Goal: Task Accomplishment & Management: Manage account settings

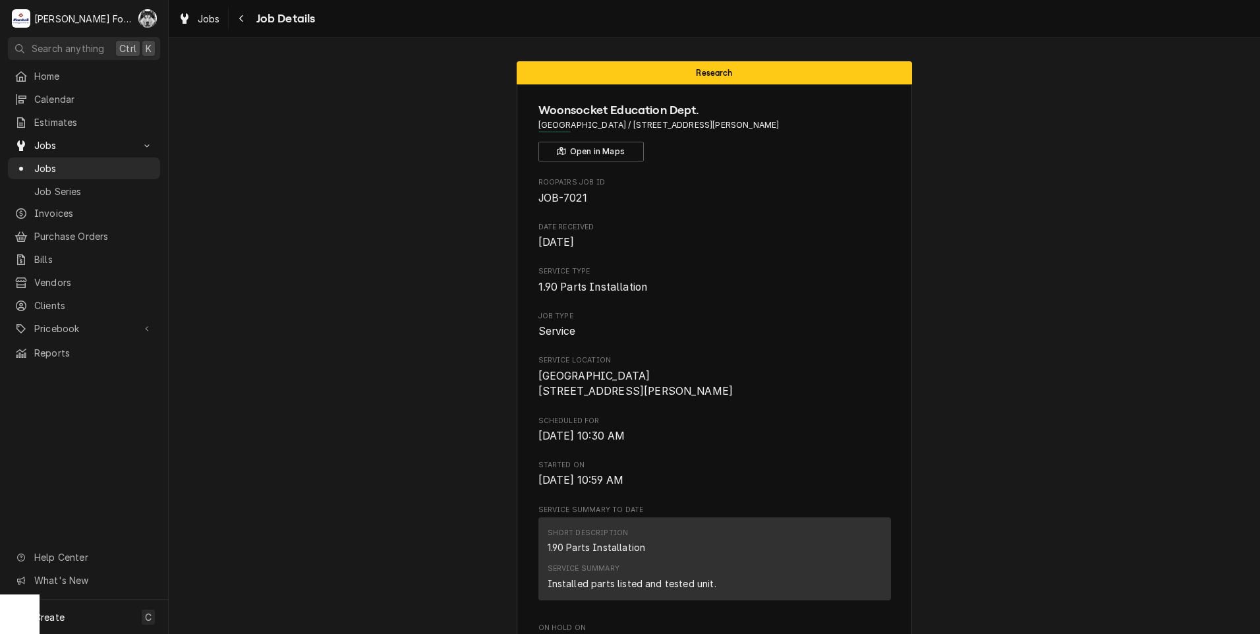
scroll to position [2292, 0]
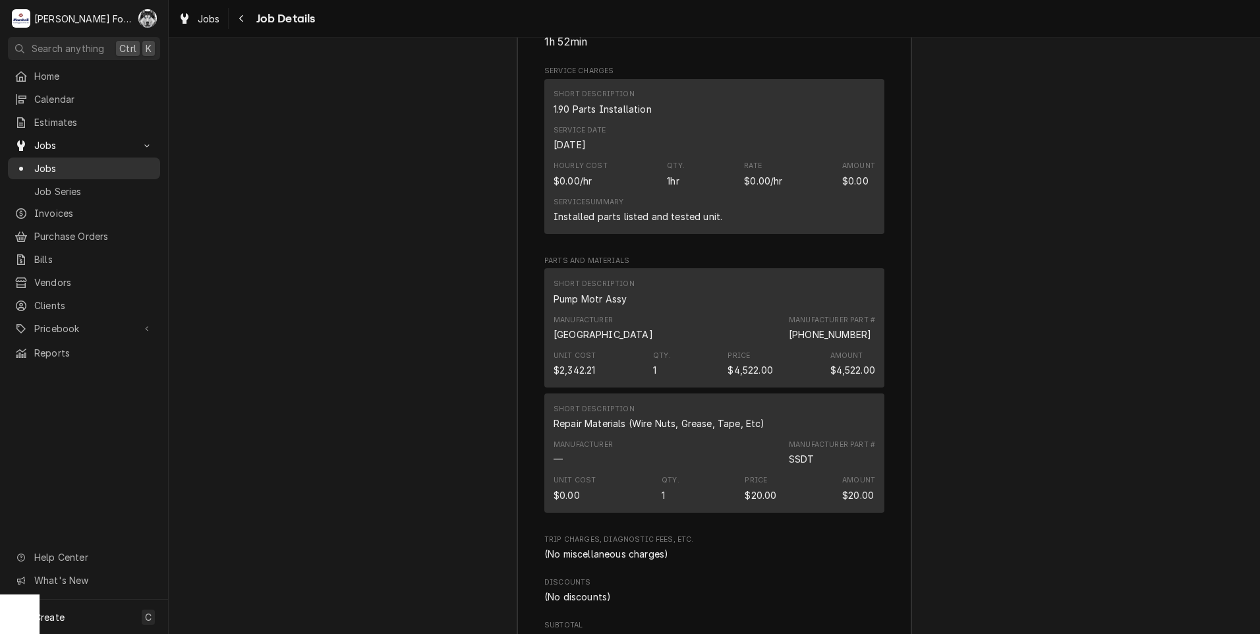
click at [47, 163] on span "Jobs" at bounding box center [93, 169] width 119 height 14
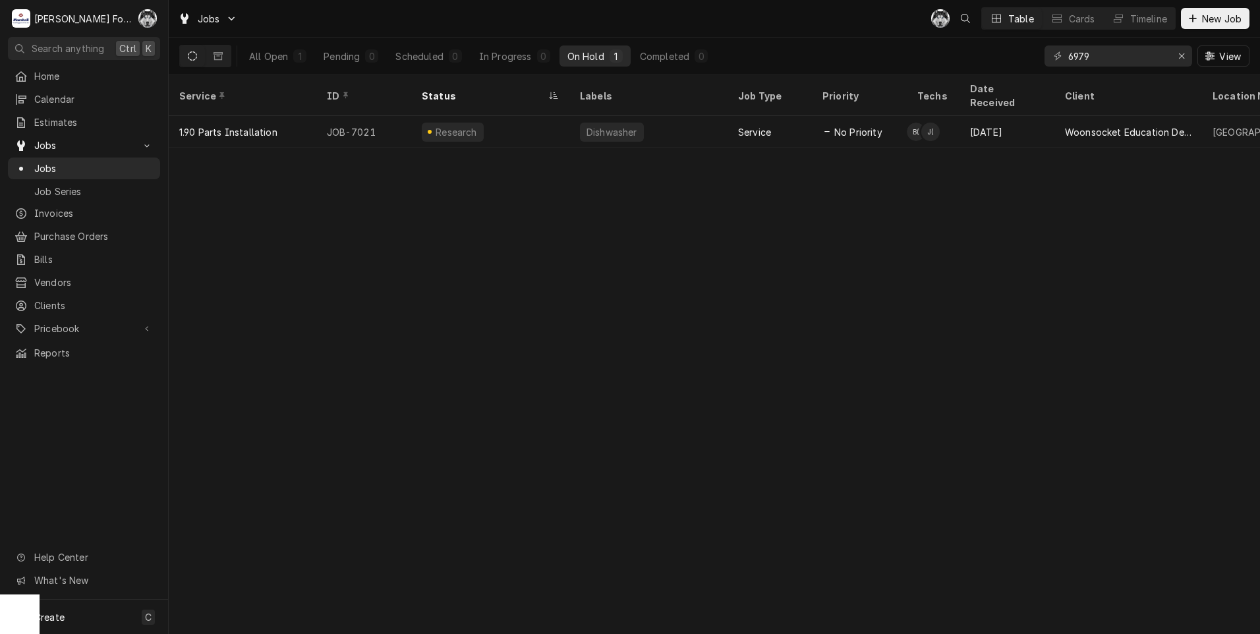
type input "6979"
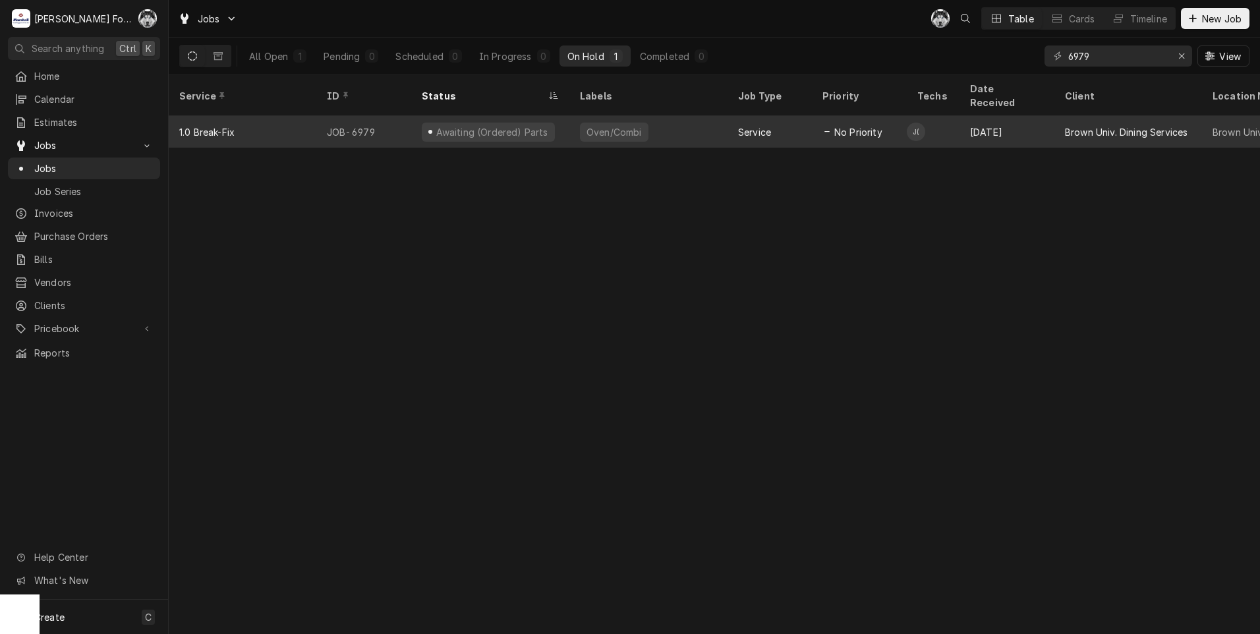
click at [464, 123] on div "Awaiting (Ordered) Parts" at bounding box center [488, 132] width 133 height 19
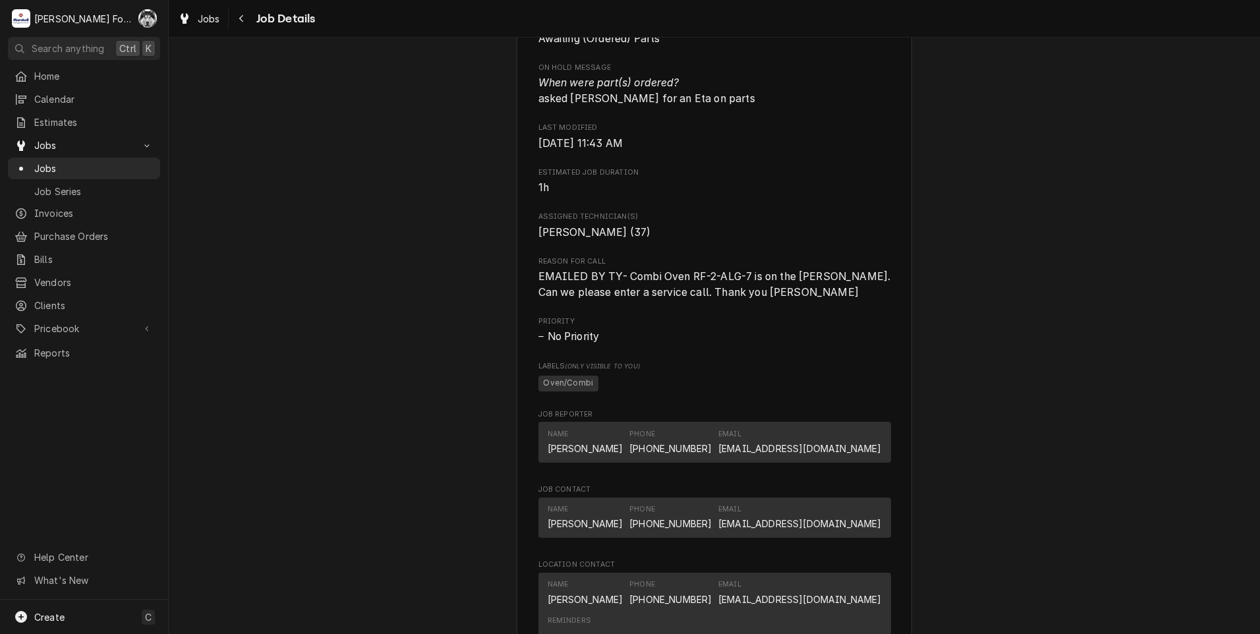
scroll to position [1099, 0]
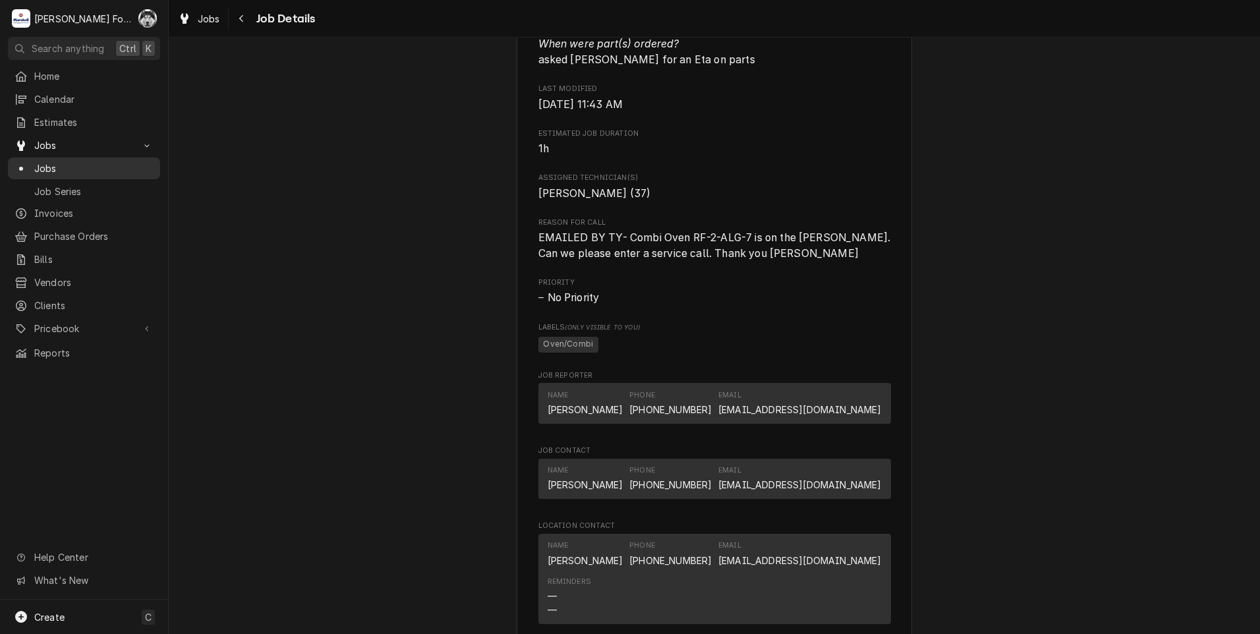
click at [44, 165] on span "Jobs" at bounding box center [93, 169] width 119 height 14
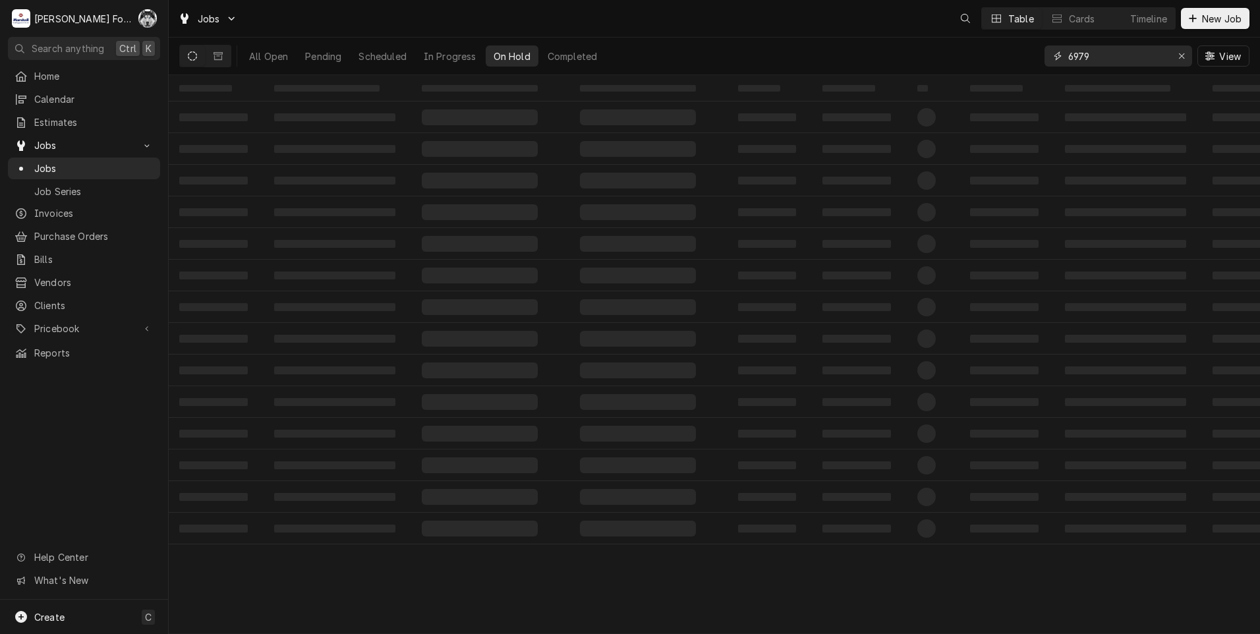
click at [942, 91] on div "Jobs Table Cards Timeline New Job All Open Pending Scheduled In Progress On Hol…" at bounding box center [715, 317] width 1092 height 634
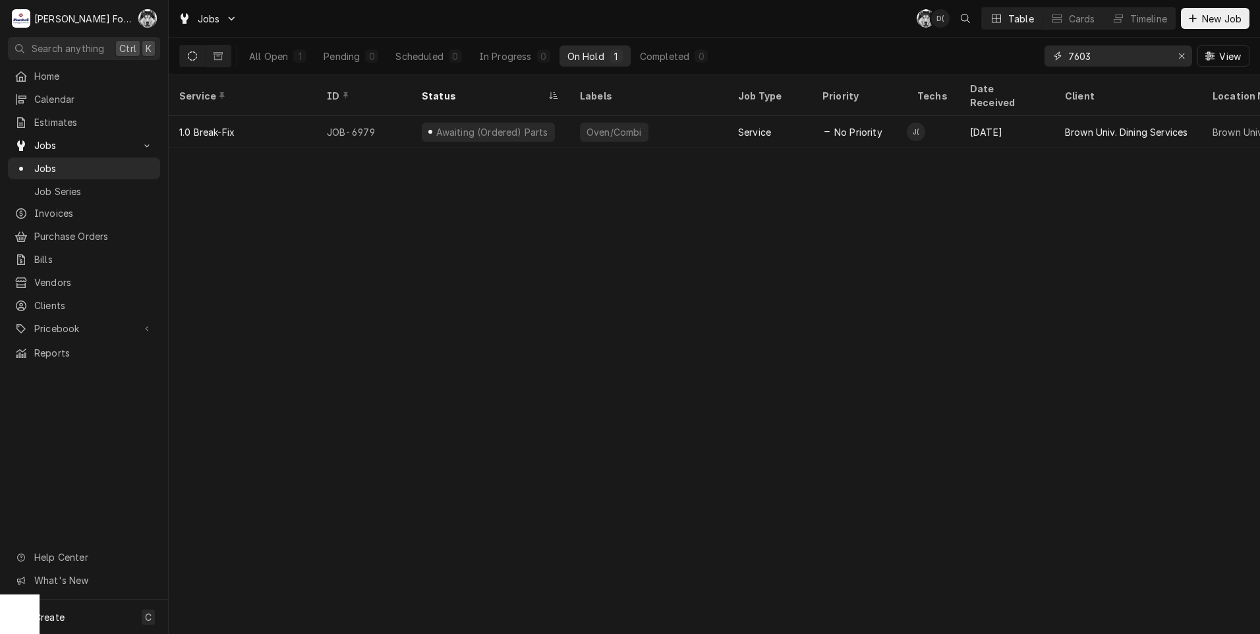
type input "7603"
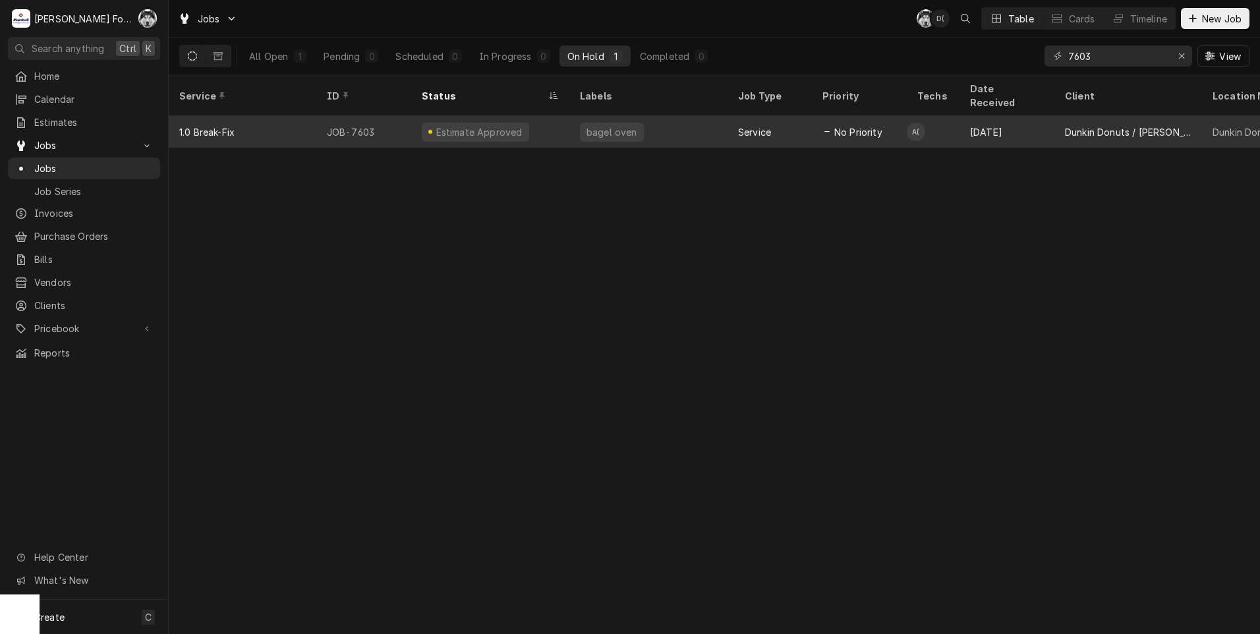
click at [471, 123] on div "Estimate Approved" at bounding box center [475, 132] width 107 height 19
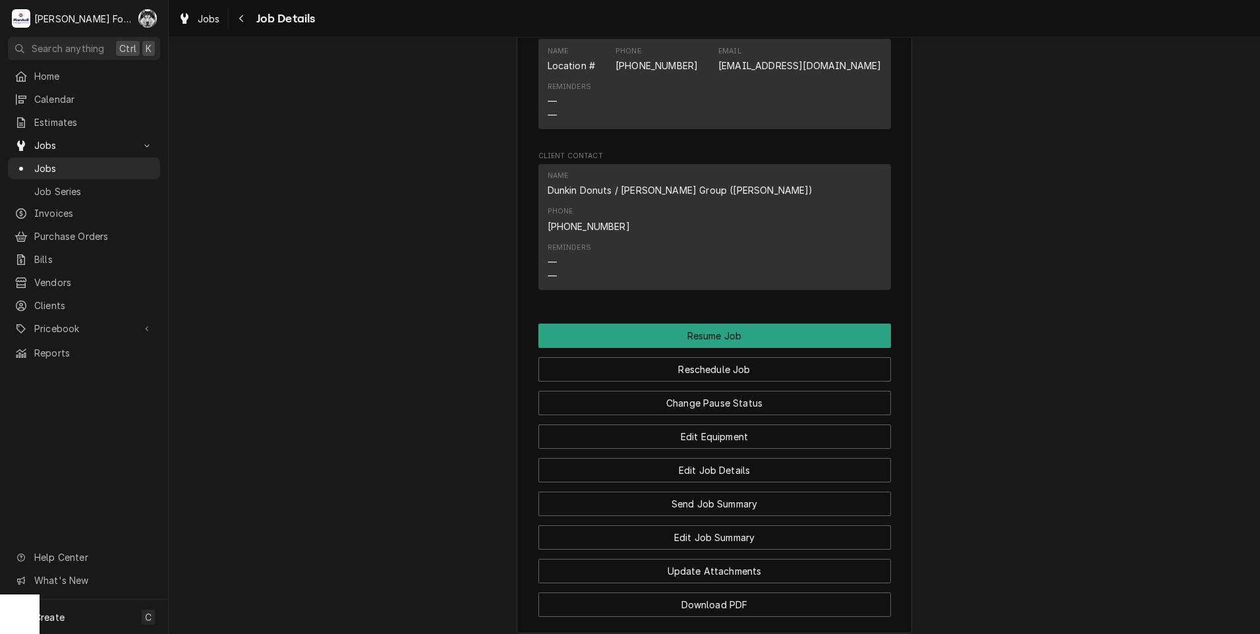
scroll to position [1208, 0]
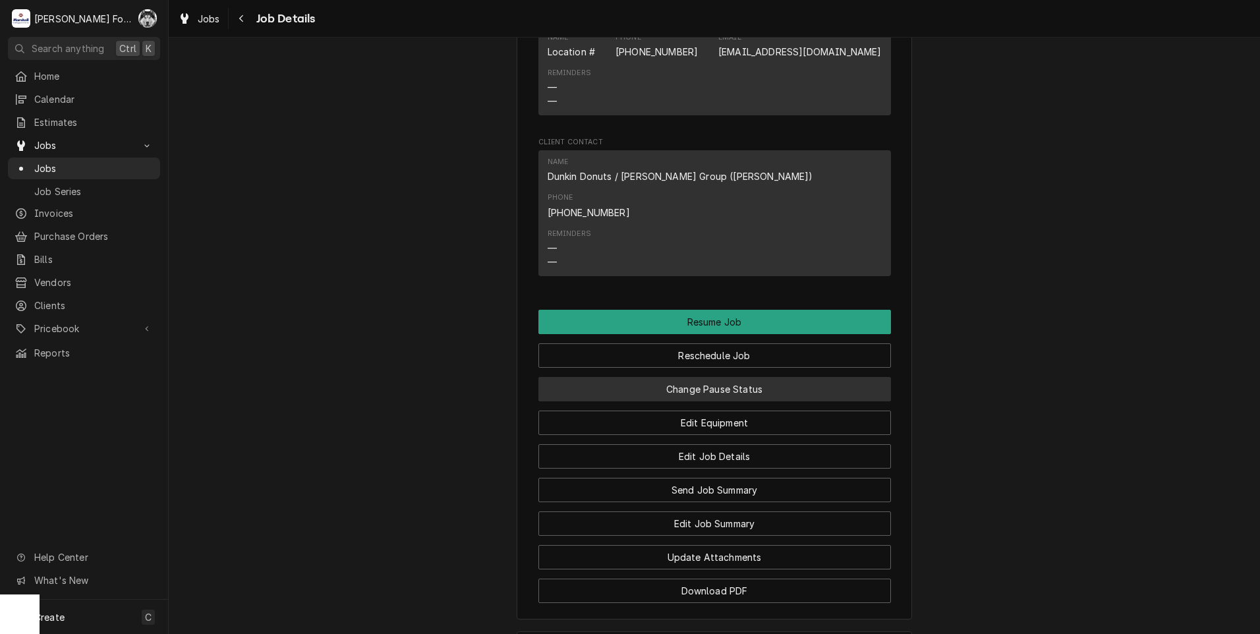
click at [687, 377] on button "Change Pause Status" at bounding box center [715, 389] width 353 height 24
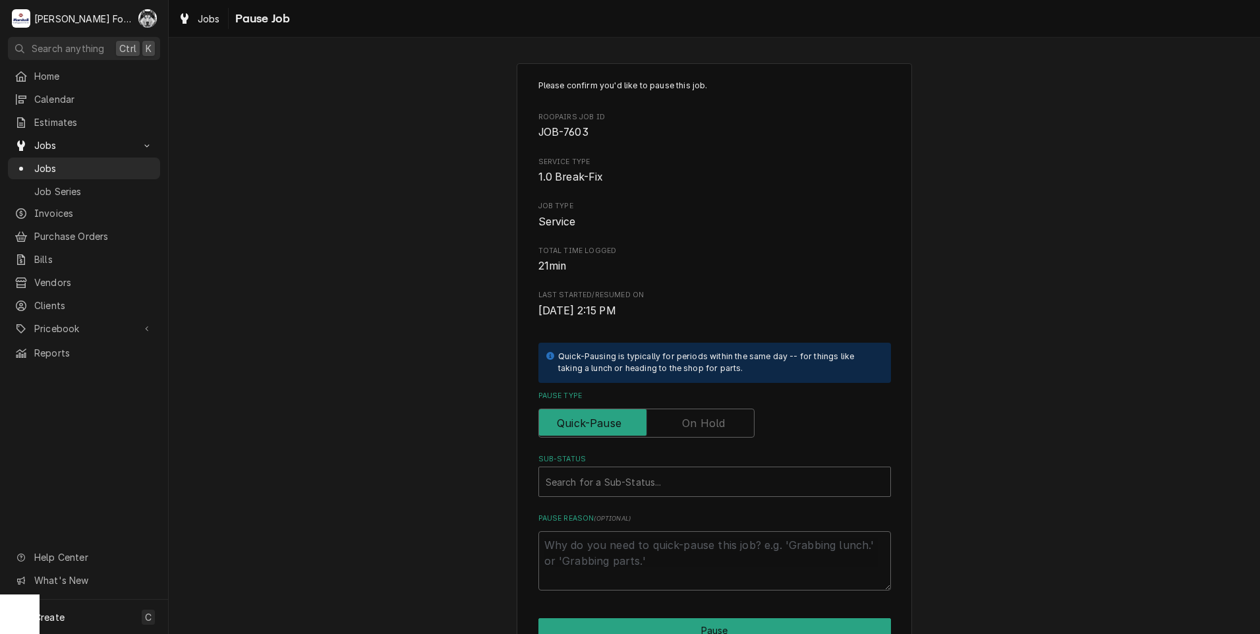
click at [711, 423] on label "Pause Type" at bounding box center [647, 423] width 216 height 29
click at [711, 423] on input "Pause Type" at bounding box center [646, 423] width 204 height 29
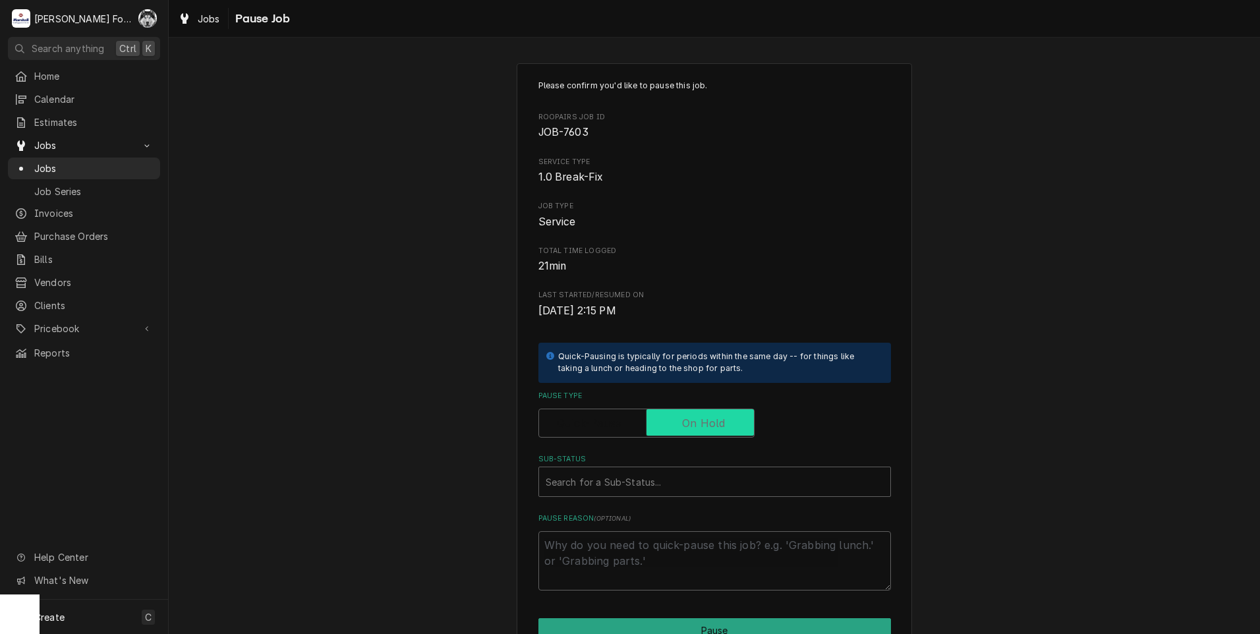
checkbox input "true"
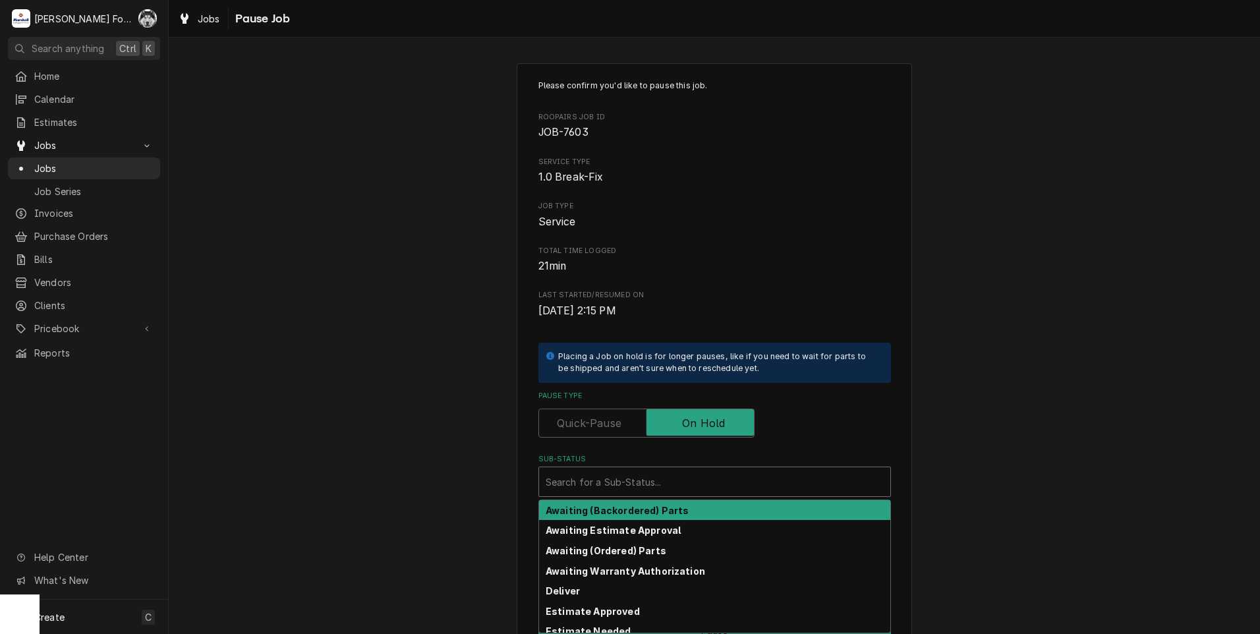
click at [656, 488] on div "Sub-Status" at bounding box center [715, 482] width 338 height 24
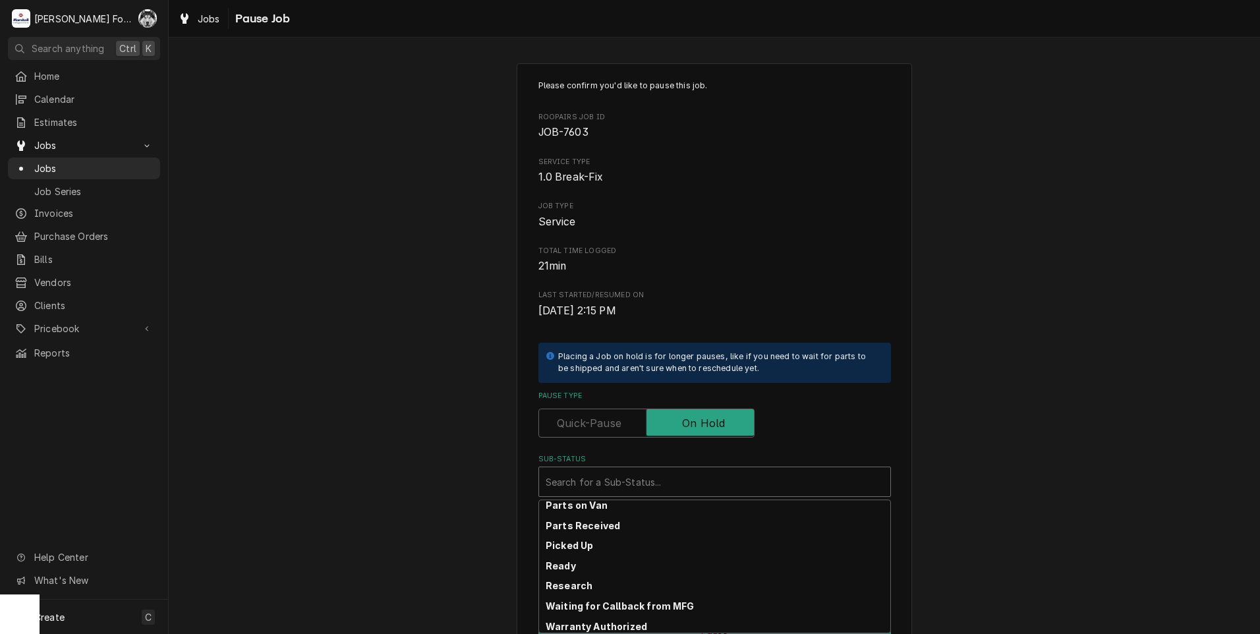
scroll to position [211, 0]
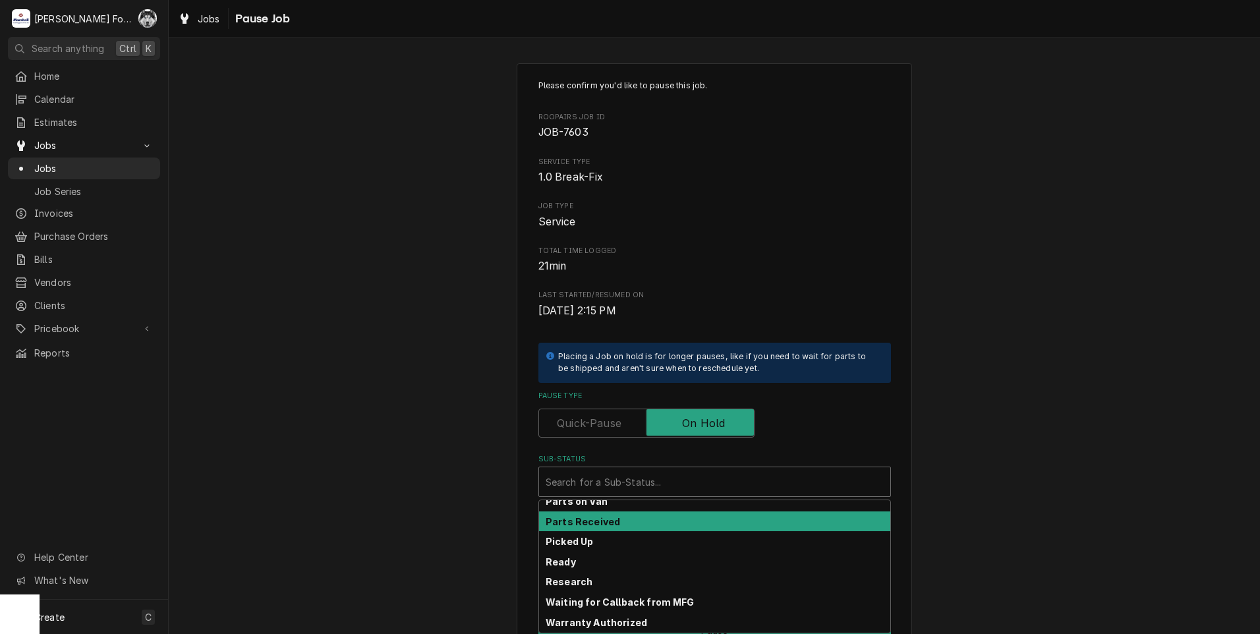
click at [589, 523] on strong "Parts Received" at bounding box center [583, 521] width 74 height 11
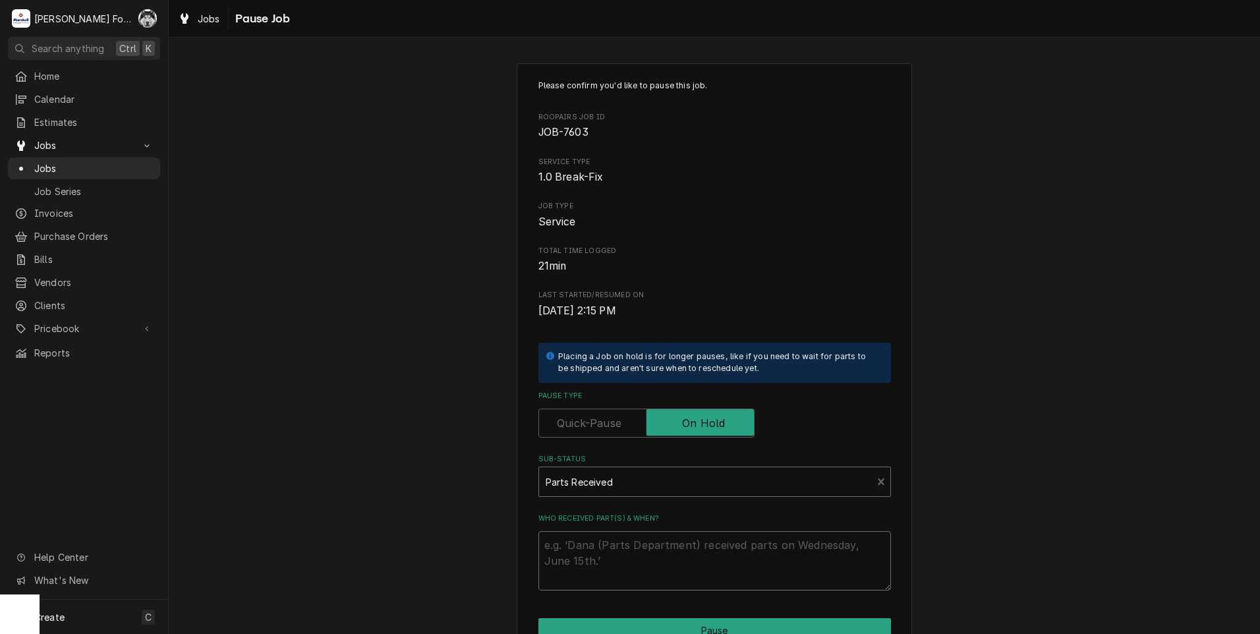
click at [582, 543] on textarea "Who received part(s) & when?" at bounding box center [715, 560] width 353 height 59
type textarea "x"
type textarea "1"
type textarea "x"
type textarea "10"
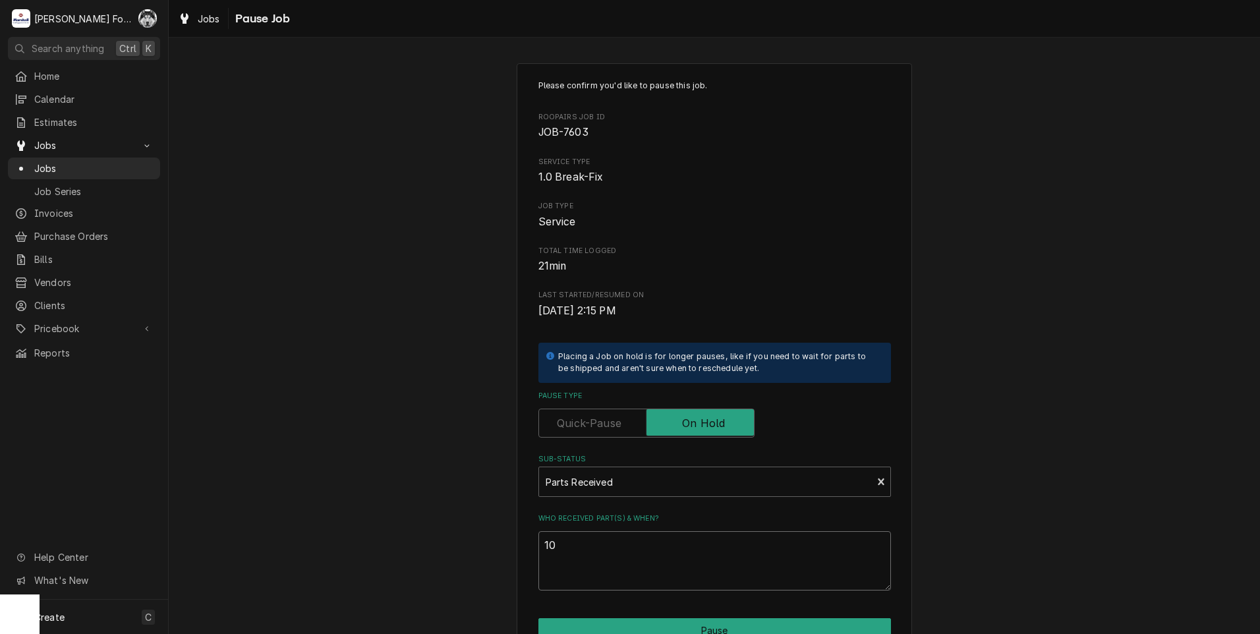
type textarea "x"
type textarea "10/"
type textarea "x"
type textarea "10/3"
type textarea "x"
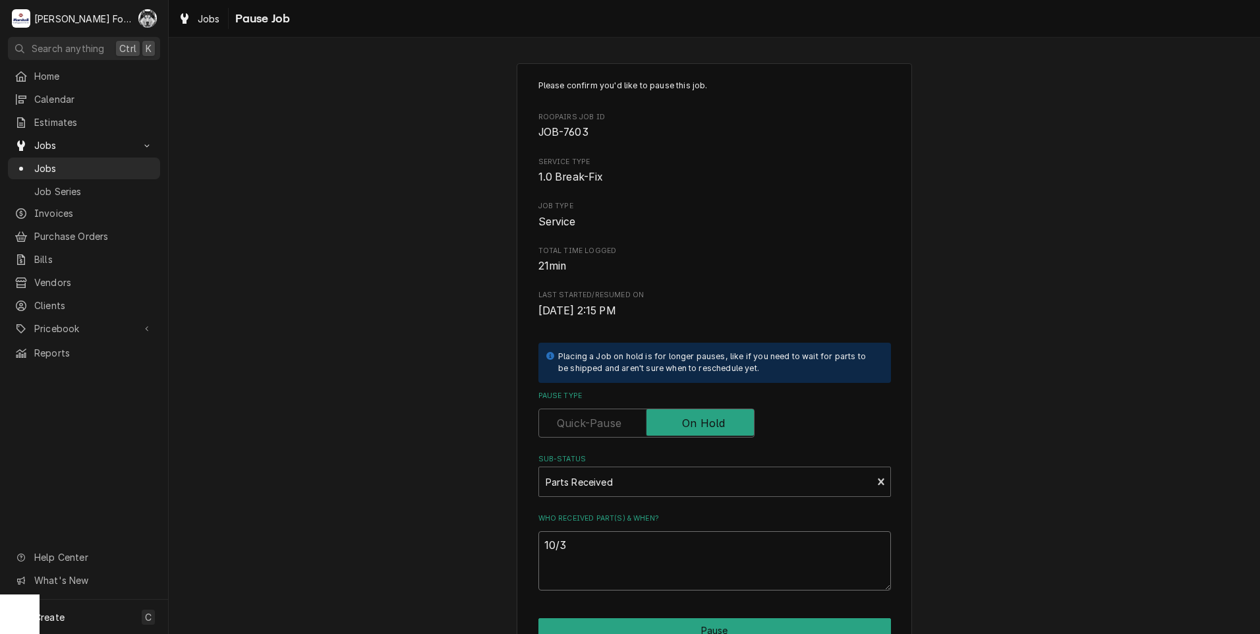
type textarea "10/3/"
type textarea "x"
type textarea "10/3/2"
type textarea "x"
type textarea "10/3/20"
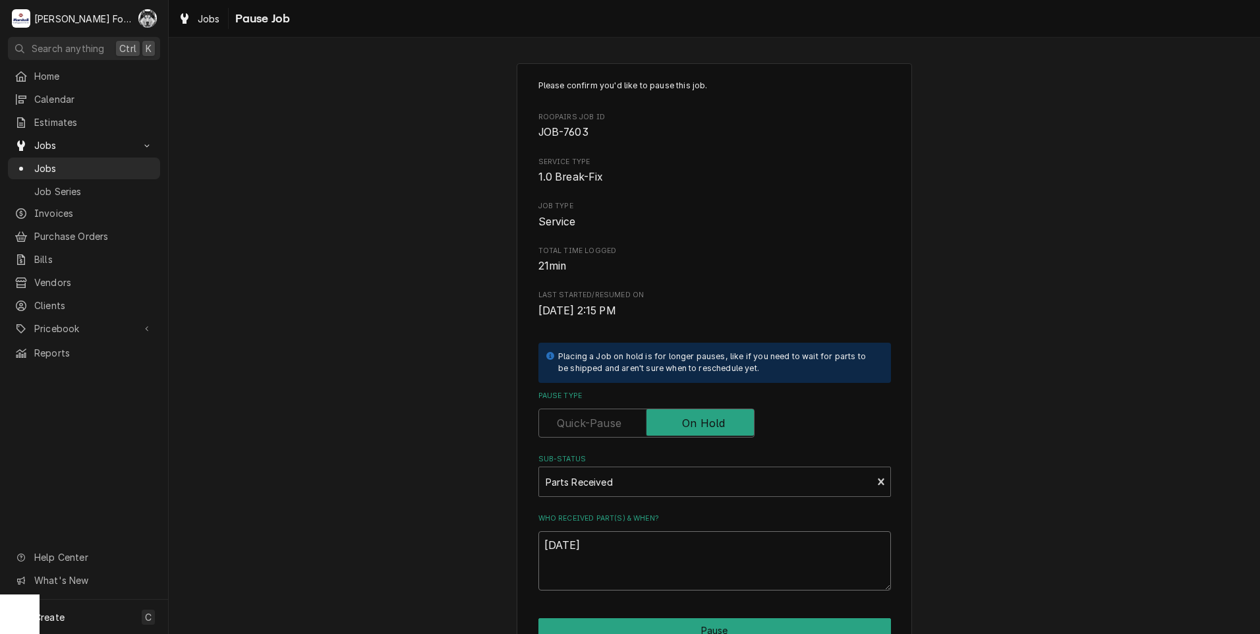
type textarea "x"
type textarea "10/3/202"
type textarea "x"
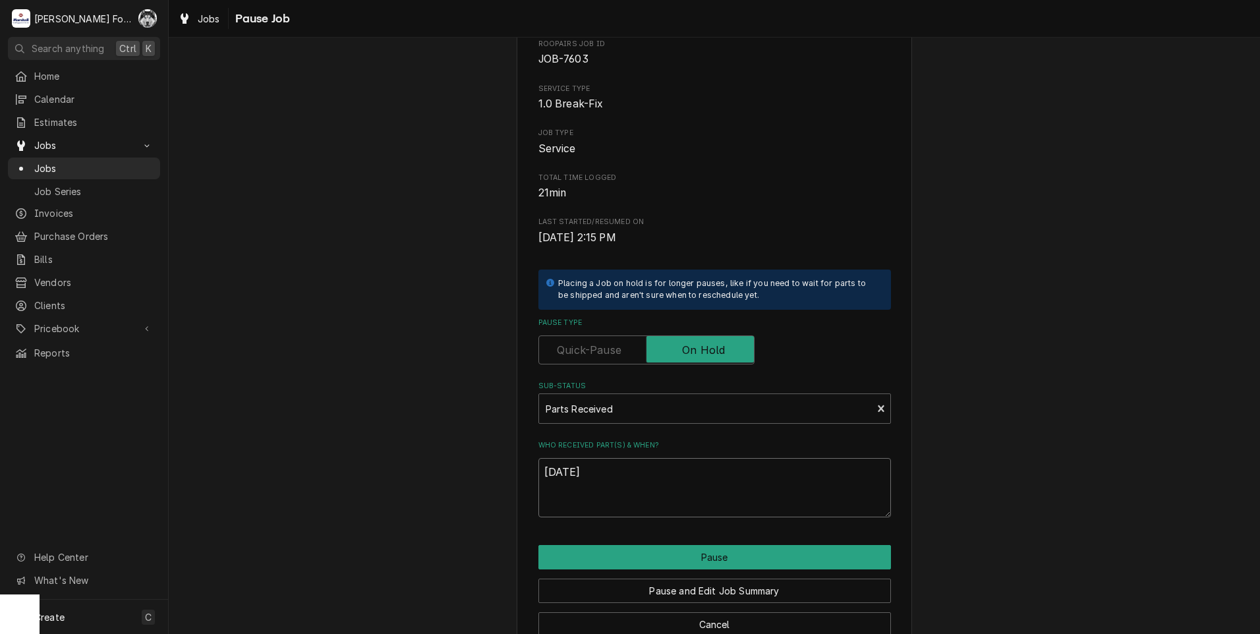
scroll to position [104, 0]
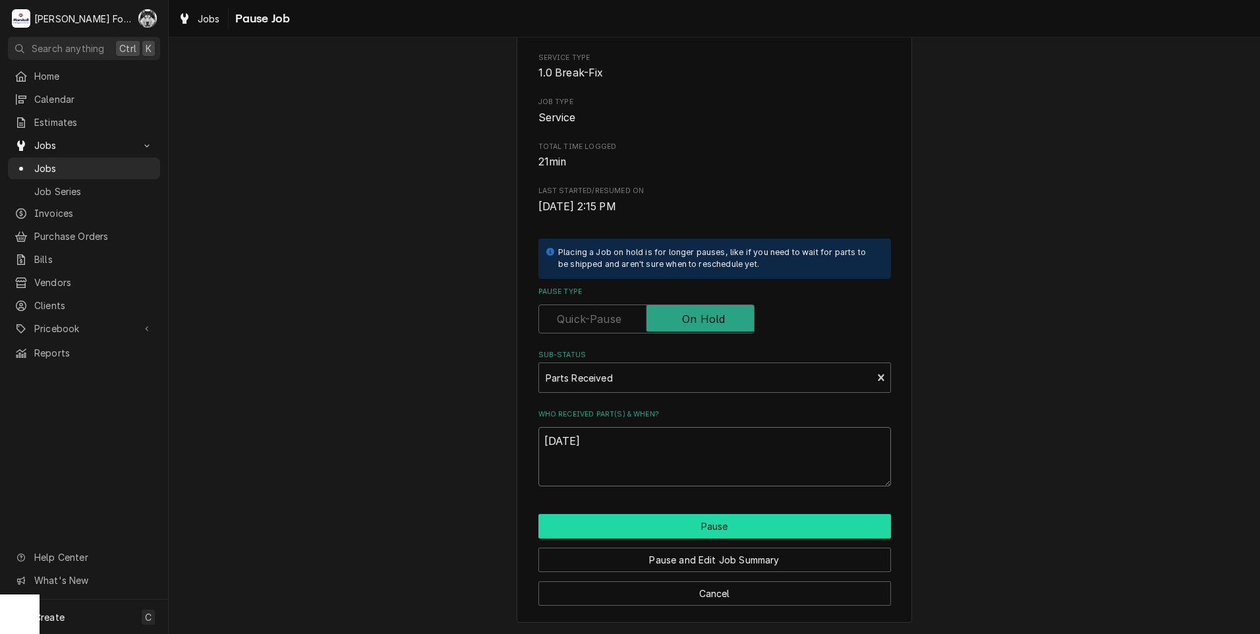
type textarea "10/3/2025"
click at [618, 522] on button "Pause" at bounding box center [715, 526] width 353 height 24
type textarea "x"
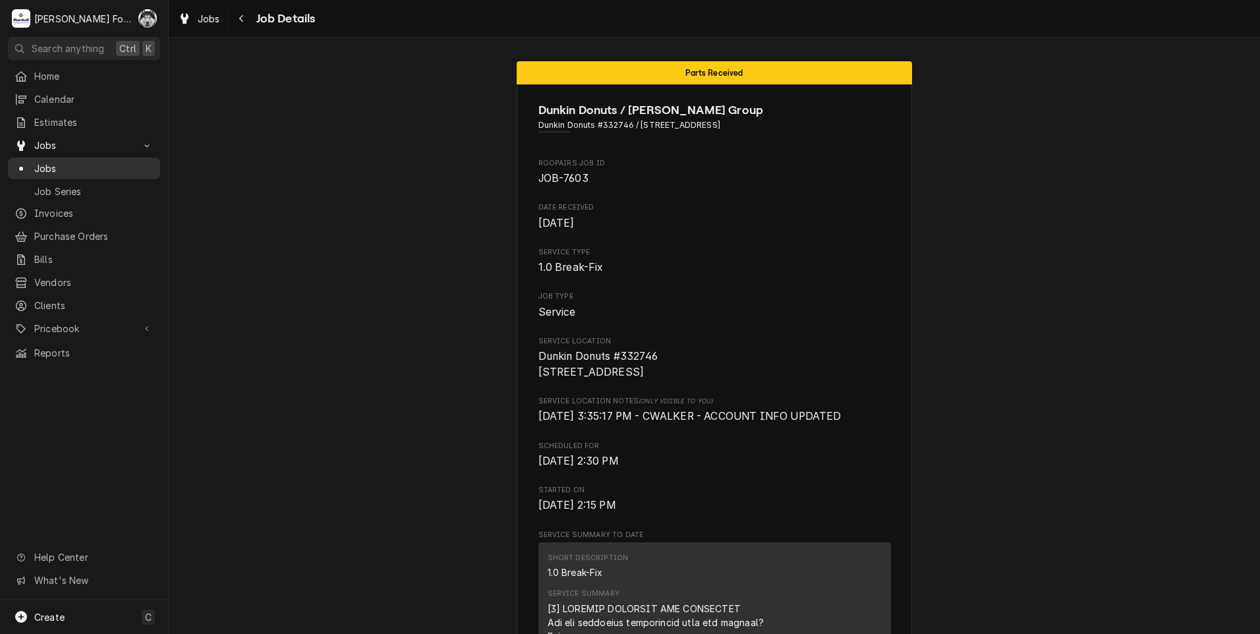
click at [41, 165] on span "Jobs" at bounding box center [93, 169] width 119 height 14
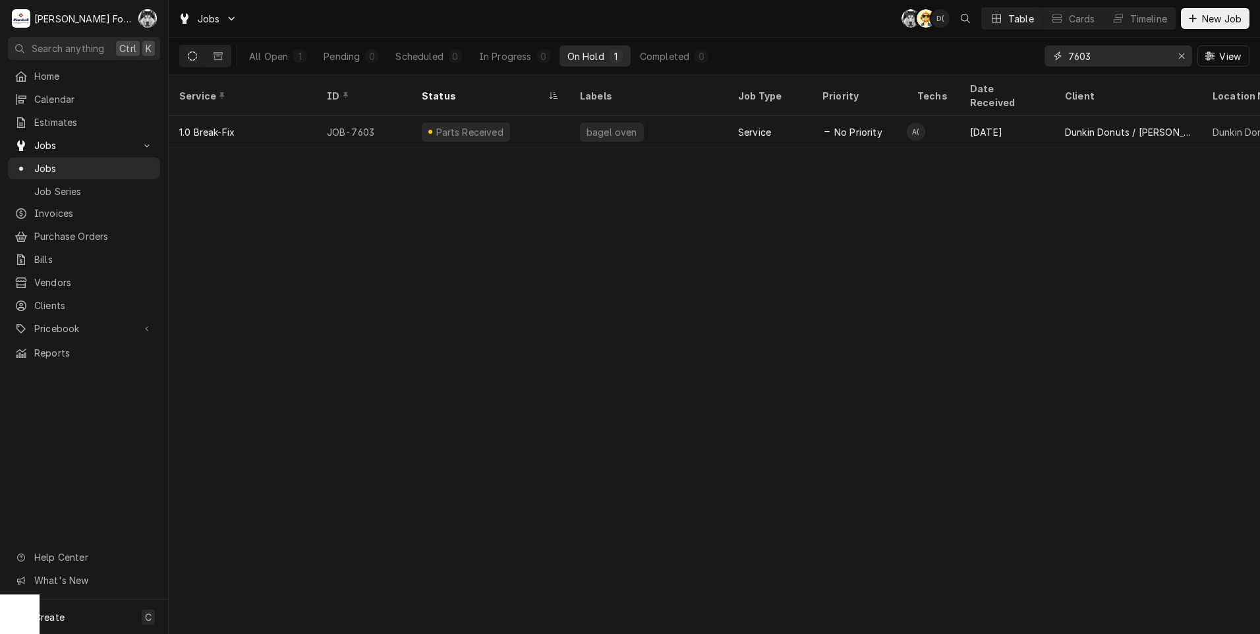
drag, startPoint x: 1098, startPoint y: 64, endPoint x: 1018, endPoint y: 68, distance: 79.9
click at [1018, 68] on div "All Open 1 Pending 0 Scheduled 0 In Progress 0 On Hold 1 Completed 0 7603 View" at bounding box center [714, 56] width 1071 height 37
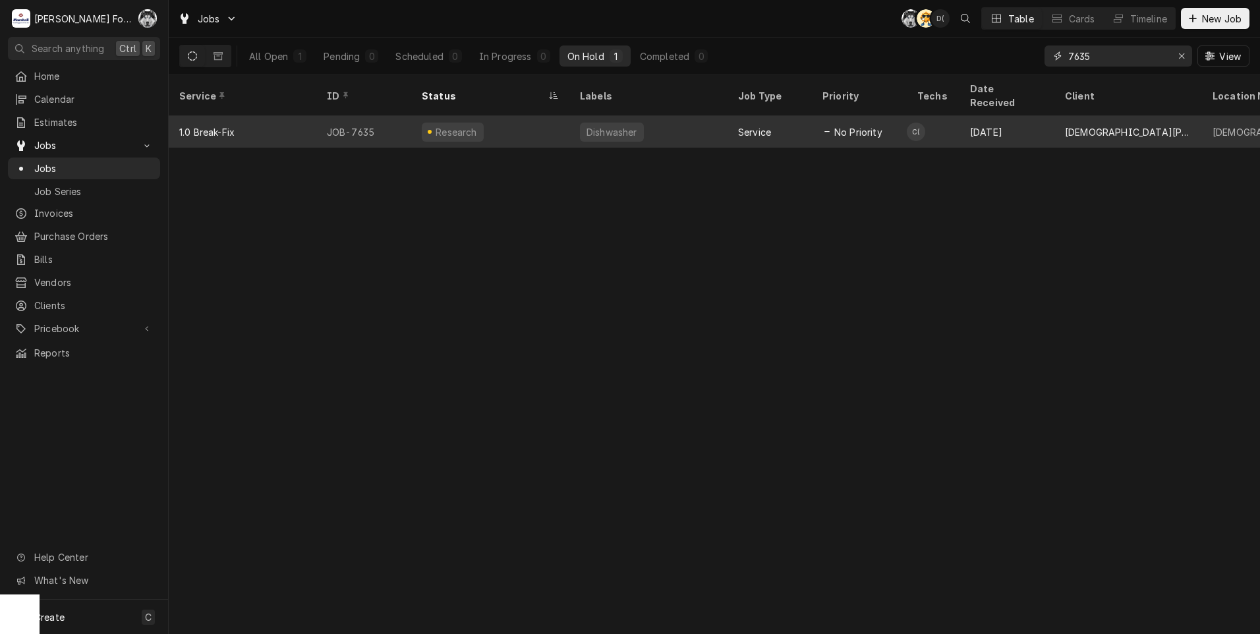
type input "7635"
click at [539, 116] on div "Research" at bounding box center [490, 132] width 158 height 32
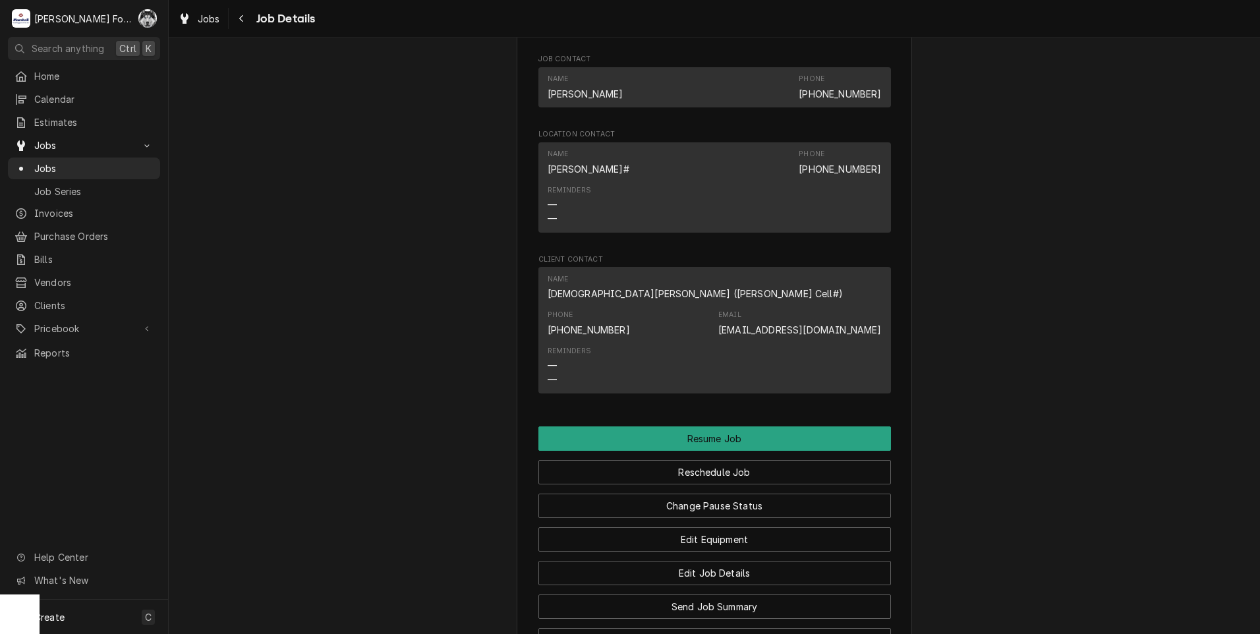
scroll to position [1538, 0]
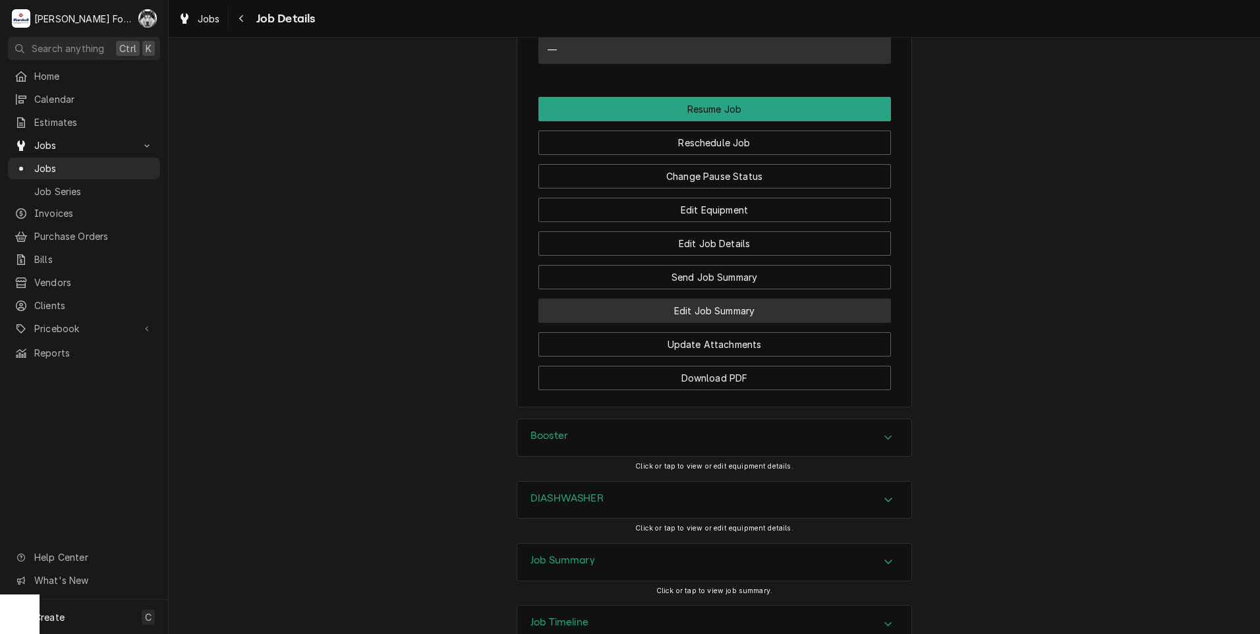
click at [685, 323] on button "Edit Job Summary" at bounding box center [715, 311] width 353 height 24
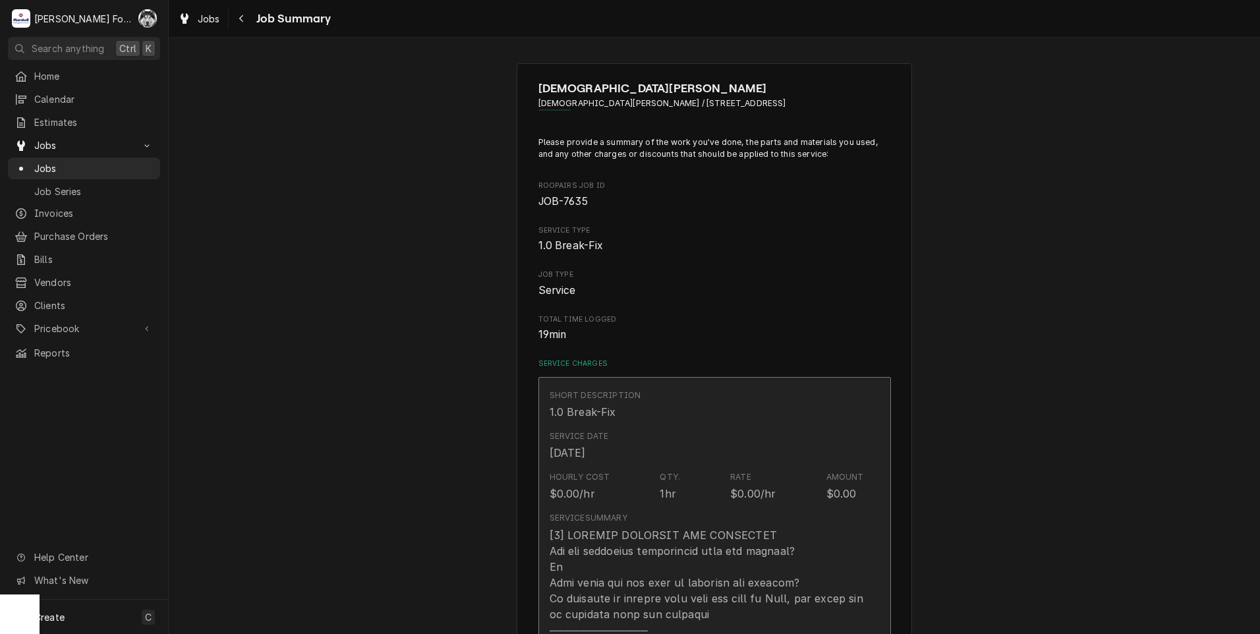
type textarea "x"
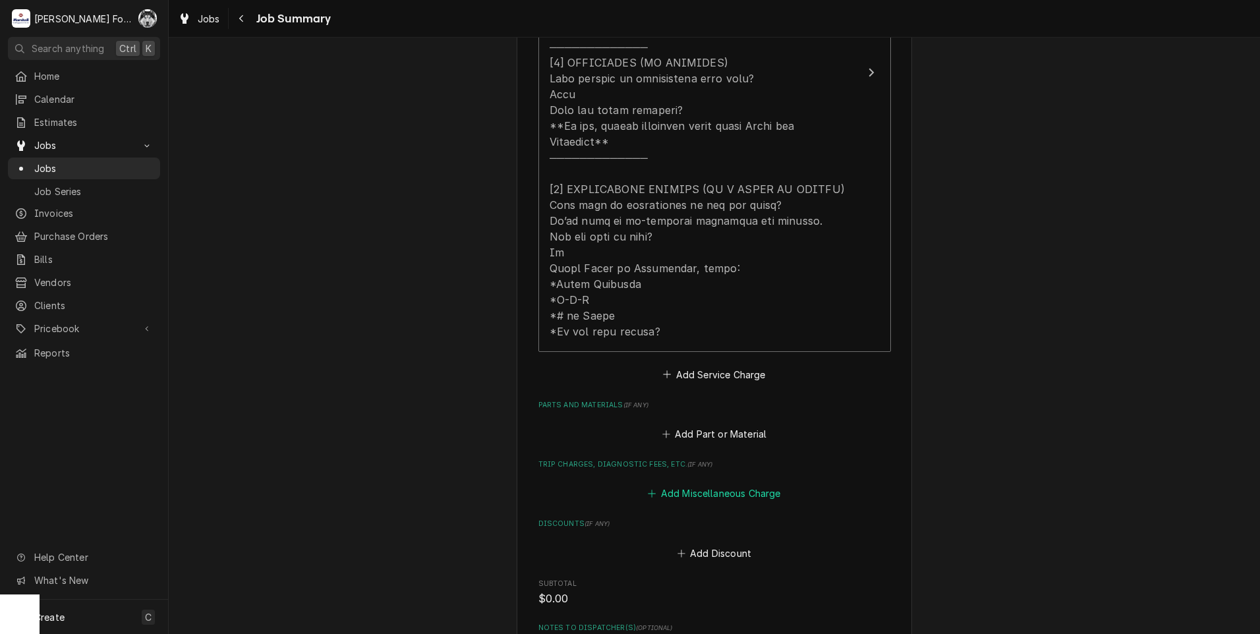
scroll to position [659, 0]
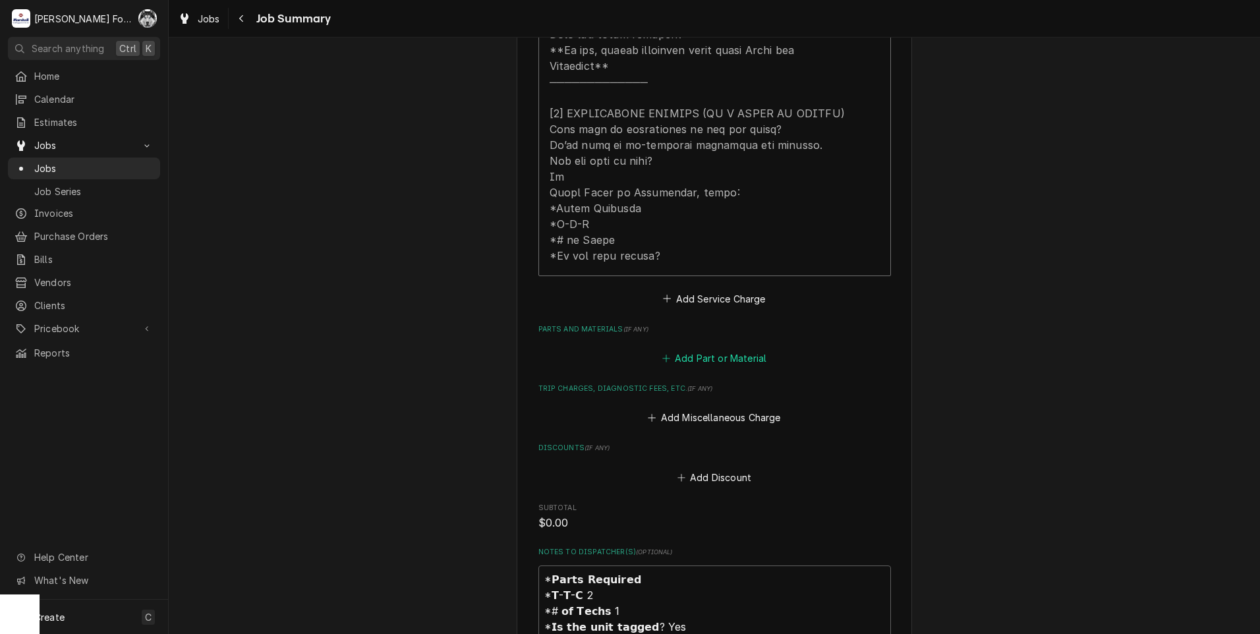
click at [690, 349] on button "Add Part or Material" at bounding box center [714, 358] width 109 height 18
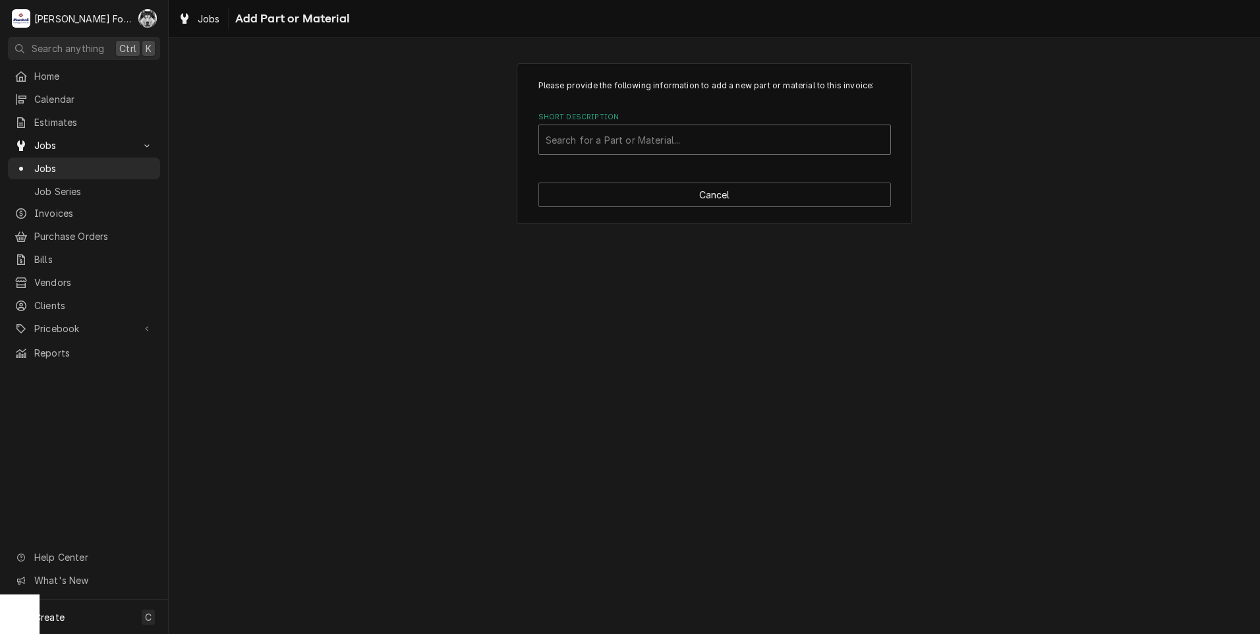
click at [690, 149] on div "Short Description" at bounding box center [715, 140] width 338 height 24
type input "J612"
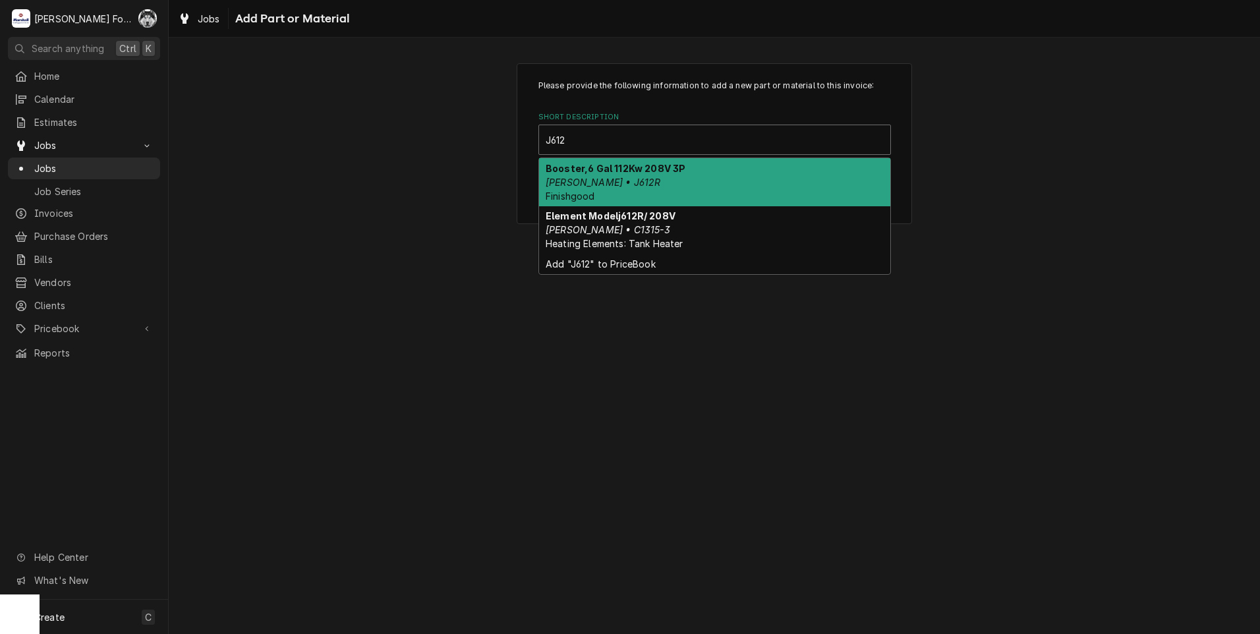
click at [628, 185] on div "Booster,6 Gal 112Kw 208V 3P Hubbell • J612R Finishgood" at bounding box center [714, 182] width 351 height 48
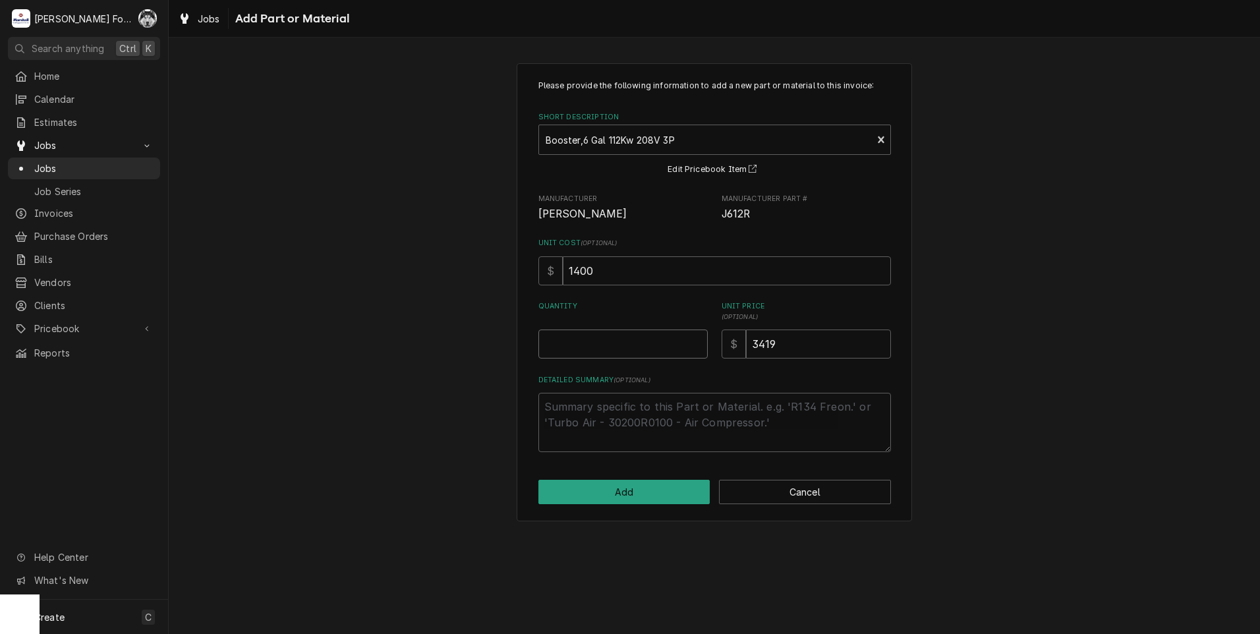
type textarea "x"
type input "0.5"
click at [694, 343] on input "0.5" at bounding box center [623, 344] width 169 height 29
type textarea "x"
type input "1"
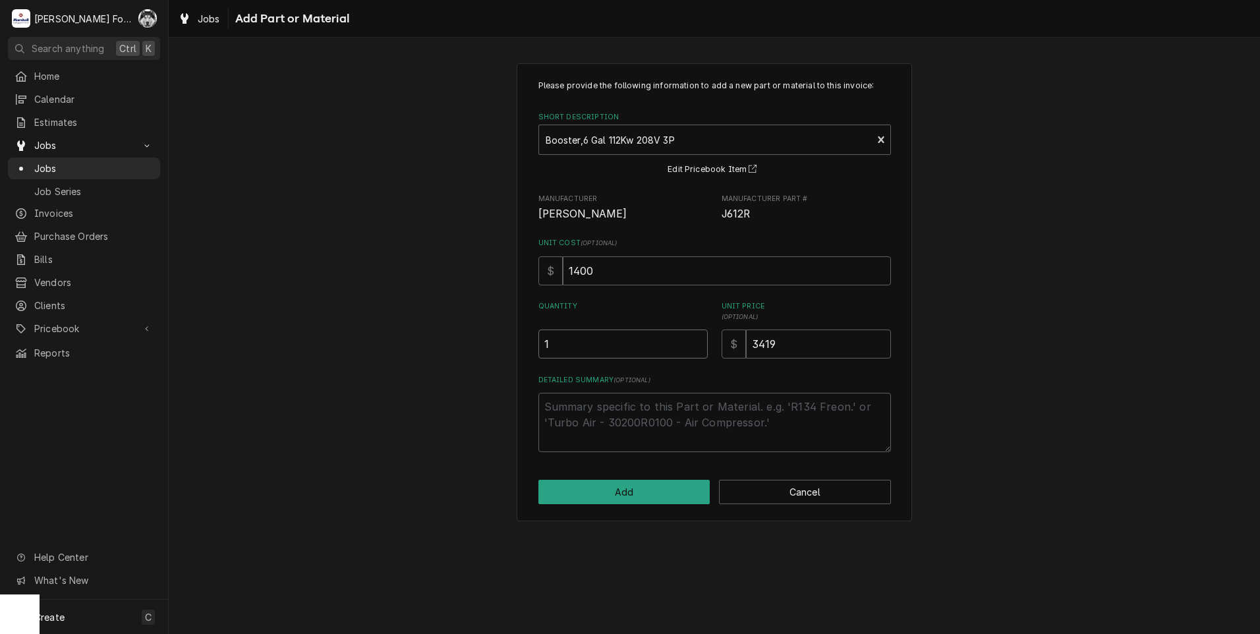
click at [694, 341] on input "1" at bounding box center [623, 344] width 169 height 29
click at [628, 490] on button "Add" at bounding box center [625, 492] width 172 height 24
type textarea "x"
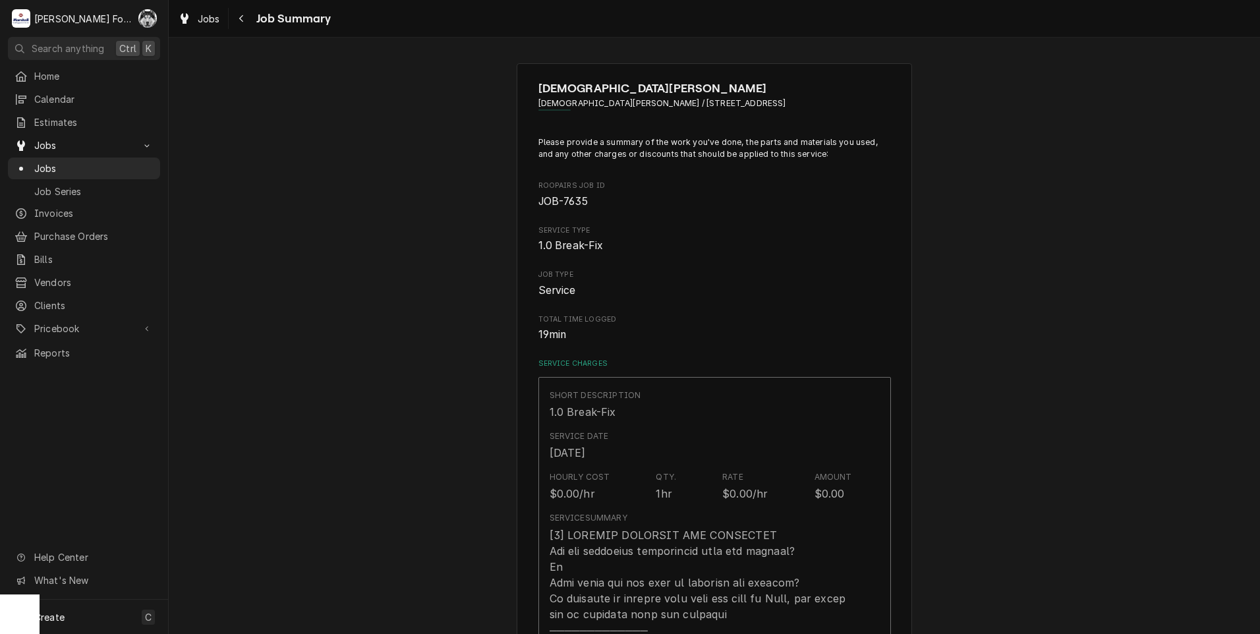
scroll to position [659, 0]
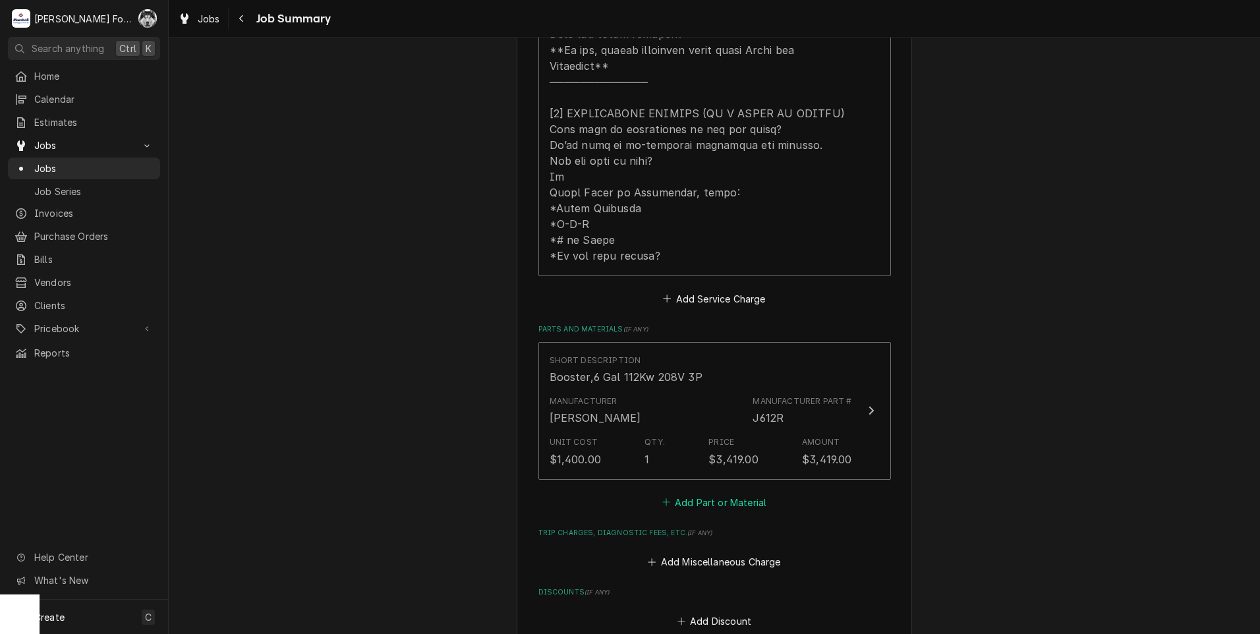
click at [711, 477] on div "Short Description Booster,6 Gal 112Kw 208V 3P Manufacturer Hubbell Manufacturer…" at bounding box center [715, 426] width 353 height 169
click at [713, 493] on button "Add Part or Material" at bounding box center [714, 502] width 109 height 18
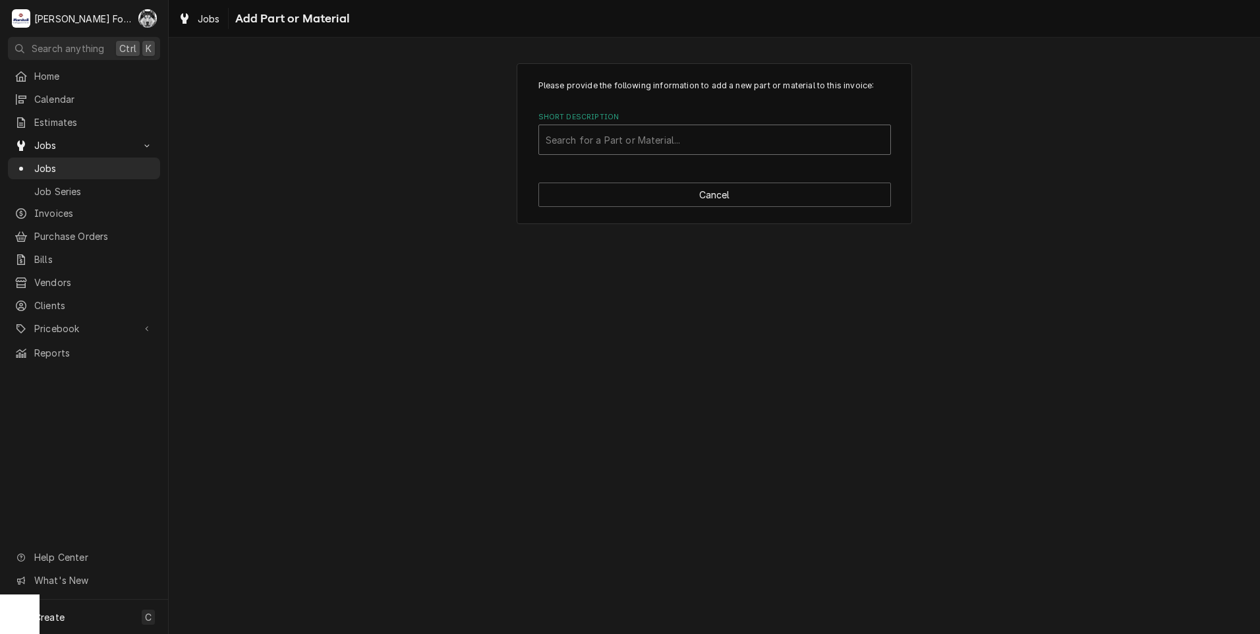
click at [756, 139] on div "Short Description" at bounding box center [715, 140] width 338 height 24
type input "SSDT"
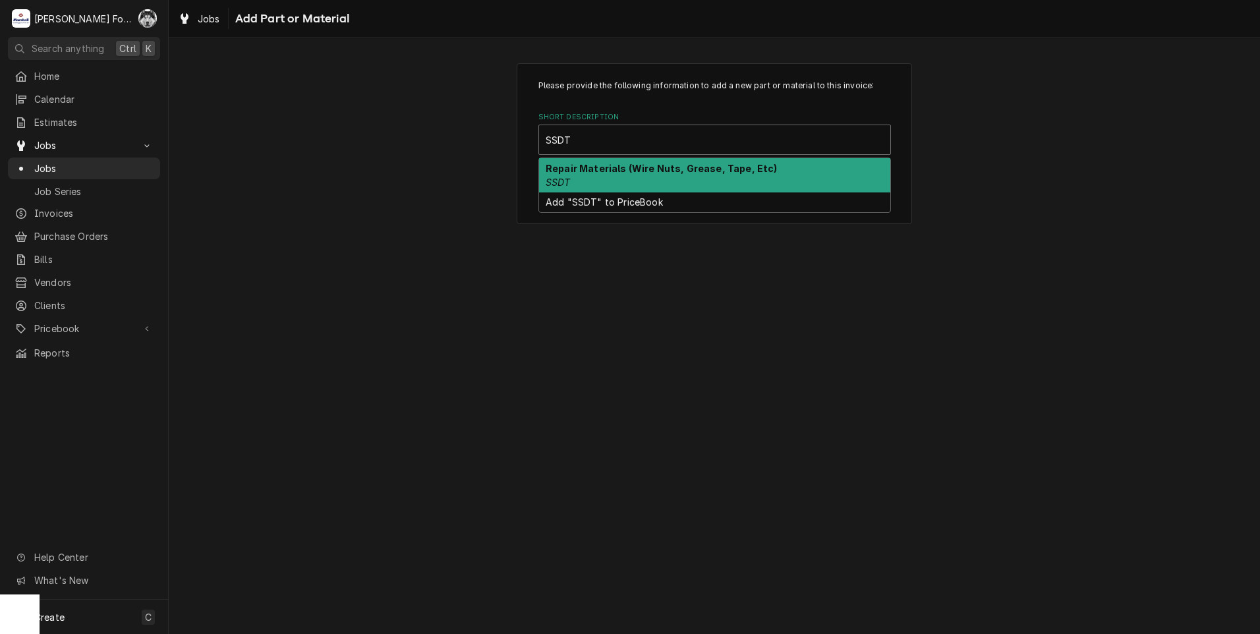
click at [603, 179] on div "Repair Materials (Wire Nuts, Grease, Tape, Etc) SSDT" at bounding box center [714, 175] width 351 height 34
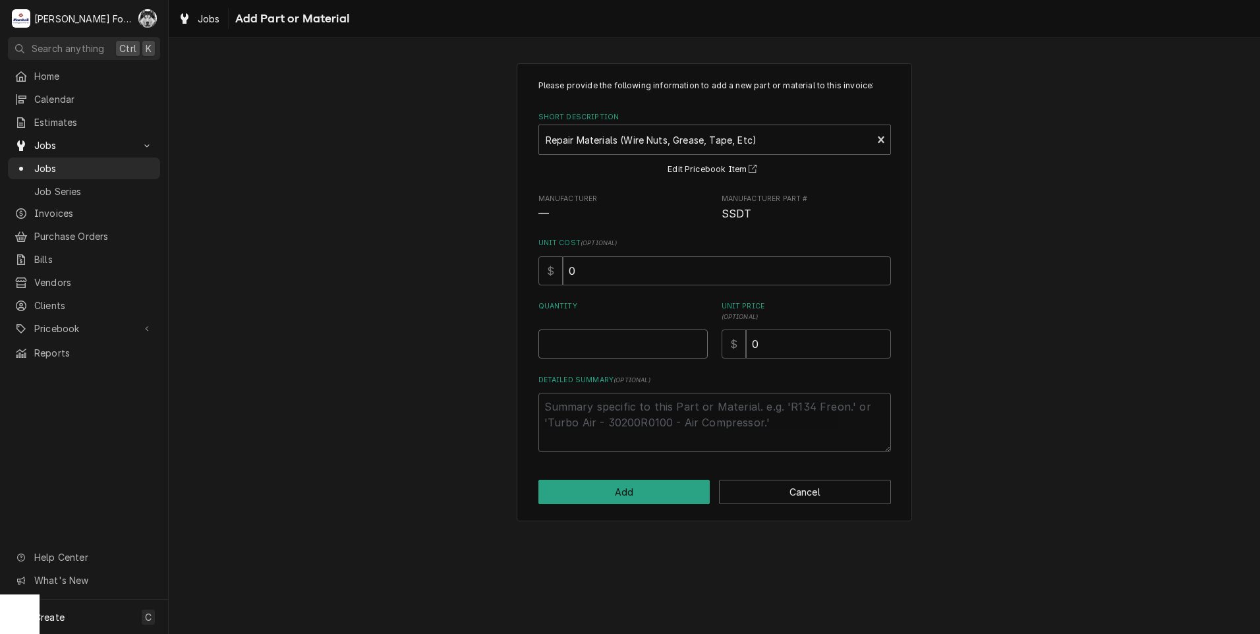
type textarea "x"
type input "0.5"
click at [699, 339] on input "0.5" at bounding box center [623, 344] width 169 height 29
type textarea "x"
type input "1"
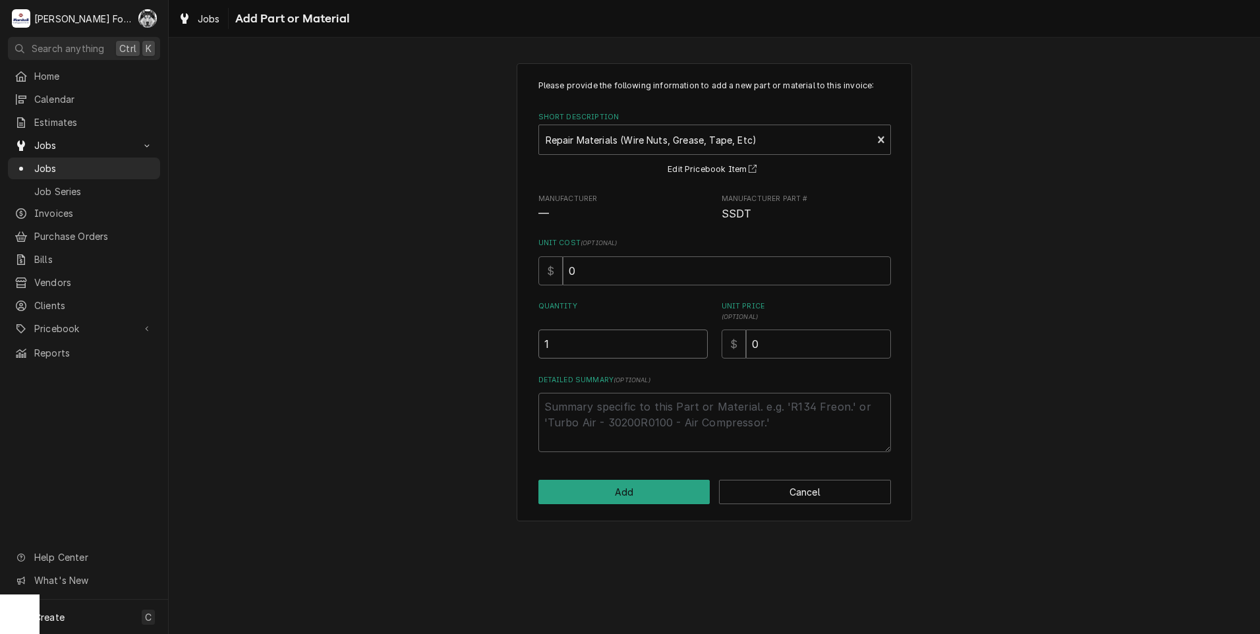
click at [697, 339] on input "1" at bounding box center [623, 344] width 169 height 29
drag, startPoint x: 778, startPoint y: 342, endPoint x: 678, endPoint y: 349, distance: 100.5
click at [678, 349] on div "Quantity 1 Unit Price ( optional ) $ 0" at bounding box center [715, 329] width 353 height 57
type textarea "x"
type input "2"
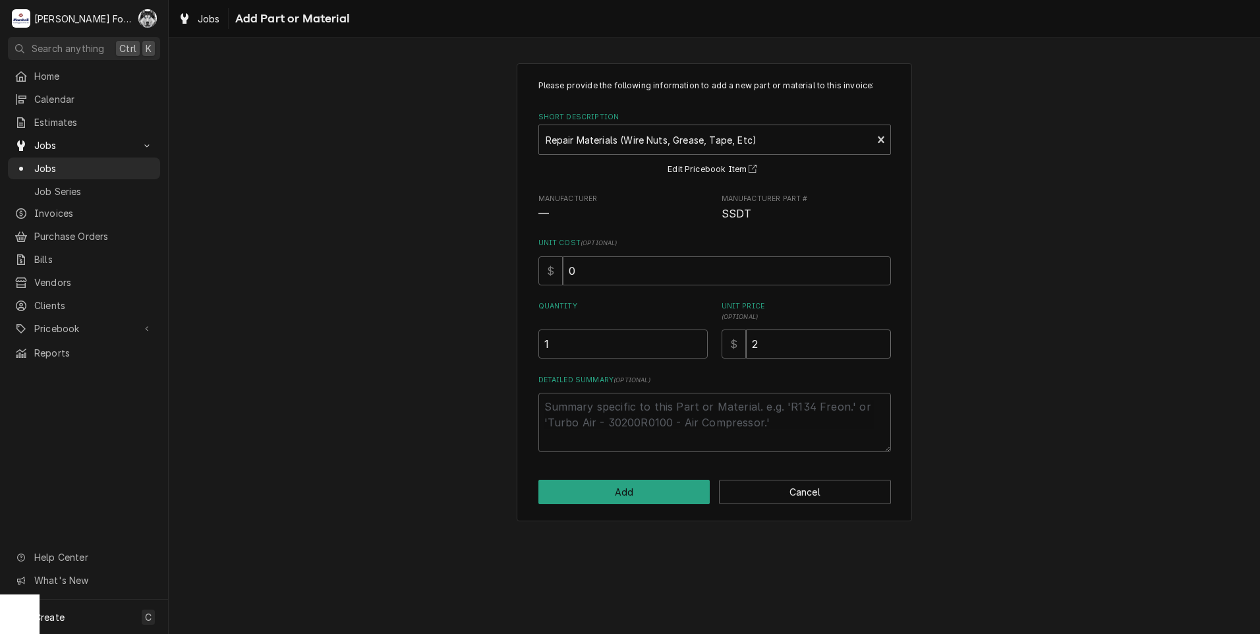
type textarea "x"
type input "20"
click at [610, 492] on button "Add" at bounding box center [625, 492] width 172 height 24
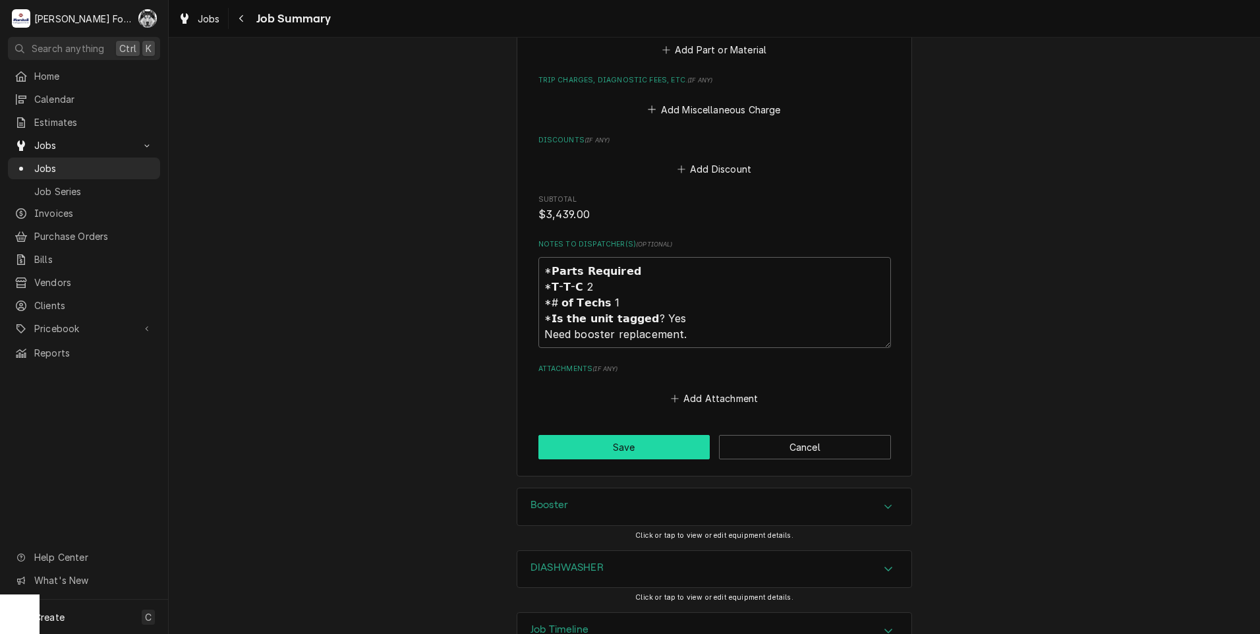
scroll to position [1281, 0]
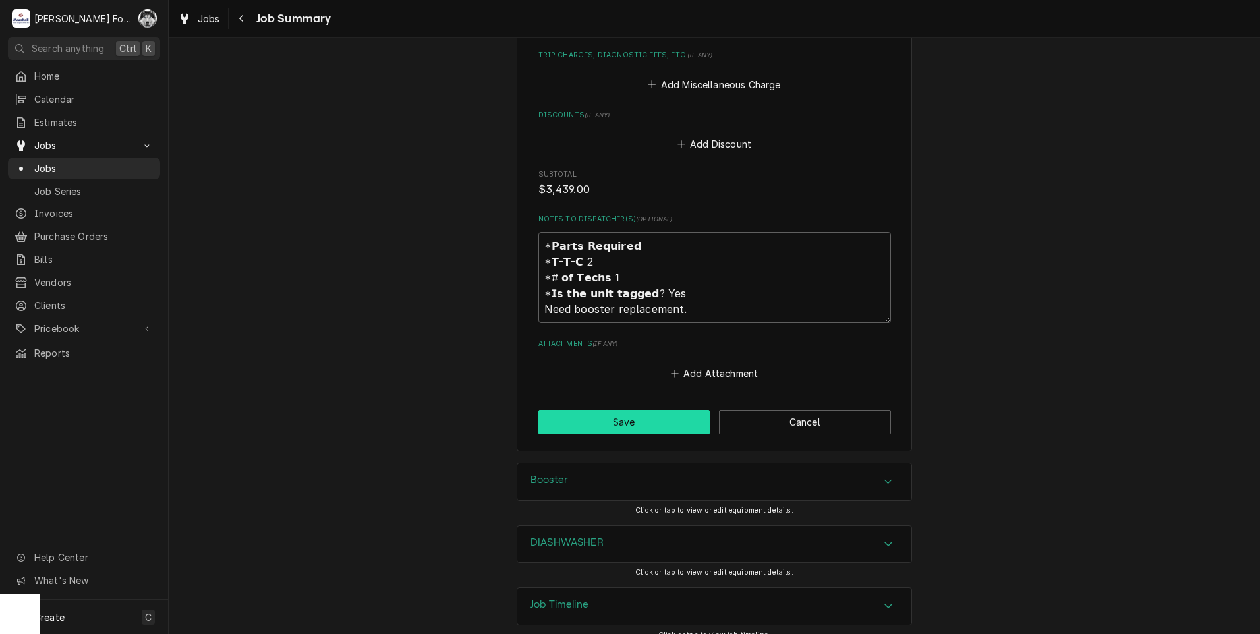
click at [619, 413] on button "Save" at bounding box center [625, 422] width 172 height 24
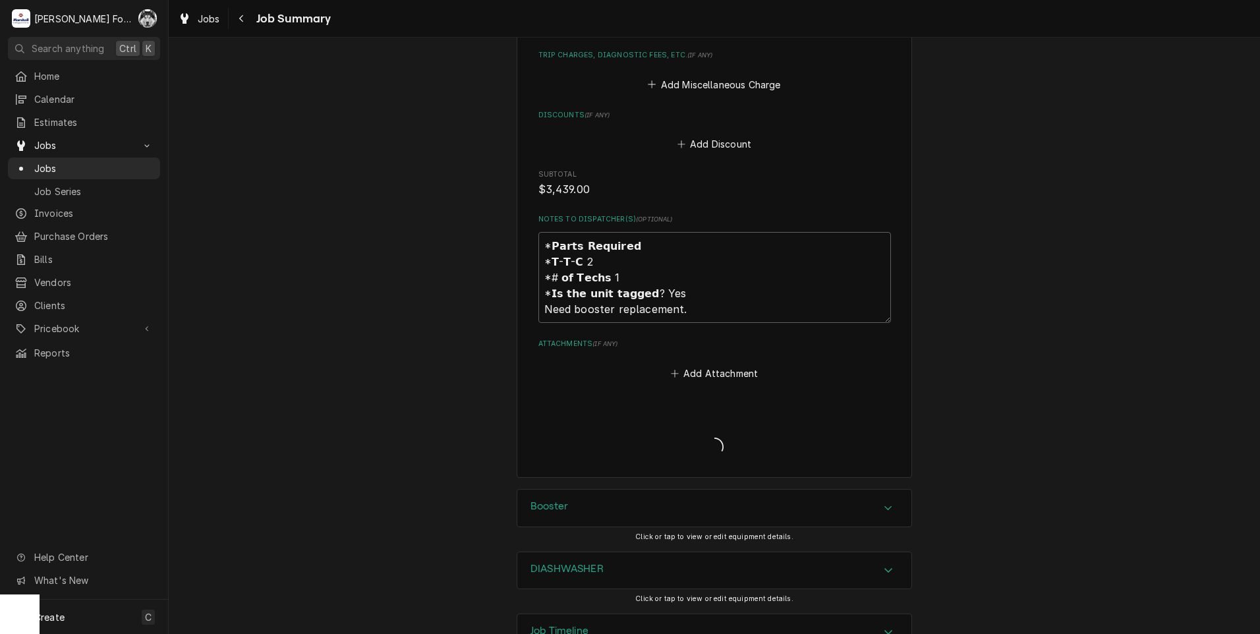
type textarea "x"
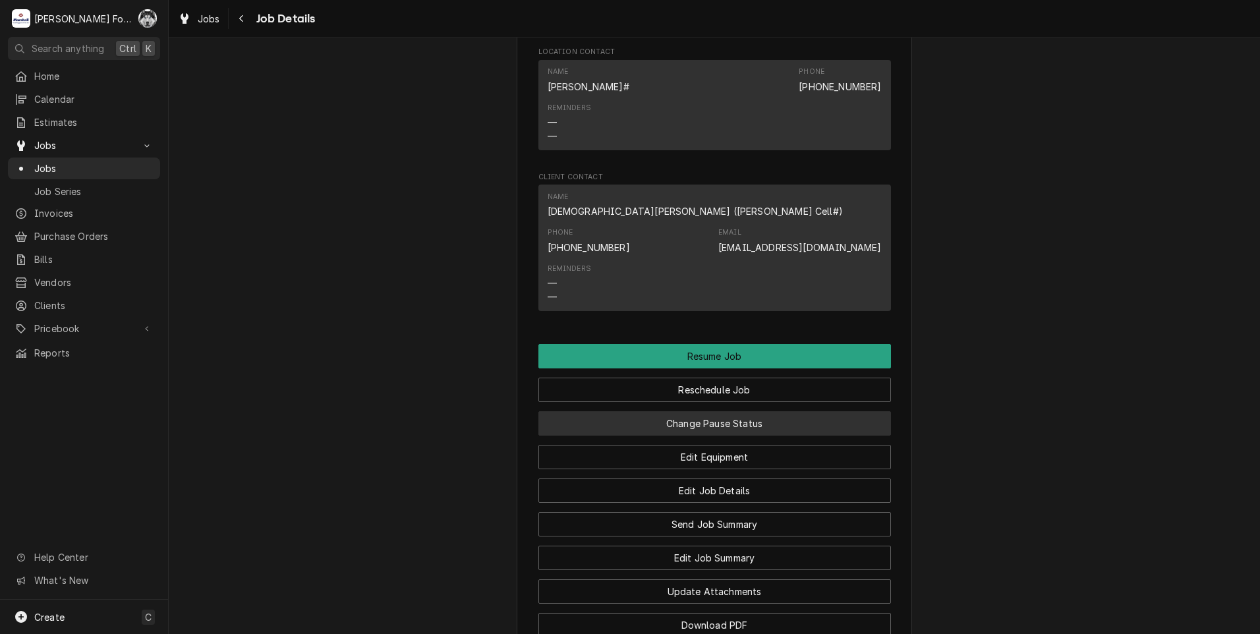
scroll to position [1318, 0]
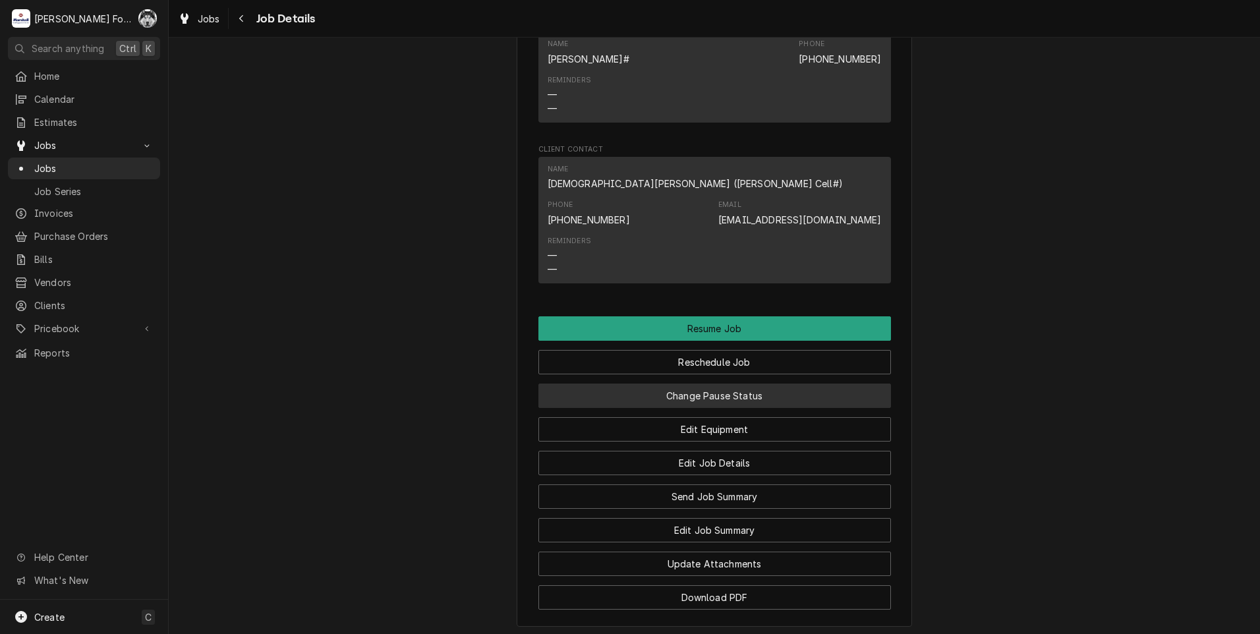
click at [678, 408] on button "Change Pause Status" at bounding box center [715, 396] width 353 height 24
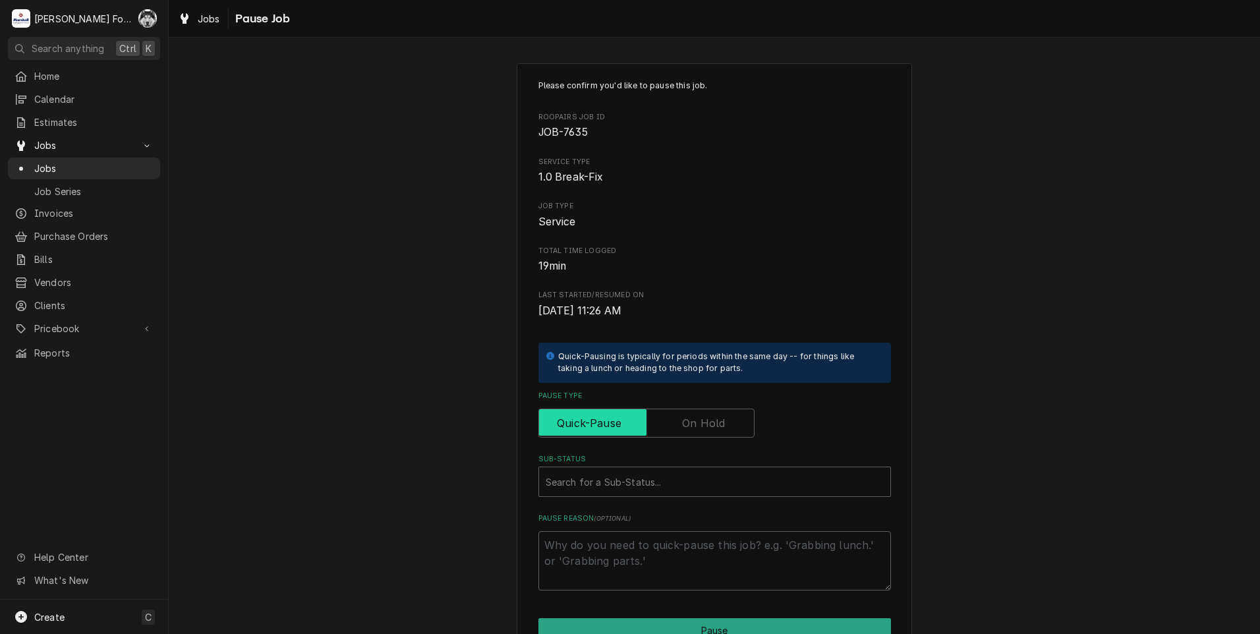
click at [674, 426] on input "Pause Type" at bounding box center [646, 423] width 204 height 29
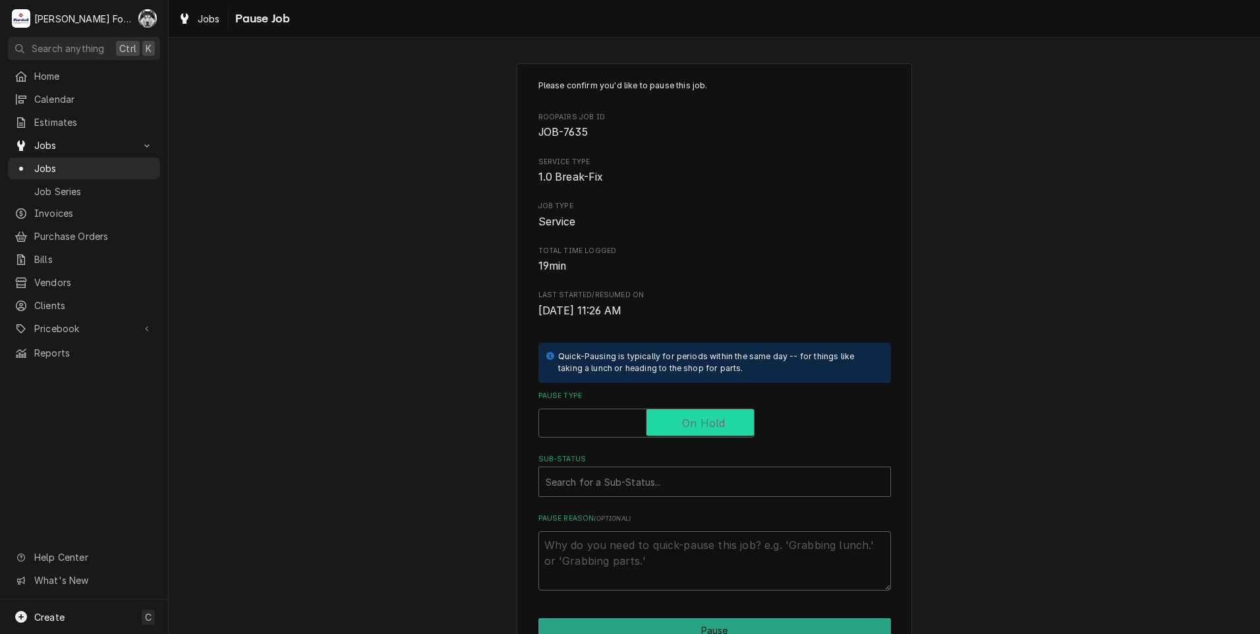
checkbox input "true"
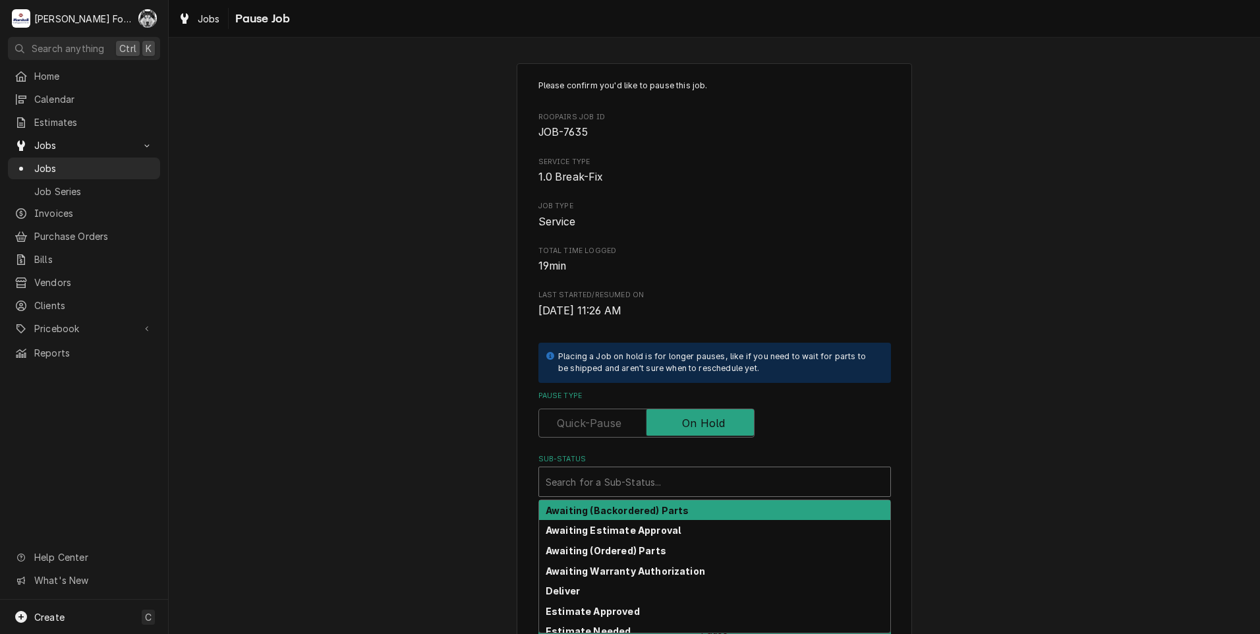
drag, startPoint x: 651, startPoint y: 469, endPoint x: 658, endPoint y: 490, distance: 22.1
click at [651, 470] on div "Search for a Sub-Status..." at bounding box center [714, 481] width 351 height 29
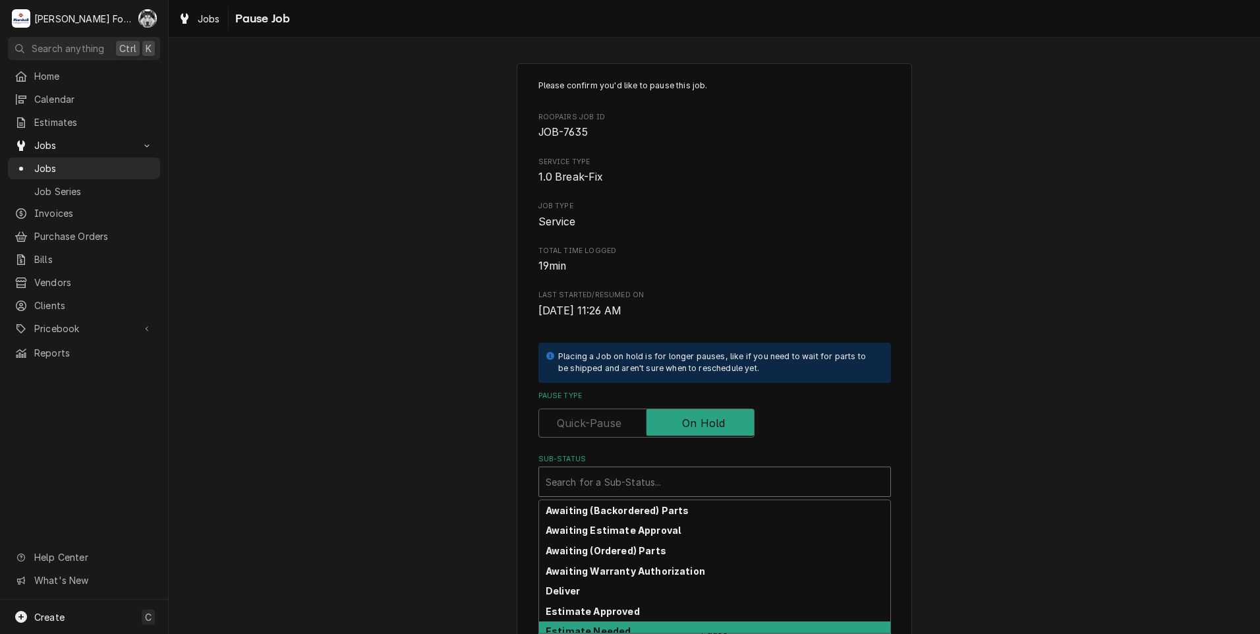
click at [619, 628] on strong "Estimate Needed" at bounding box center [588, 631] width 85 height 11
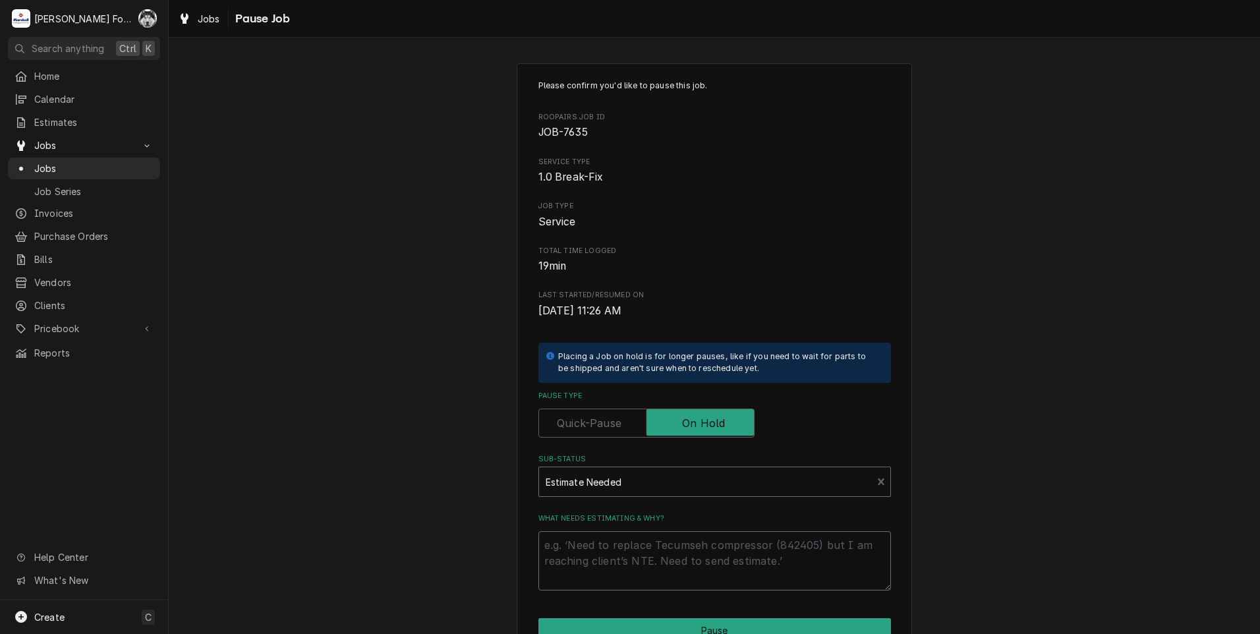
click at [633, 552] on textarea "What needs estimating & why?" at bounding box center [715, 560] width 353 height 59
type textarea "x"
type textarea "P"
type textarea "x"
type textarea "PA"
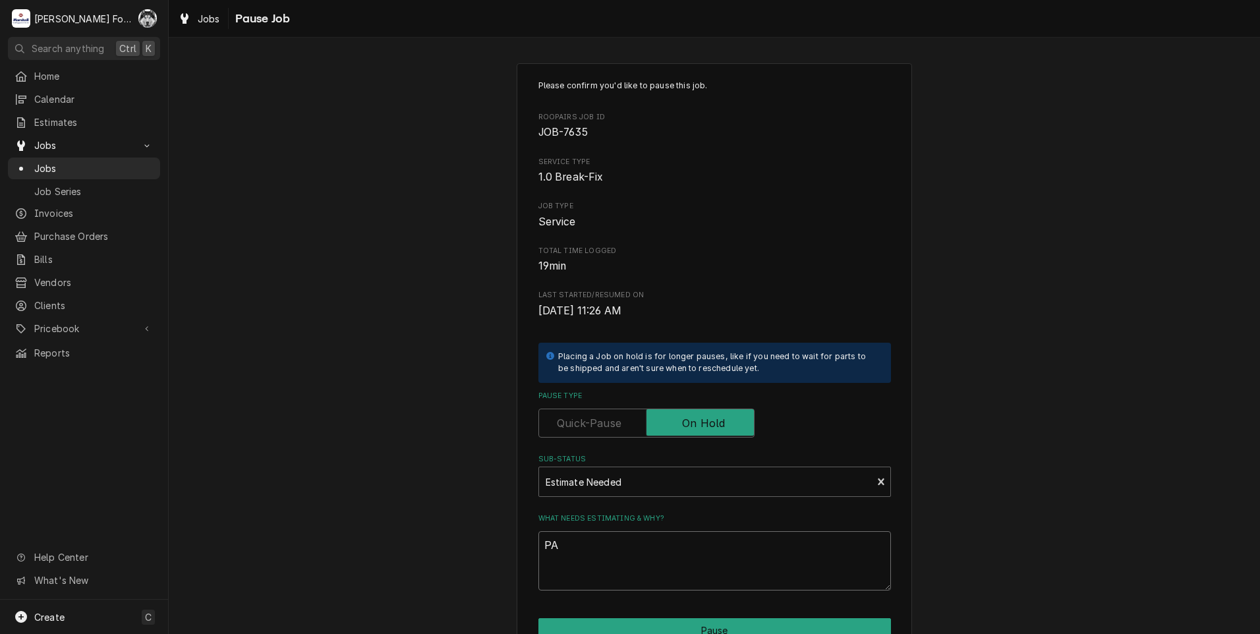
type textarea "x"
type textarea "PAR"
type textarea "x"
type textarea "PART"
type textarea "x"
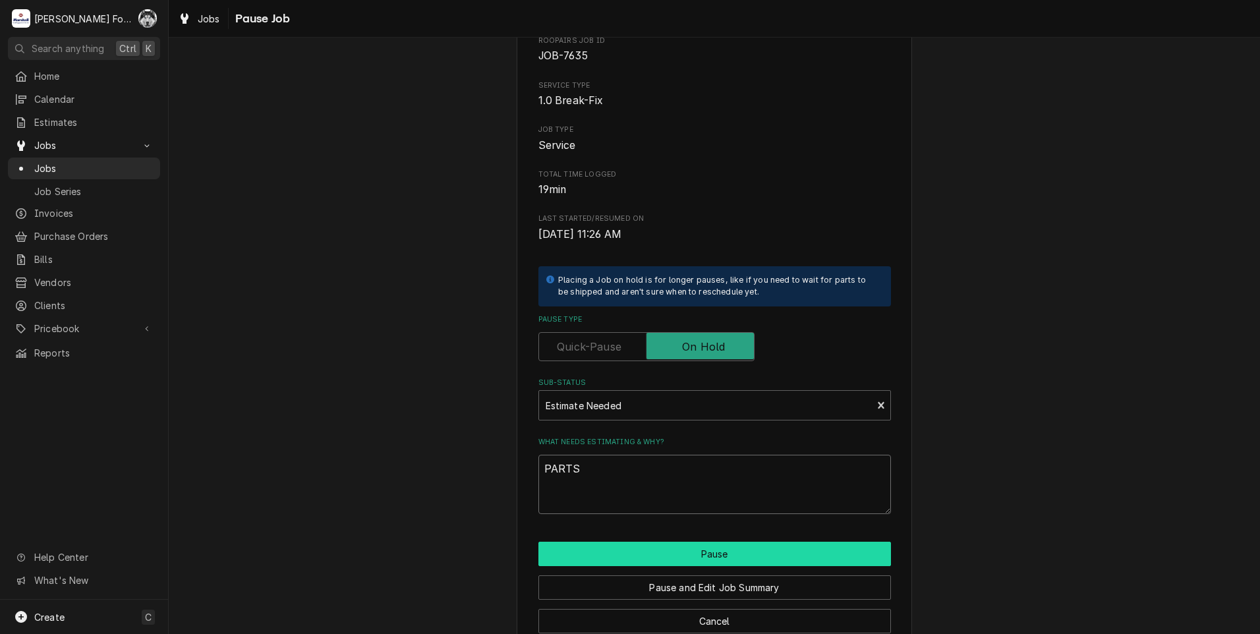
scroll to position [104, 0]
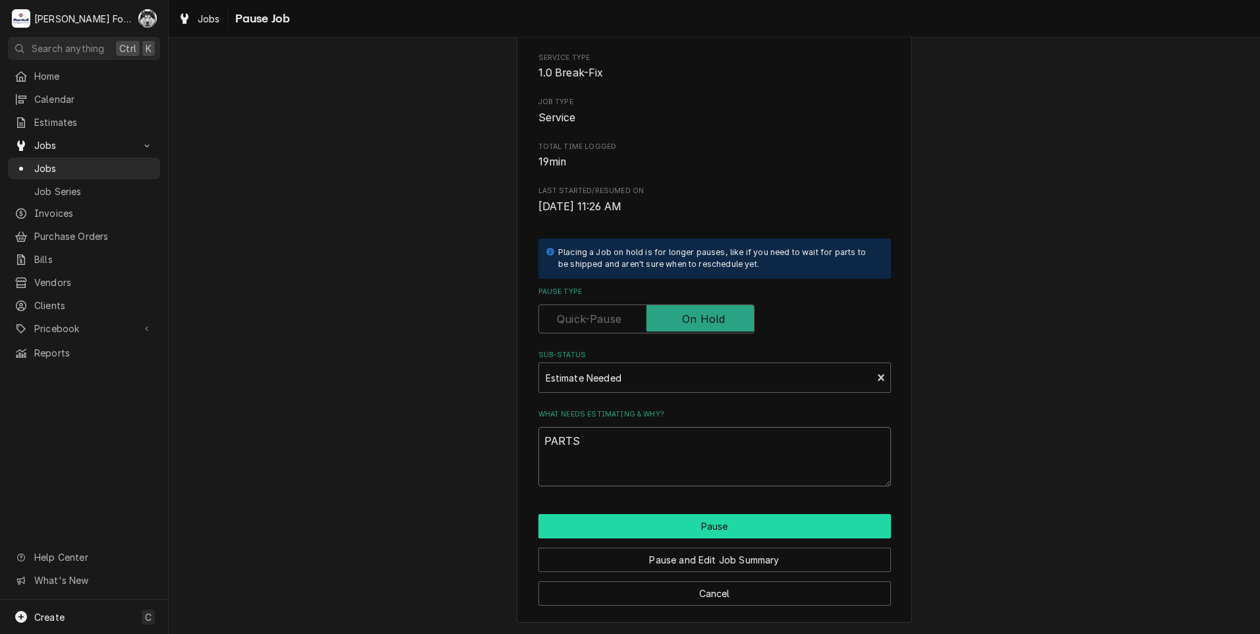
type textarea "PARTS"
click at [622, 523] on button "Pause" at bounding box center [715, 526] width 353 height 24
type textarea "x"
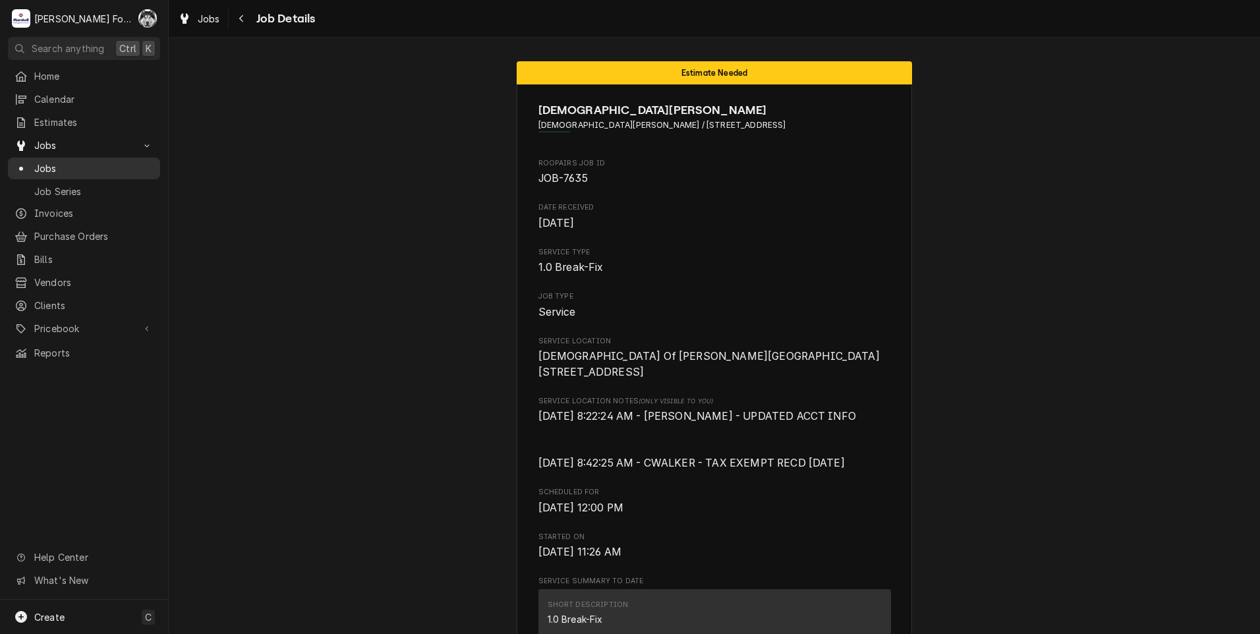
click at [52, 162] on span "Jobs" at bounding box center [93, 169] width 119 height 14
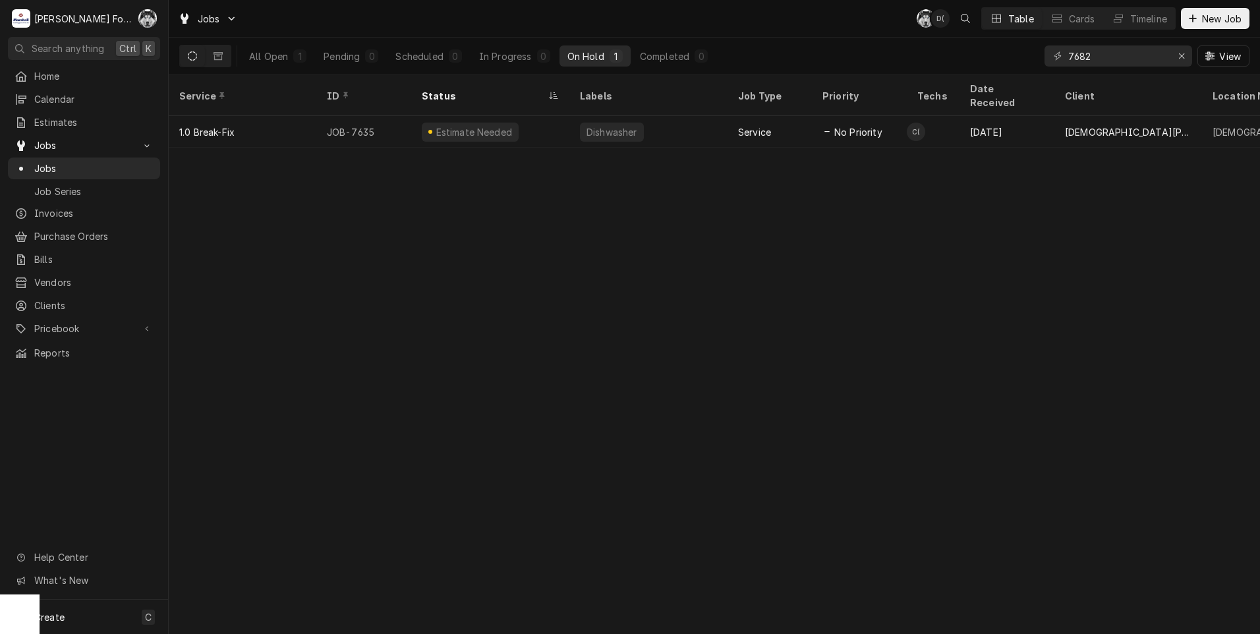
type input "7682"
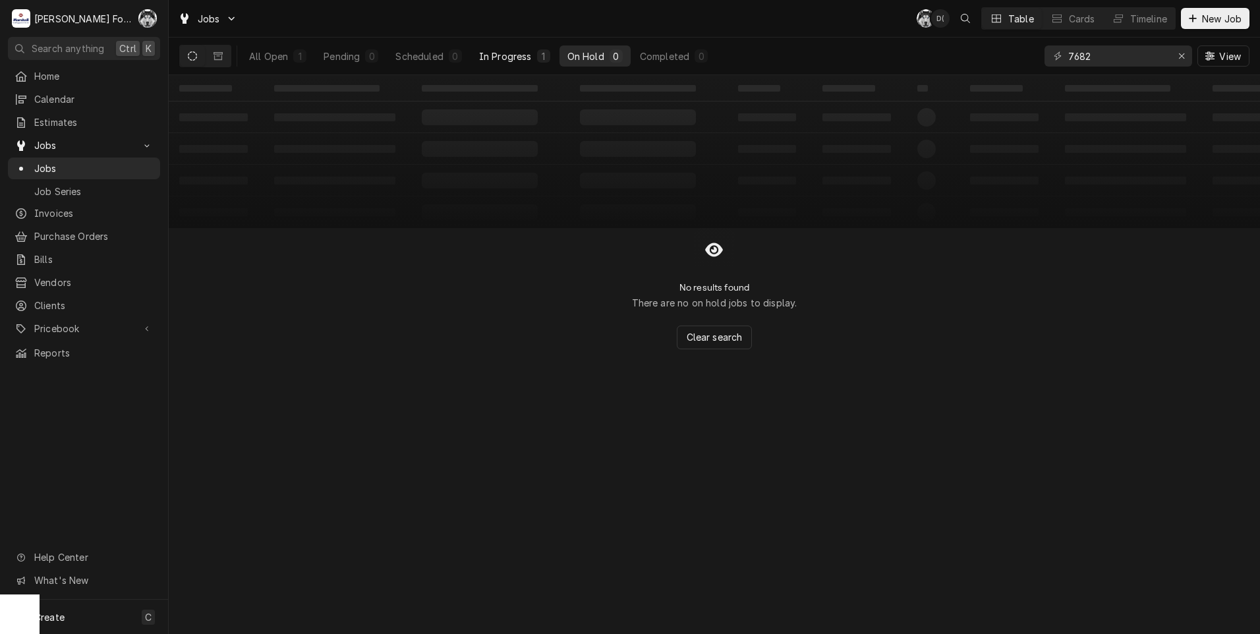
click at [515, 63] on button "In Progress 1" at bounding box center [514, 55] width 87 height 21
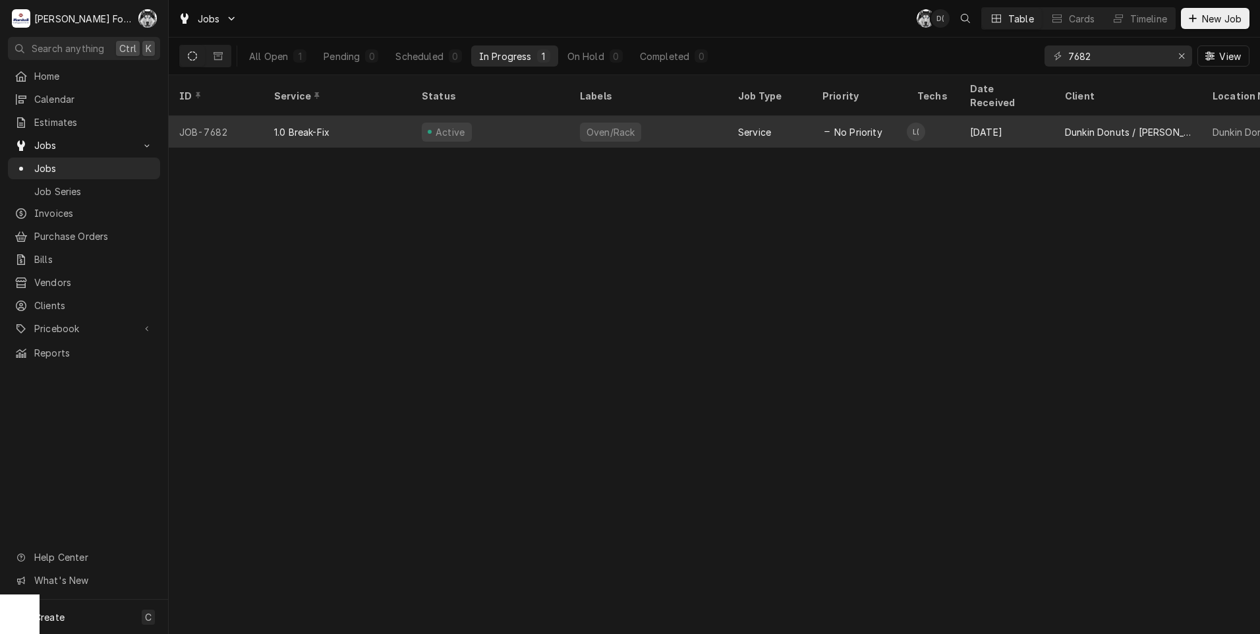
click at [841, 125] on span "No Priority" at bounding box center [859, 132] width 48 height 14
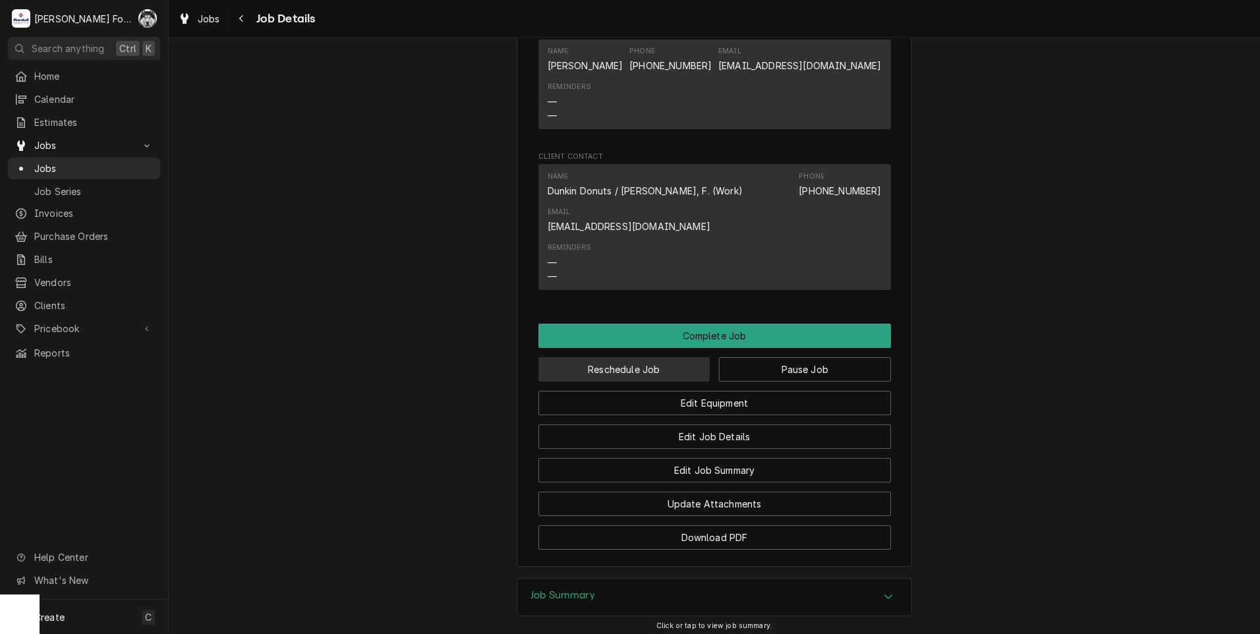
scroll to position [1099, 0]
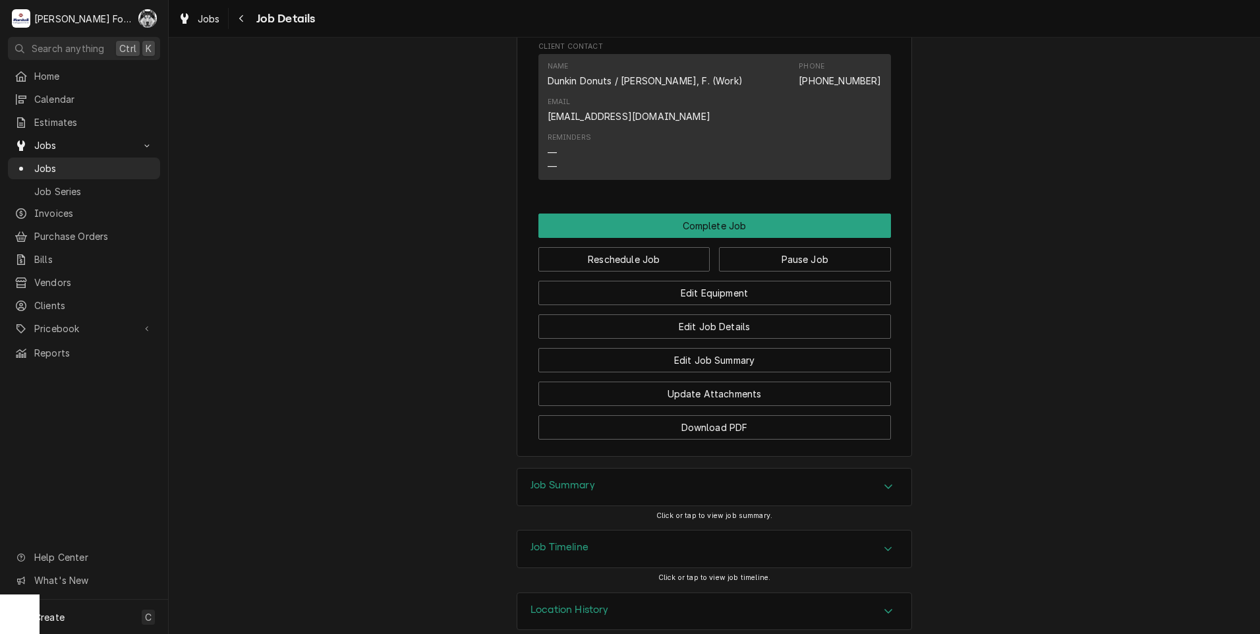
click at [604, 473] on div "Job Summary" at bounding box center [714, 487] width 394 height 37
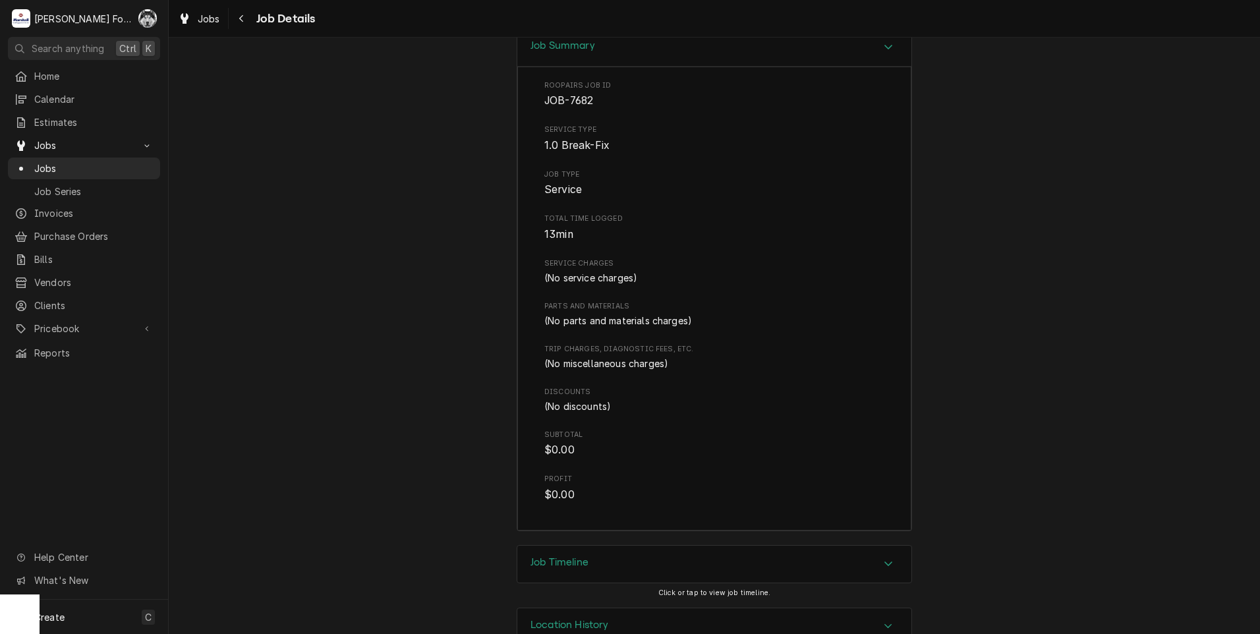
scroll to position [1554, 0]
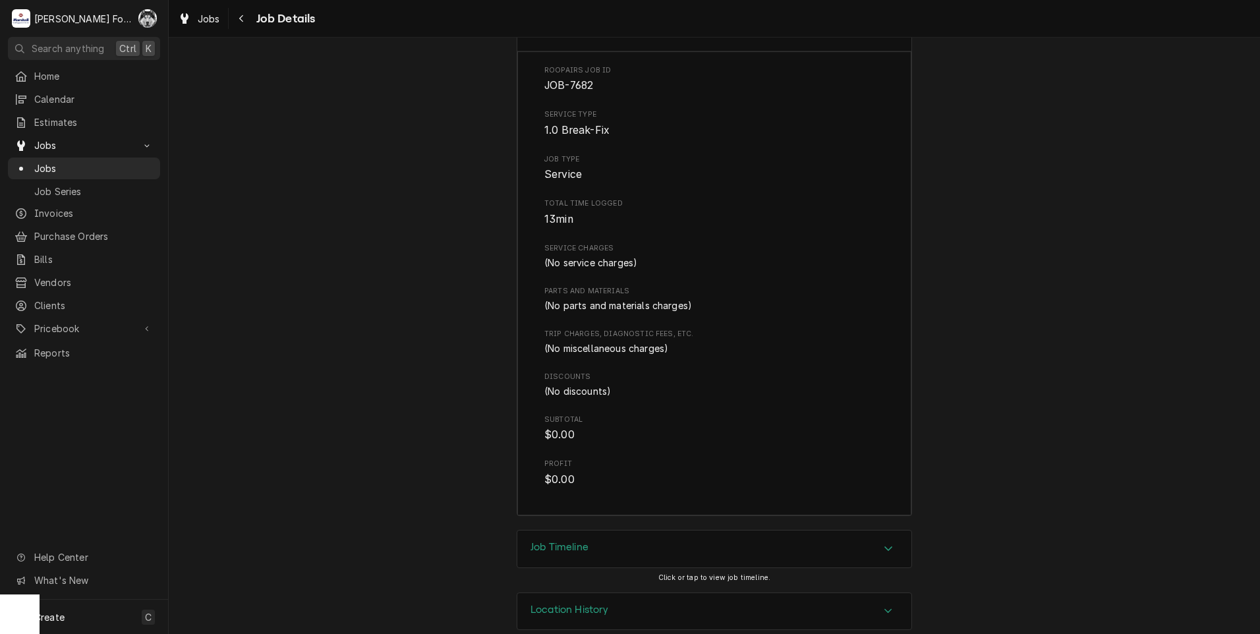
click at [582, 541] on h3 "Job Timeline" at bounding box center [560, 547] width 58 height 13
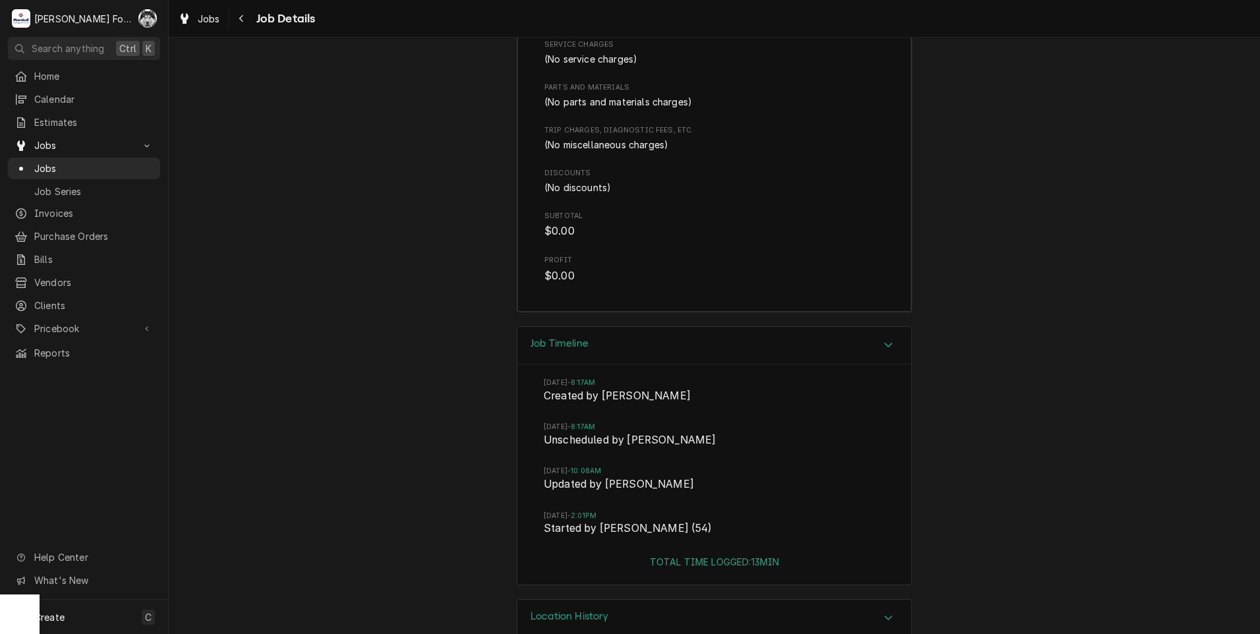
scroll to position [1765, 0]
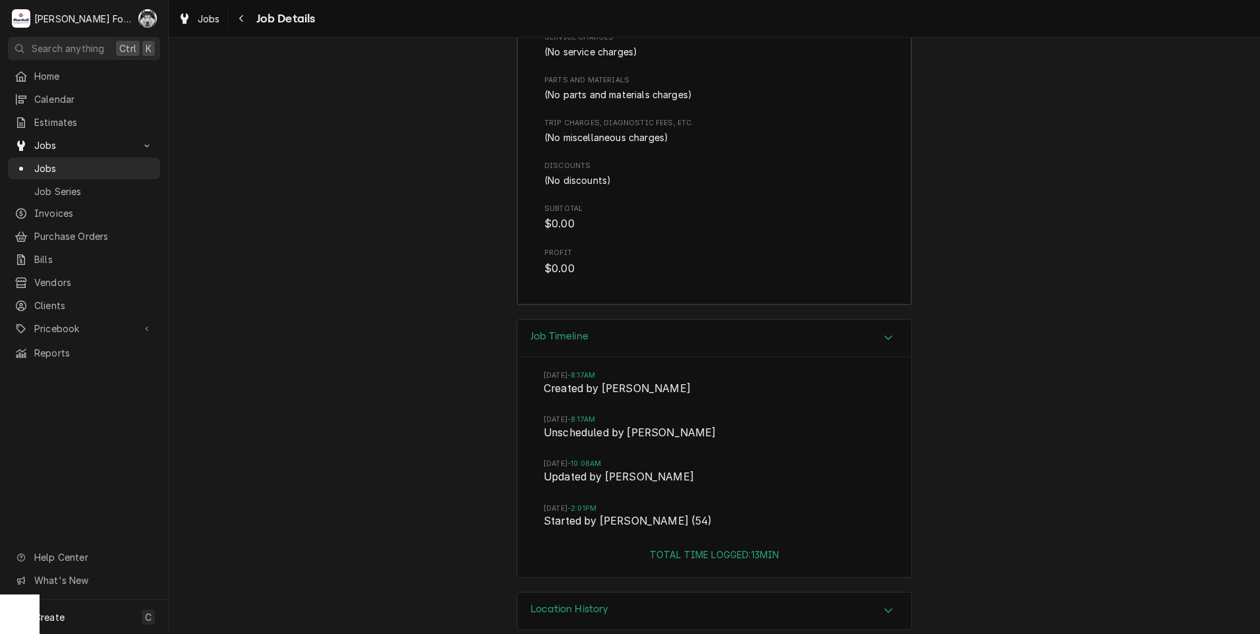
click at [583, 603] on h3 "Location History" at bounding box center [570, 609] width 78 height 13
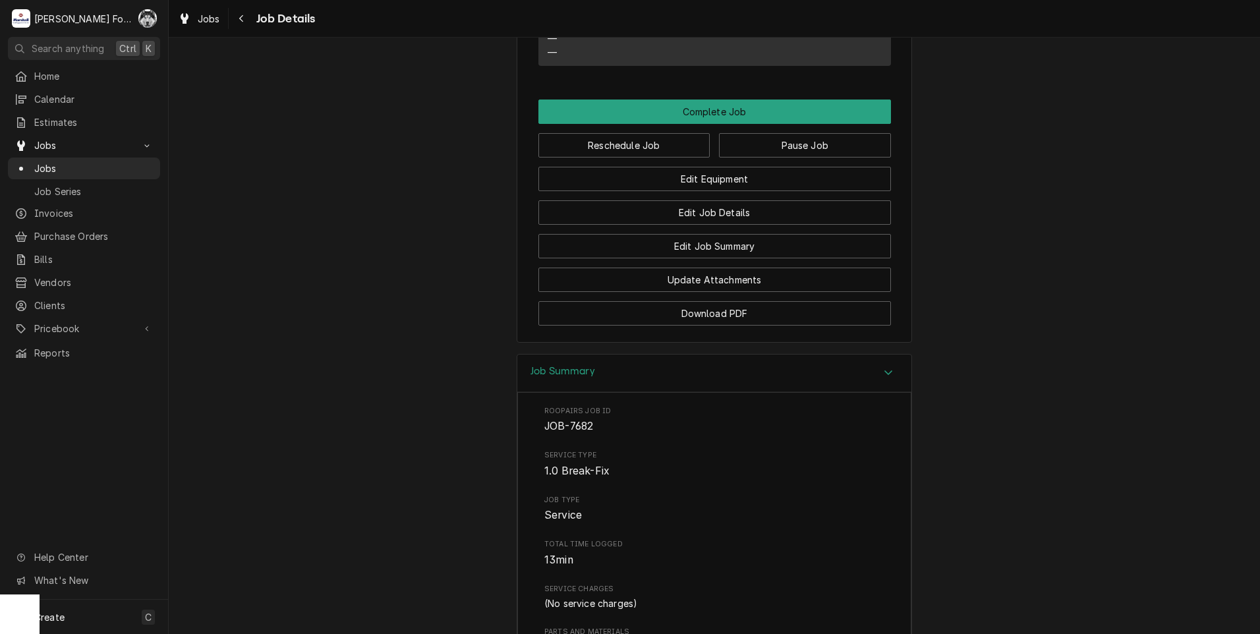
scroll to position [937, 0]
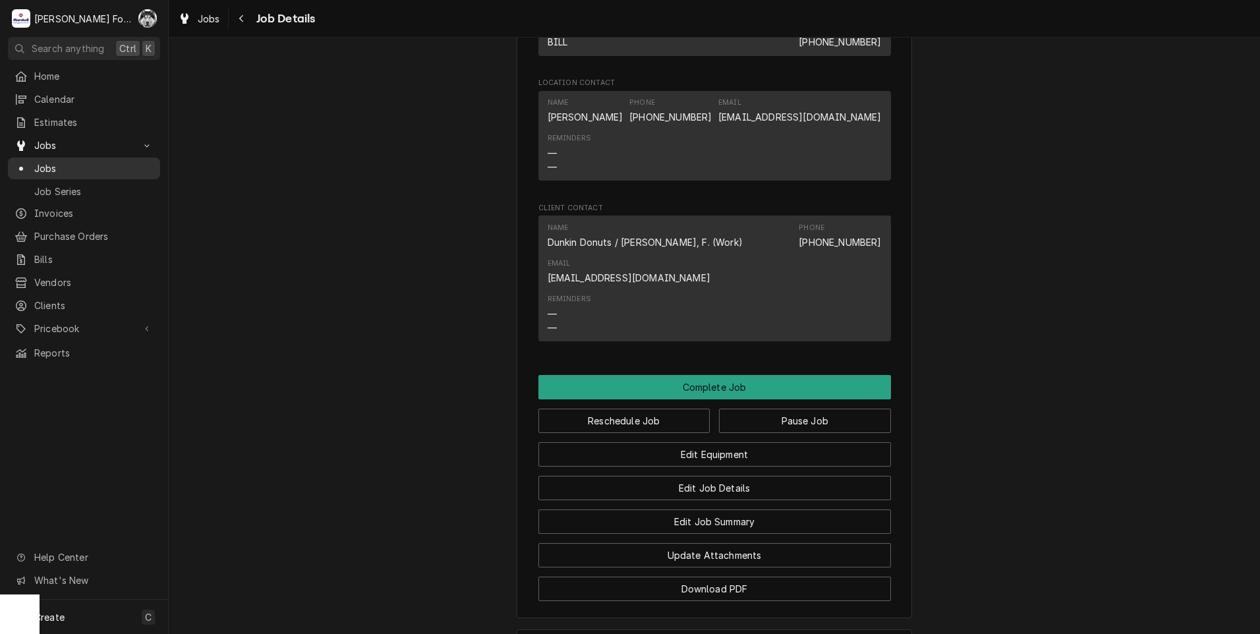
click at [38, 162] on span "Jobs" at bounding box center [93, 169] width 119 height 14
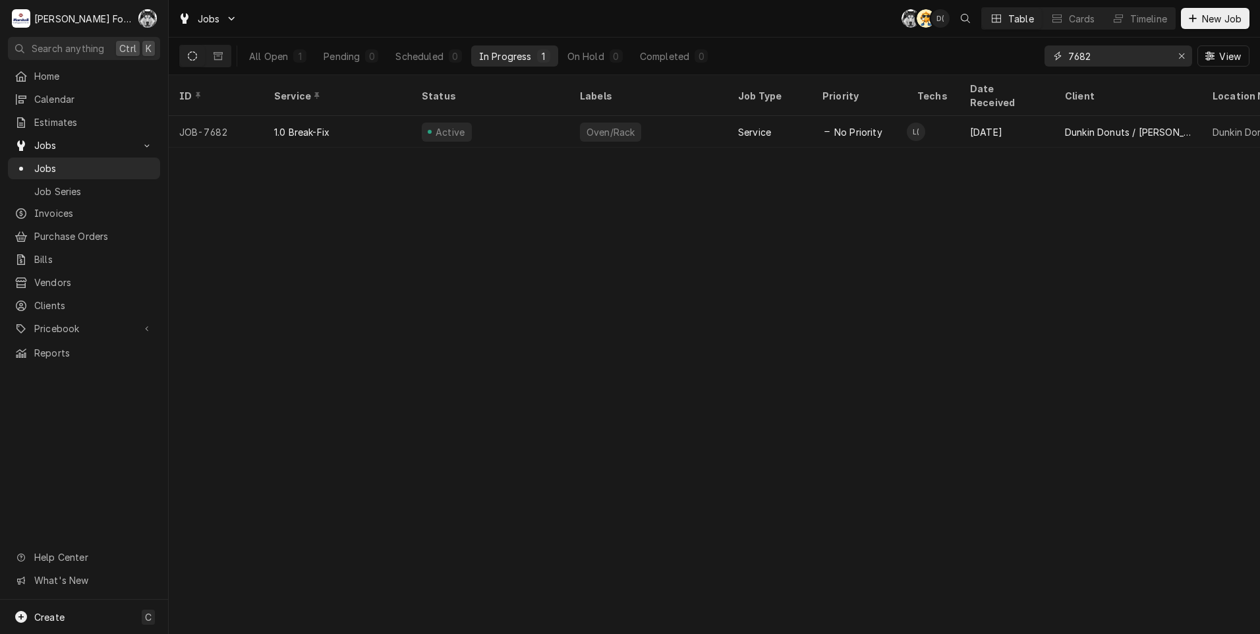
drag, startPoint x: 1102, startPoint y: 55, endPoint x: 1001, endPoint y: 56, distance: 100.9
click at [1001, 56] on div "All Open 1 Pending 0 Scheduled 0 In Progress 1 On Hold 0 Completed 0 7682 View" at bounding box center [714, 56] width 1071 height 37
type input "7"
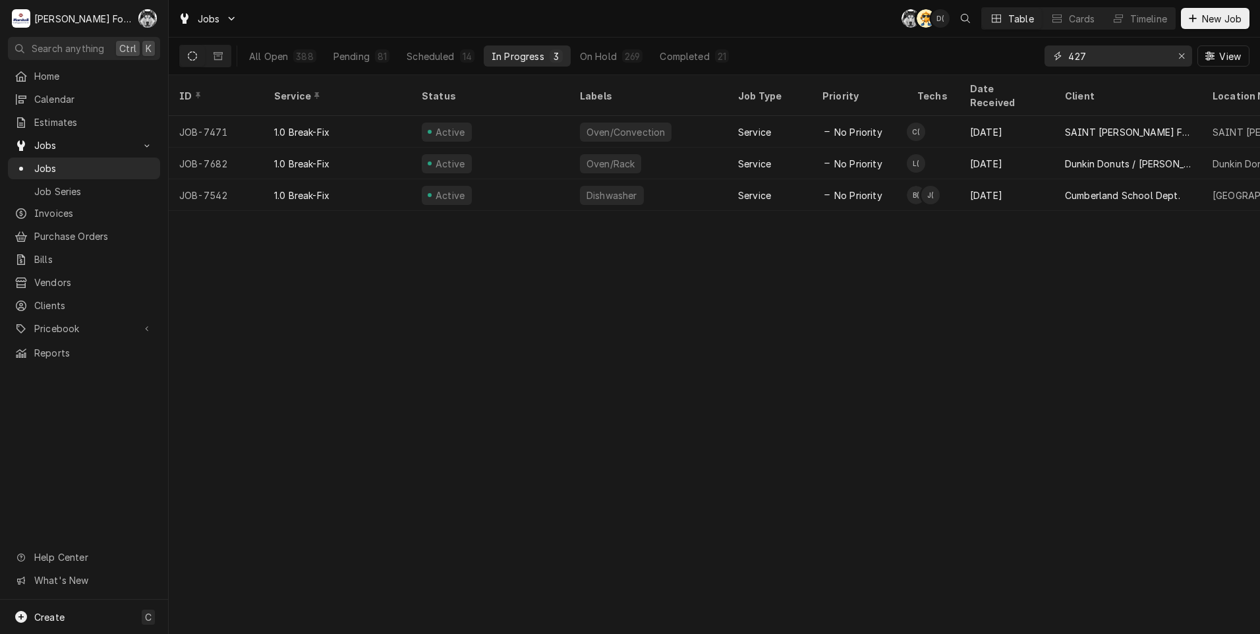
type input "427"
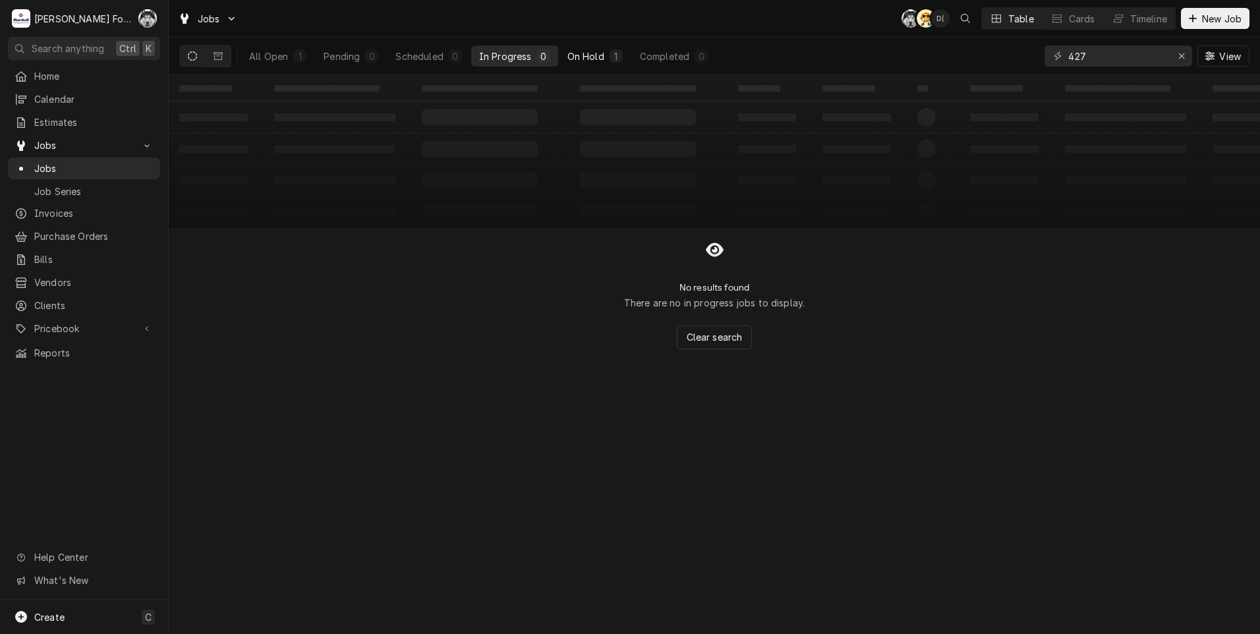
click at [591, 60] on div "On Hold" at bounding box center [586, 56] width 37 height 14
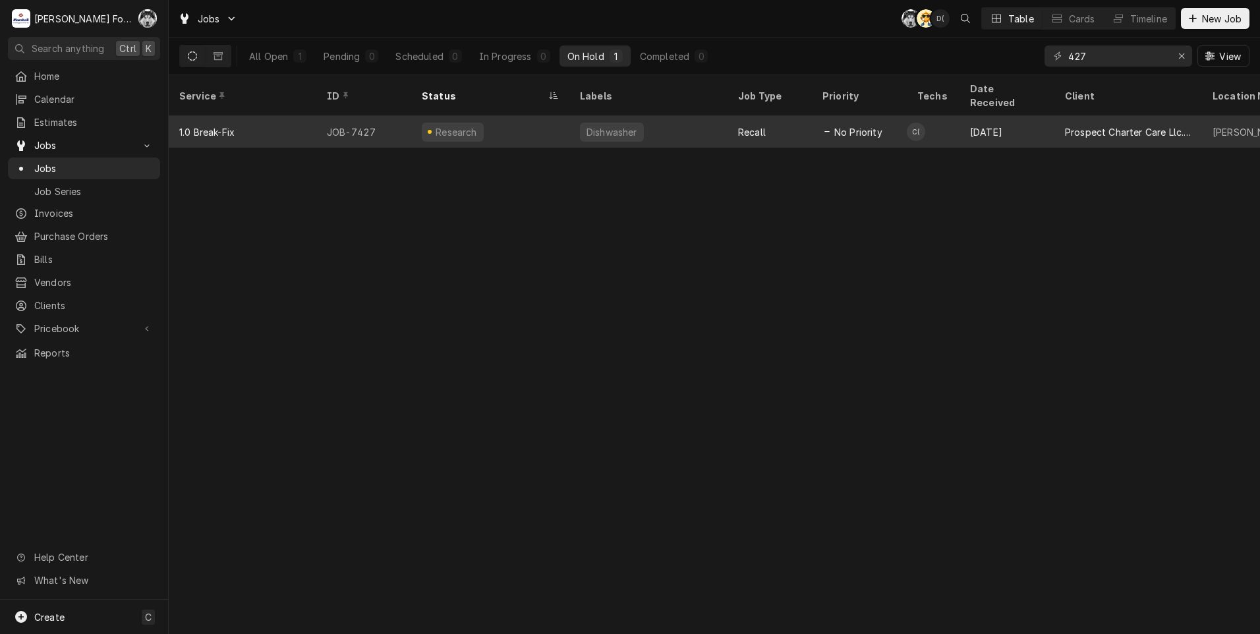
click at [490, 116] on div "Research" at bounding box center [490, 132] width 158 height 32
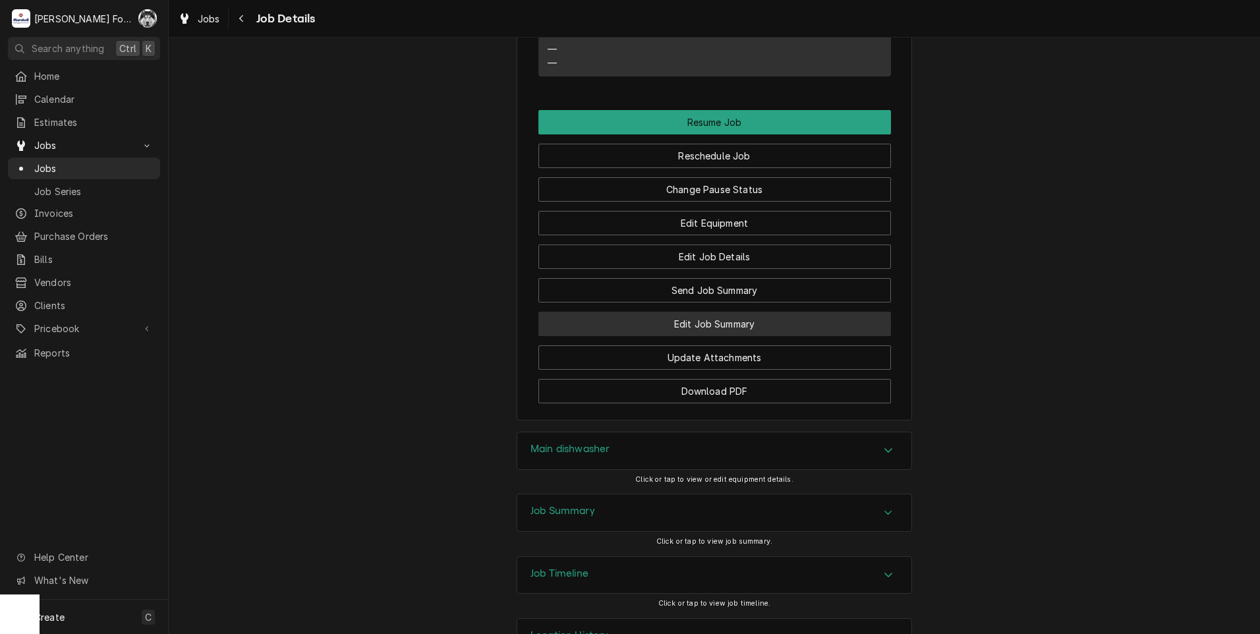
scroll to position [1758, 0]
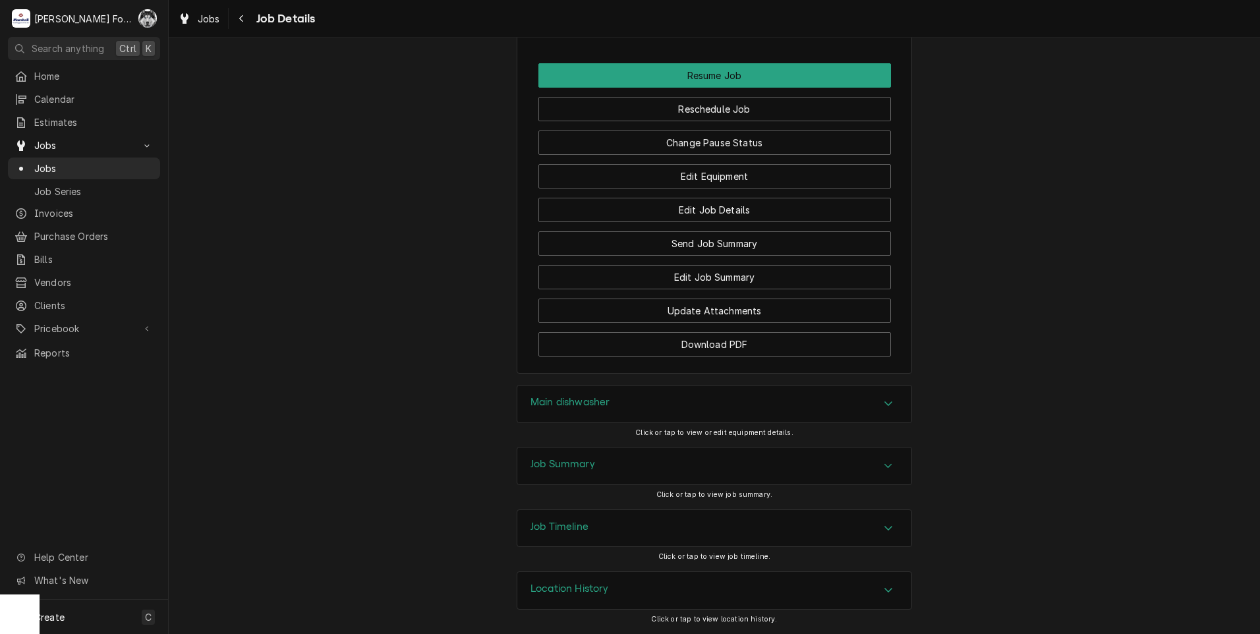
click at [663, 410] on div "Main dishwasher" at bounding box center [714, 404] width 394 height 37
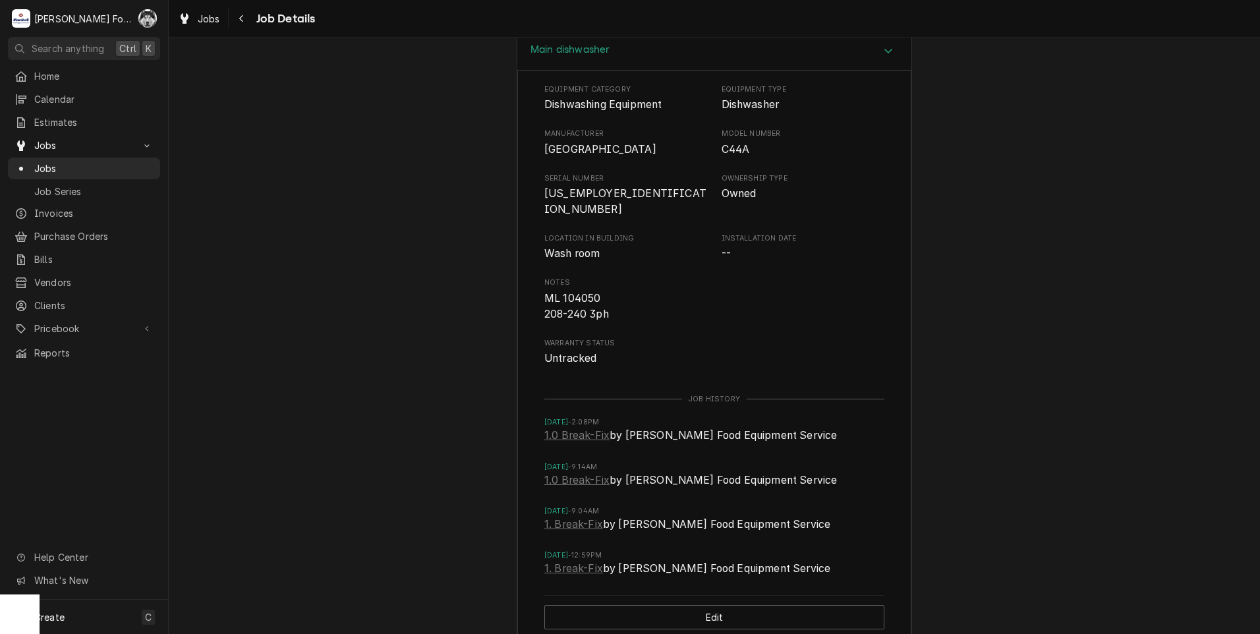
scroll to position [2306, 0]
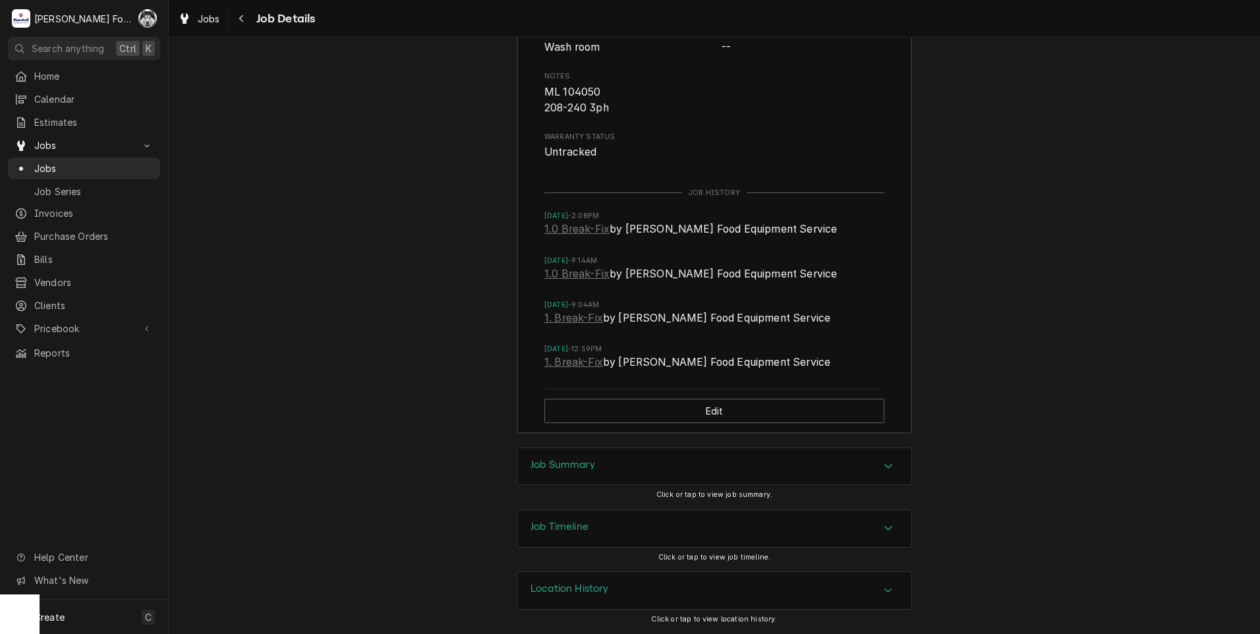
click at [637, 470] on div "Job Summary" at bounding box center [714, 466] width 394 height 37
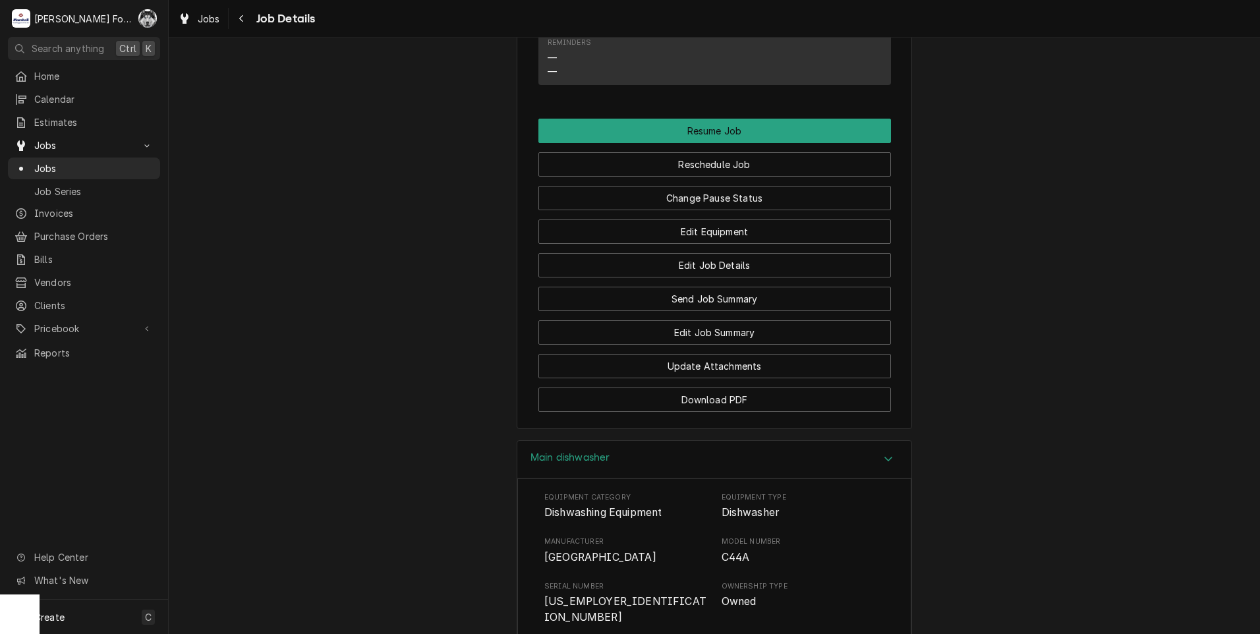
scroll to position [1825, 0]
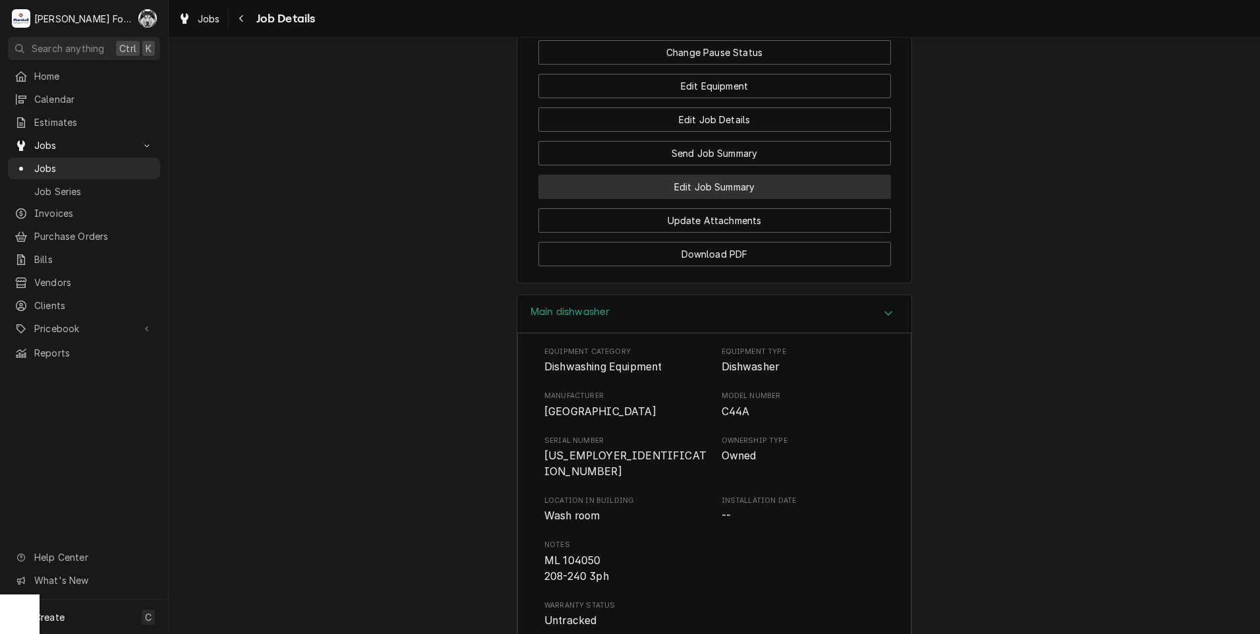
click at [687, 199] on button "Edit Job Summary" at bounding box center [715, 187] width 353 height 24
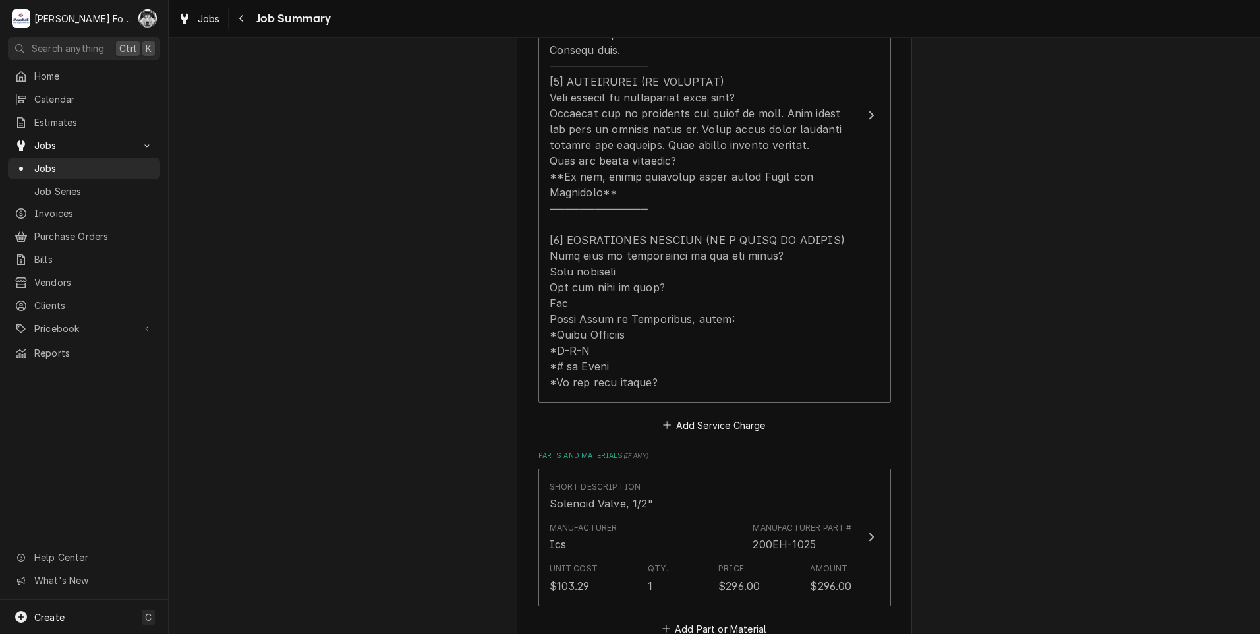
scroll to position [879, 0]
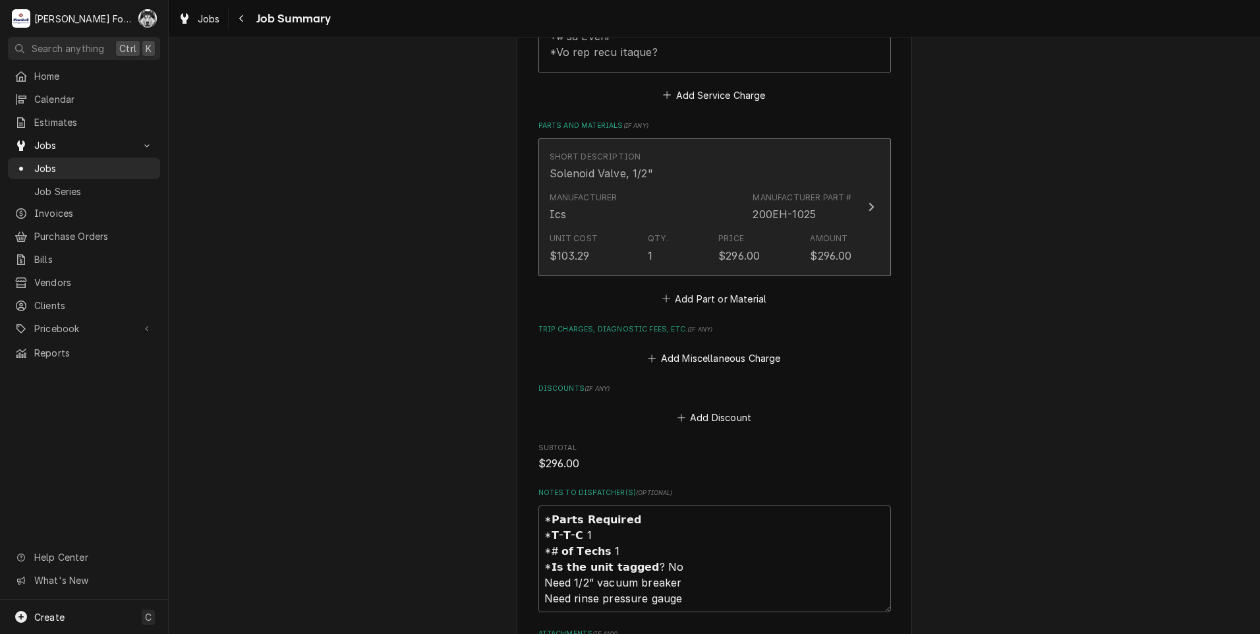
click at [686, 256] on div "Unit Cost $103.29 Qty. 1 Price $296.00 Amount $296.00" at bounding box center [701, 247] width 303 height 41
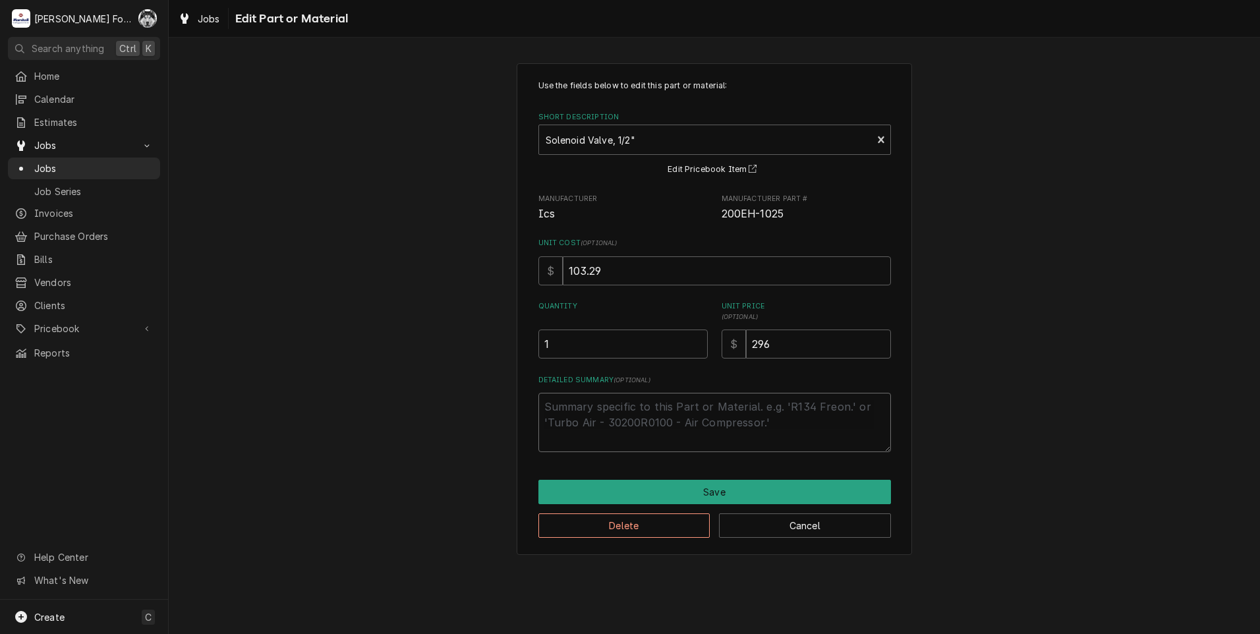
click at [616, 426] on textarea "Detailed Summary ( optional )" at bounding box center [715, 422] width 353 height 59
type textarea "x"
type textarea "i"
type textarea "x"
type textarea "in"
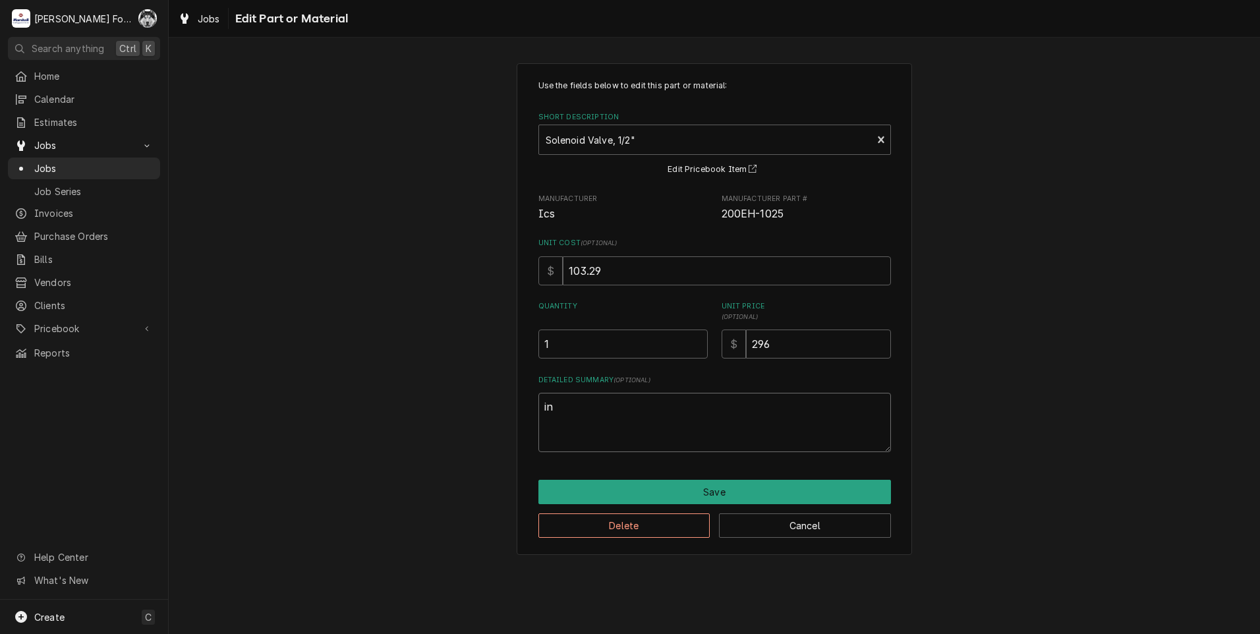
type textarea "x"
type textarea "ins"
type textarea "x"
type textarea "inst"
type textarea "x"
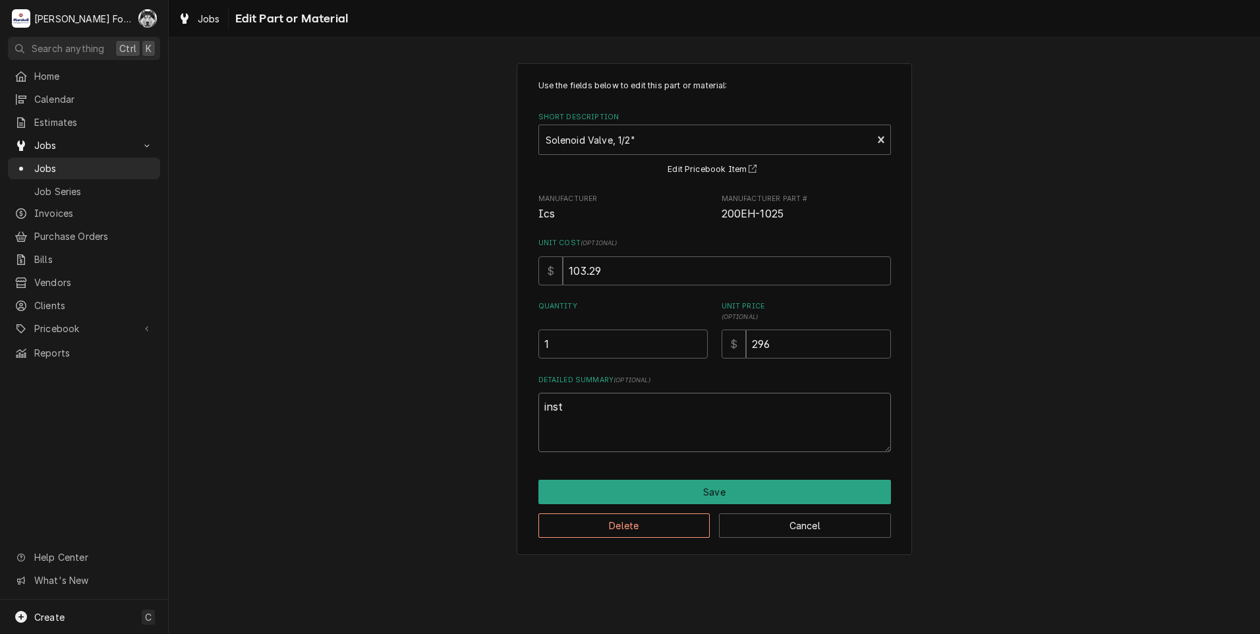
type textarea "insta"
type textarea "x"
type textarea "instal"
type textarea "x"
type textarea "install"
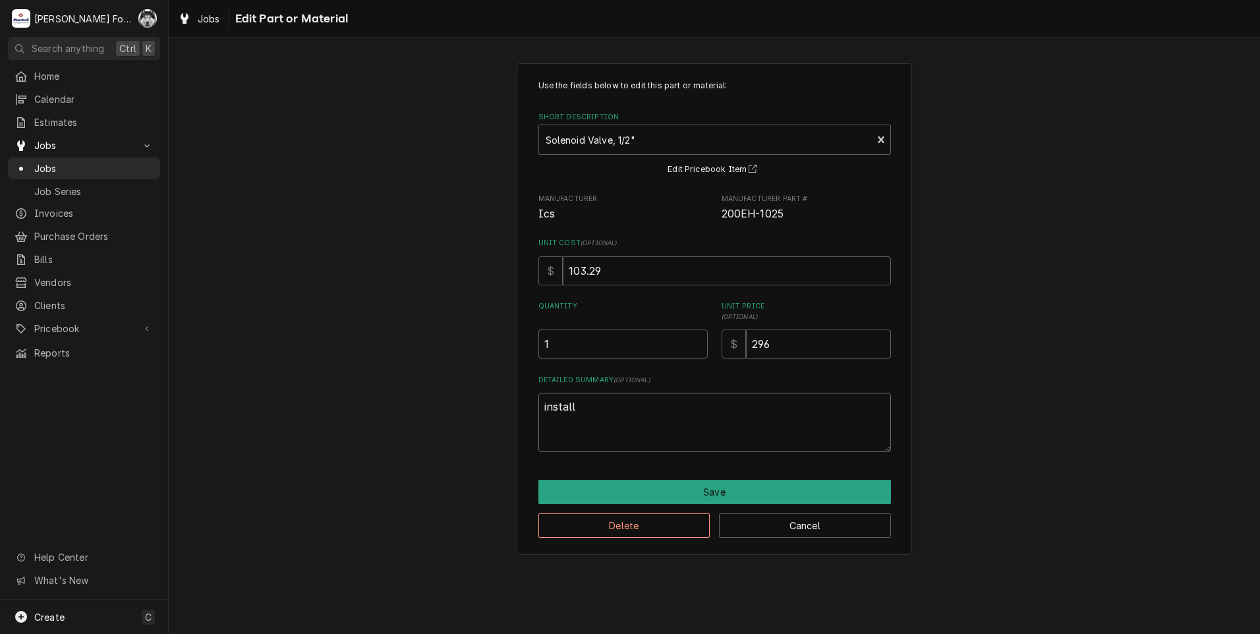
type textarea "x"
type textarea "installe"
type textarea "x"
type textarea "installed"
drag, startPoint x: 620, startPoint y: 413, endPoint x: 459, endPoint y: 413, distance: 160.8
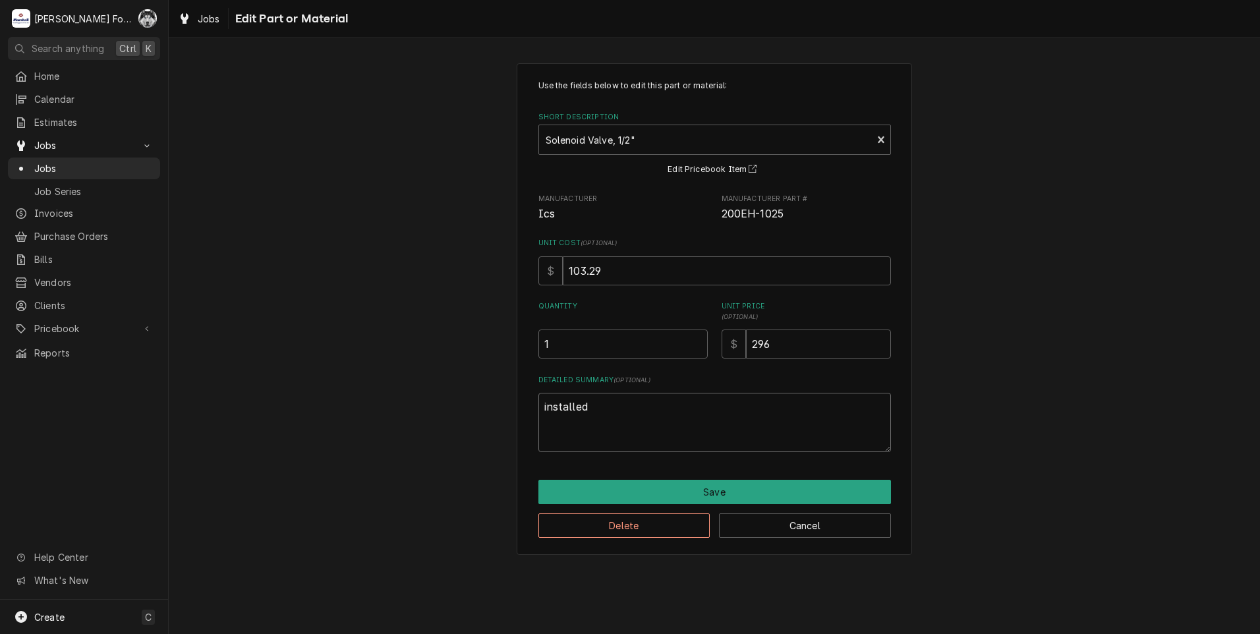
click at [460, 413] on div "Use the fields below to edit this part or material: Short Description Solenoid …" at bounding box center [715, 308] width 1092 height 515
type textarea "x"
type textarea "I"
type textarea "x"
type textarea "IN"
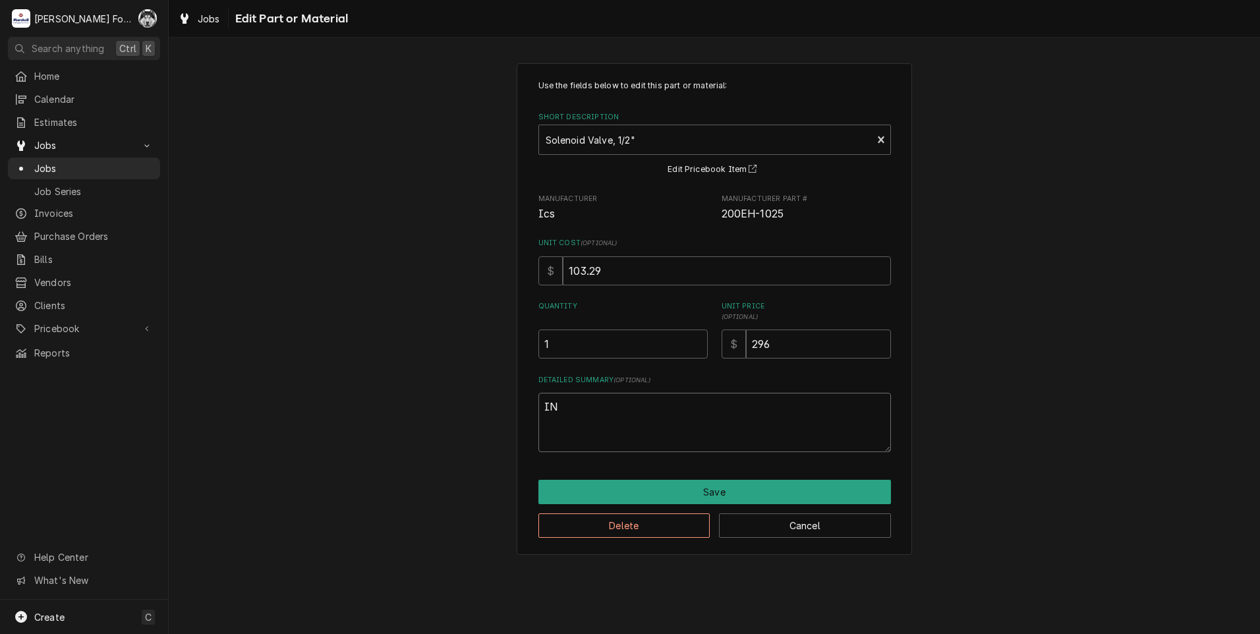
type textarea "x"
type textarea "INS"
type textarea "x"
type textarea "INST"
type textarea "x"
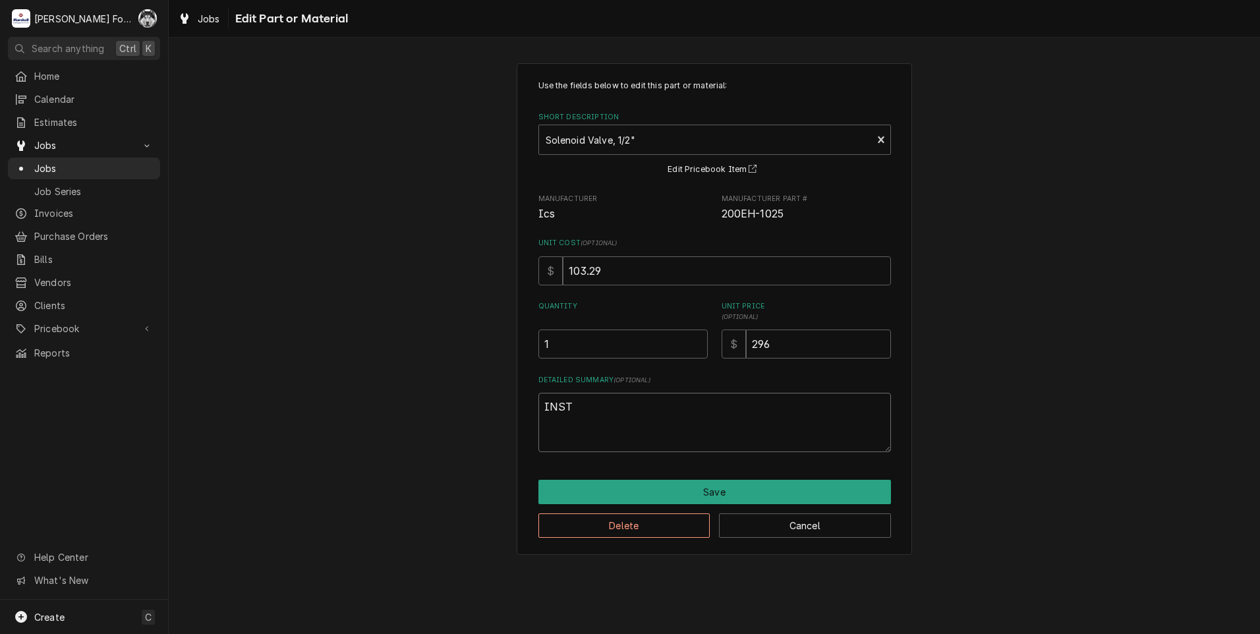
type textarea "INSTA"
type textarea "x"
type textarea "INSTAL"
type textarea "x"
type textarea "INSTALL"
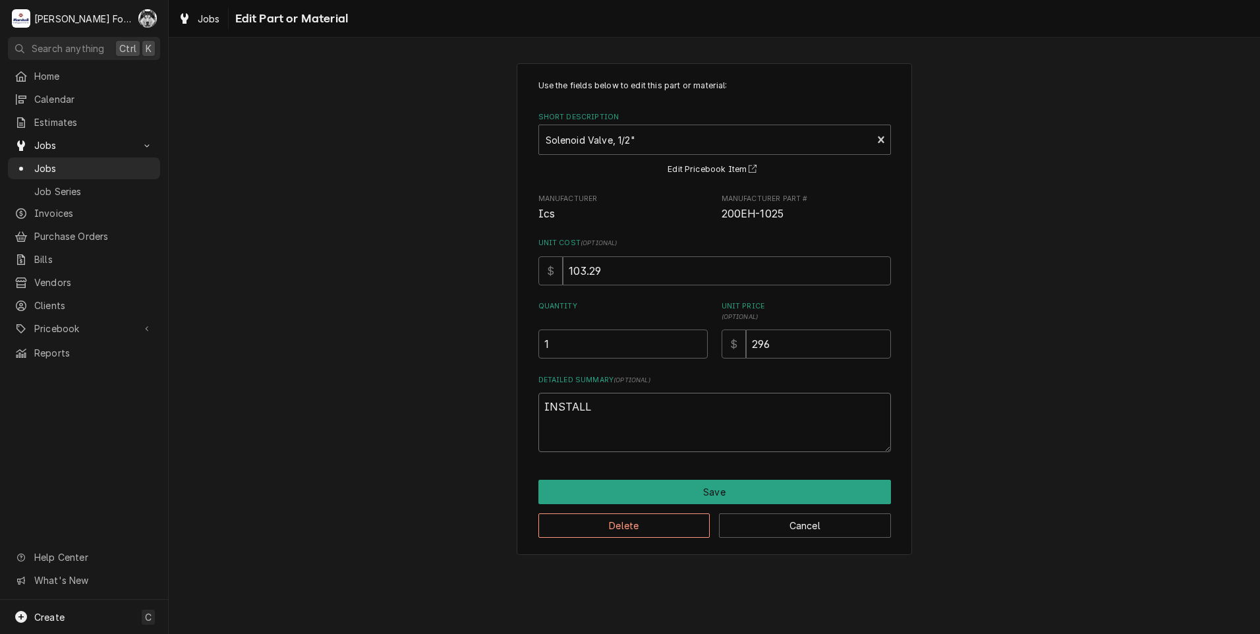
type textarea "x"
type textarea "INSTALLE"
type textarea "x"
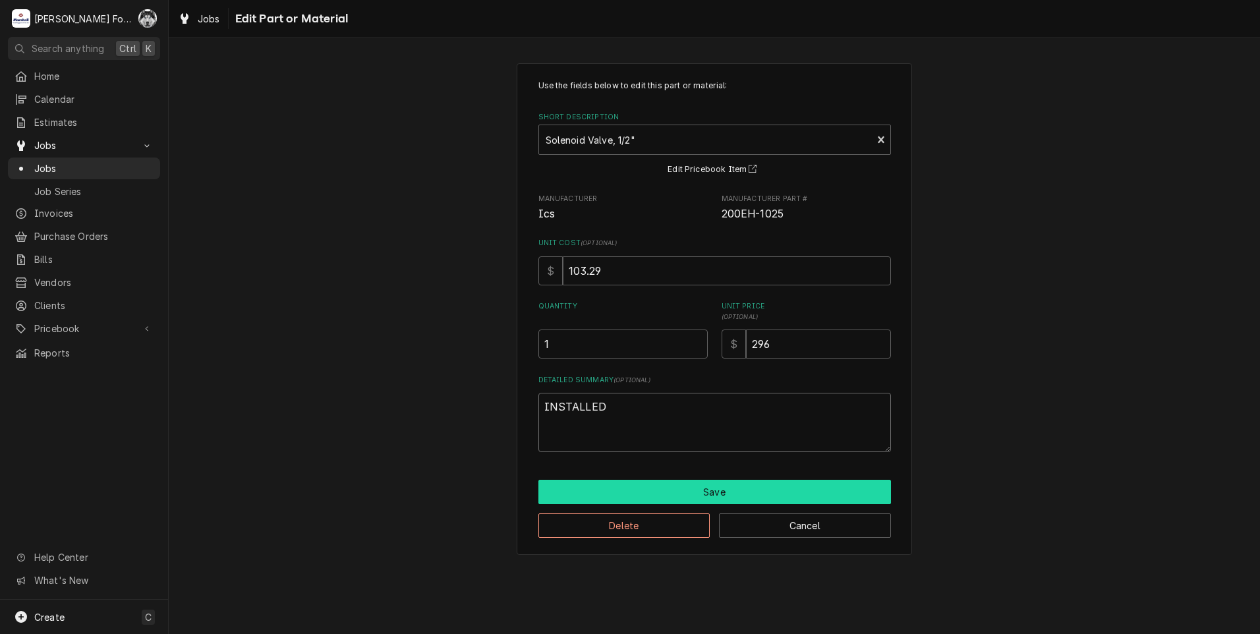
type textarea "INSTALLED"
click at [610, 492] on button "Save" at bounding box center [715, 492] width 353 height 24
type textarea "x"
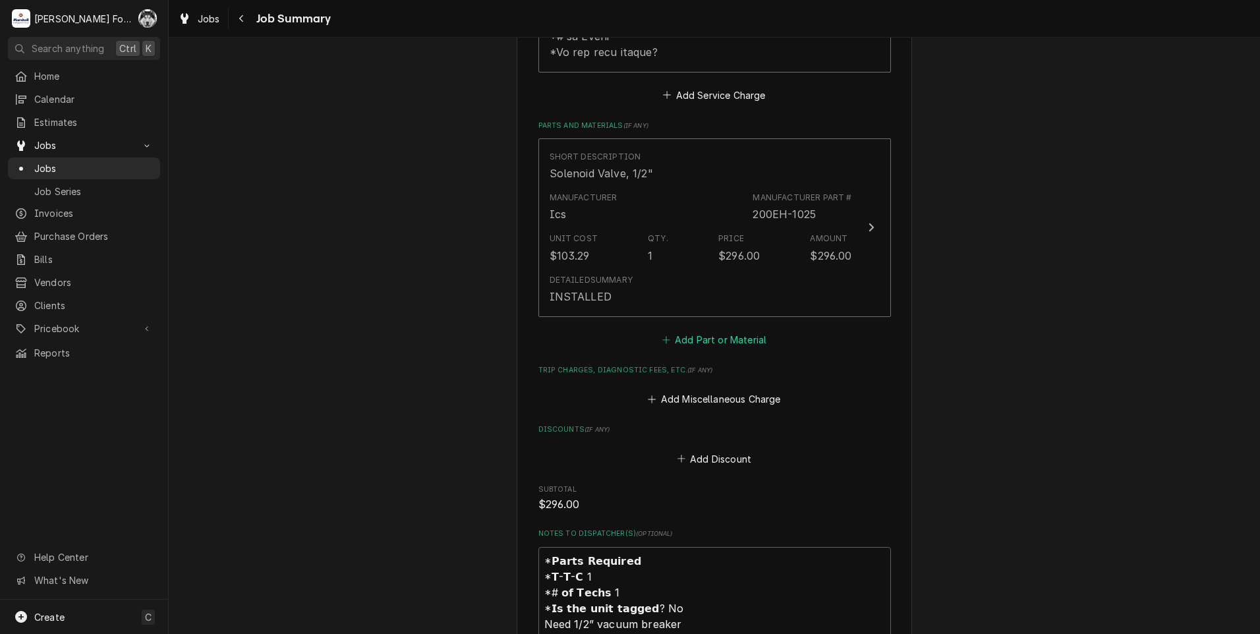
click at [717, 342] on button "Add Part or Material" at bounding box center [714, 339] width 109 height 18
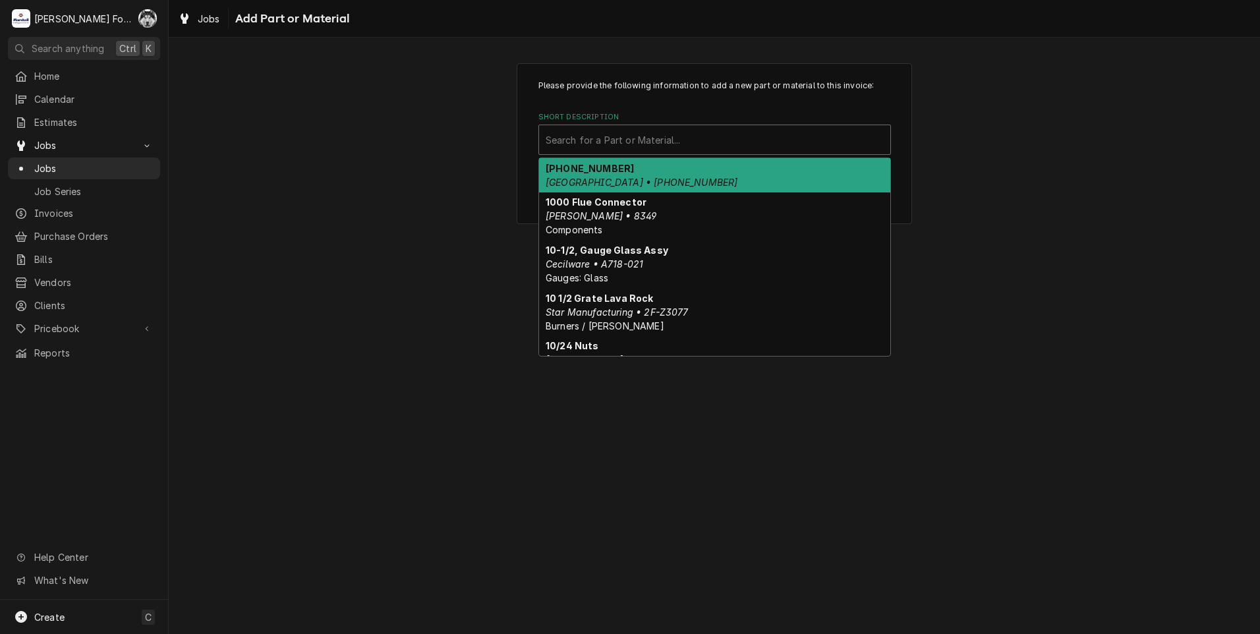
click at [670, 147] on div "Short Description" at bounding box center [715, 140] width 338 height 24
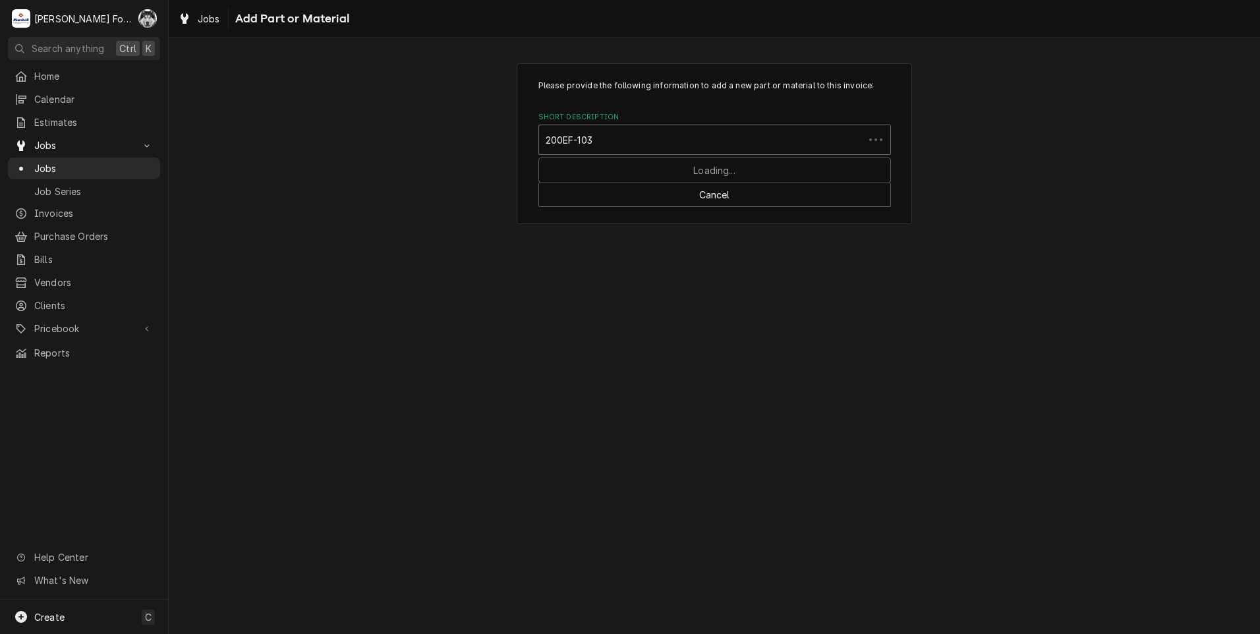
type input "200EF-1033"
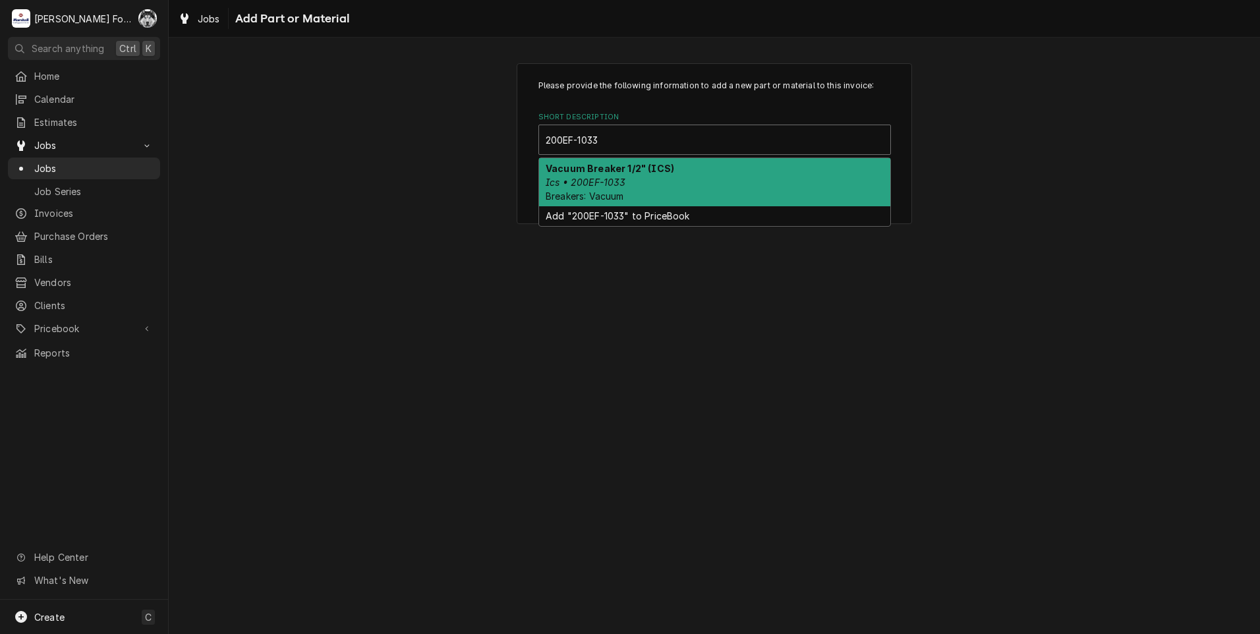
click at [641, 189] on div "Vacuum Breaker 1/2" (ICS) Ics • 200EF-1033 Breakers: Vacuum" at bounding box center [714, 182] width 351 height 48
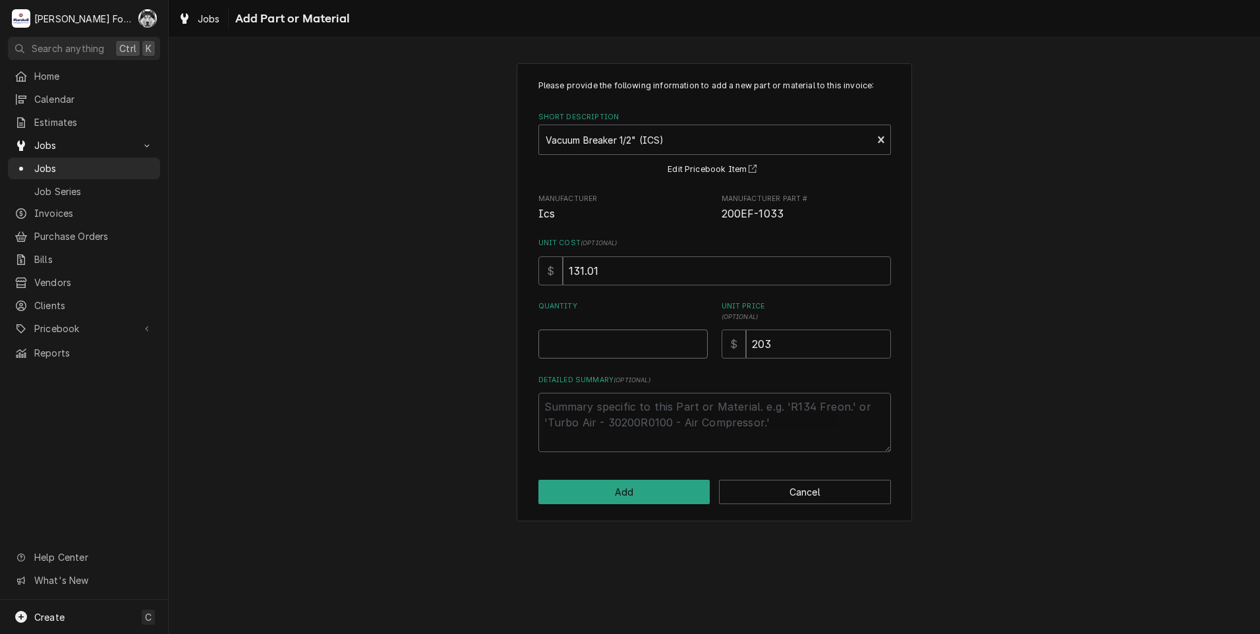
type textarea "x"
type input "0.5"
click at [696, 343] on input "0.5" at bounding box center [623, 344] width 169 height 29
type textarea "x"
type input "1"
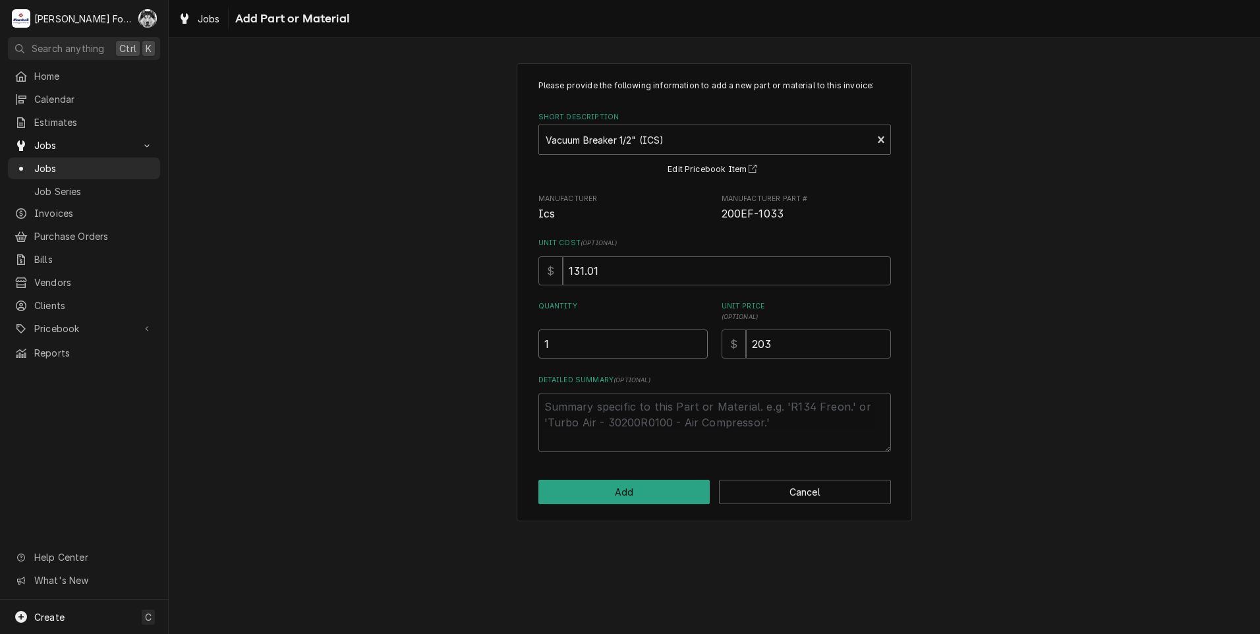
click at [697, 340] on input "1" at bounding box center [623, 344] width 169 height 29
drag, startPoint x: 777, startPoint y: 345, endPoint x: 639, endPoint y: 346, distance: 138.4
click at [639, 346] on div "Quantity 1 Unit Price ( optional ) $ 203" at bounding box center [715, 329] width 353 height 57
click at [630, 490] on button "Add" at bounding box center [625, 492] width 172 height 24
type textarea "x"
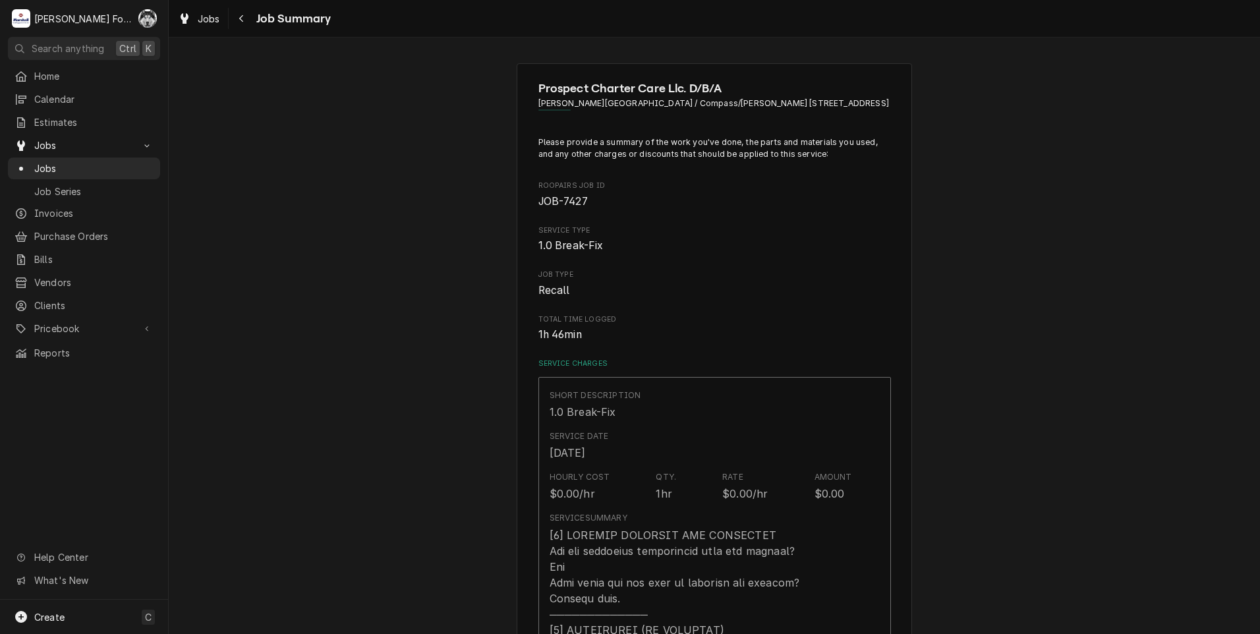
scroll to position [879, 0]
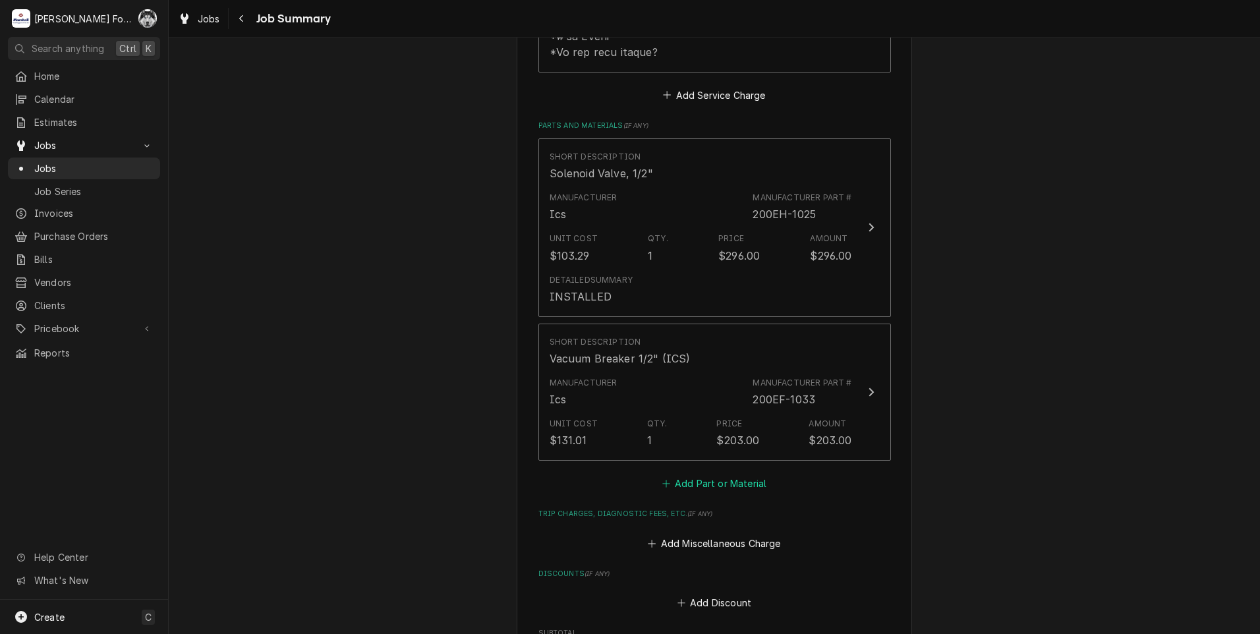
click at [705, 477] on button "Add Part or Material" at bounding box center [714, 484] width 109 height 18
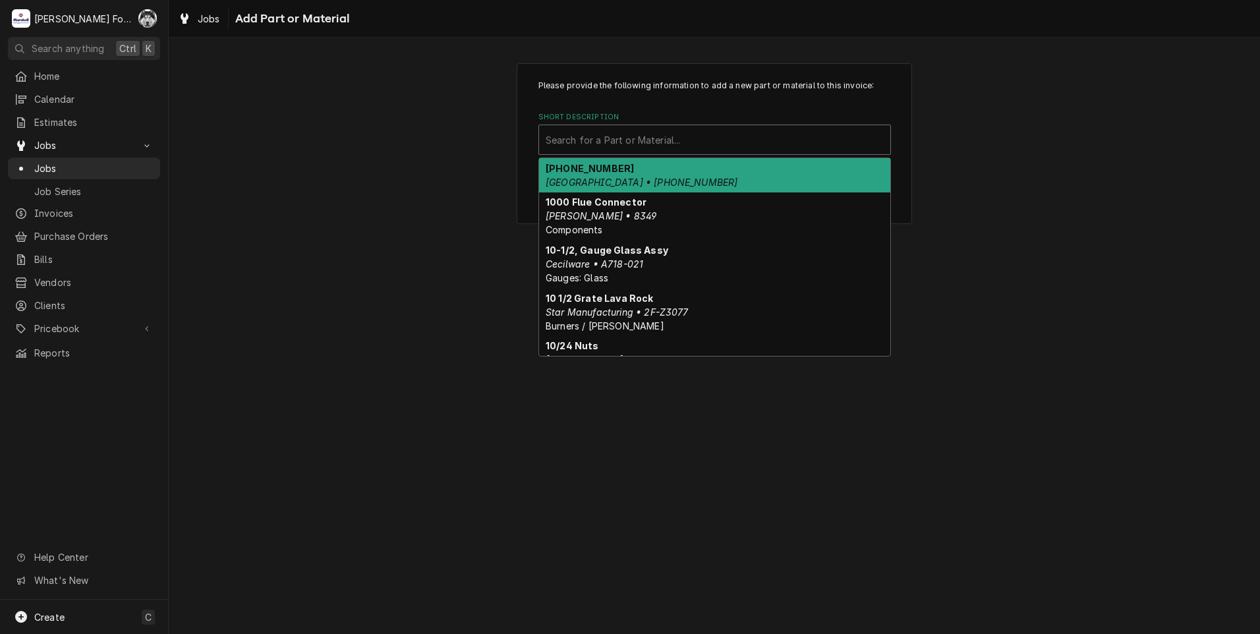
click at [604, 137] on div "Short Description" at bounding box center [715, 140] width 338 height 24
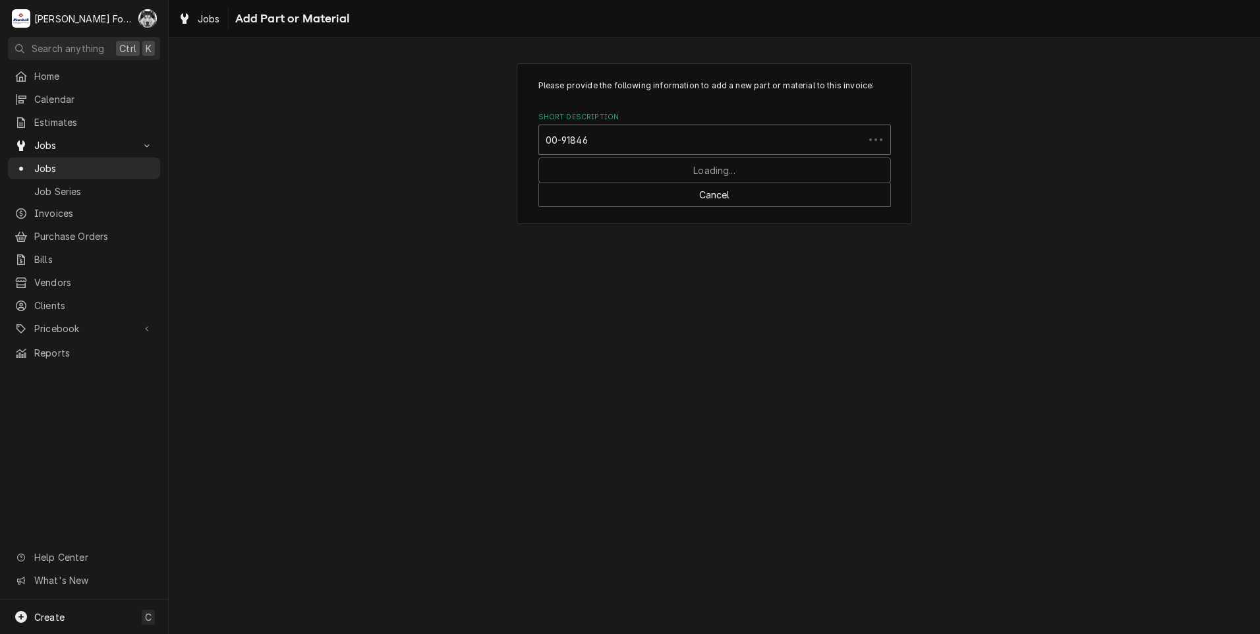
type input "00-918460"
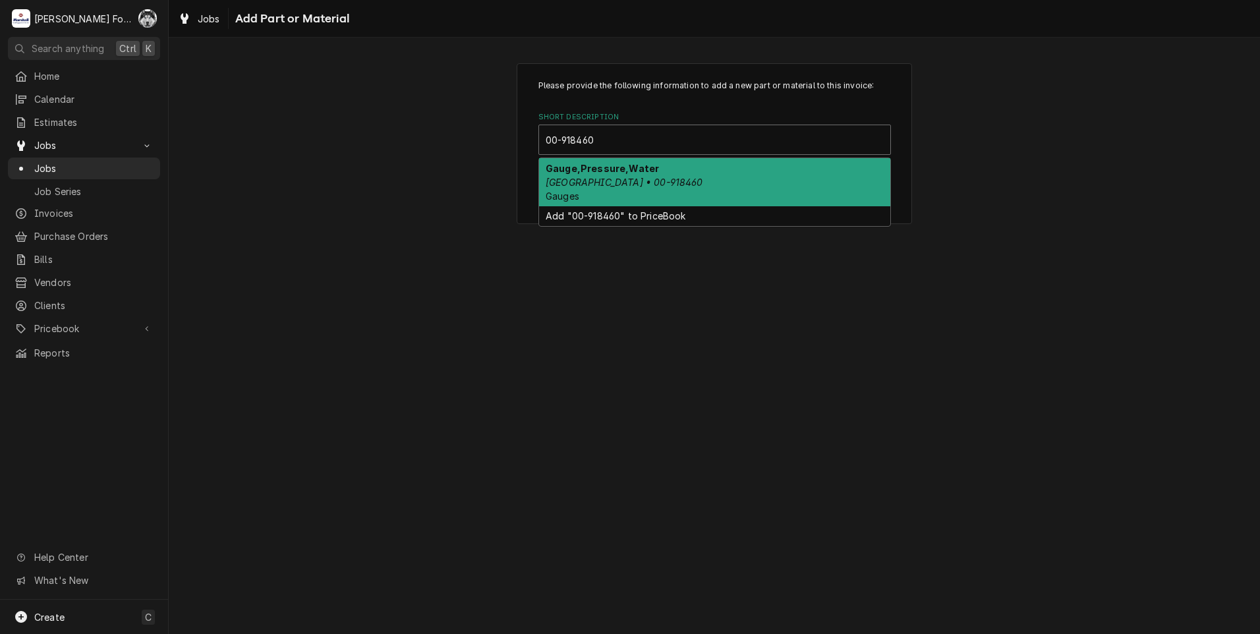
click at [620, 187] on em "Hobart • 00-918460" at bounding box center [625, 182] width 158 height 11
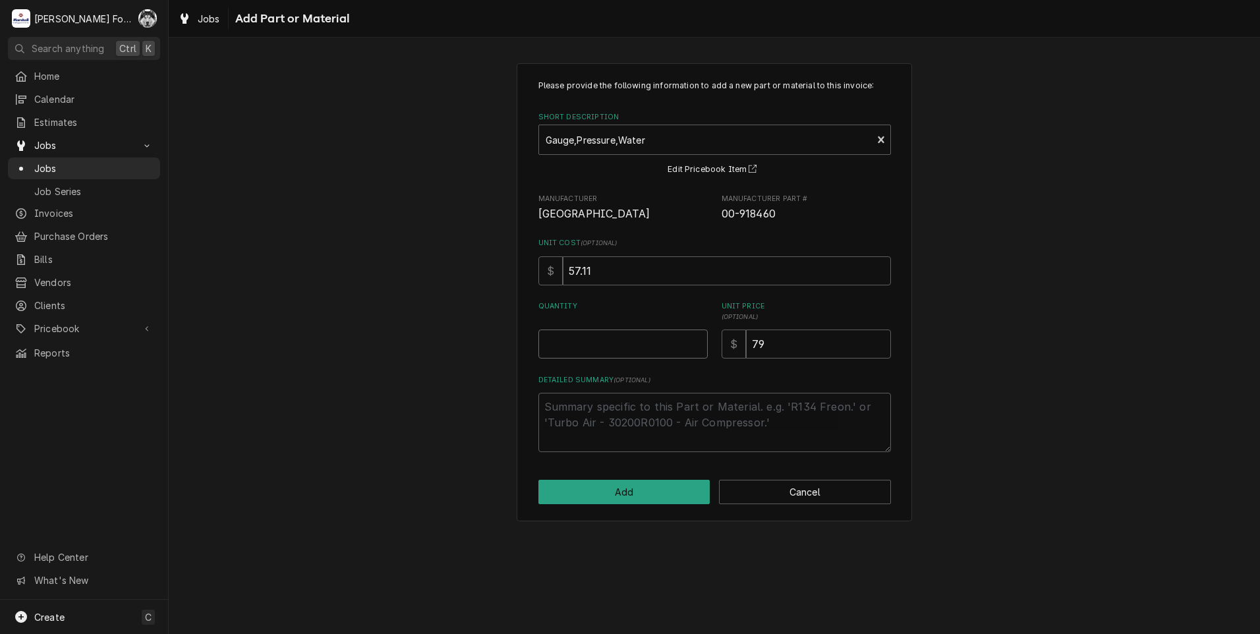
type textarea "x"
type input "0.5"
click at [697, 341] on input "0.5" at bounding box center [623, 344] width 169 height 29
type textarea "x"
type input "1"
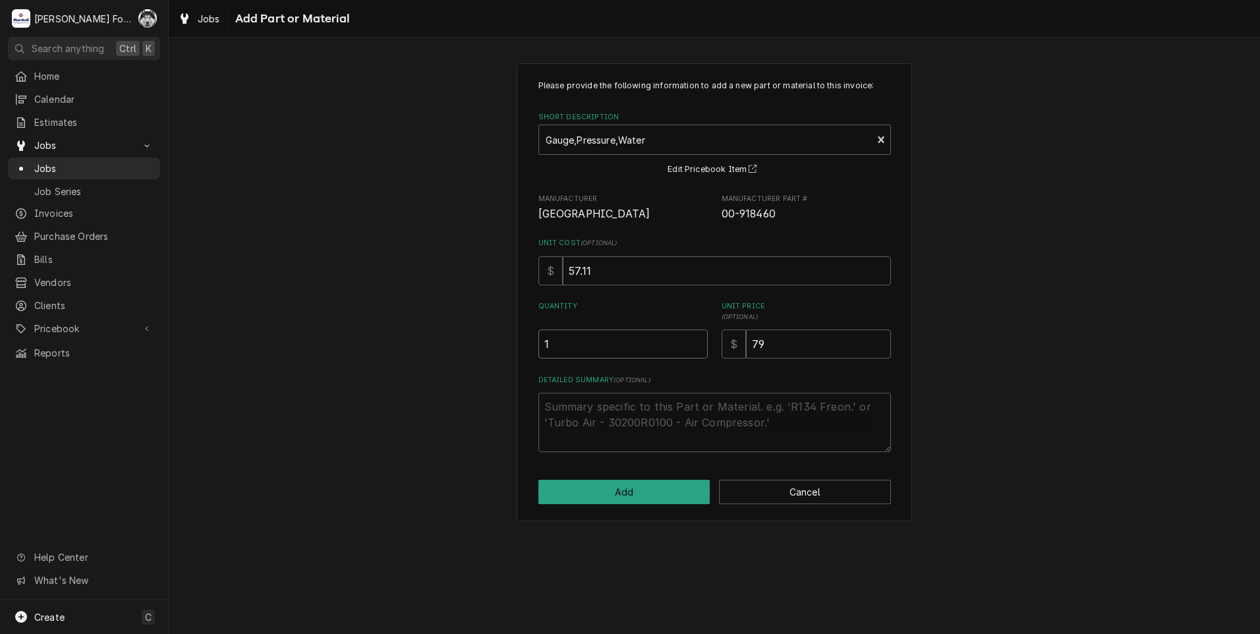
click at [698, 340] on input "1" at bounding box center [623, 344] width 169 height 29
drag, startPoint x: 763, startPoint y: 350, endPoint x: 722, endPoint y: 353, distance: 41.7
click at [727, 353] on div "$ 79" at bounding box center [806, 344] width 169 height 29
click at [610, 497] on button "Add" at bounding box center [625, 492] width 172 height 24
type textarea "x"
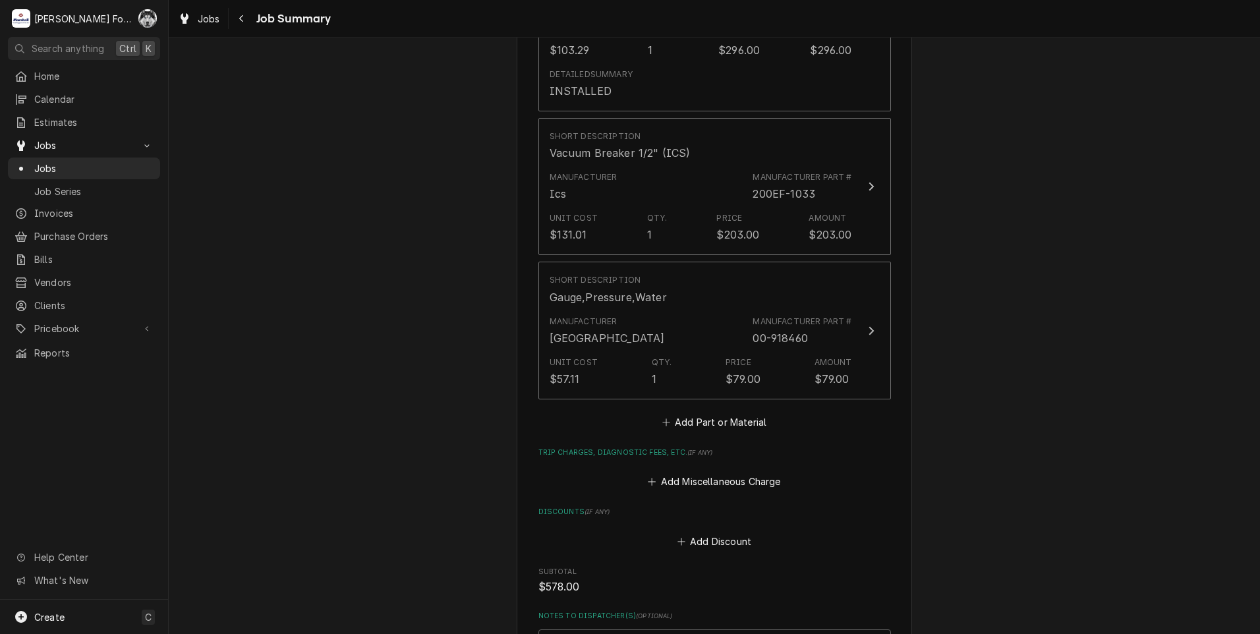
scroll to position [1098, 0]
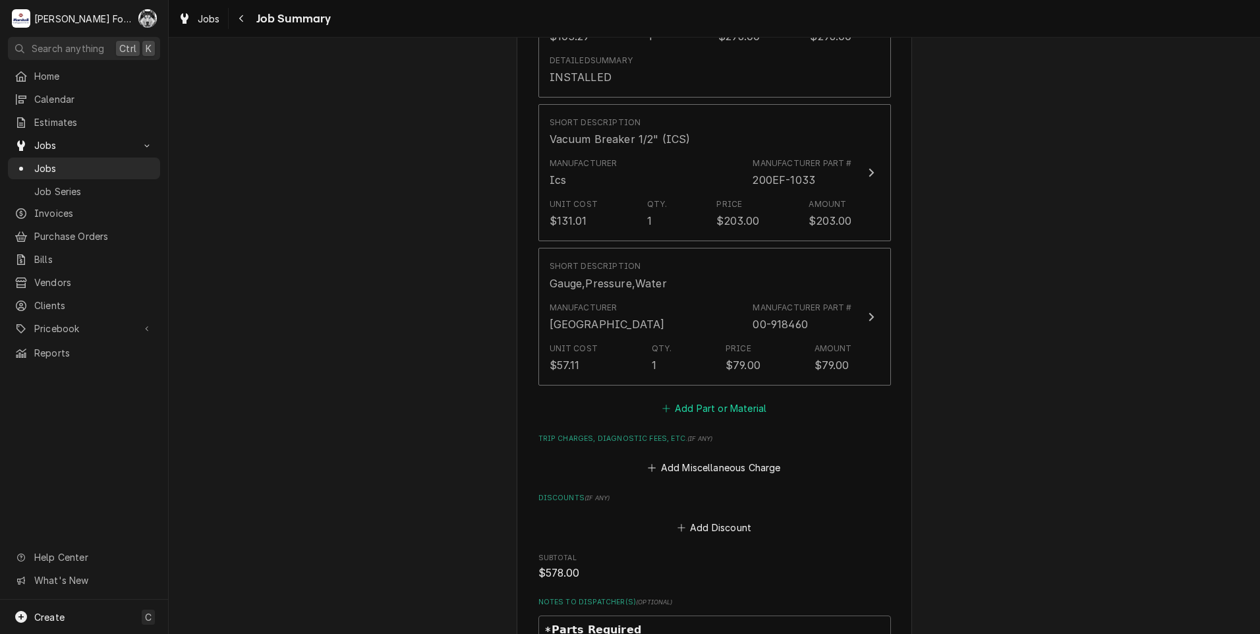
click at [687, 405] on button "Add Part or Material" at bounding box center [714, 408] width 109 height 18
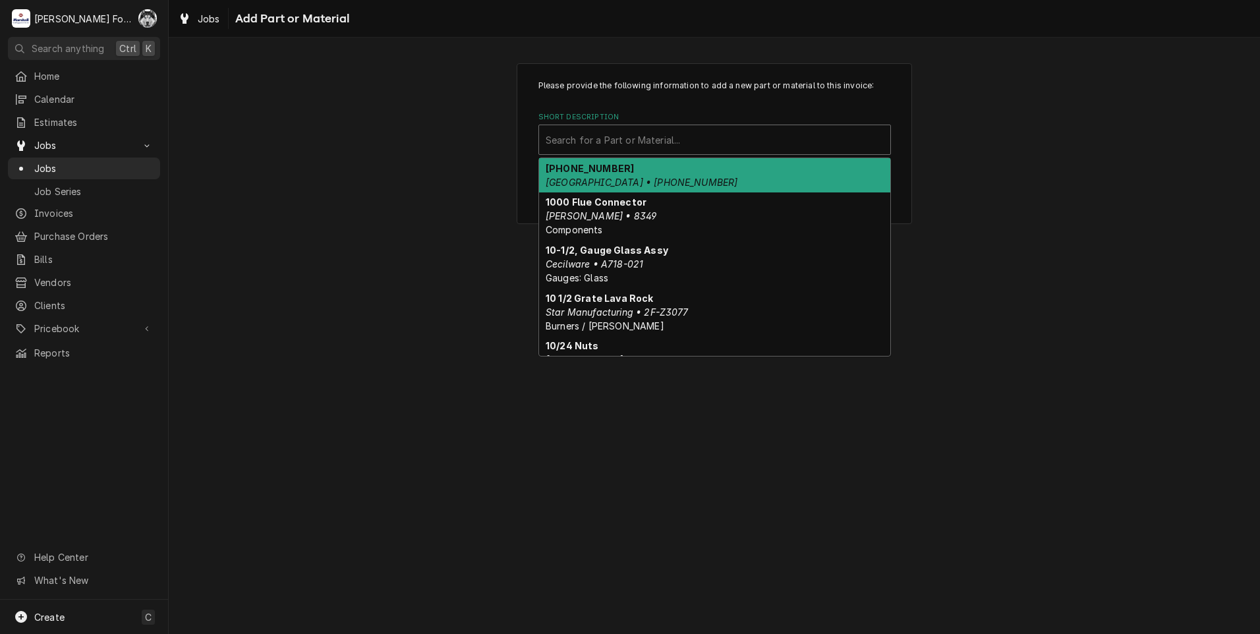
click at [717, 140] on div "Short Description" at bounding box center [715, 140] width 338 height 24
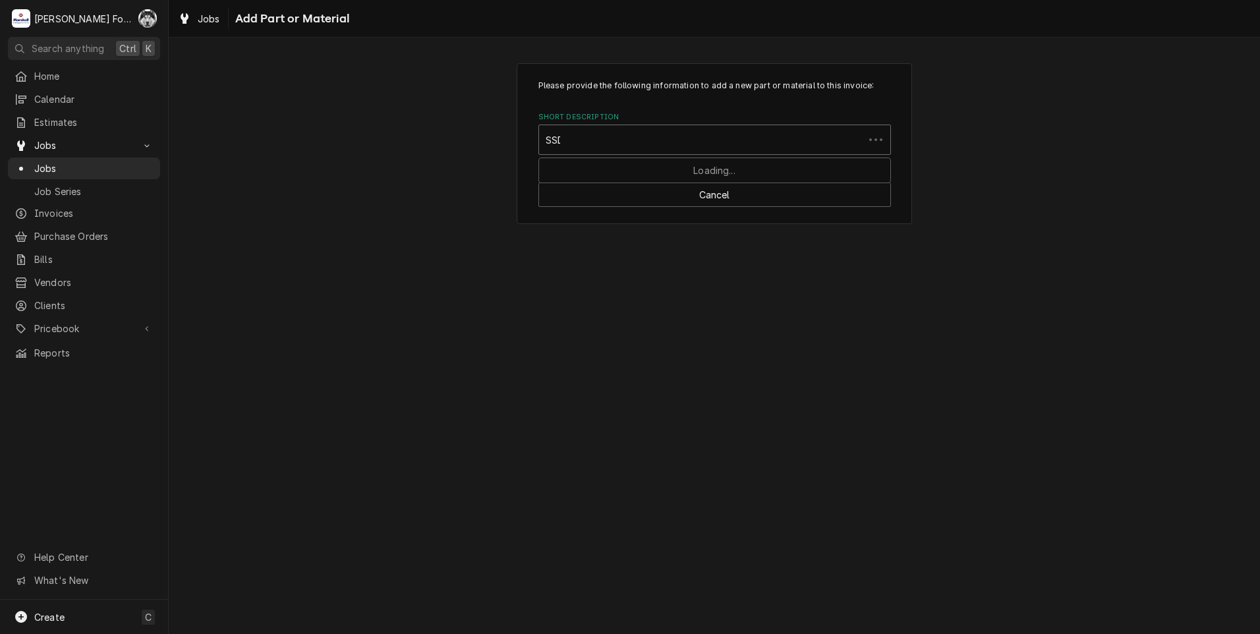
type input "SSDT"
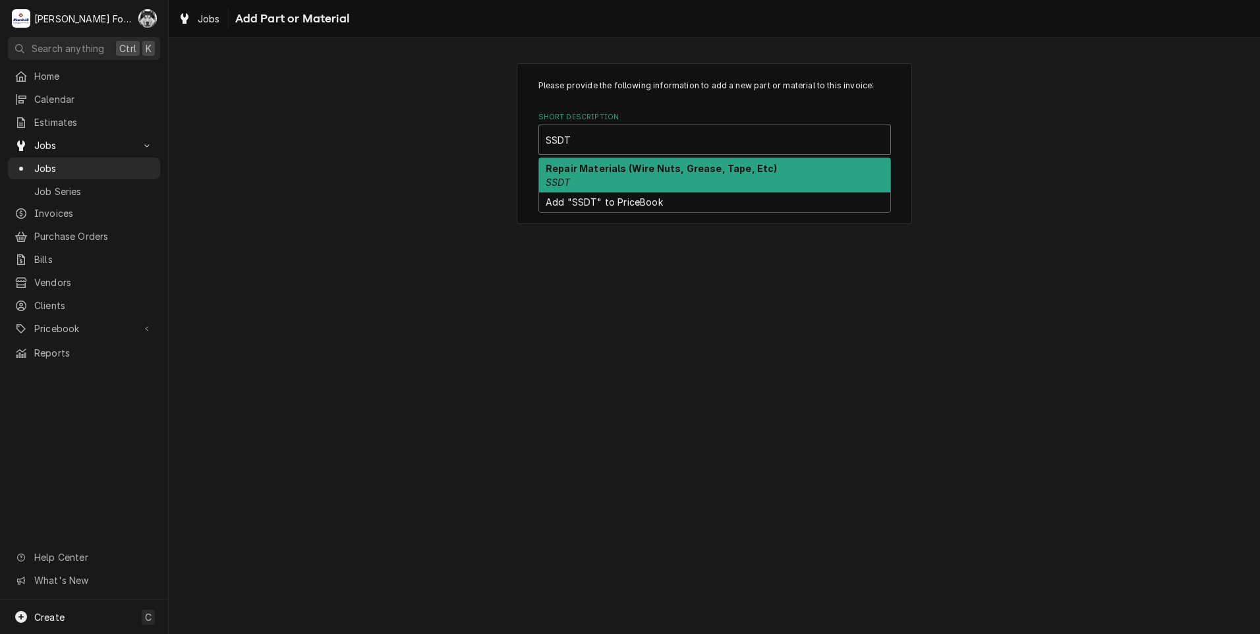
click at [674, 171] on strong "Repair Materials (Wire Nuts, Grease, Tape, Etc)" at bounding box center [662, 168] width 232 height 11
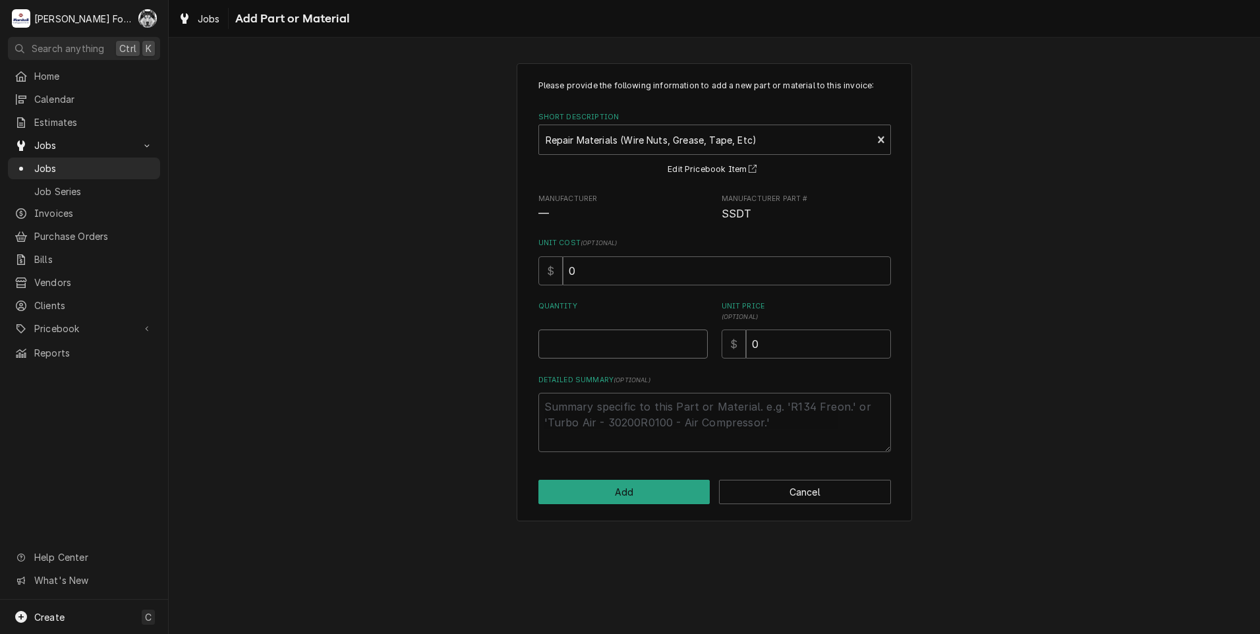
type textarea "x"
type input "0.5"
click at [694, 341] on input "0.5" at bounding box center [623, 344] width 169 height 29
type textarea "x"
type input "1"
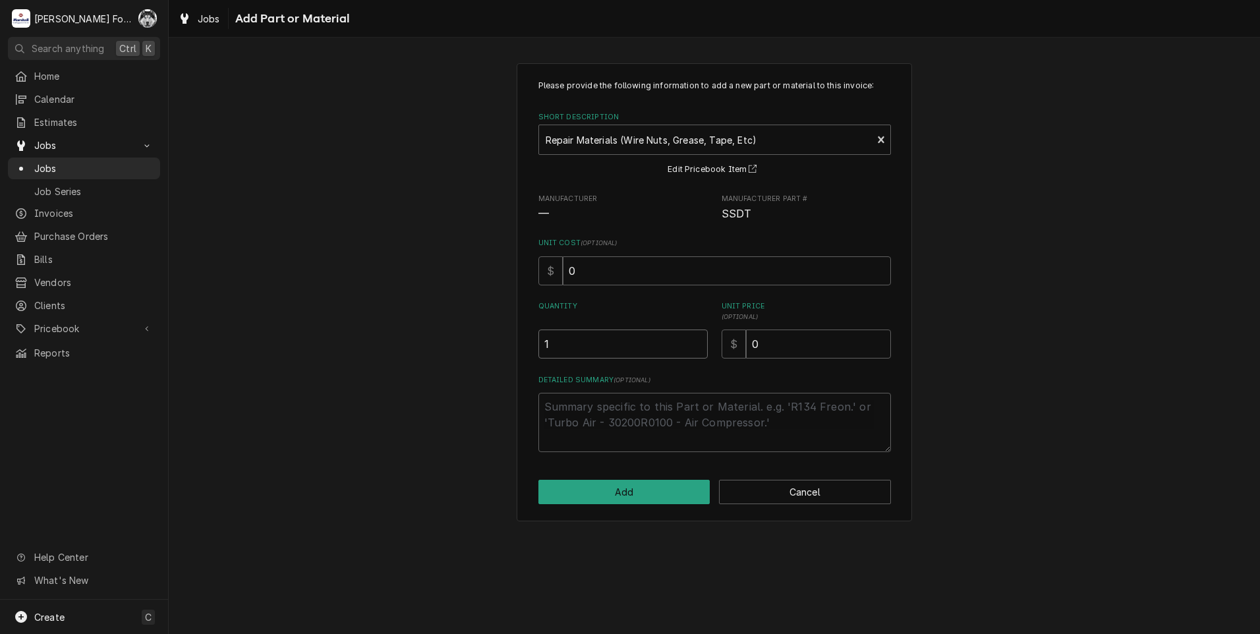
click at [694, 341] on input "1" at bounding box center [623, 344] width 169 height 29
drag, startPoint x: 786, startPoint y: 345, endPoint x: 597, endPoint y: 349, distance: 189.2
click at [608, 351] on div "Quantity 1 Unit Price ( optional ) $ 0" at bounding box center [715, 329] width 353 height 57
type textarea "x"
type input "1"
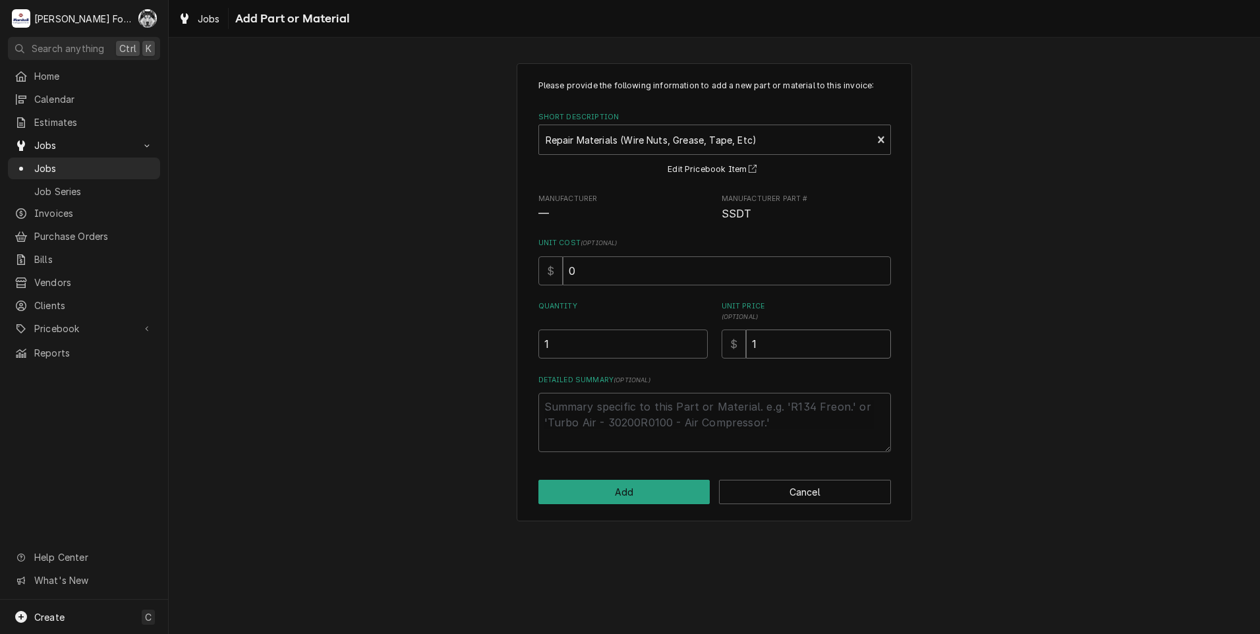
type textarea "x"
type input "12"
click at [602, 494] on button "Add" at bounding box center [625, 492] width 172 height 24
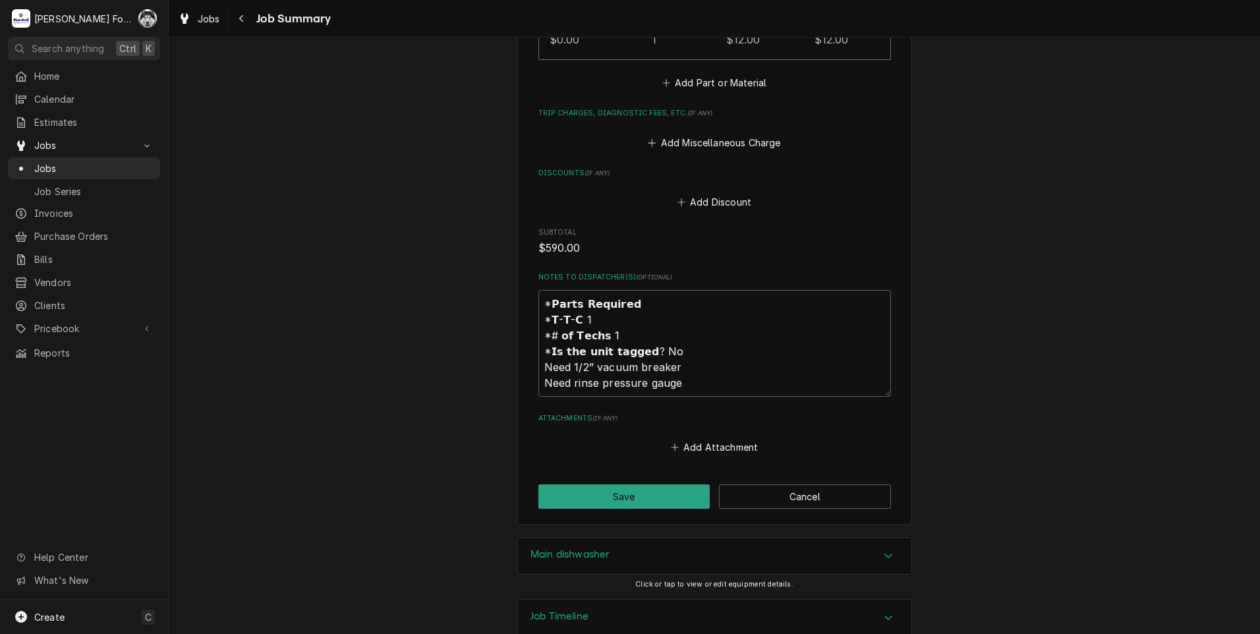
scroll to position [1591, 0]
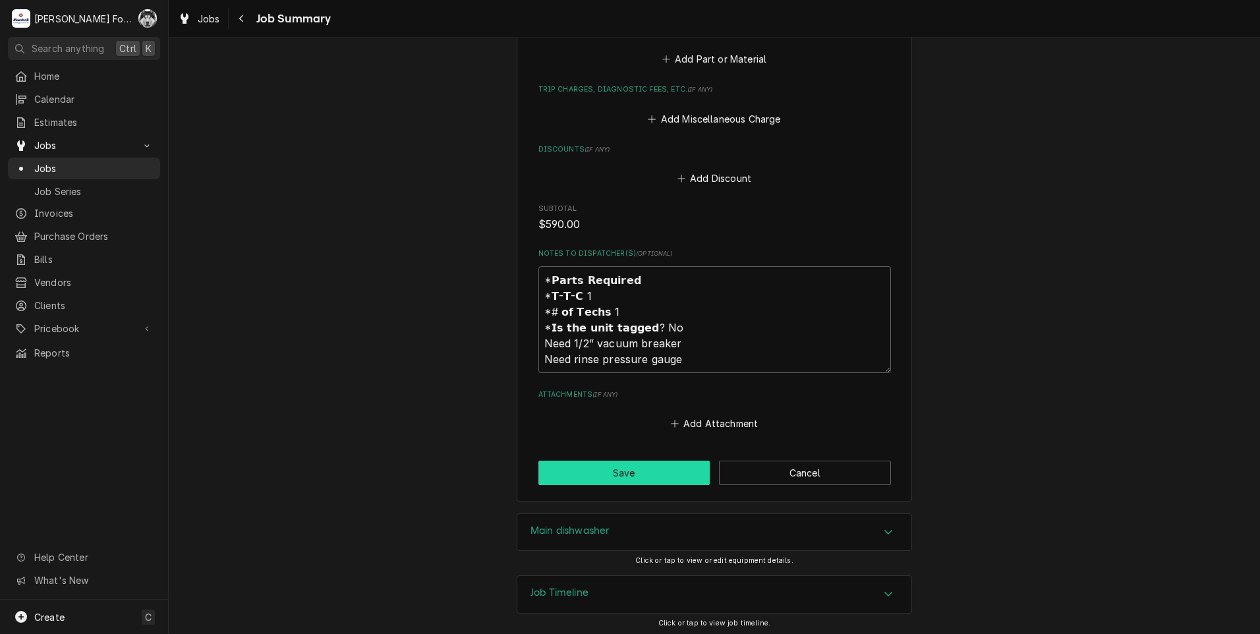
click at [567, 471] on button "Save" at bounding box center [625, 473] width 172 height 24
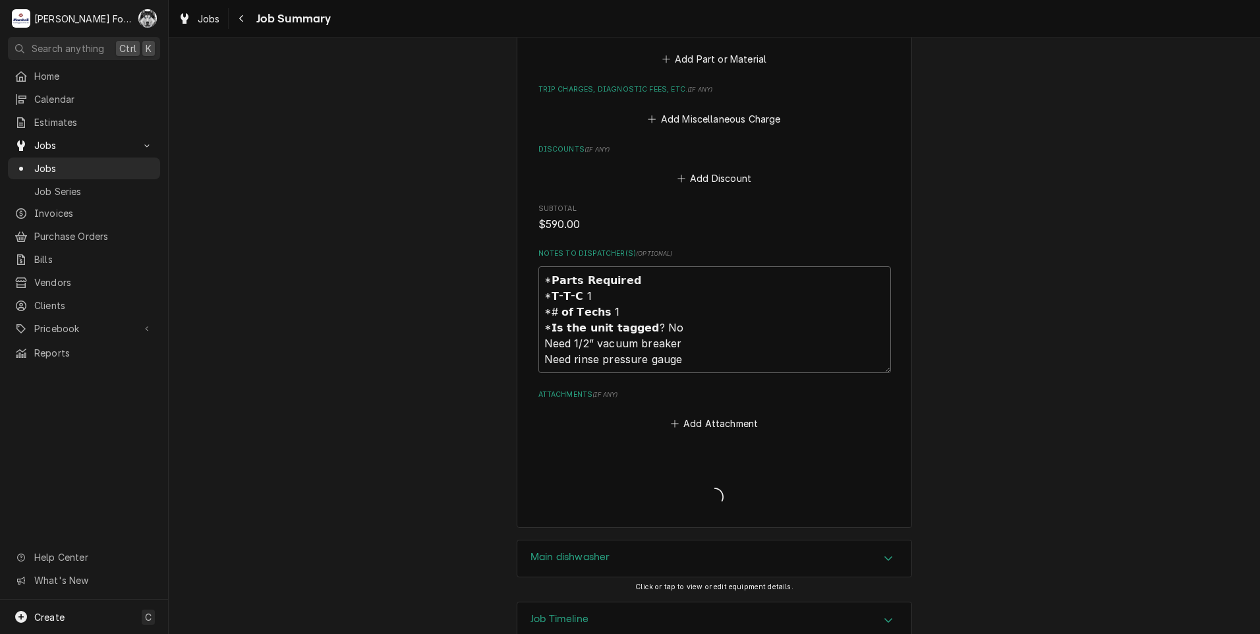
type textarea "x"
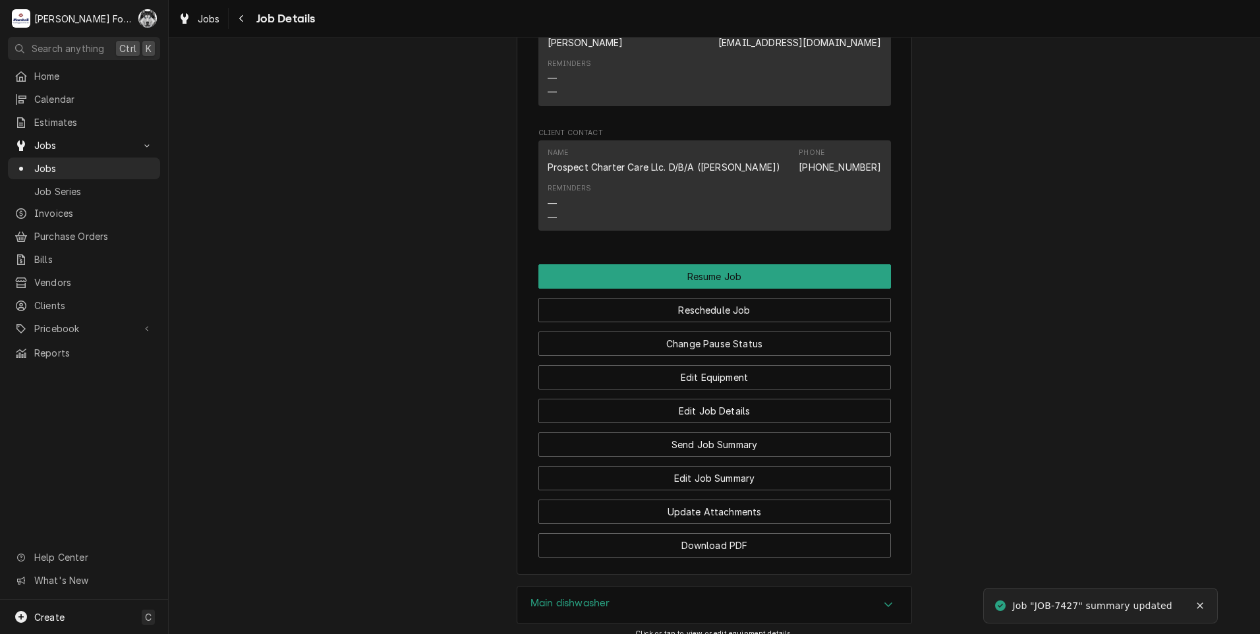
scroll to position [1538, 0]
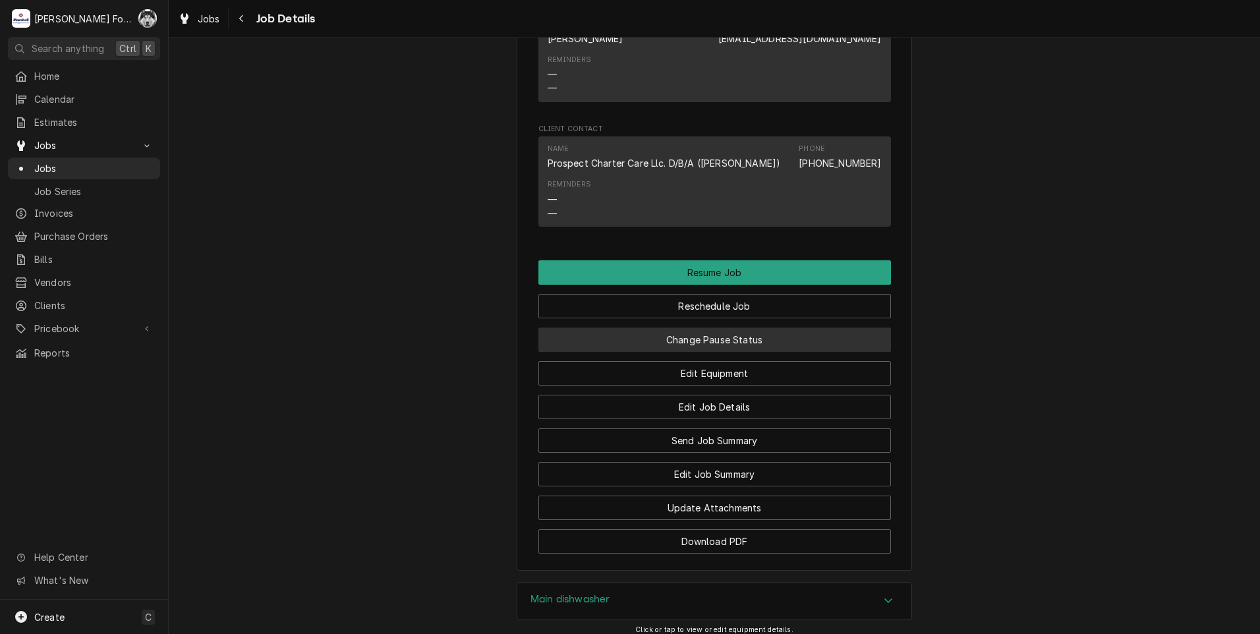
click at [624, 352] on button "Change Pause Status" at bounding box center [715, 340] width 353 height 24
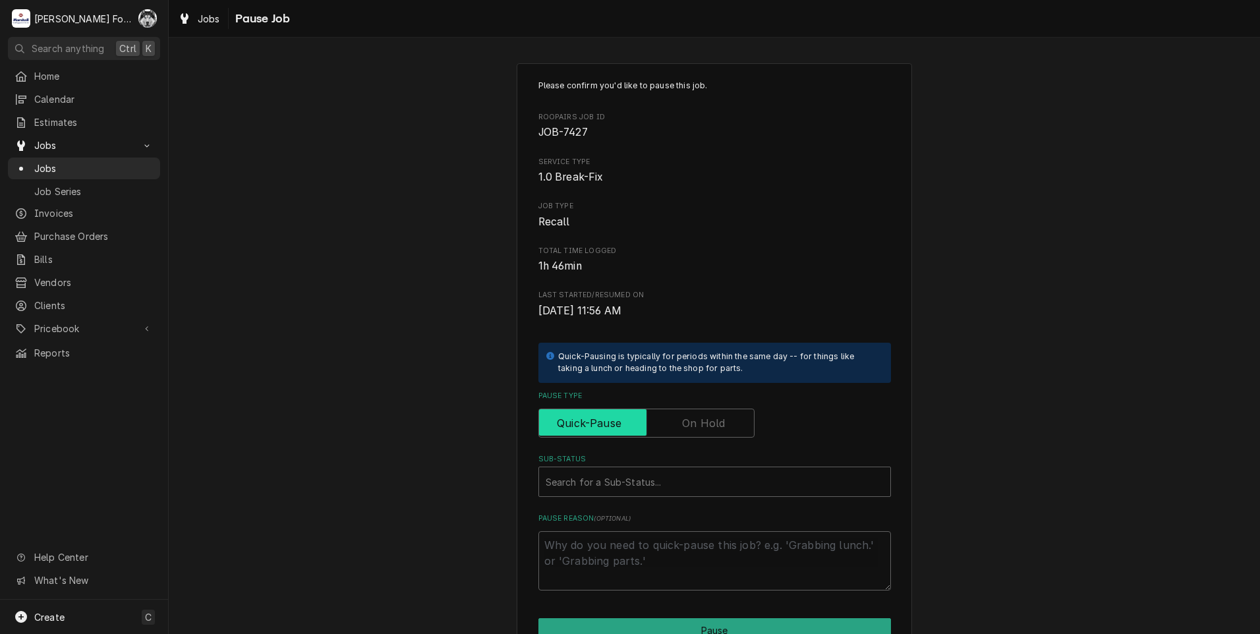
click at [667, 418] on input "Pause Type" at bounding box center [646, 423] width 204 height 29
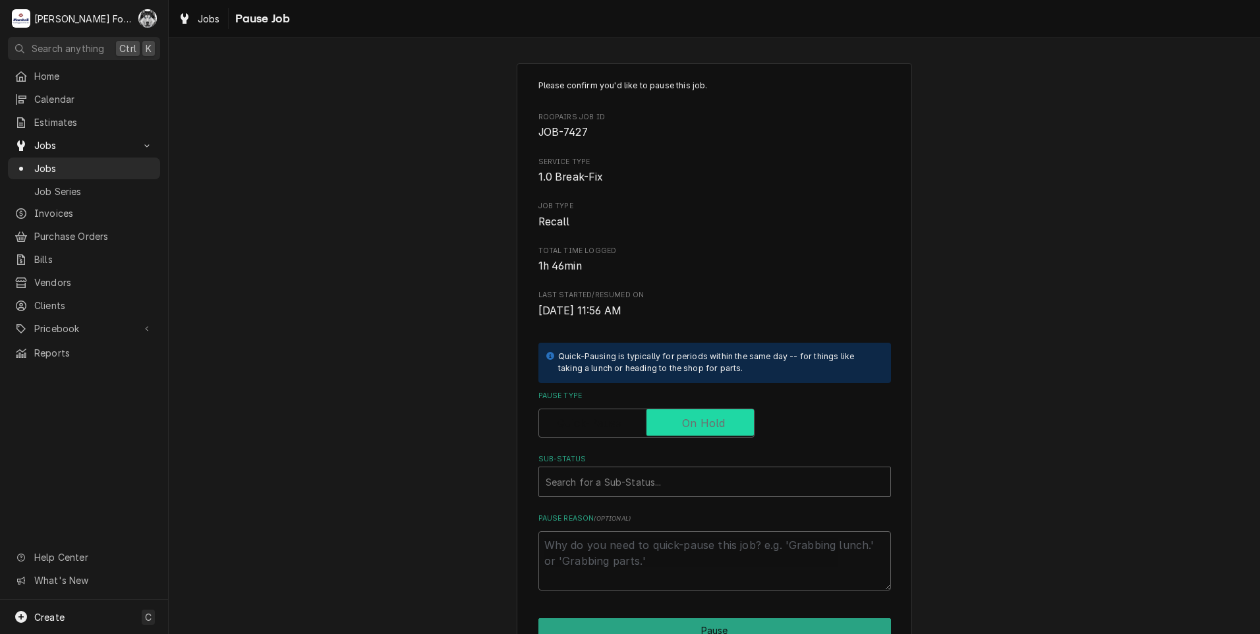
checkbox input "true"
click at [608, 489] on div "Sub-Status" at bounding box center [715, 482] width 338 height 24
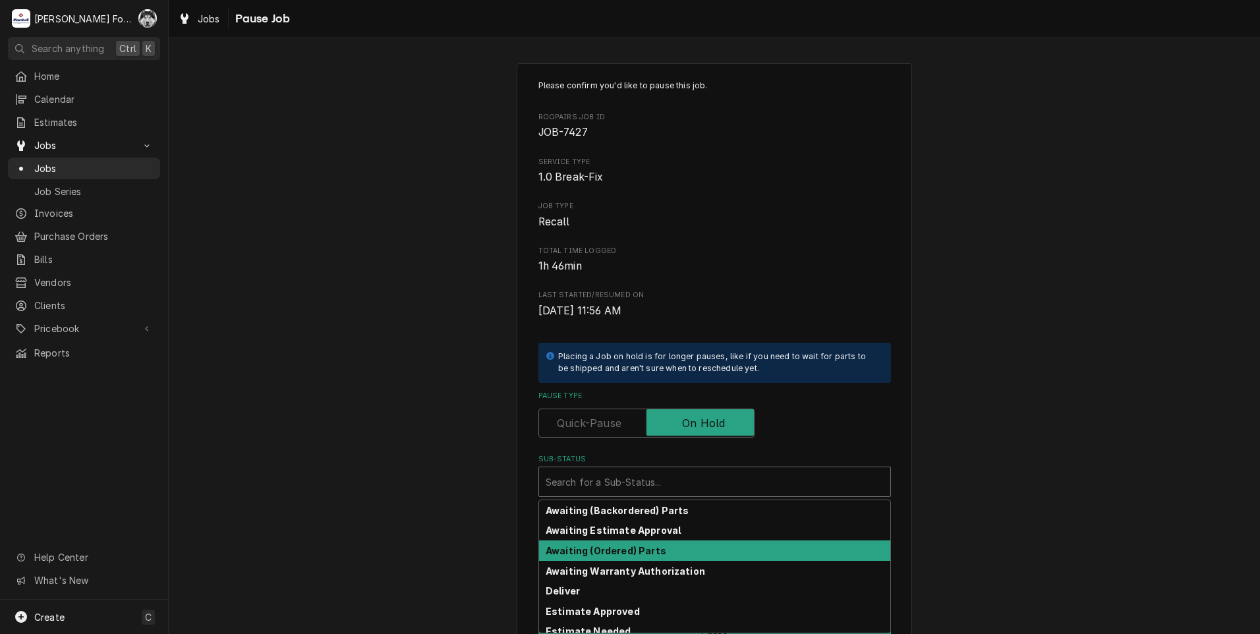
click at [604, 546] on strong "Awaiting (Ordered) Parts" at bounding box center [606, 550] width 121 height 11
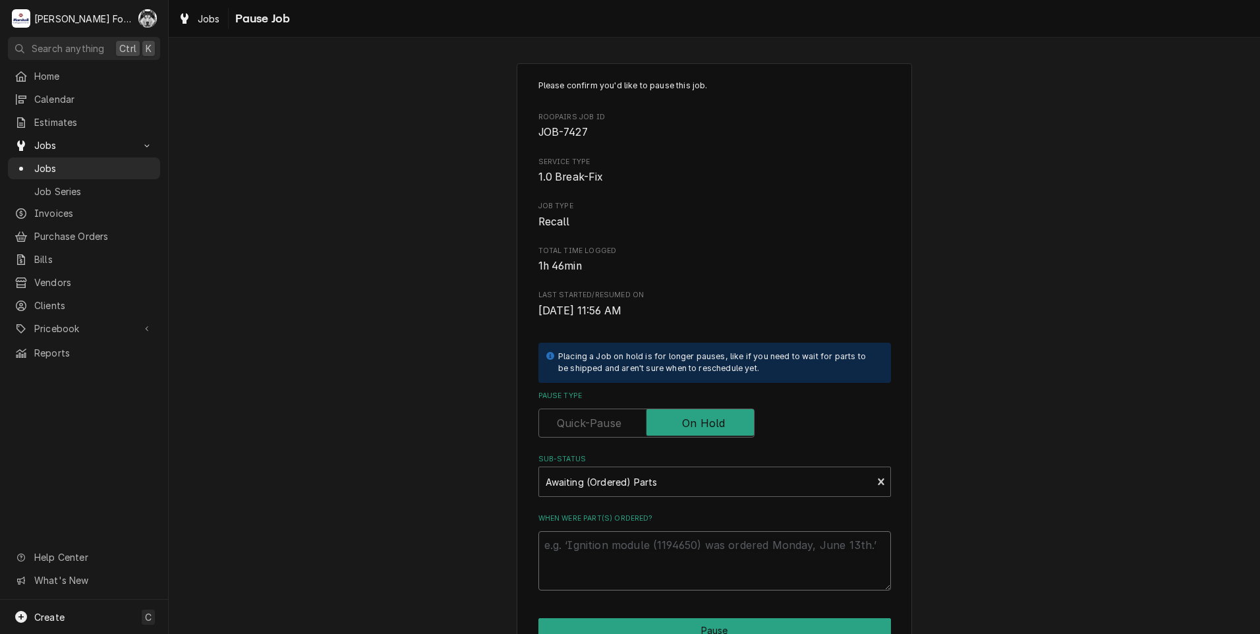
click at [604, 546] on textarea "When were part(s) ordered?" at bounding box center [715, 560] width 353 height 59
click at [593, 492] on div "Sub-Status" at bounding box center [706, 482] width 320 height 24
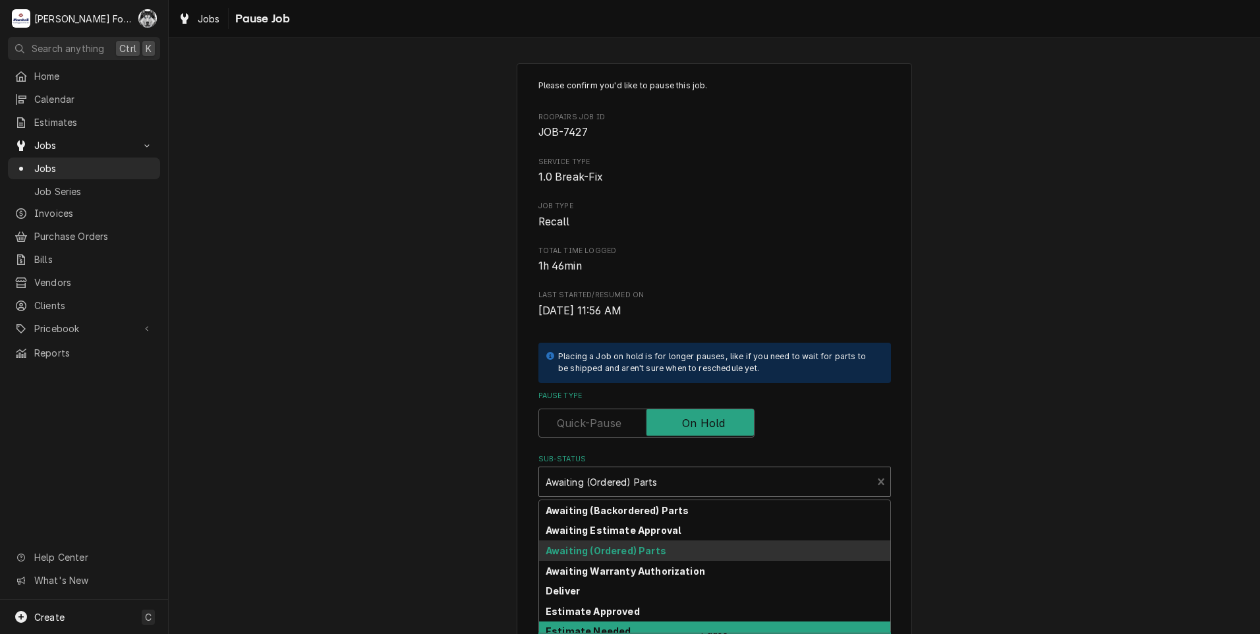
click at [602, 622] on div "Estimate Needed" at bounding box center [714, 632] width 351 height 20
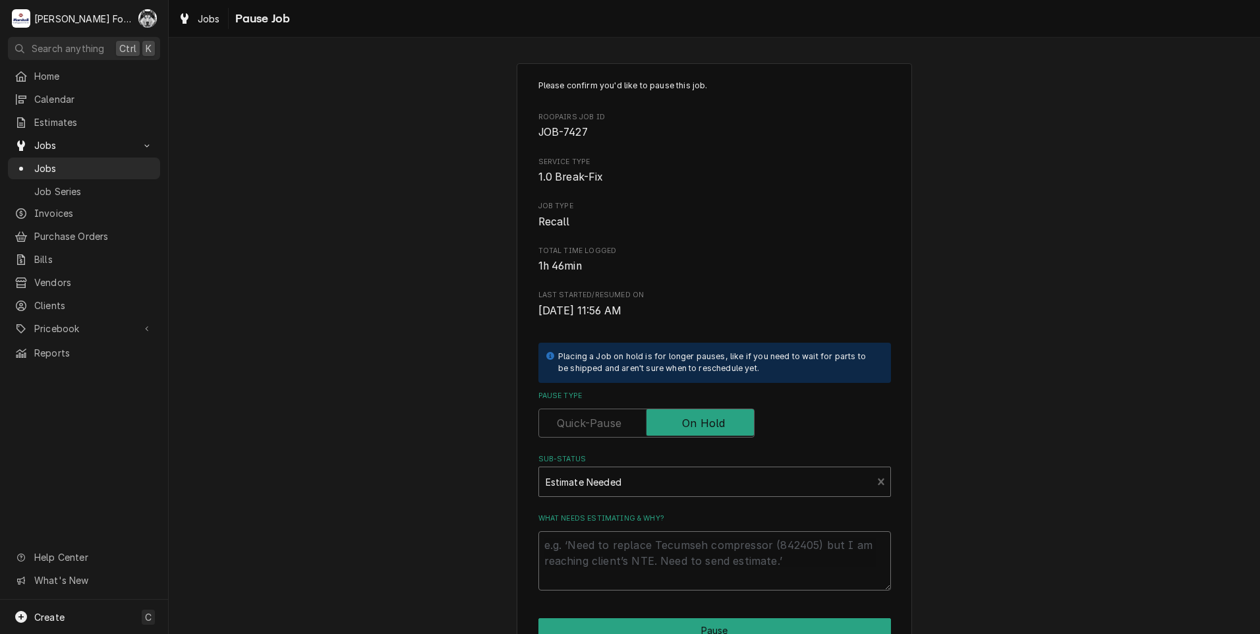
click at [600, 575] on textarea "What needs estimating & why?" at bounding box center [715, 560] width 353 height 59
type textarea "x"
type textarea "P"
type textarea "x"
type textarea "PA"
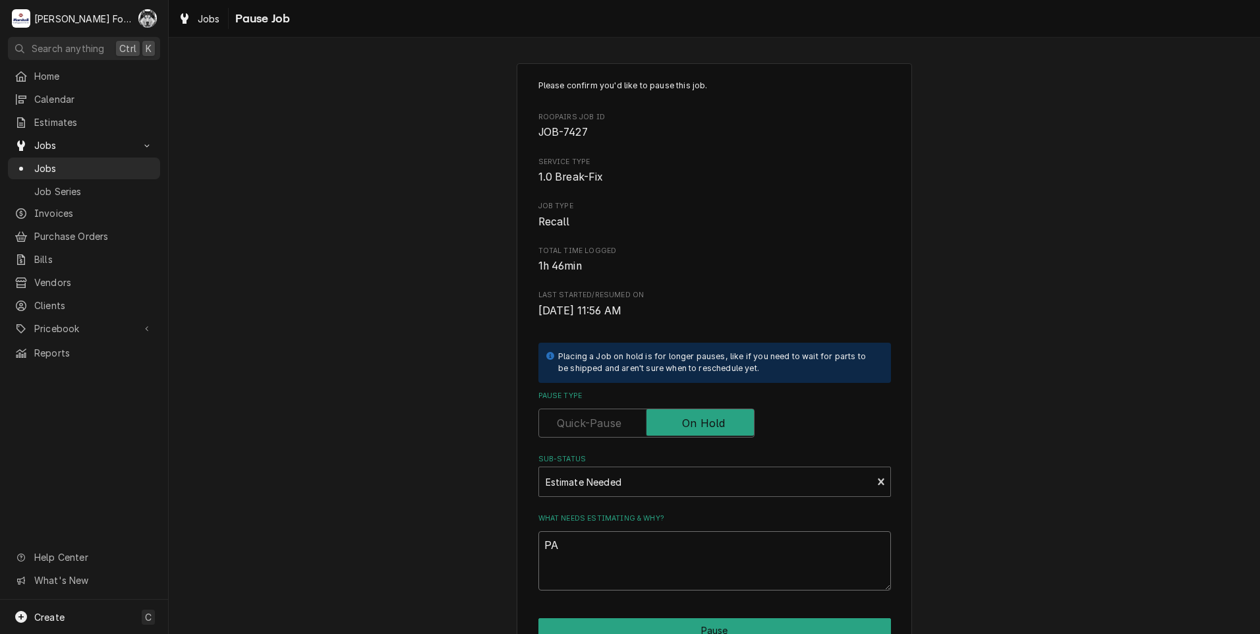
type textarea "x"
type textarea "PAR"
type textarea "x"
type textarea "PART"
type textarea "x"
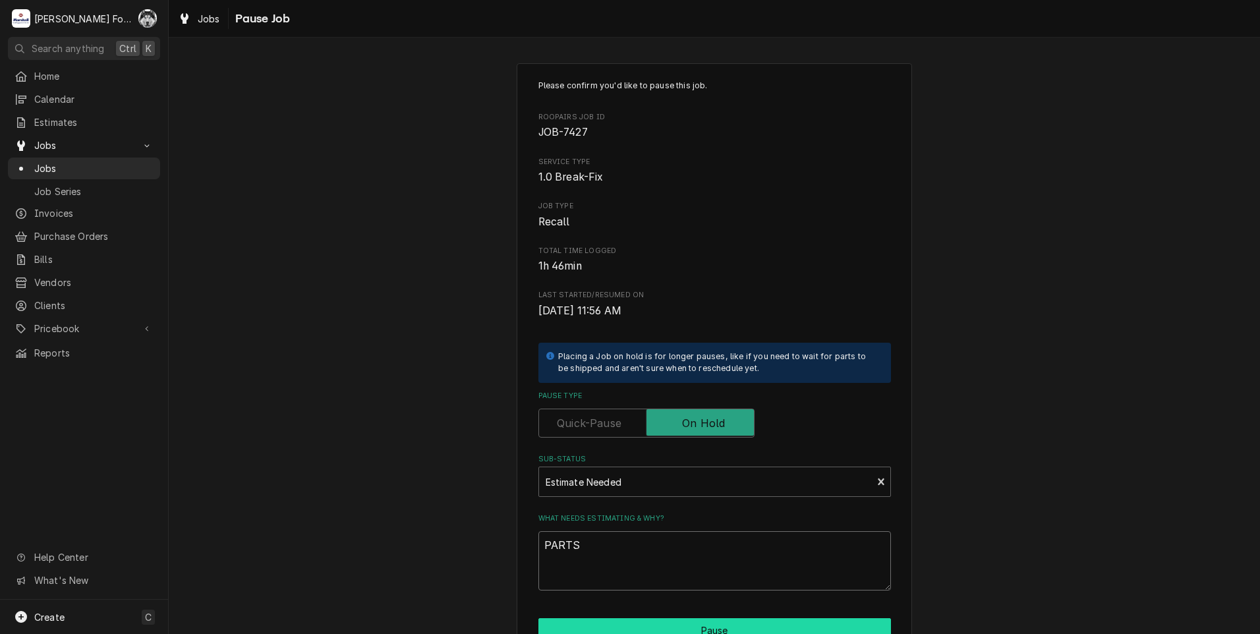
type textarea "PARTS"
click at [641, 622] on button "Pause" at bounding box center [715, 630] width 353 height 24
type textarea "x"
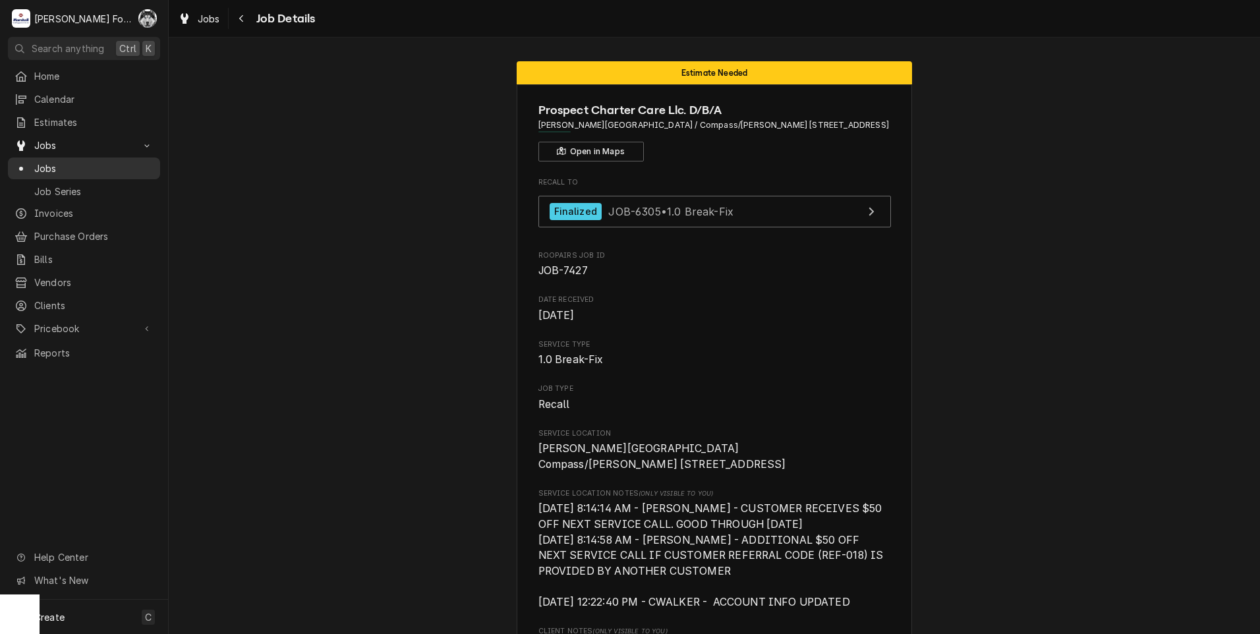
click at [51, 166] on span "Jobs" at bounding box center [93, 169] width 119 height 14
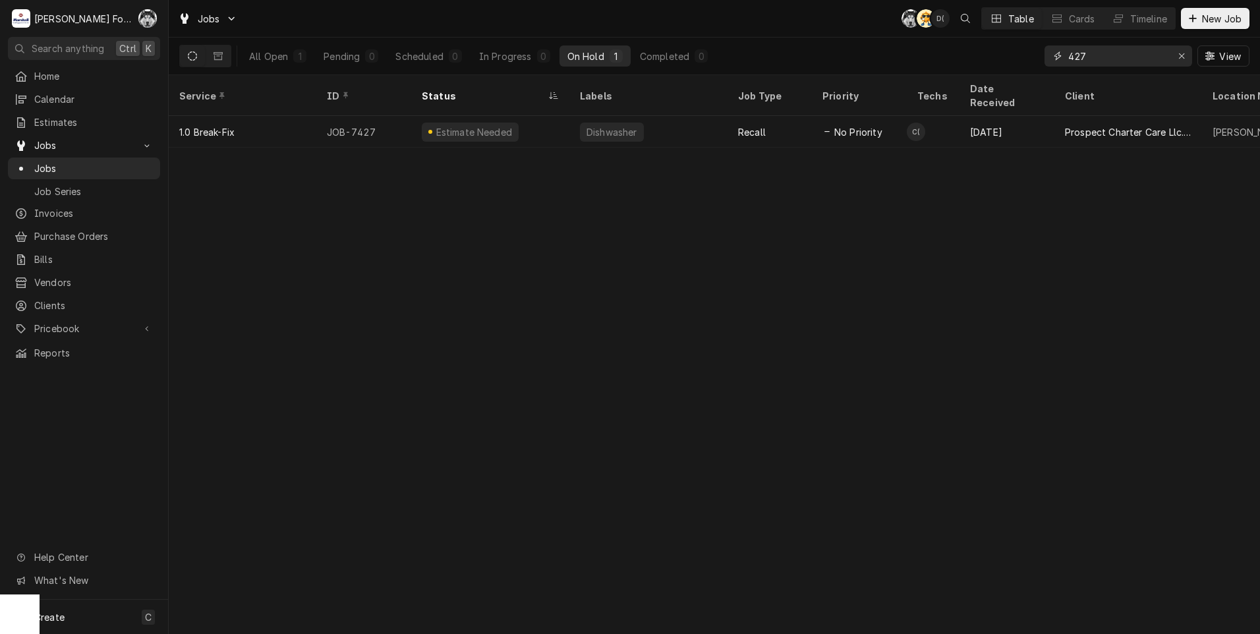
drag, startPoint x: 1103, startPoint y: 60, endPoint x: 1026, endPoint y: 59, distance: 77.1
click at [1026, 59] on div "All Open 1 Pending 0 Scheduled 0 In Progress 0 On Hold 1 Completed 0 427 View" at bounding box center [714, 56] width 1071 height 37
type input "7"
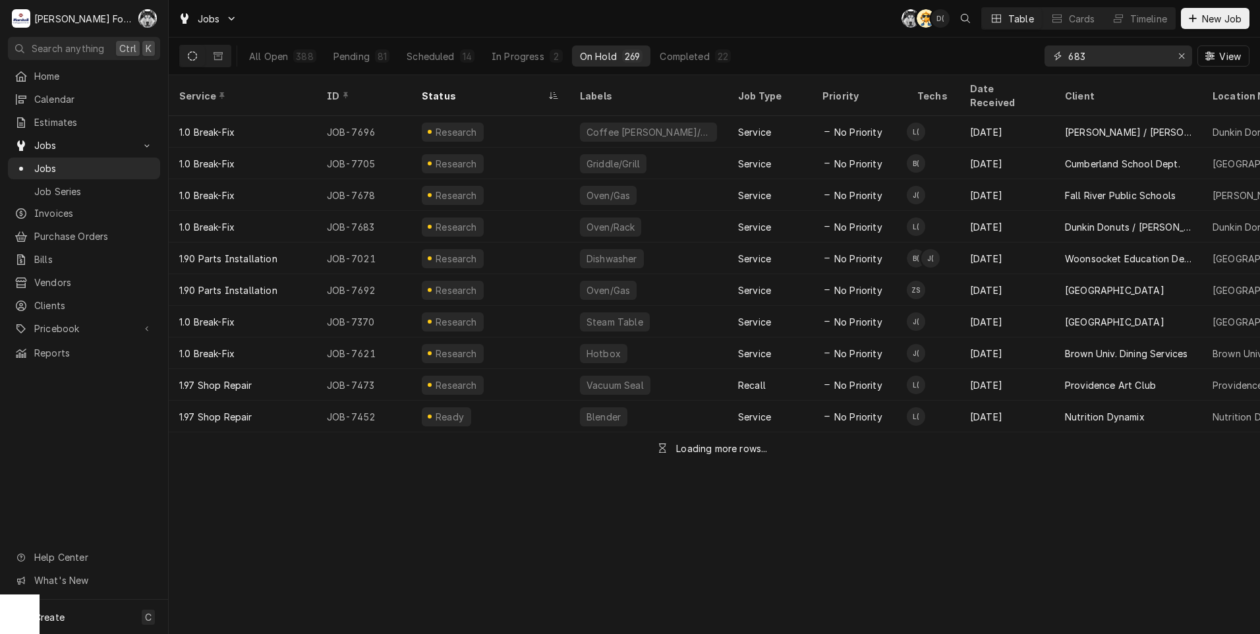
type input "683"
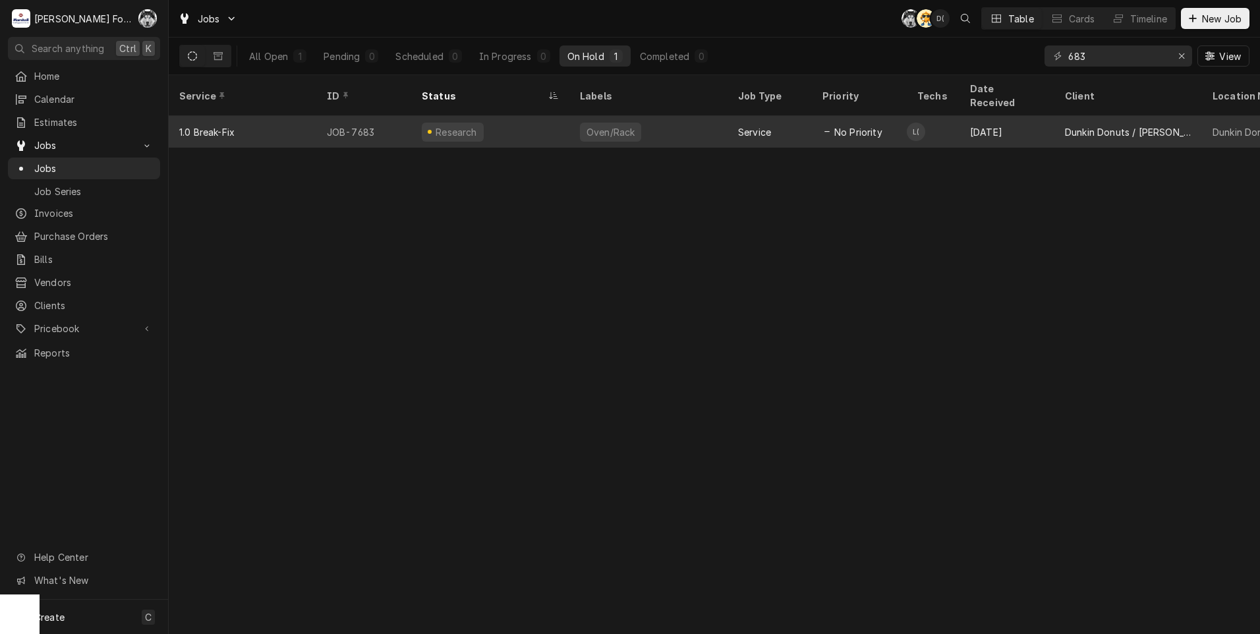
click at [602, 125] on div "Oven/Rack" at bounding box center [610, 132] width 51 height 14
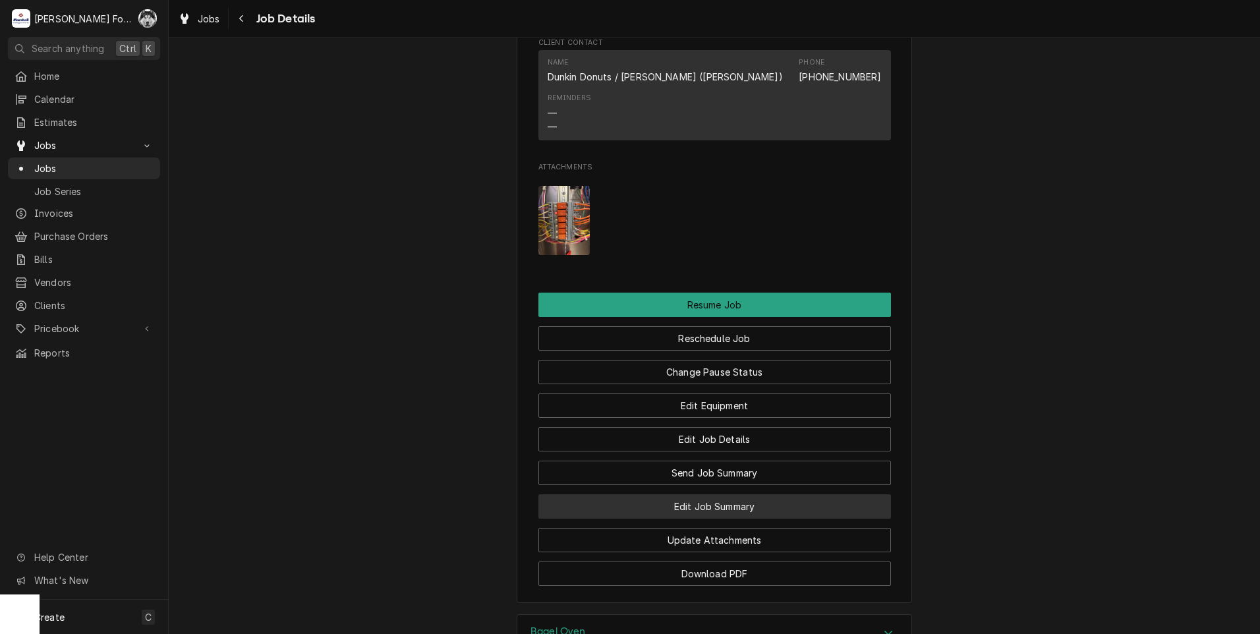
scroll to position [1428, 0]
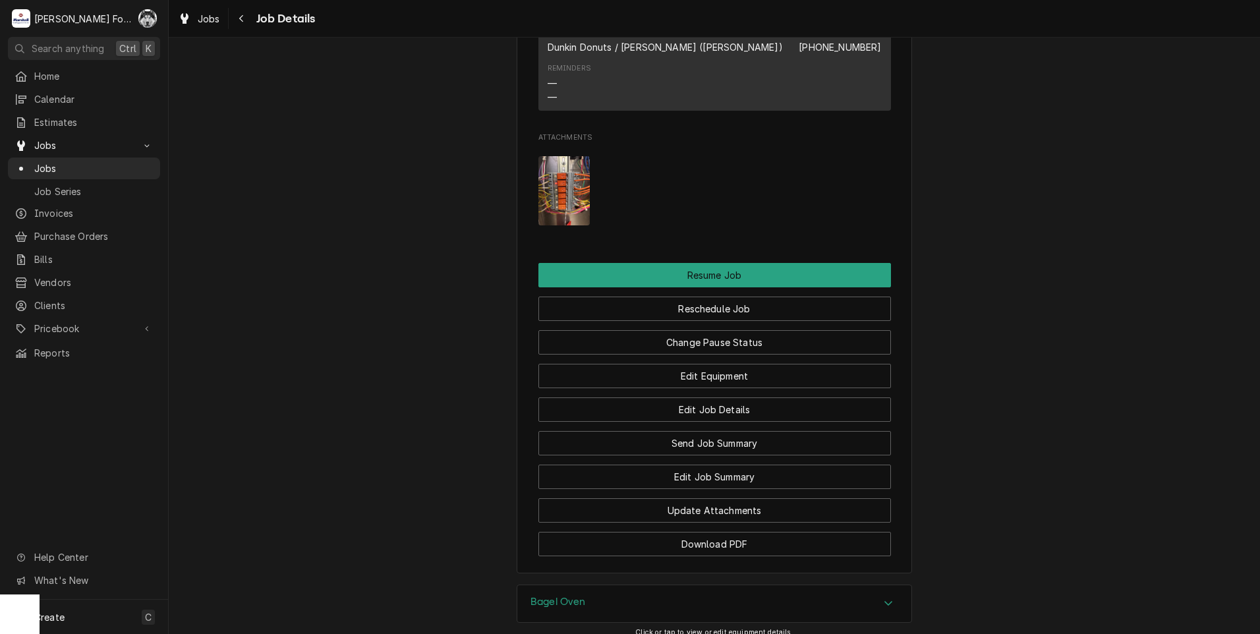
click at [601, 585] on div "Bagel Oven" at bounding box center [714, 603] width 394 height 37
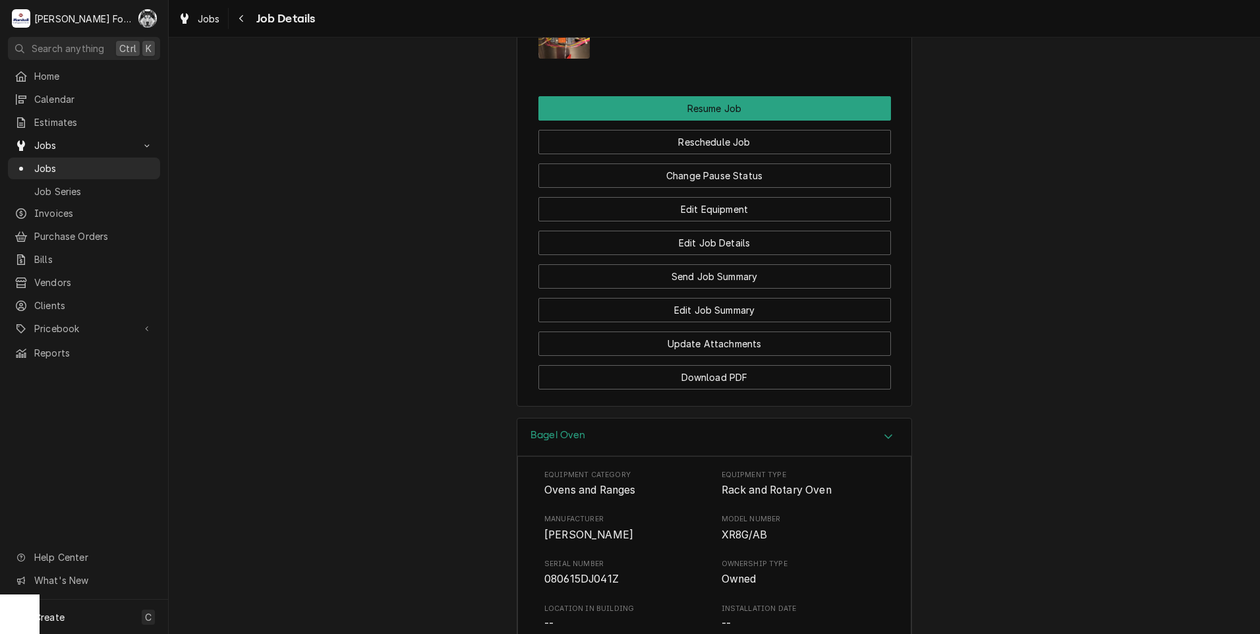
scroll to position [1978, 0]
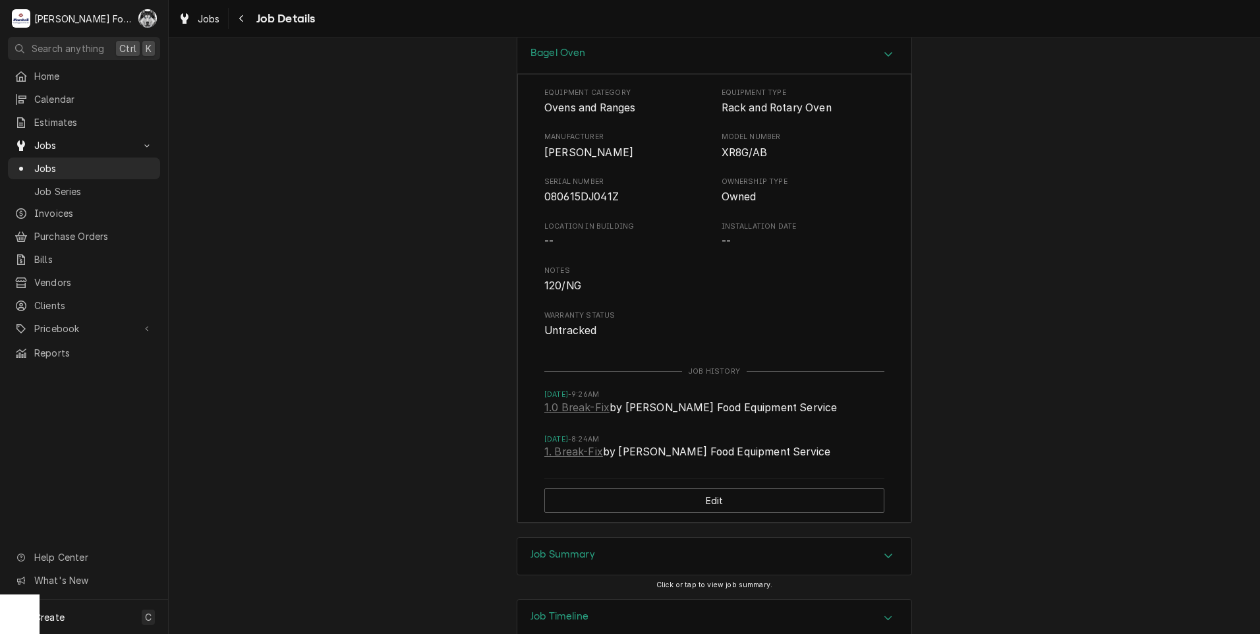
click at [694, 550] on div "Job Summary" at bounding box center [714, 556] width 394 height 37
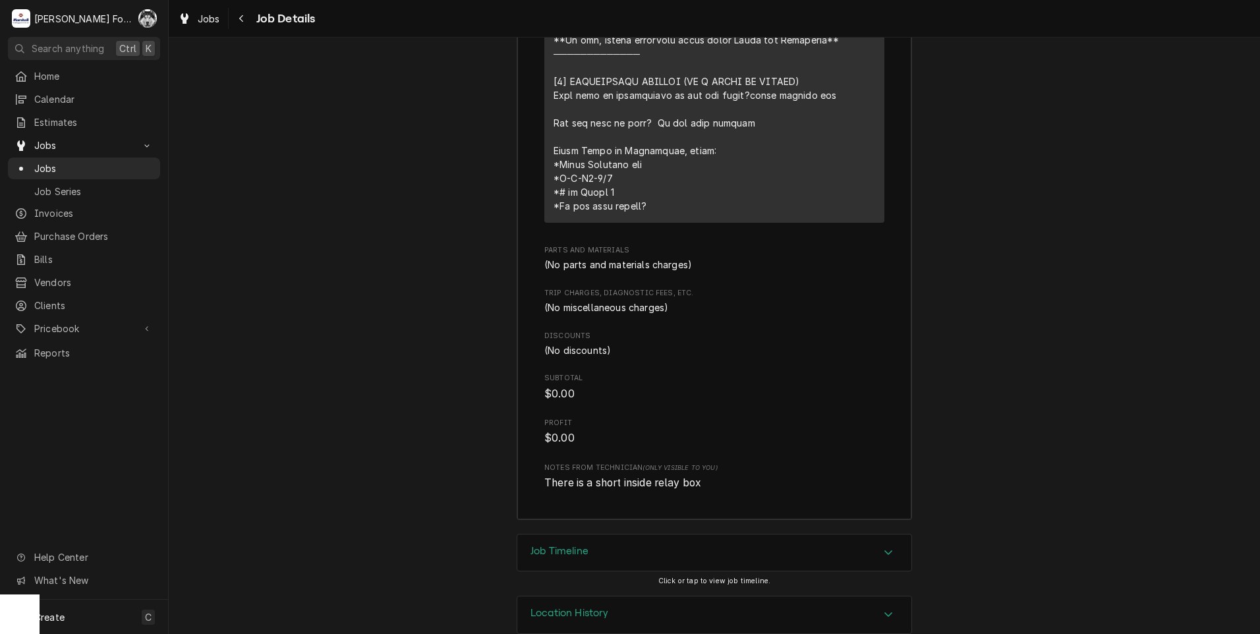
scroll to position [3012, 0]
click at [594, 603] on h3 "Location History" at bounding box center [570, 609] width 78 height 13
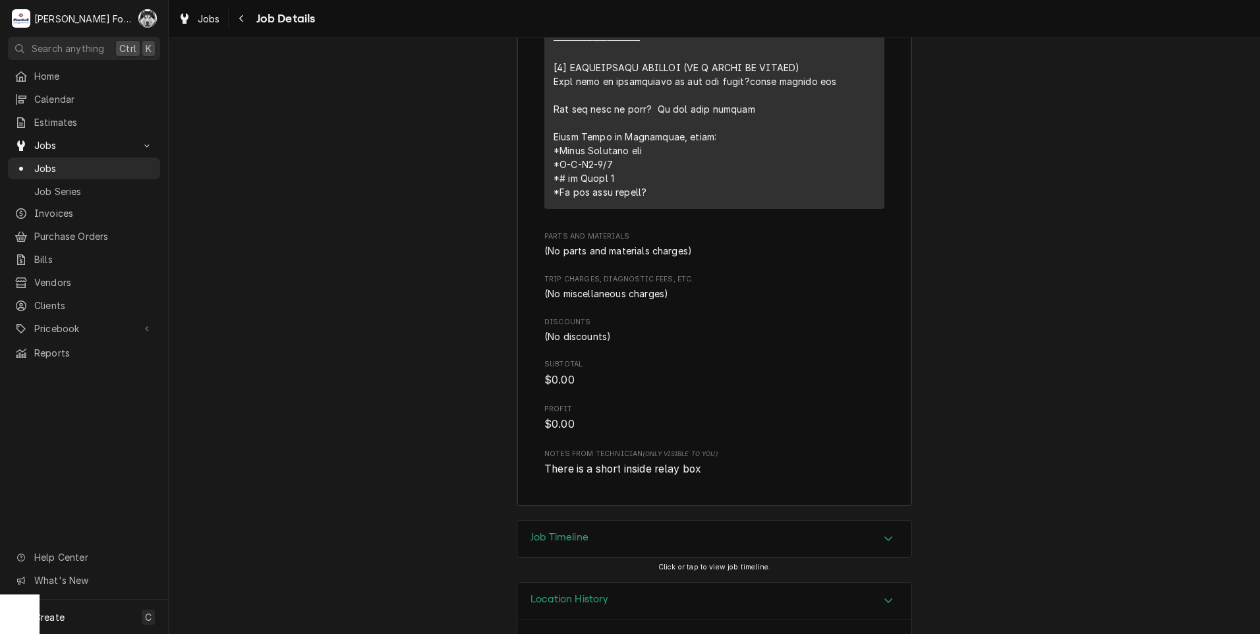
scroll to position [3024, 0]
click at [567, 529] on h3 "Job Timeline" at bounding box center [560, 535] width 58 height 13
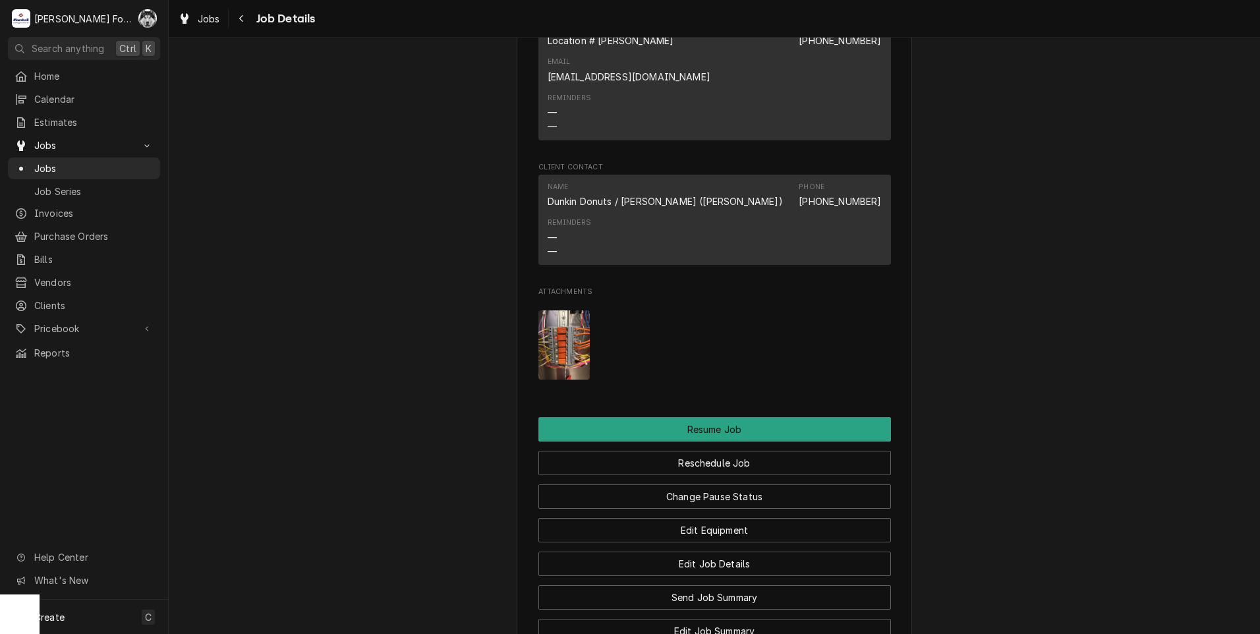
scroll to position [1046, 0]
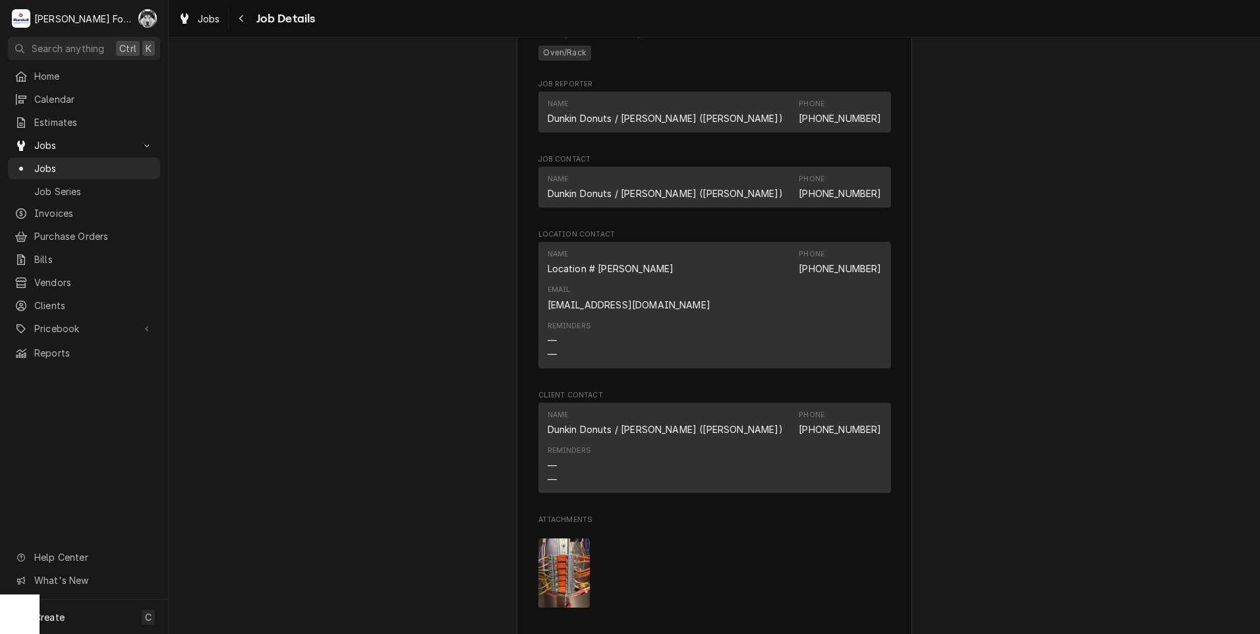
click at [562, 579] on img "Attachments" at bounding box center [565, 573] width 52 height 69
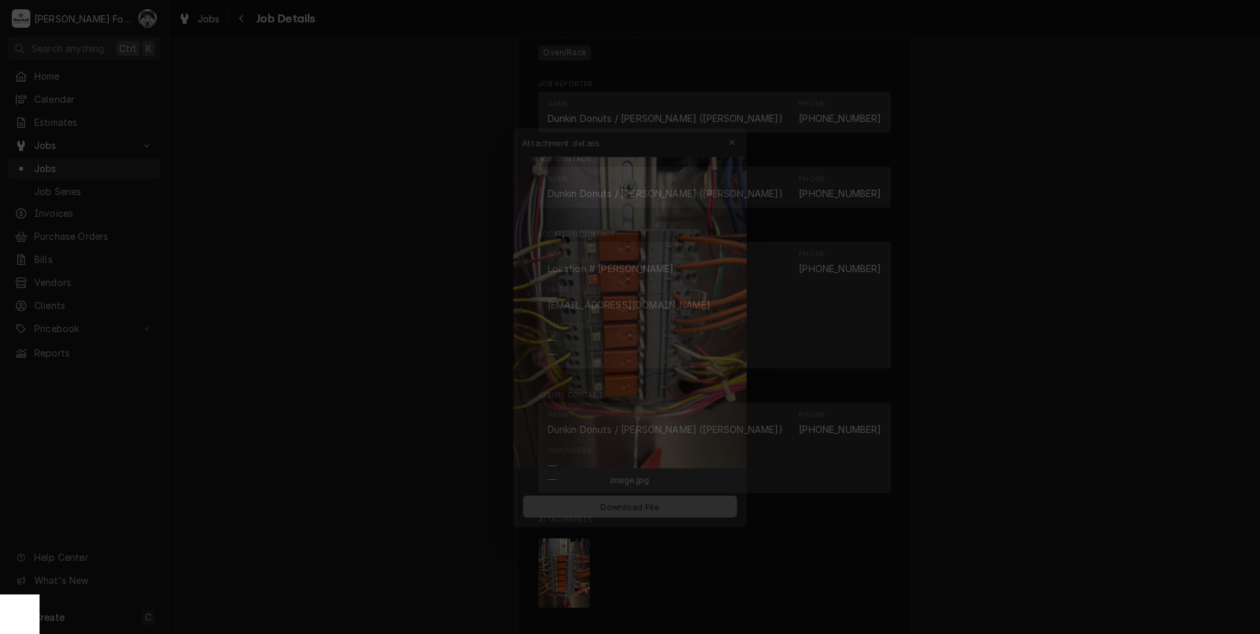
click at [595, 517] on button "Download File" at bounding box center [630, 512] width 232 height 24
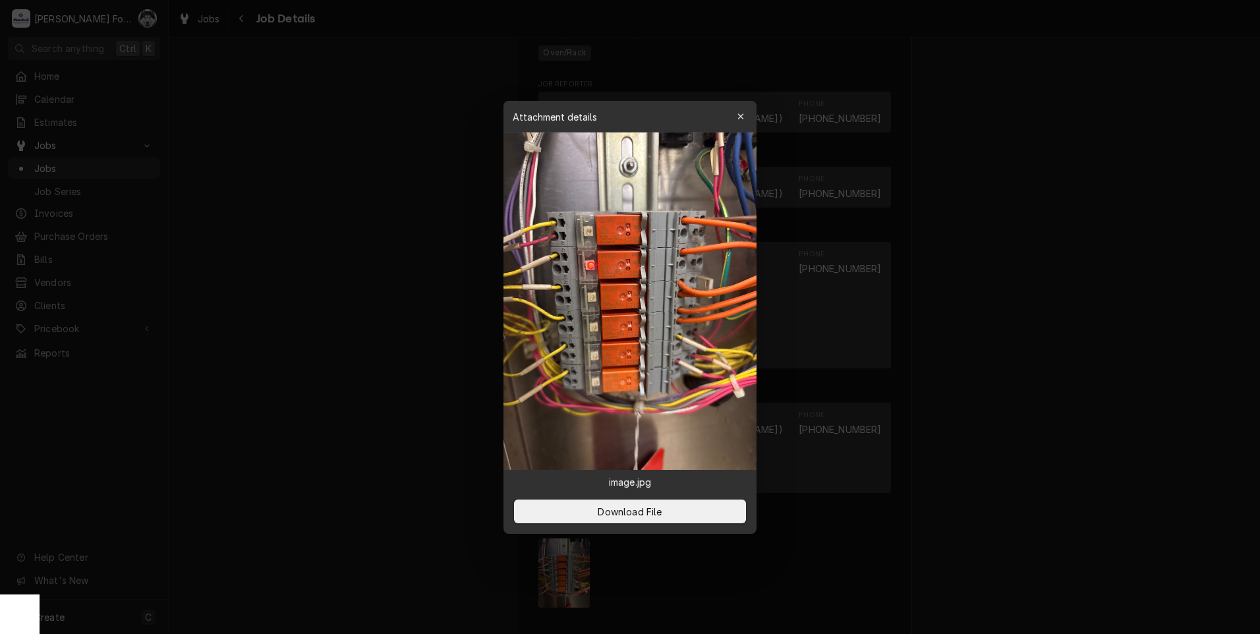
drag, startPoint x: 1079, startPoint y: 576, endPoint x: 997, endPoint y: 532, distance: 93.5
click at [1078, 576] on div at bounding box center [630, 317] width 1260 height 634
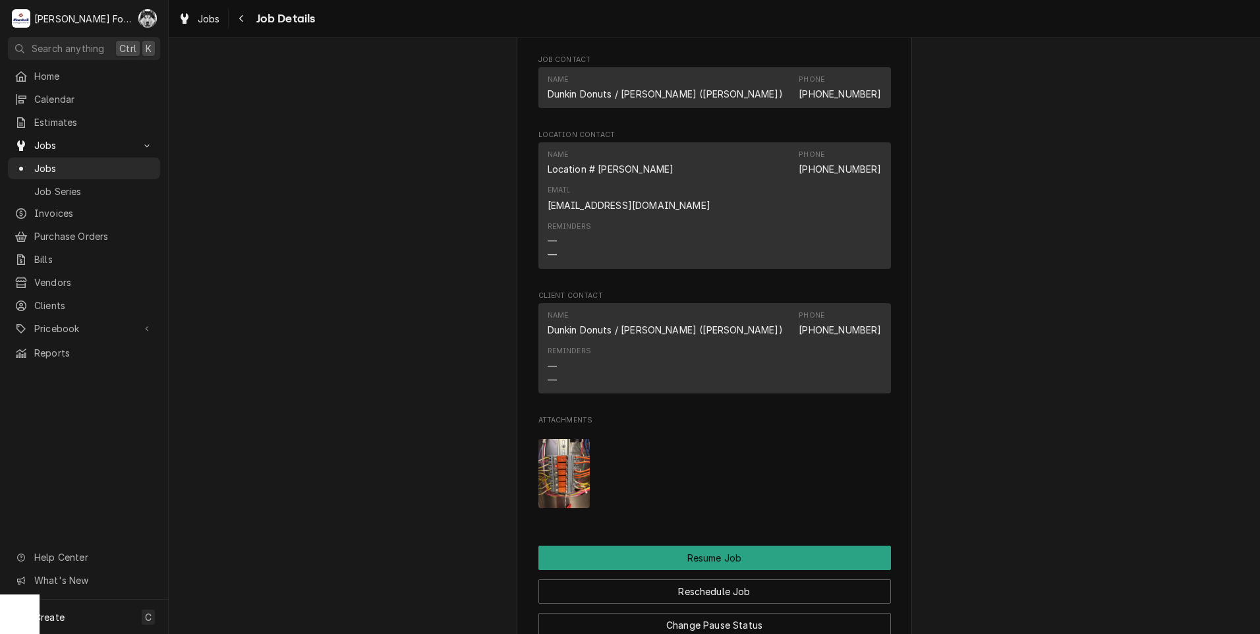
scroll to position [1596, 0]
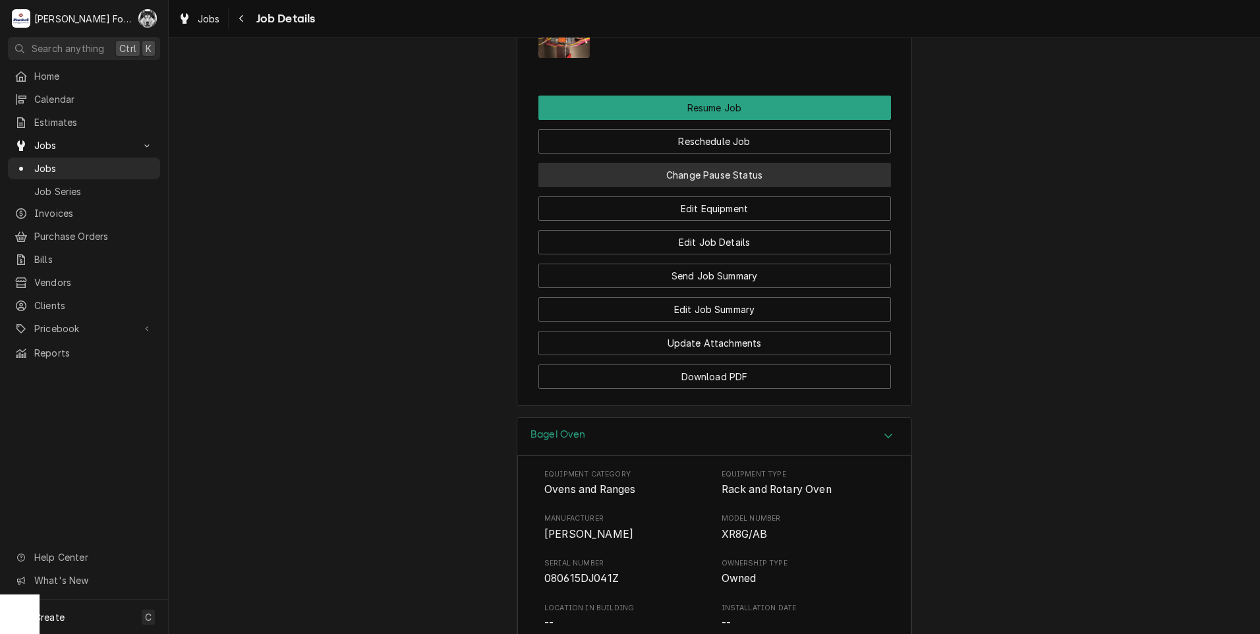
click at [721, 163] on button "Change Pause Status" at bounding box center [715, 175] width 353 height 24
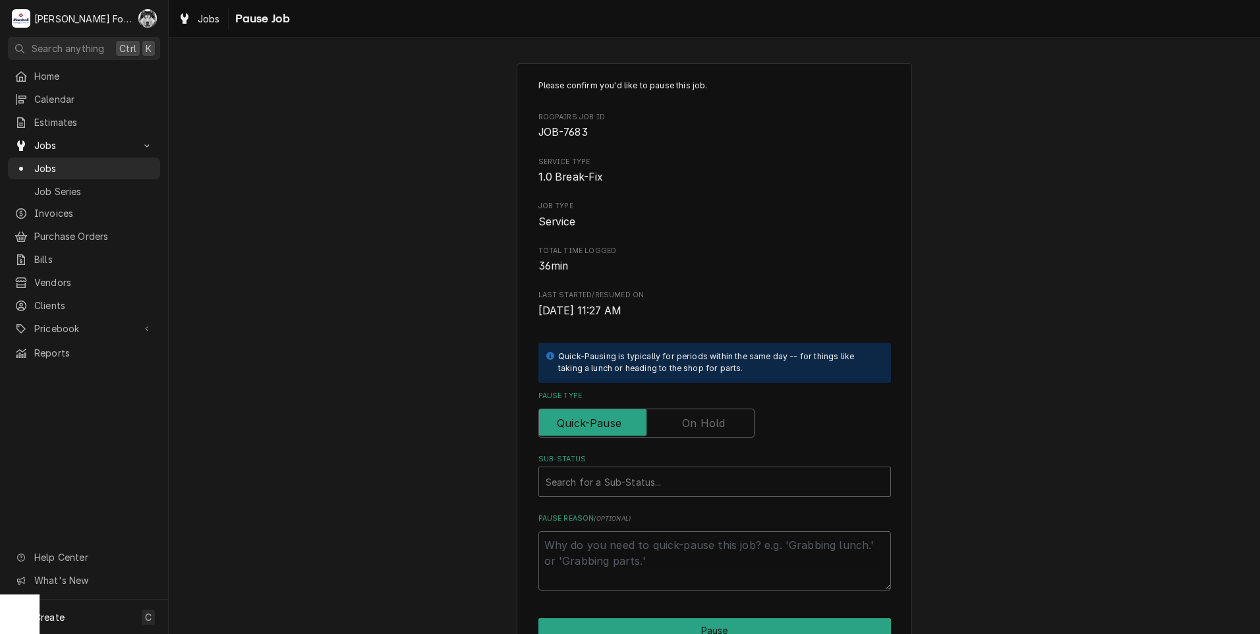
click at [692, 426] on label "Pause Type" at bounding box center [647, 423] width 216 height 29
click at [692, 426] on input "Pause Type" at bounding box center [646, 423] width 204 height 29
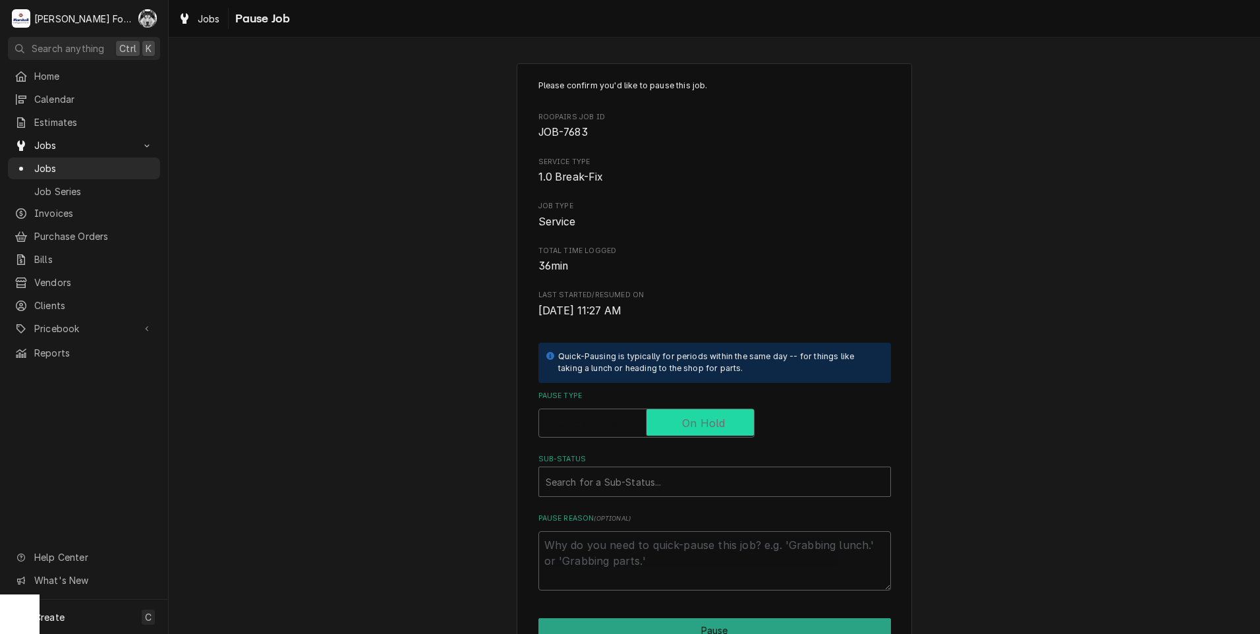
checkbox input "true"
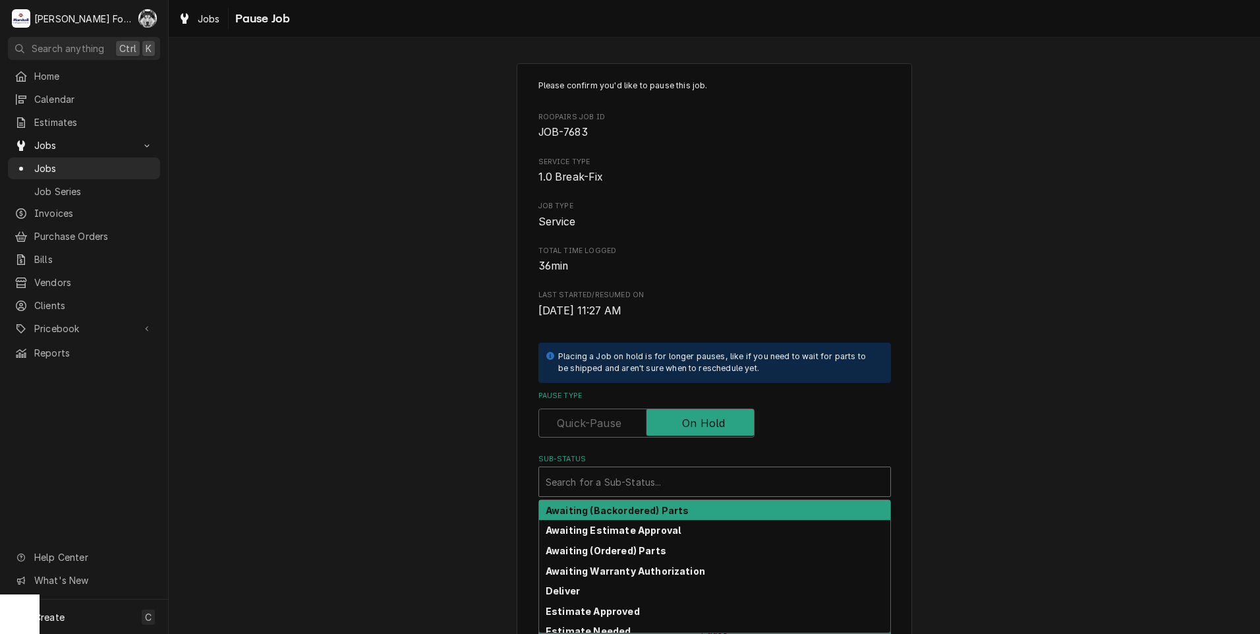
click at [643, 481] on div "Sub-Status" at bounding box center [715, 482] width 338 height 24
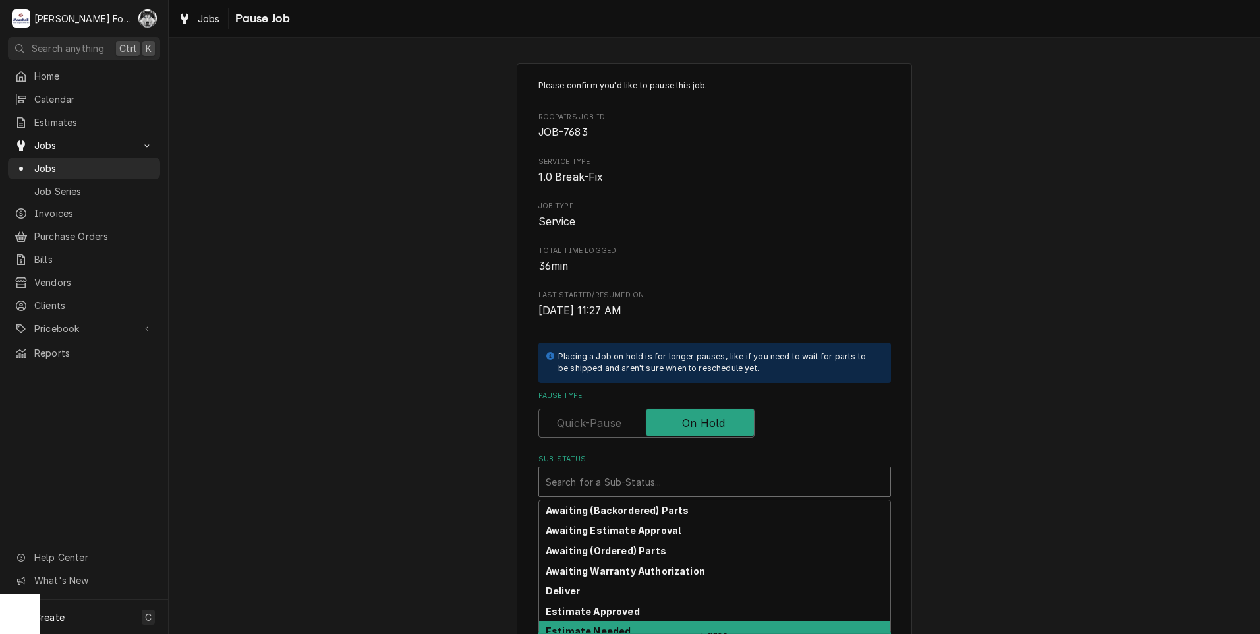
click at [627, 627] on div "Estimate Needed" at bounding box center [714, 632] width 351 height 20
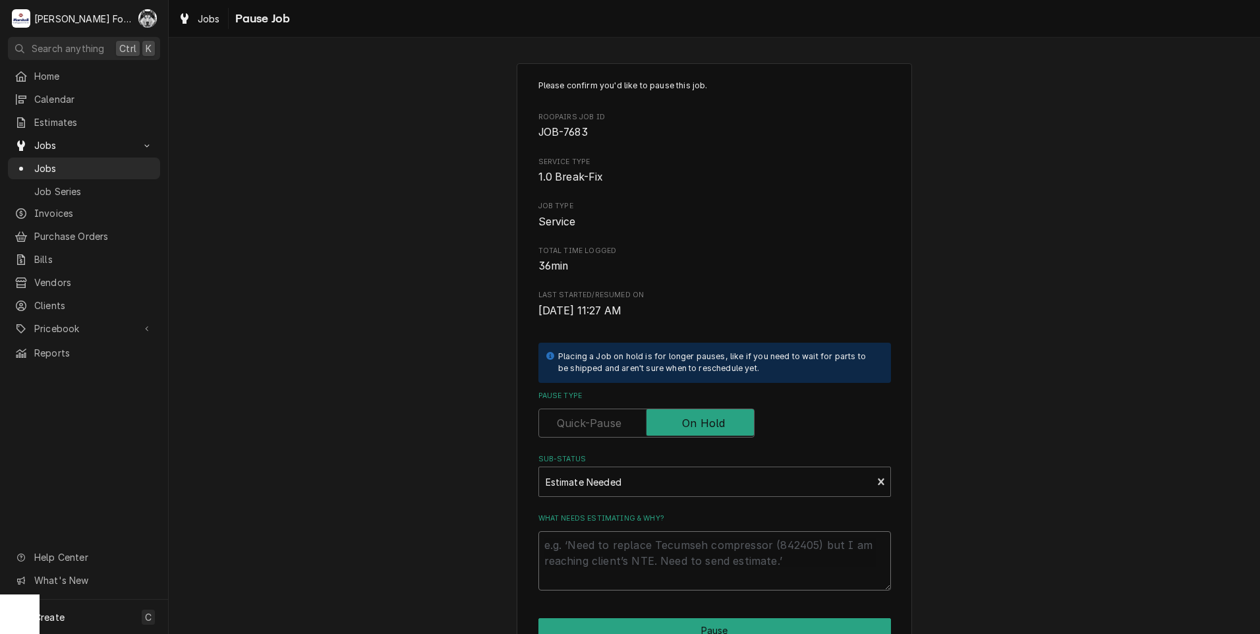
click at [637, 553] on textarea "What needs estimating & why?" at bounding box center [715, 560] width 353 height 59
type textarea "x"
type textarea "P"
type textarea "x"
type textarea "PA"
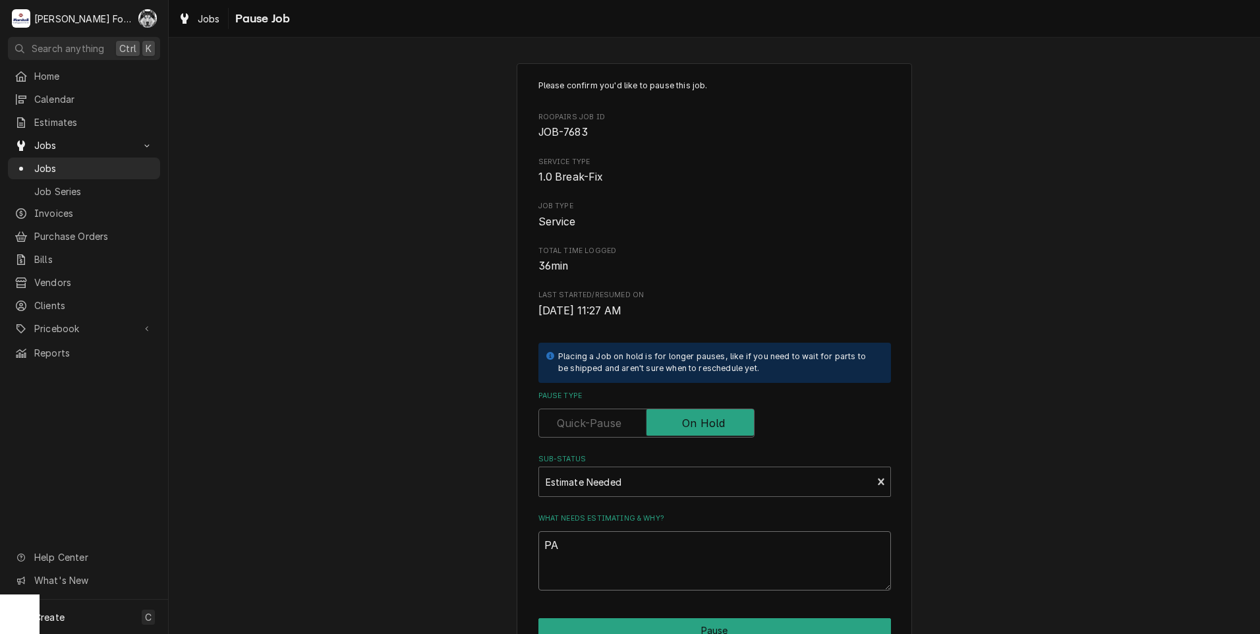
type textarea "x"
type textarea "PAR"
type textarea "x"
type textarea "PART"
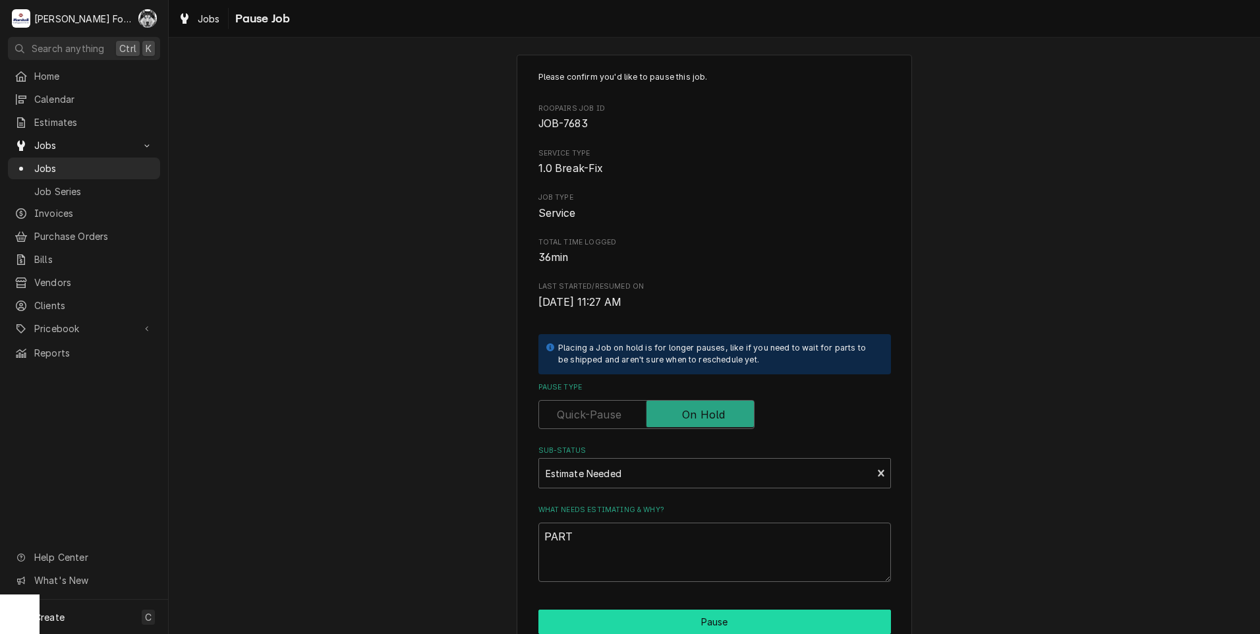
click at [704, 629] on button "Pause" at bounding box center [715, 622] width 353 height 24
type textarea "x"
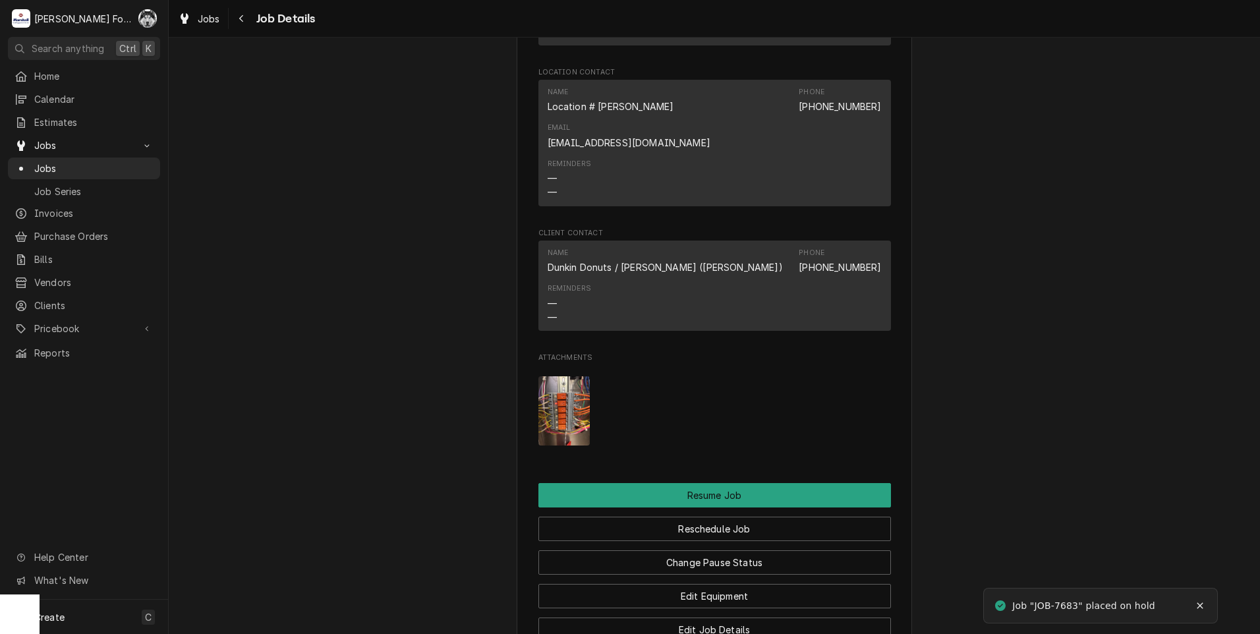
scroll to position [1428, 0]
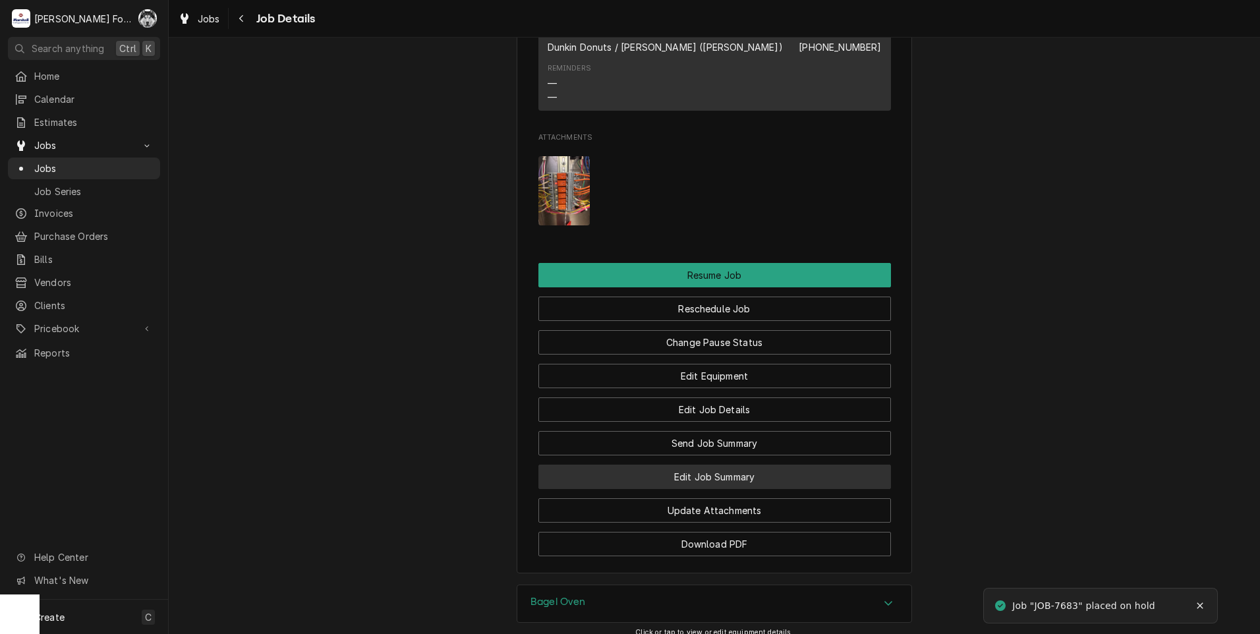
click at [710, 465] on button "Edit Job Summary" at bounding box center [715, 477] width 353 height 24
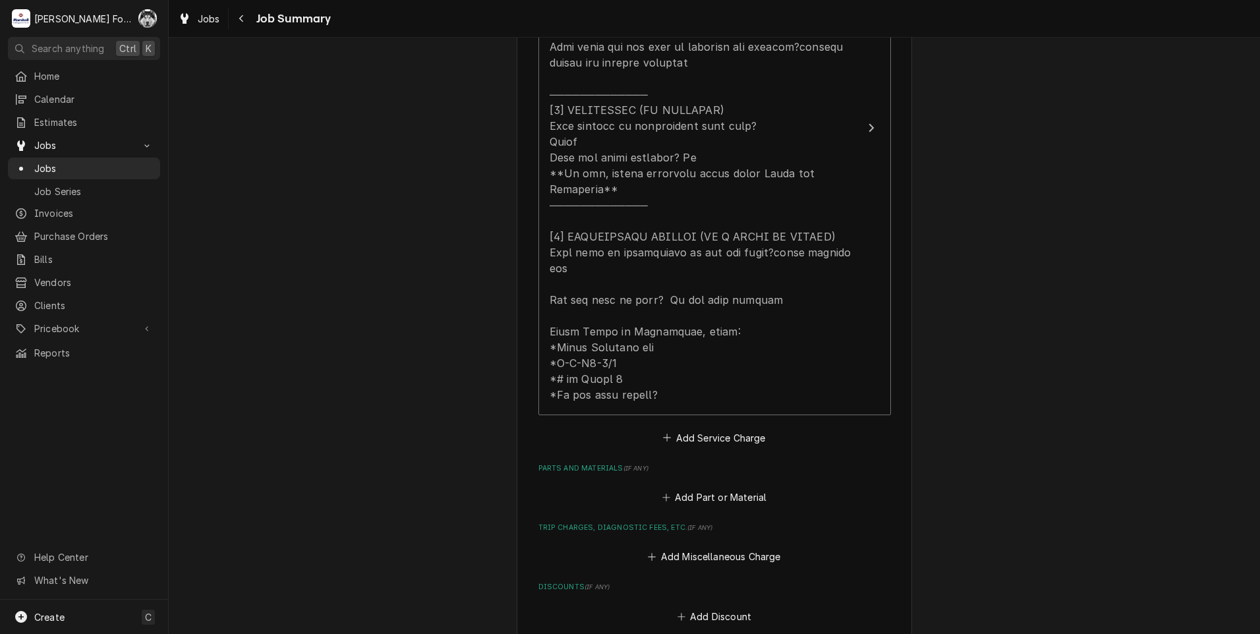
scroll to position [659, 0]
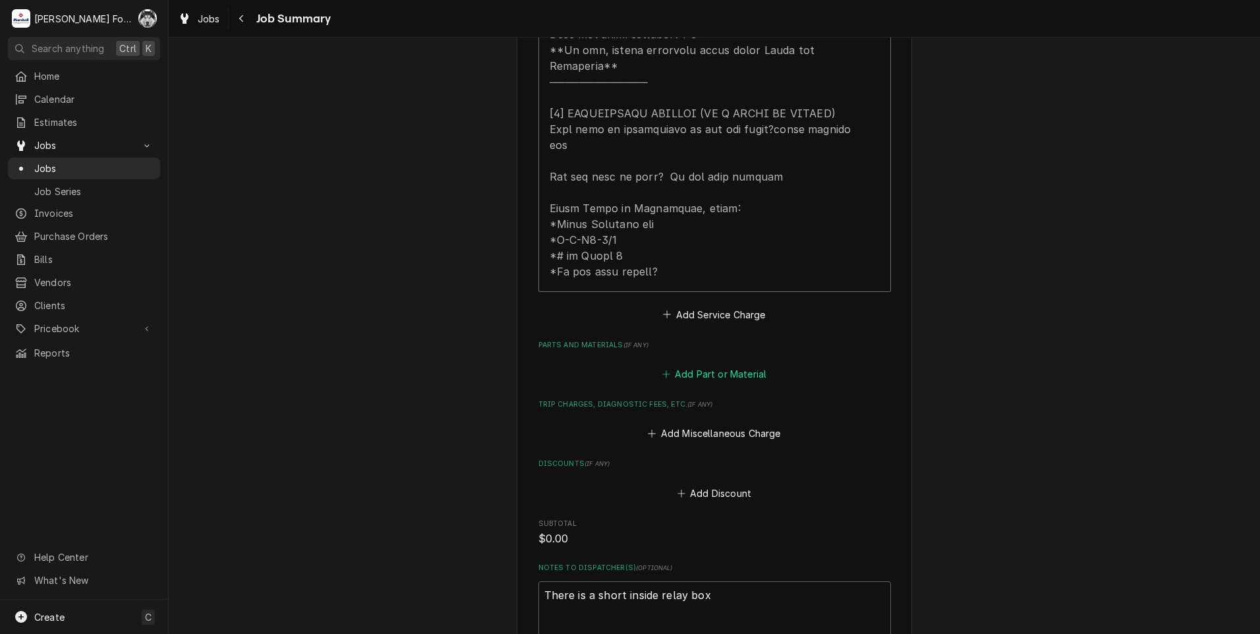
click at [713, 365] on button "Add Part or Material" at bounding box center [714, 374] width 109 height 18
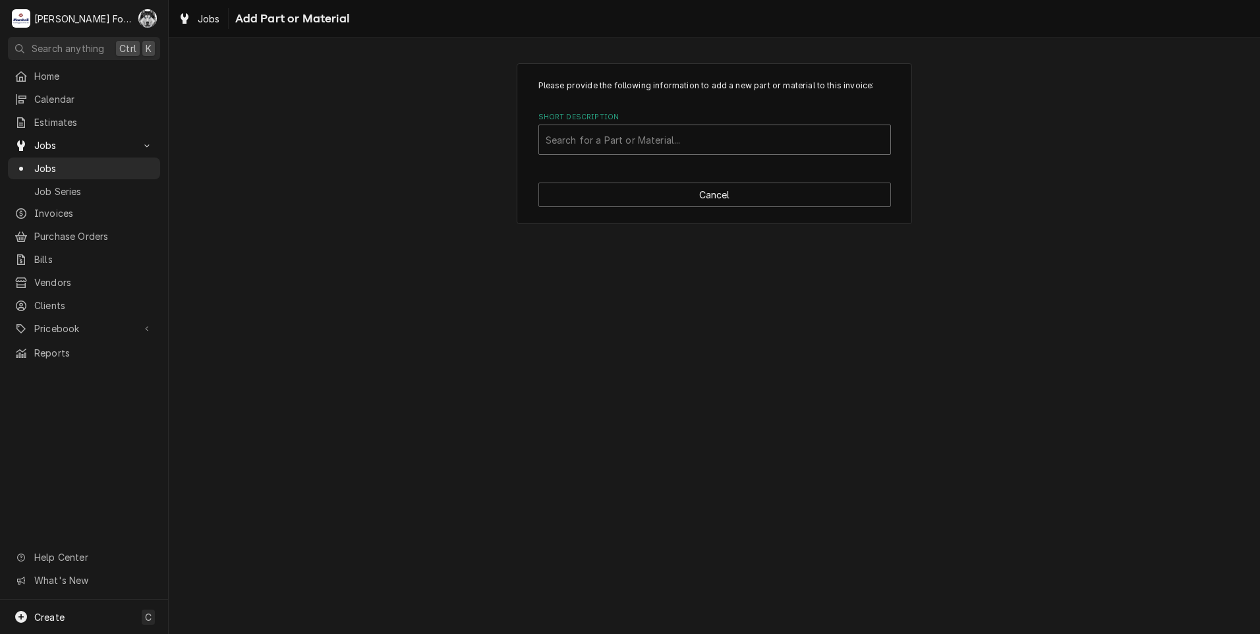
drag, startPoint x: 730, startPoint y: 141, endPoint x: 741, endPoint y: 131, distance: 14.9
click at [730, 139] on div "Short Description" at bounding box center [715, 140] width 338 height 24
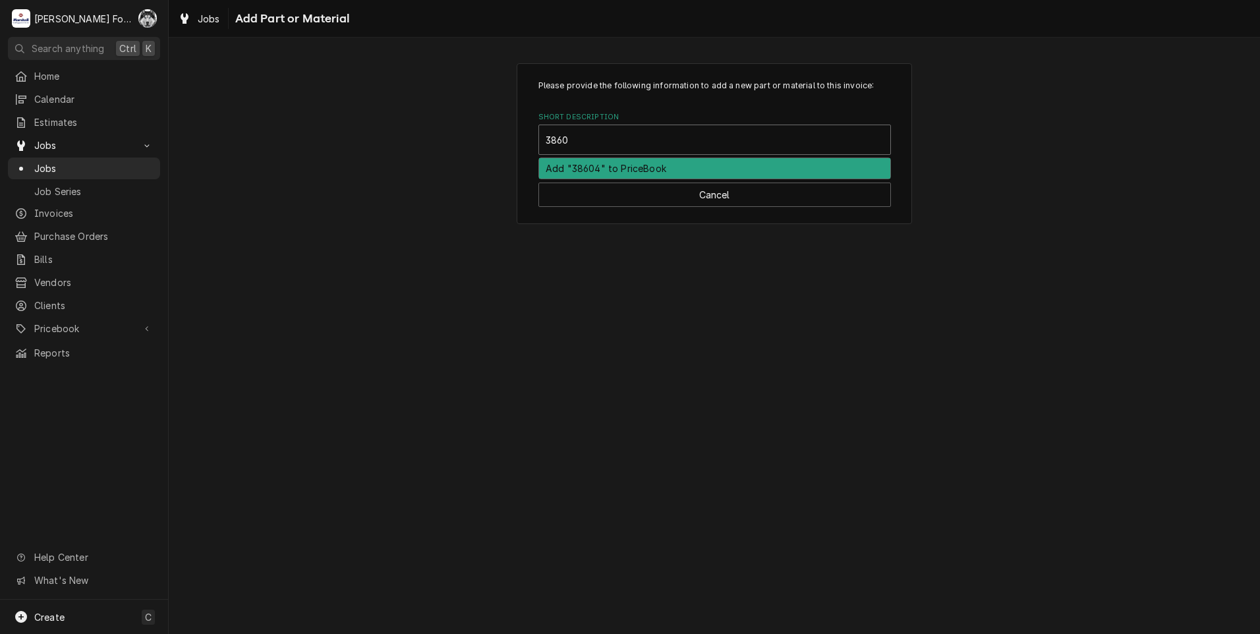
type input "38604"
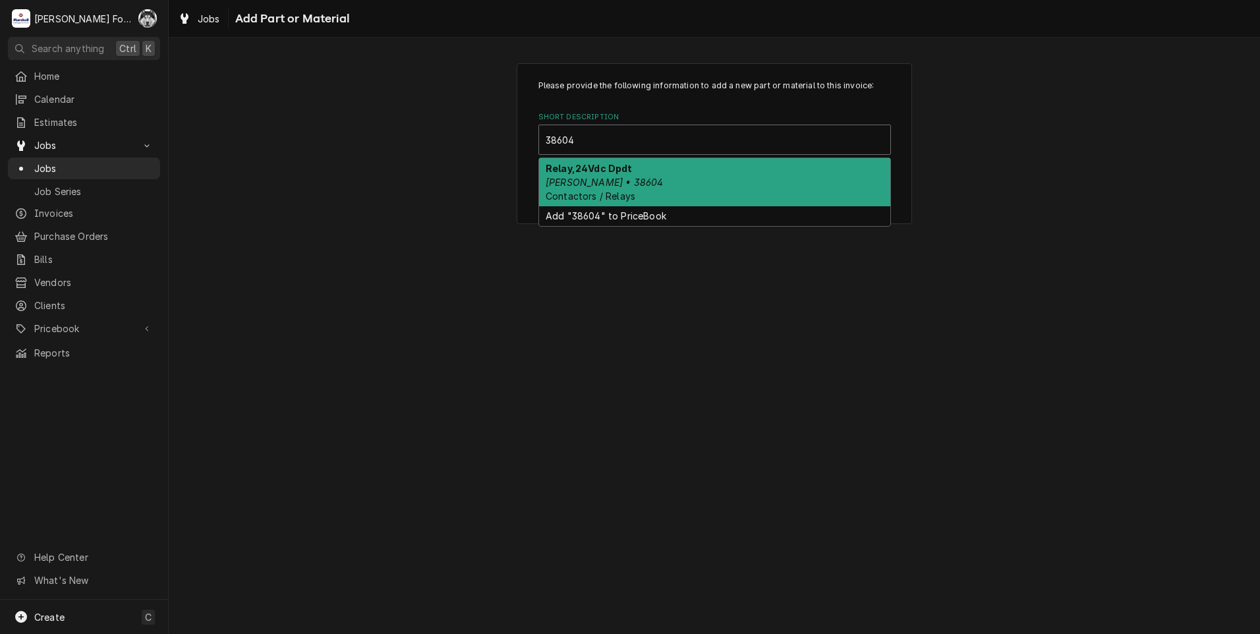
click at [653, 175] on div "Relay,24Vdc Dpdt Blodgett • 38604 Contactors / Relays" at bounding box center [714, 182] width 351 height 48
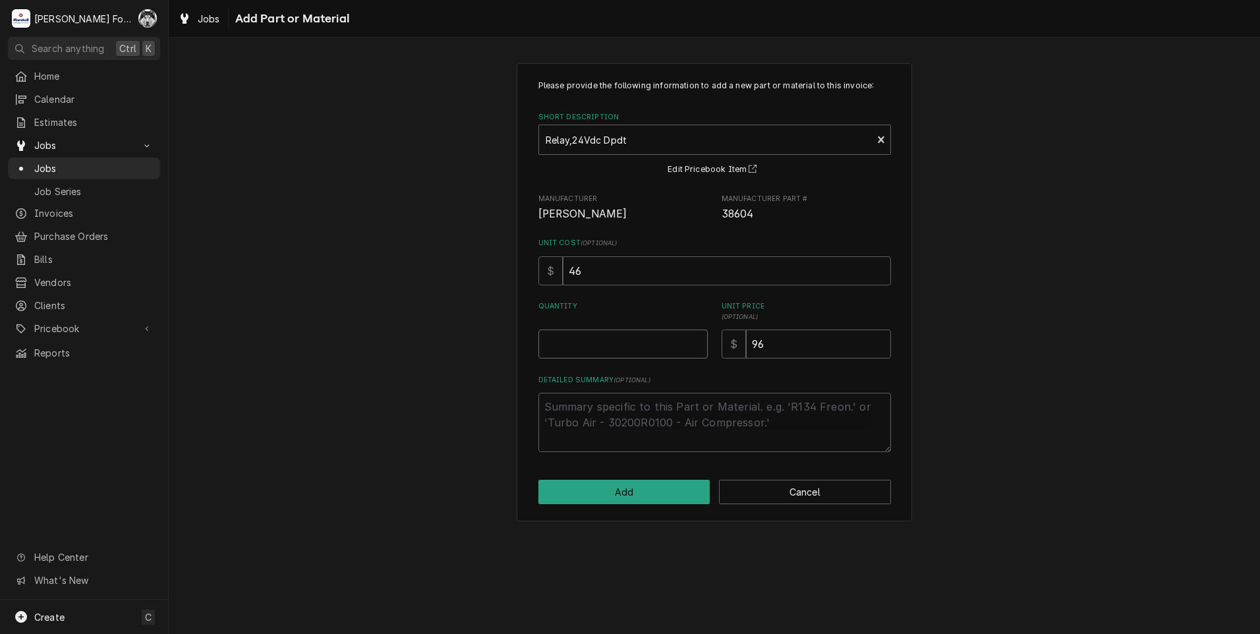
type textarea "x"
type input "0.5"
click at [693, 343] on input "0.5" at bounding box center [623, 344] width 169 height 29
type textarea "x"
type input "1"
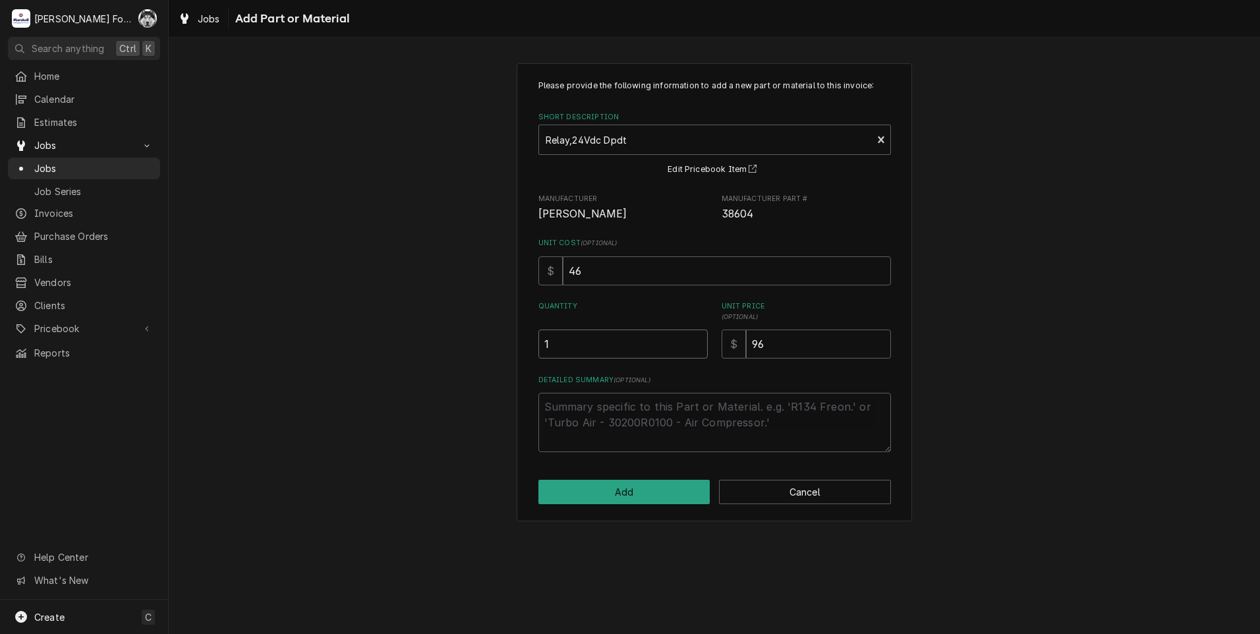
click at [693, 343] on input "1" at bounding box center [623, 344] width 169 height 29
type textarea "x"
type input "1.5"
click at [693, 343] on input "1.5" at bounding box center [623, 344] width 169 height 29
type textarea "x"
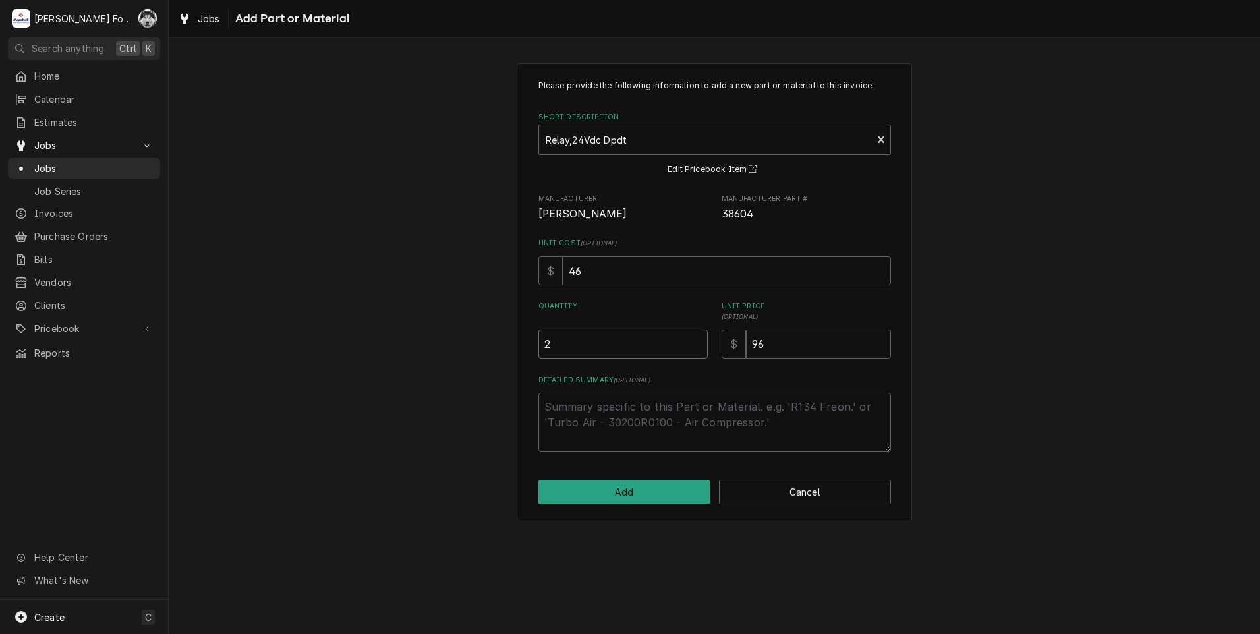
type input "2"
click at [693, 343] on input "2" at bounding box center [623, 344] width 169 height 29
type textarea "x"
type input "2.5"
click at [693, 343] on input "2.5" at bounding box center [623, 344] width 169 height 29
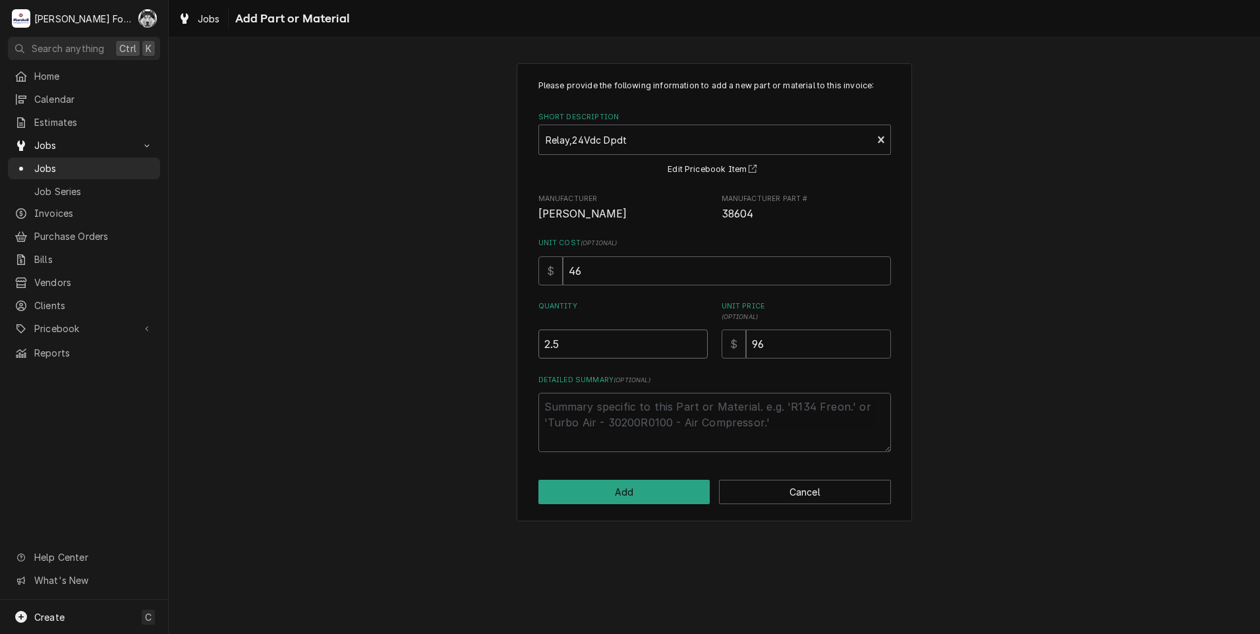
type textarea "x"
type input "3"
click at [693, 343] on input "3" at bounding box center [623, 344] width 169 height 29
type textarea "x"
type input "3.5"
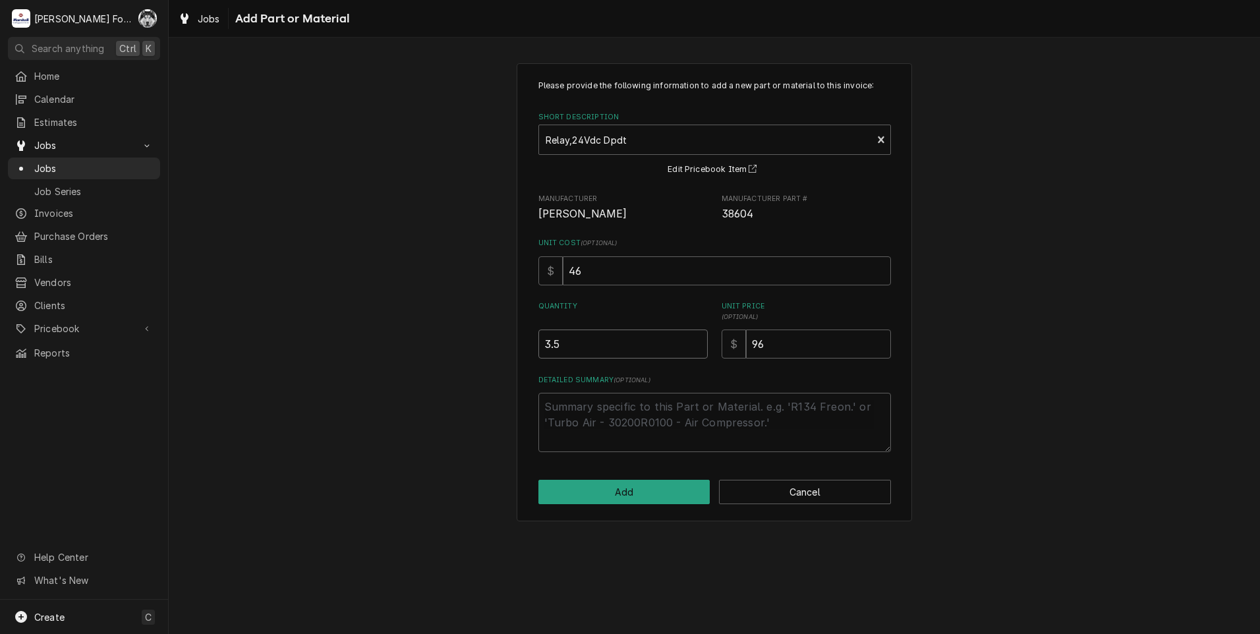
click at [693, 343] on input "3.5" at bounding box center [623, 344] width 169 height 29
type textarea "x"
type input "4"
click at [693, 343] on input "4" at bounding box center [623, 344] width 169 height 29
type textarea "x"
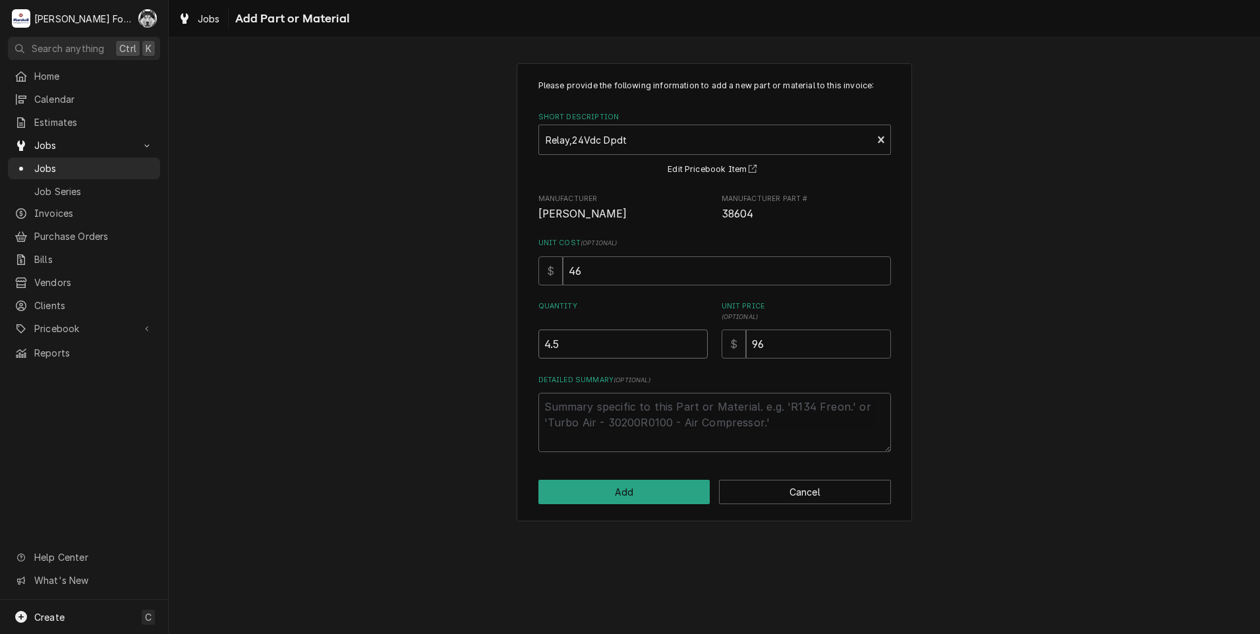
type input "4.5"
click at [693, 343] on input "4.5" at bounding box center [623, 344] width 169 height 29
type textarea "x"
type input "5"
click at [693, 343] on input "5" at bounding box center [623, 344] width 169 height 29
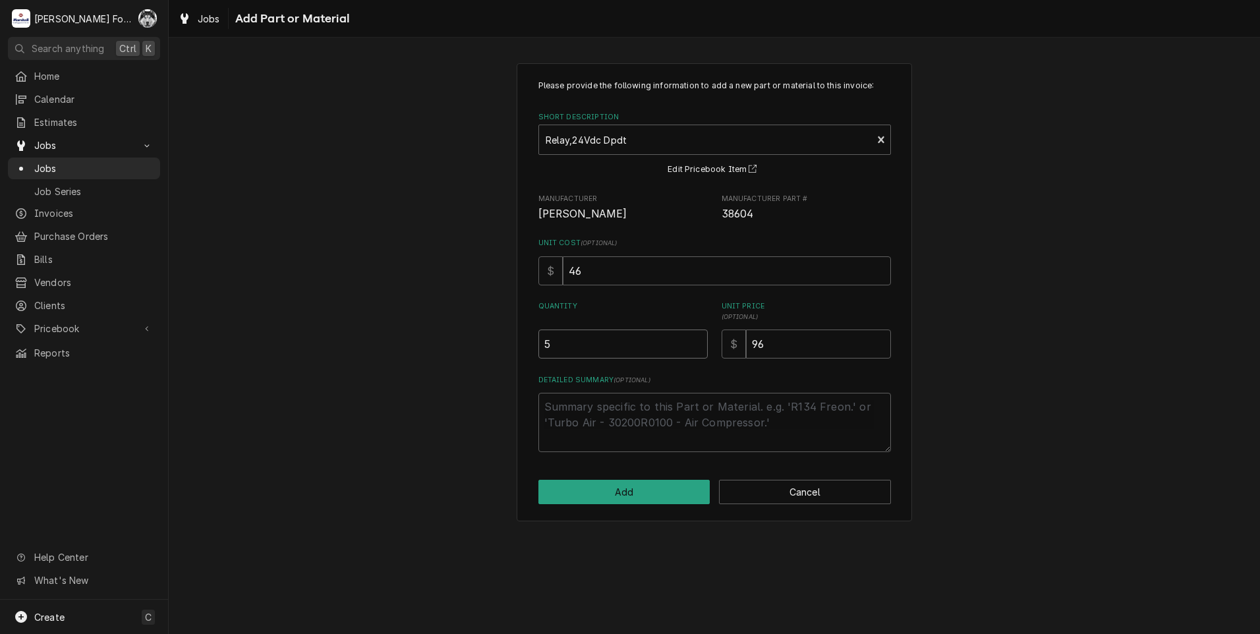
type textarea "x"
type input "5.5"
click at [693, 343] on input "5.5" at bounding box center [623, 344] width 169 height 29
type textarea "x"
type input "6"
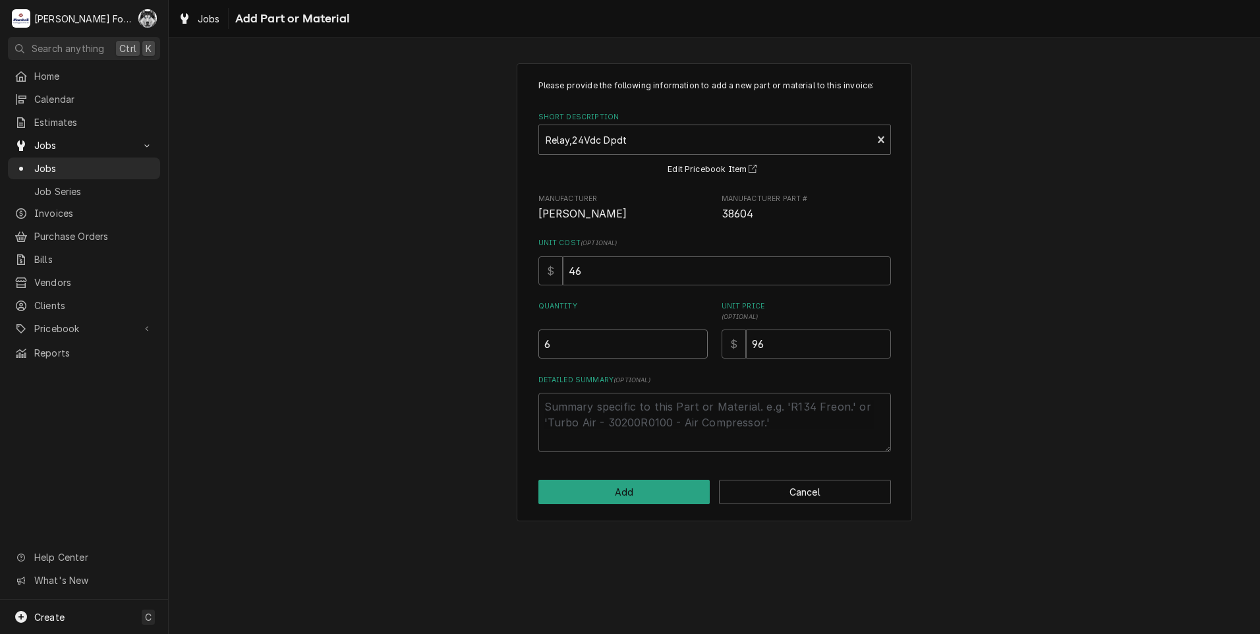
click at [693, 343] on input "6" at bounding box center [623, 344] width 169 height 29
drag, startPoint x: 760, startPoint y: 345, endPoint x: 680, endPoint y: 358, distance: 81.5
click at [681, 358] on div "Quantity 6 Unit Price ( optional ) $ 96" at bounding box center [715, 329] width 353 height 57
type textarea "x"
type input "9"
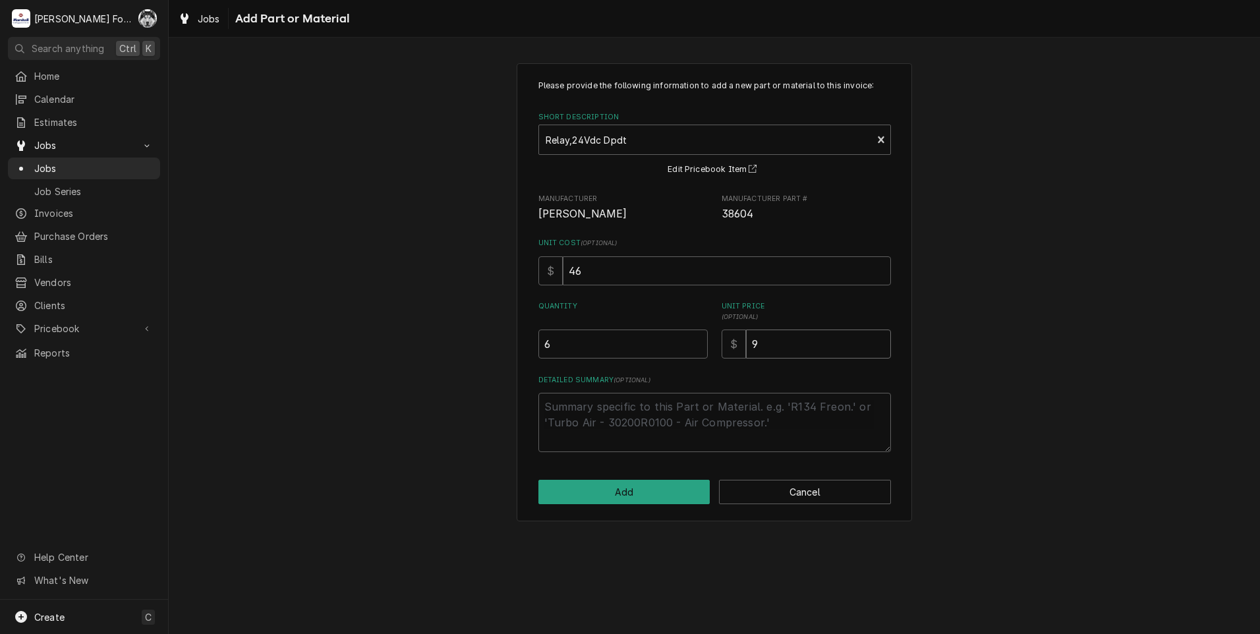
type textarea "x"
type input "99"
click at [1094, 485] on div "Please provide the following information to add a new part or material to this …" at bounding box center [715, 291] width 1092 height 481
click at [603, 490] on button "Add" at bounding box center [625, 492] width 172 height 24
type textarea "x"
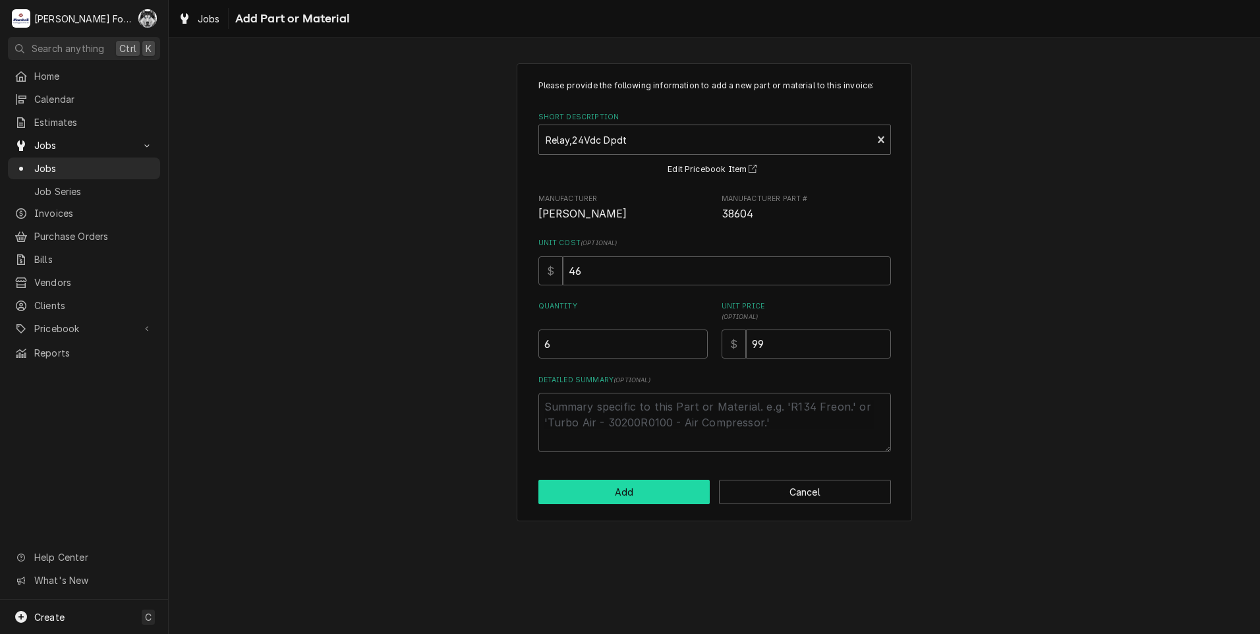
scroll to position [659, 0]
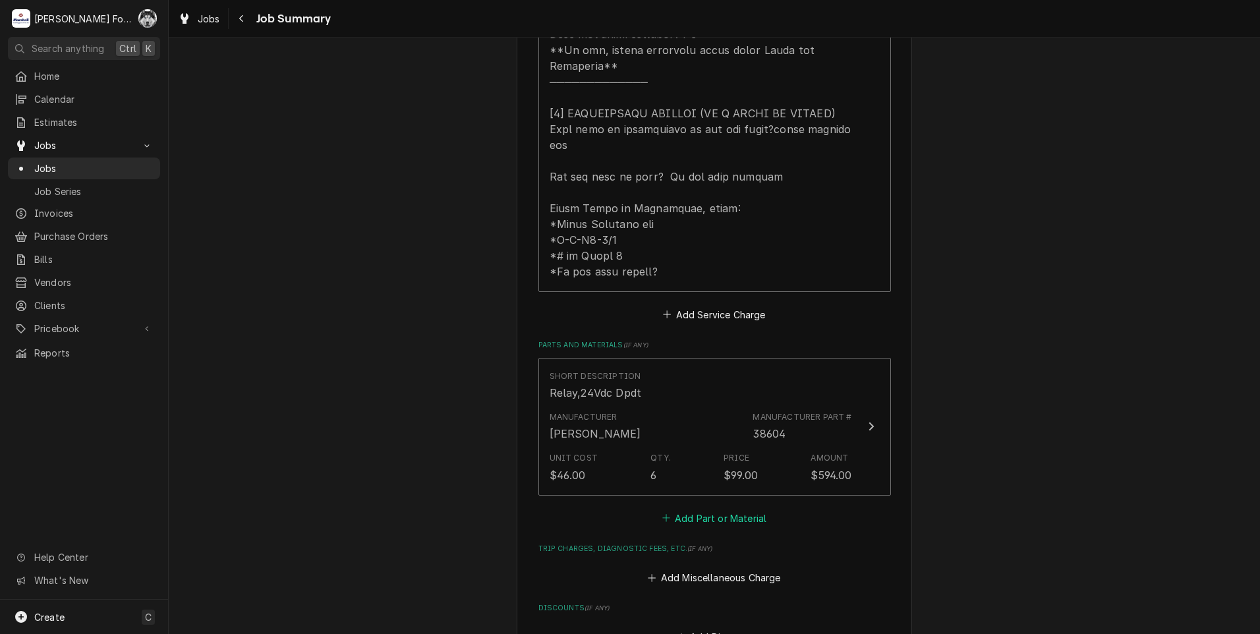
click at [693, 509] on button "Add Part or Material" at bounding box center [714, 518] width 109 height 18
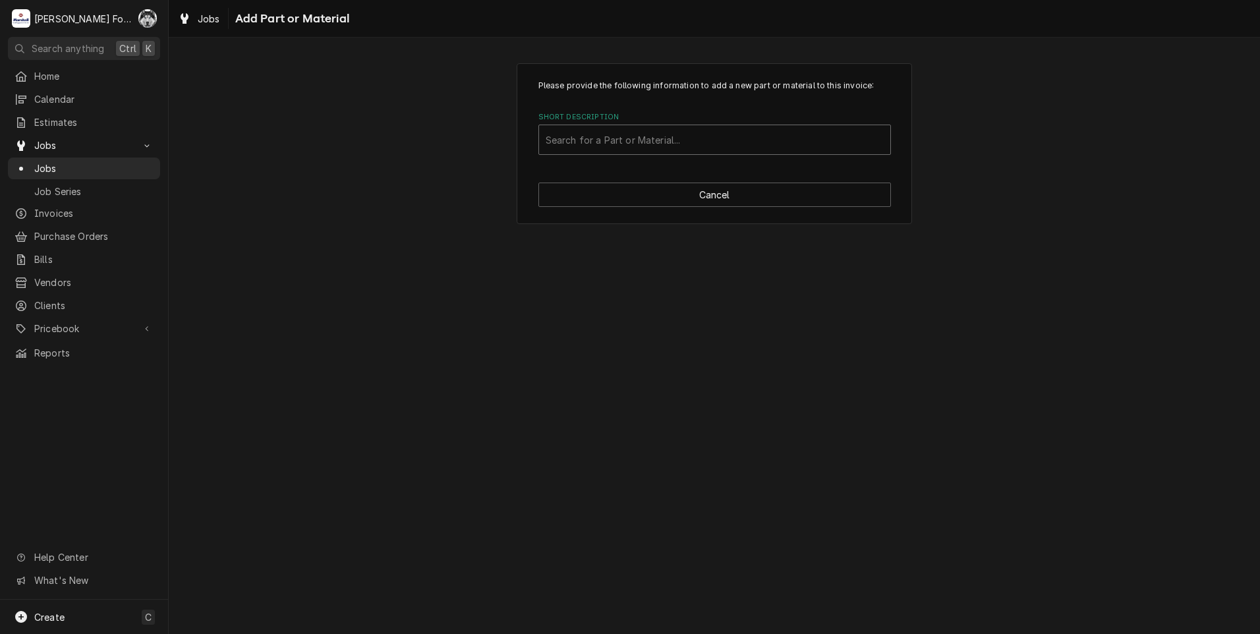
click at [646, 129] on div "Short Description" at bounding box center [715, 140] width 338 height 24
type input "SSDT"
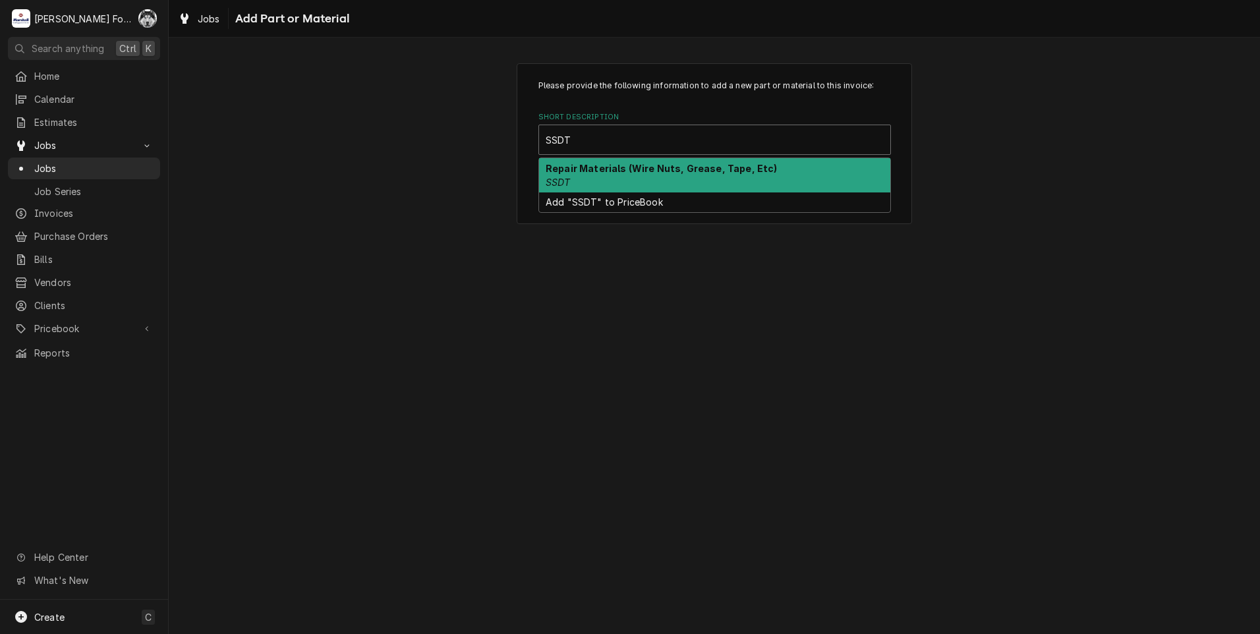
click at [564, 180] on em "SSDT" at bounding box center [558, 182] width 25 height 11
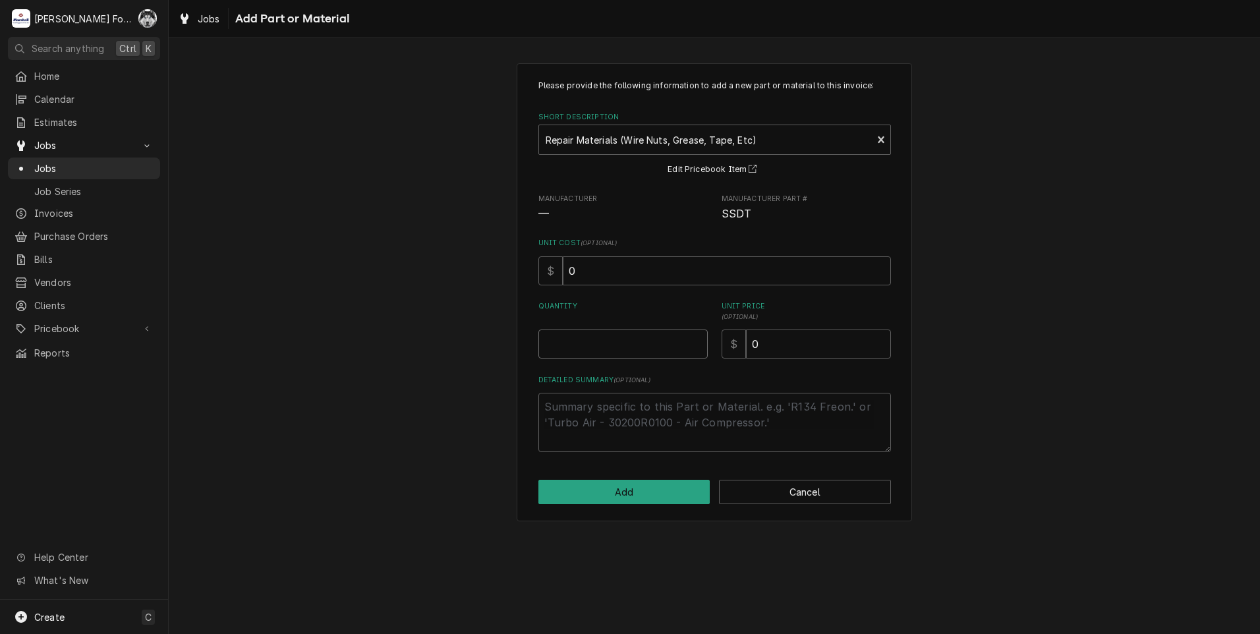
type textarea "x"
type input "0.5"
click at [696, 343] on input "0.5" at bounding box center [623, 344] width 169 height 29
type textarea "x"
type input "1"
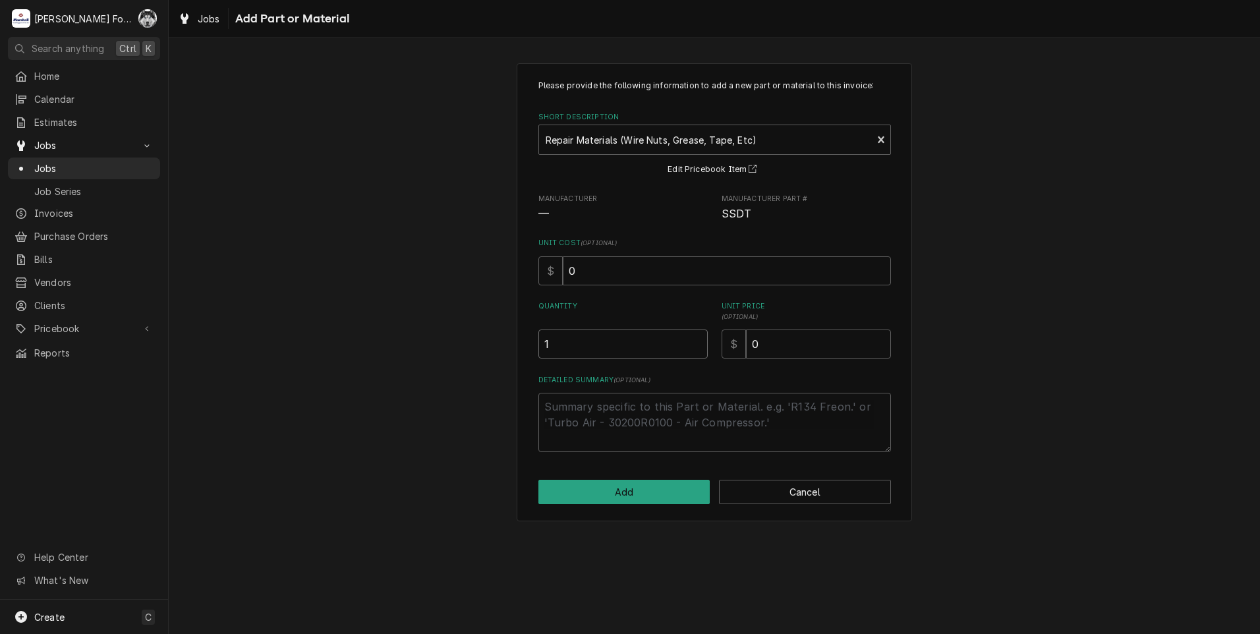
click at [696, 343] on input "1" at bounding box center [623, 344] width 169 height 29
drag, startPoint x: 808, startPoint y: 338, endPoint x: 638, endPoint y: 374, distance: 173.9
click at [643, 373] on div "Please provide the following information to add a new part or material to this …" at bounding box center [715, 266] width 353 height 372
type textarea "x"
type input "1"
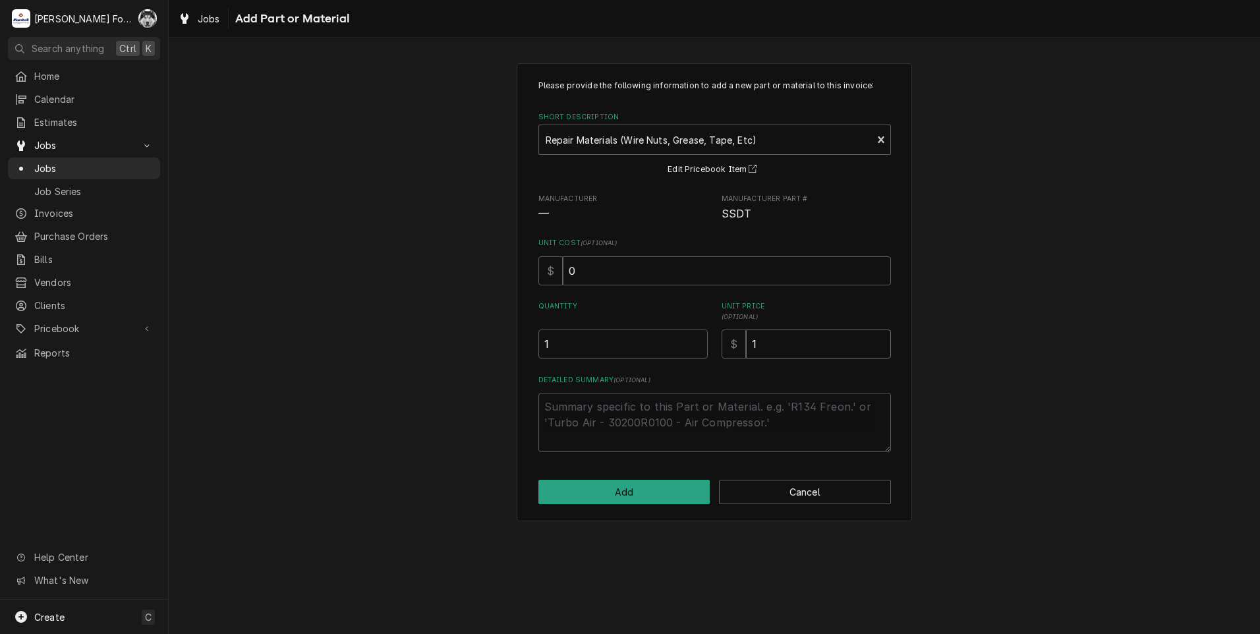
type textarea "x"
type input "12"
click at [587, 496] on button "Add" at bounding box center [625, 492] width 172 height 24
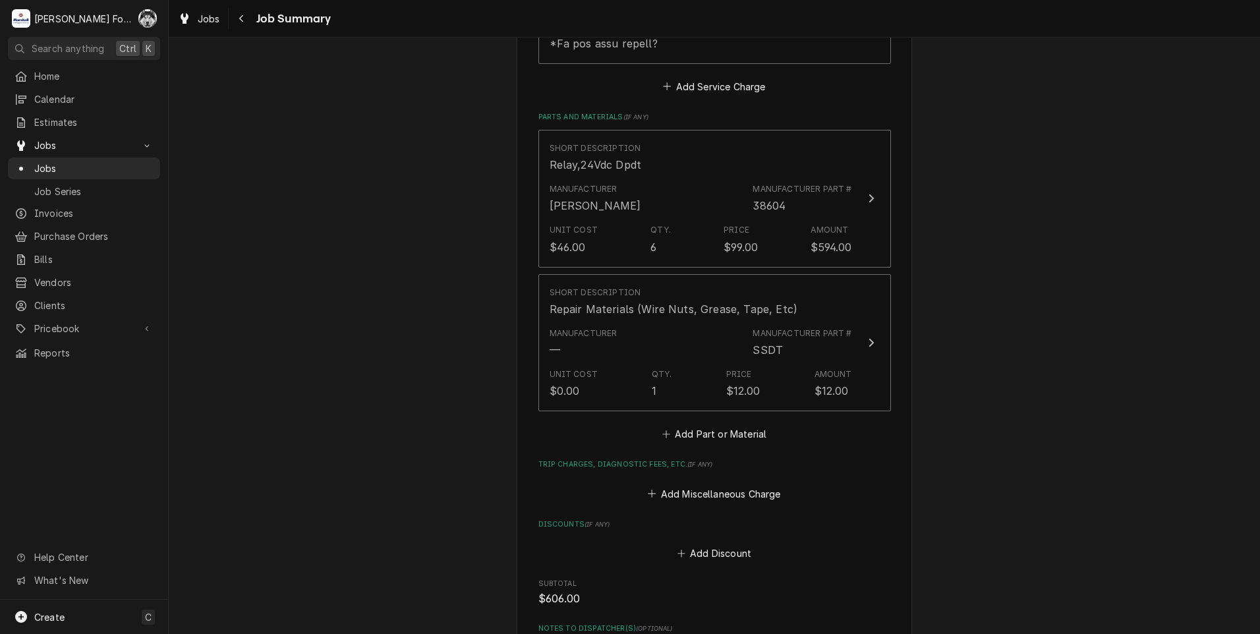
scroll to position [1208, 0]
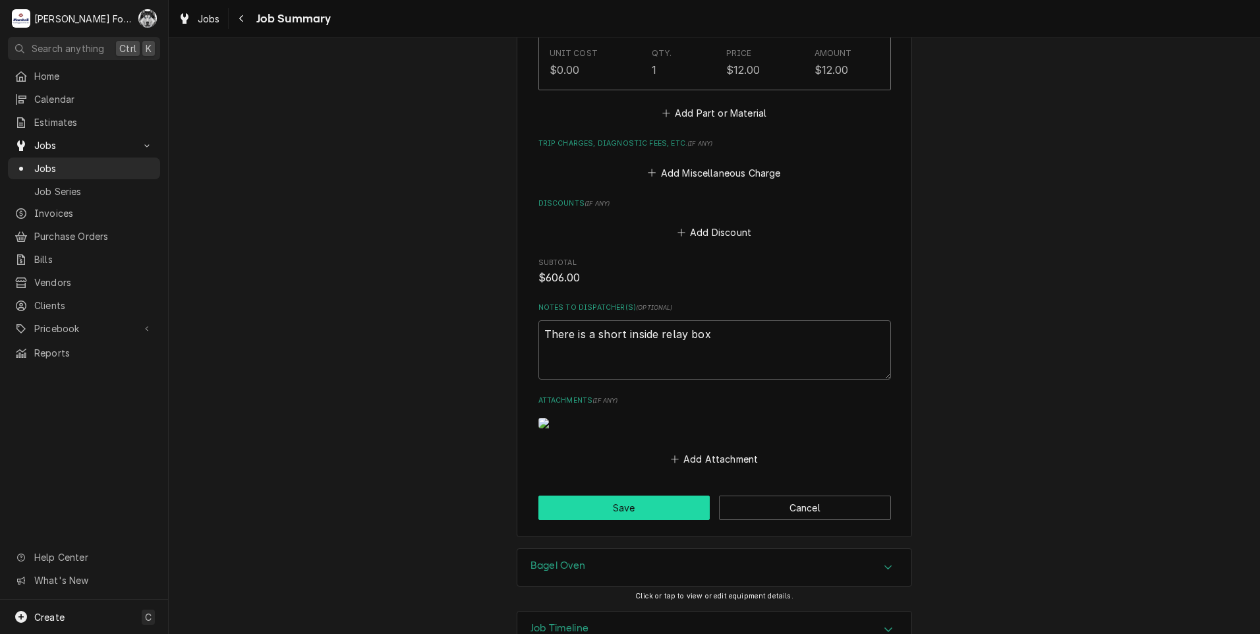
click at [626, 520] on button "Save" at bounding box center [625, 508] width 172 height 24
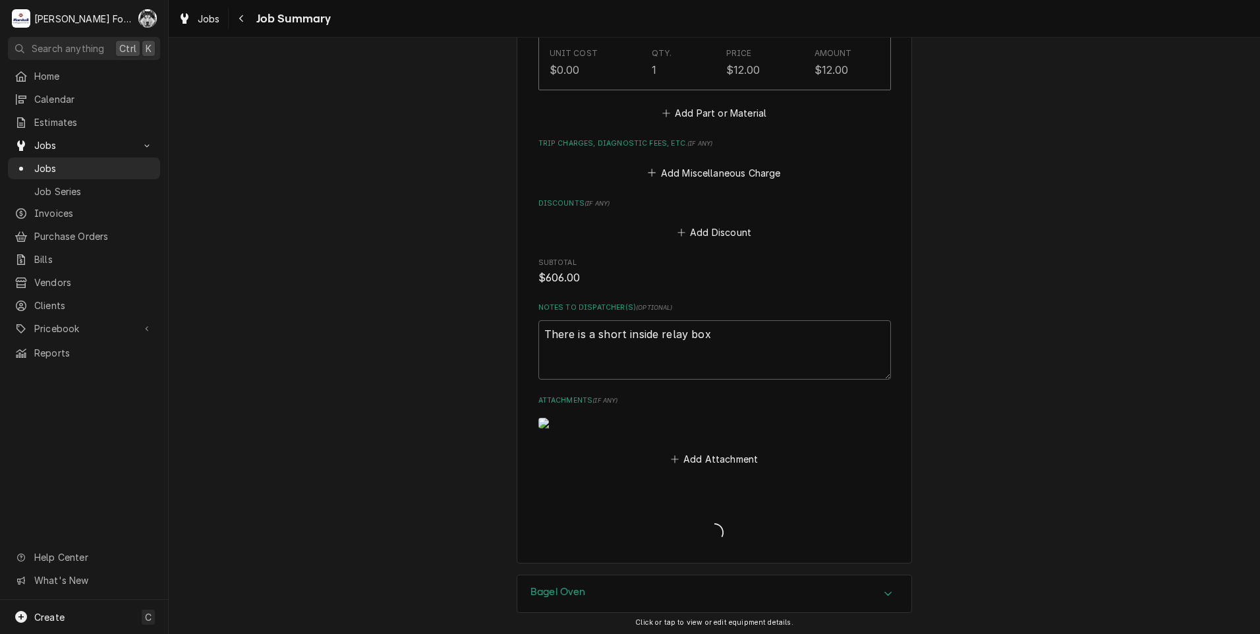
type textarea "x"
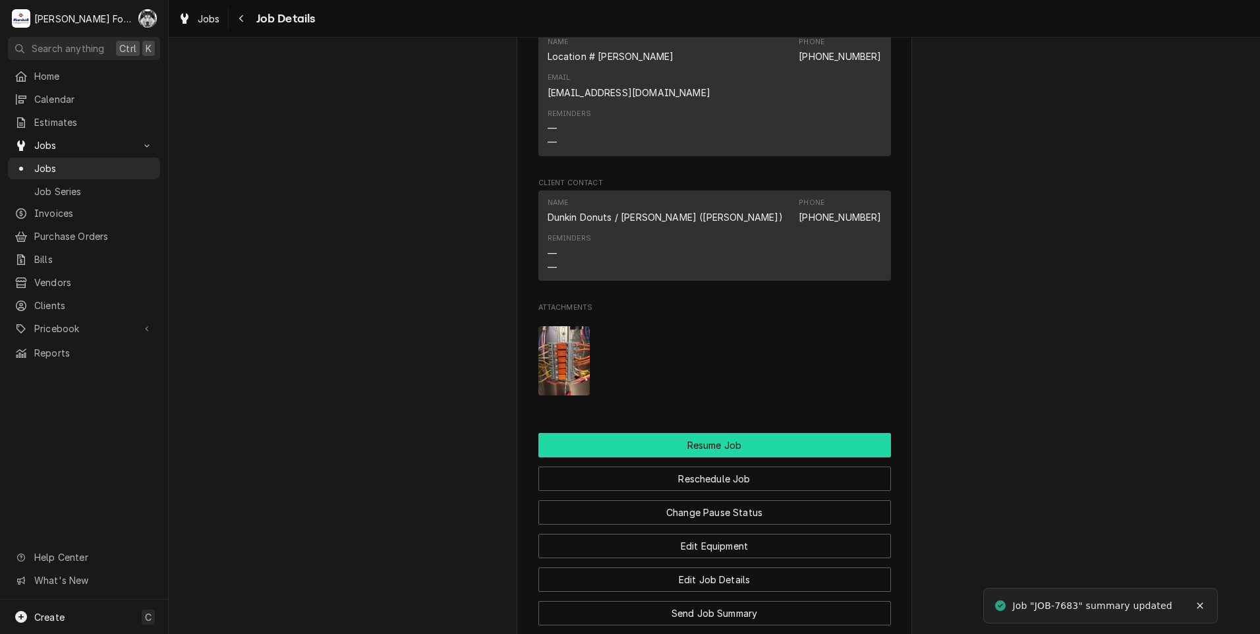
scroll to position [1318, 0]
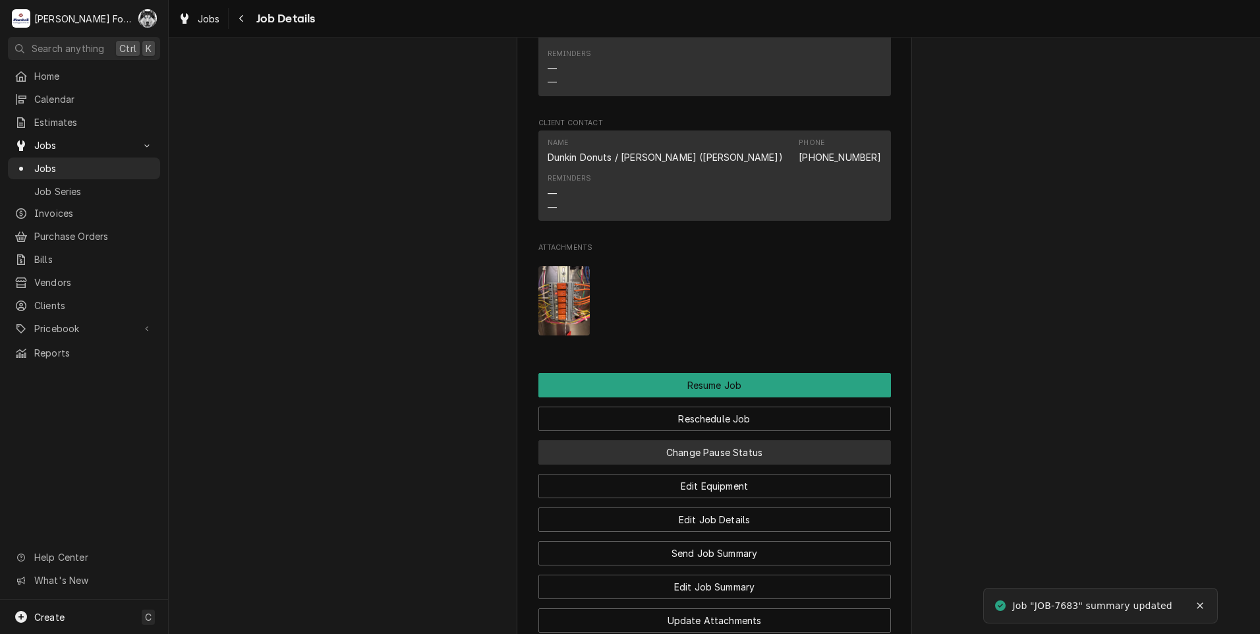
click at [707, 440] on button "Change Pause Status" at bounding box center [715, 452] width 353 height 24
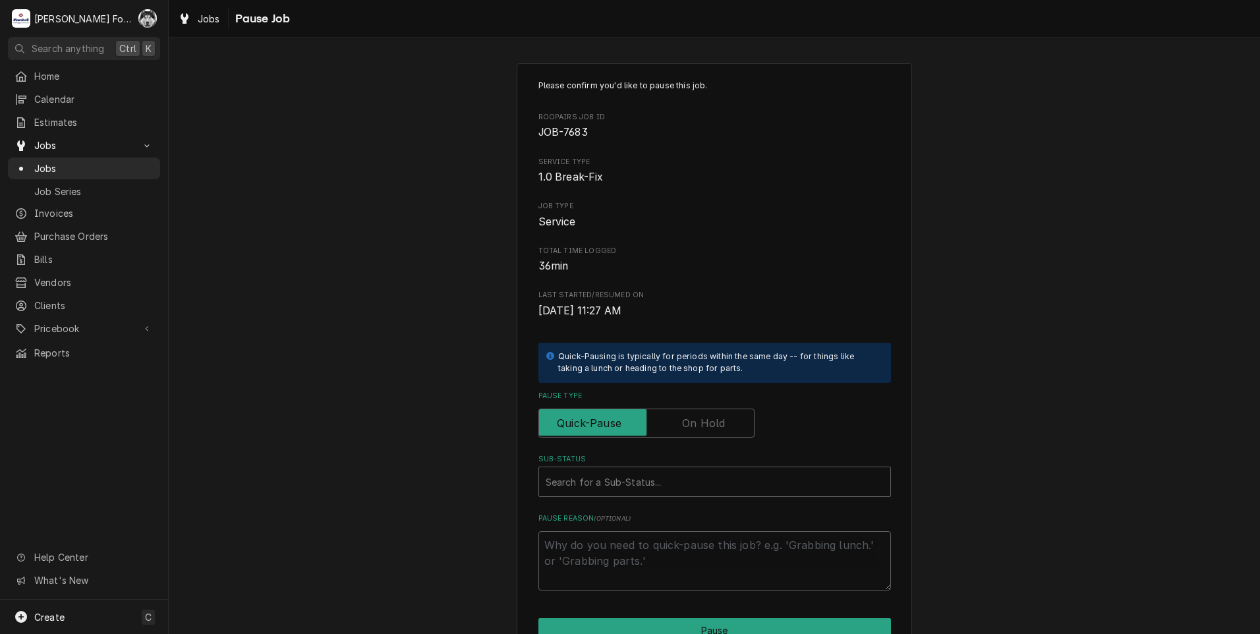
click at [692, 418] on label "Pause Type" at bounding box center [647, 423] width 216 height 29
click at [692, 418] on input "Pause Type" at bounding box center [646, 423] width 204 height 29
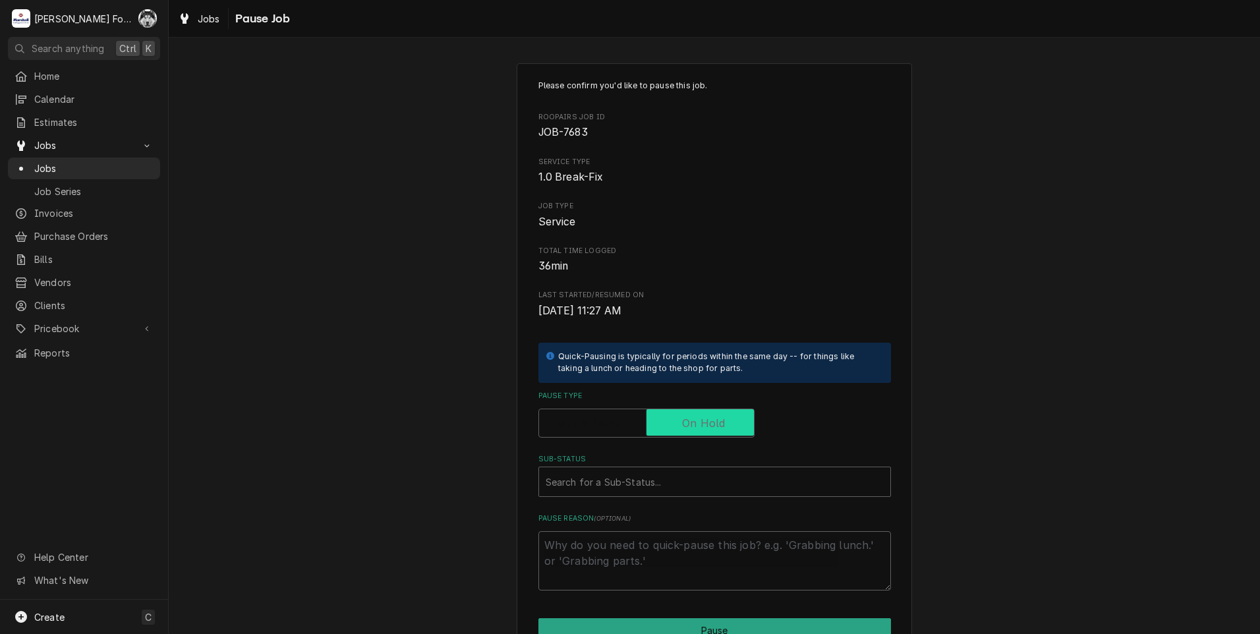
checkbox input "true"
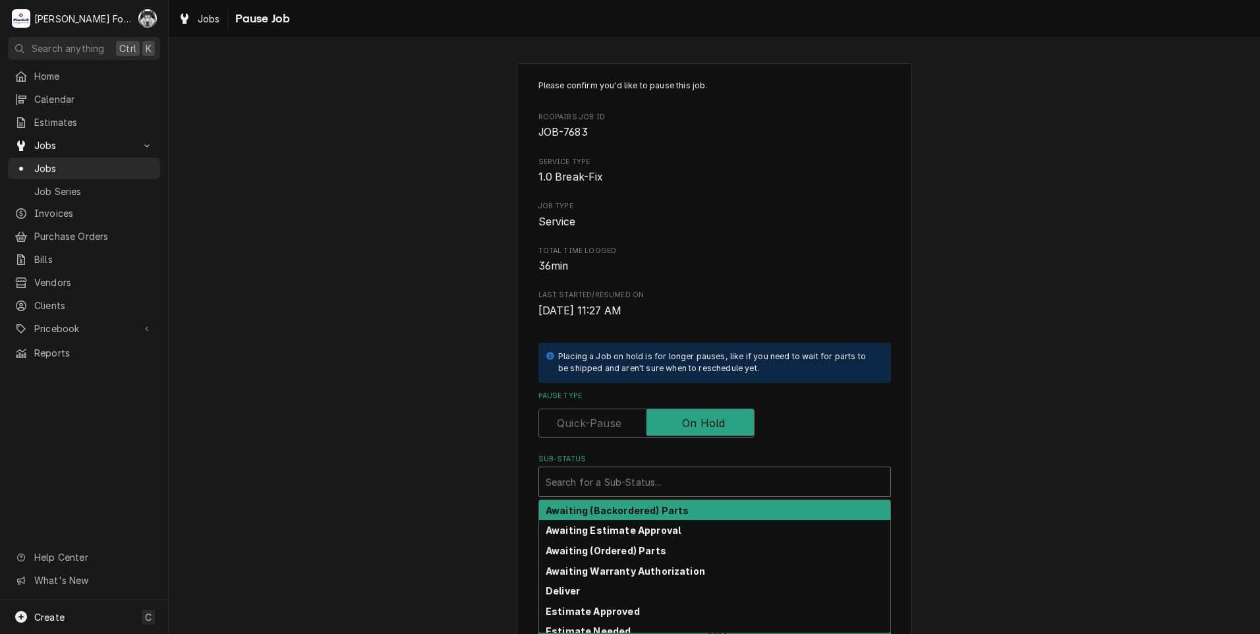
click at [642, 490] on div "Sub-Status" at bounding box center [715, 482] width 338 height 24
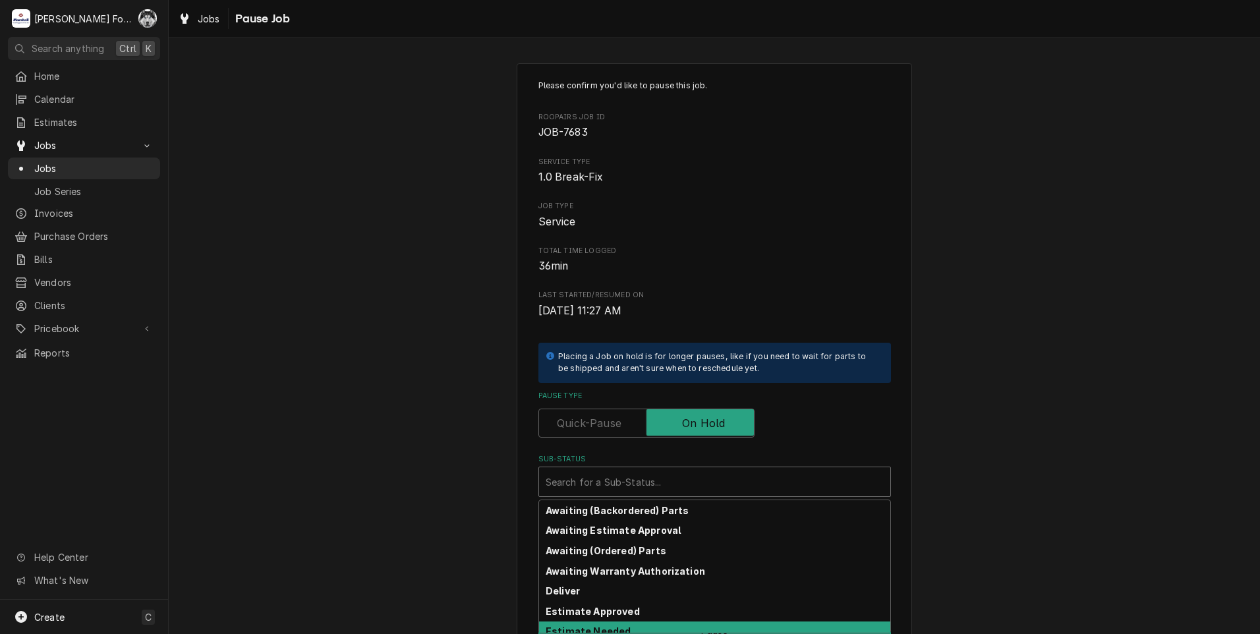
click at [642, 625] on div "Estimate Needed" at bounding box center [714, 632] width 351 height 20
type textarea "x"
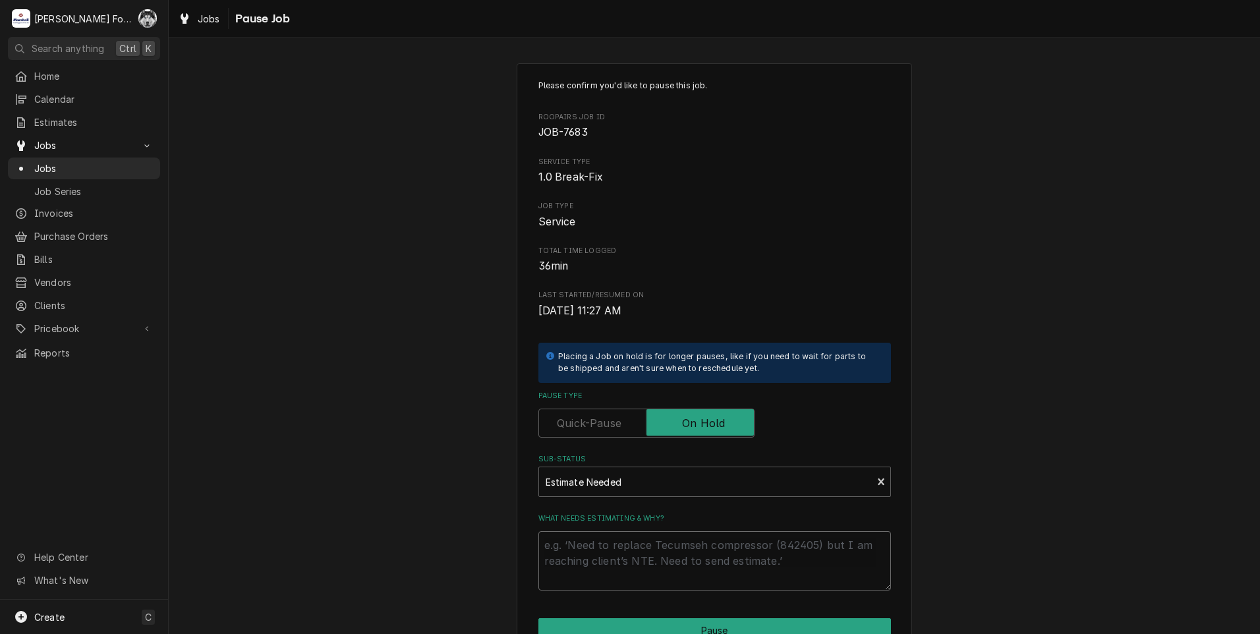
click at [618, 562] on textarea "What needs estimating & why?" at bounding box center [715, 560] width 353 height 59
click at [369, 338] on div "Please confirm you'd like to pause this job. Roopairs Job ID JOB-7683 Service T…" at bounding box center [715, 394] width 1092 height 687
click at [38, 162] on span "Jobs" at bounding box center [93, 169] width 119 height 14
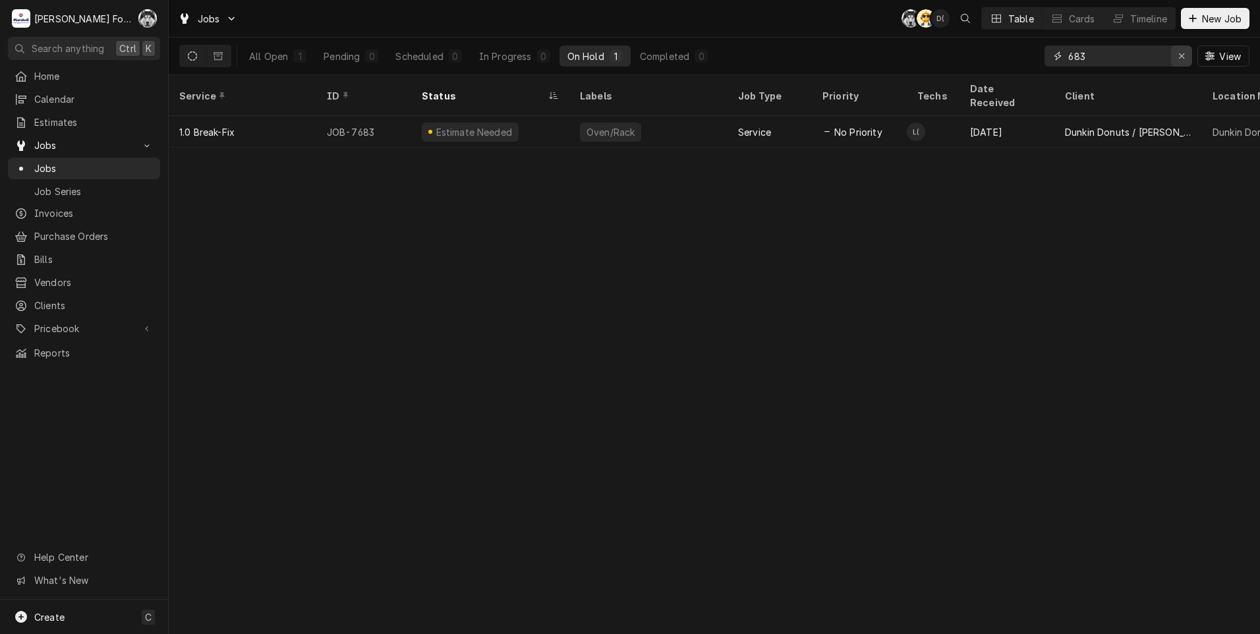
click at [1175, 59] on div "Erase input" at bounding box center [1181, 55] width 13 height 13
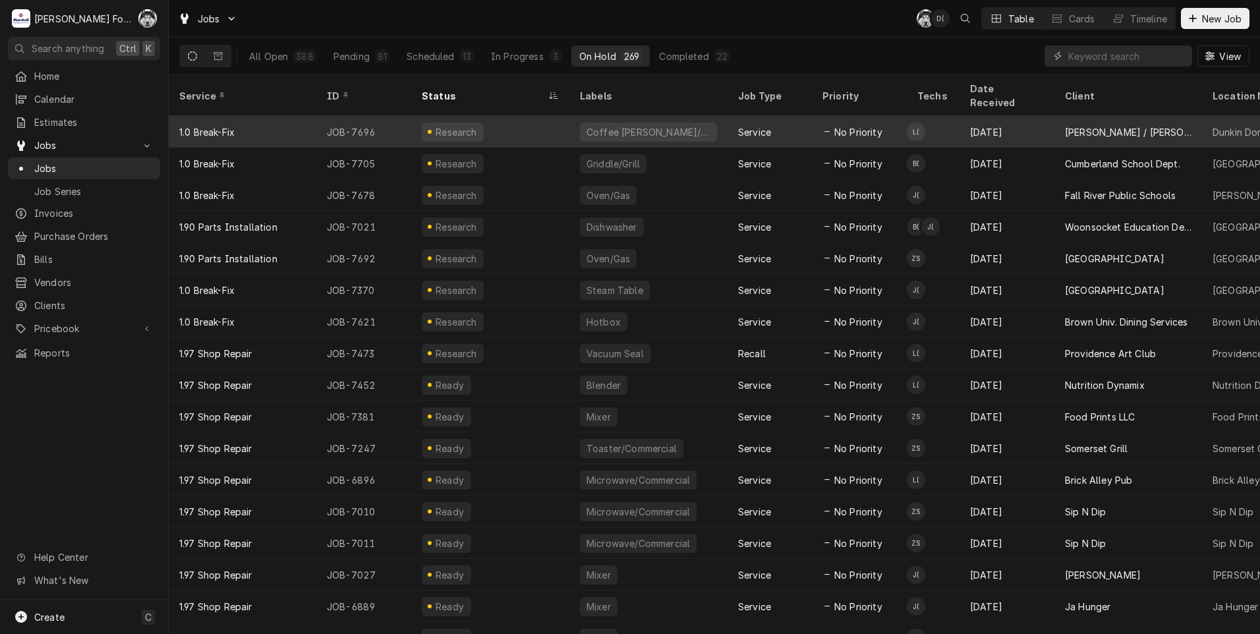
click at [615, 125] on div "Coffee [PERSON_NAME]/Hot" at bounding box center [648, 132] width 127 height 14
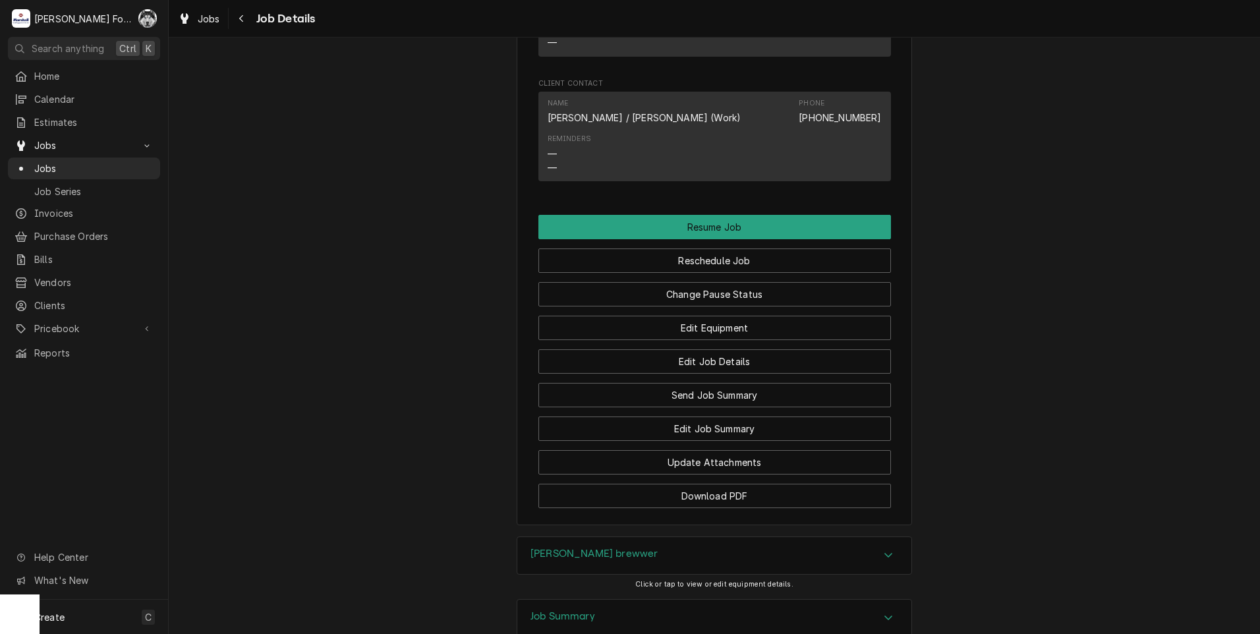
scroll to position [1413, 0]
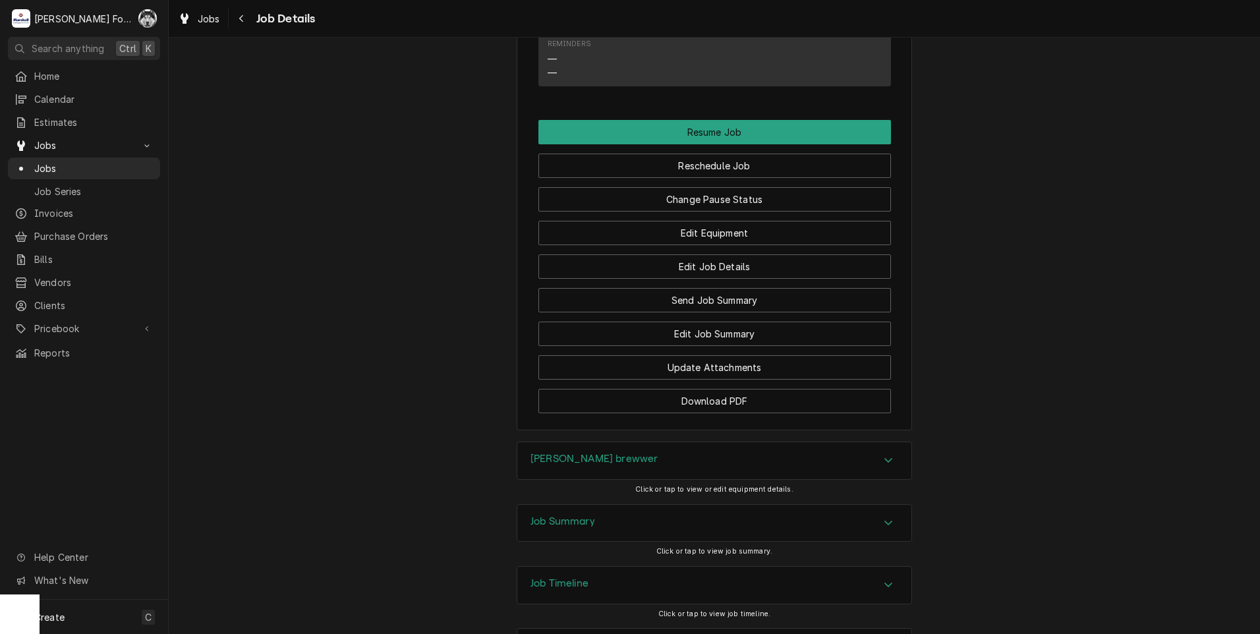
click at [615, 442] on div "[PERSON_NAME] brewwer" at bounding box center [714, 460] width 394 height 37
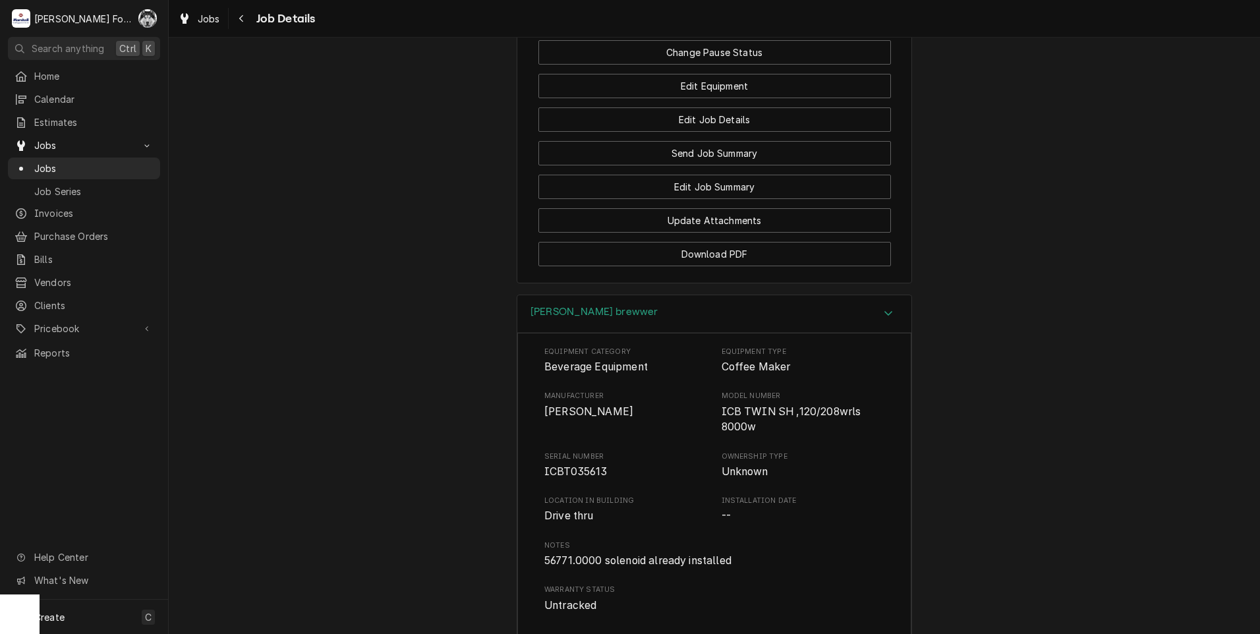
scroll to position [1807, 0]
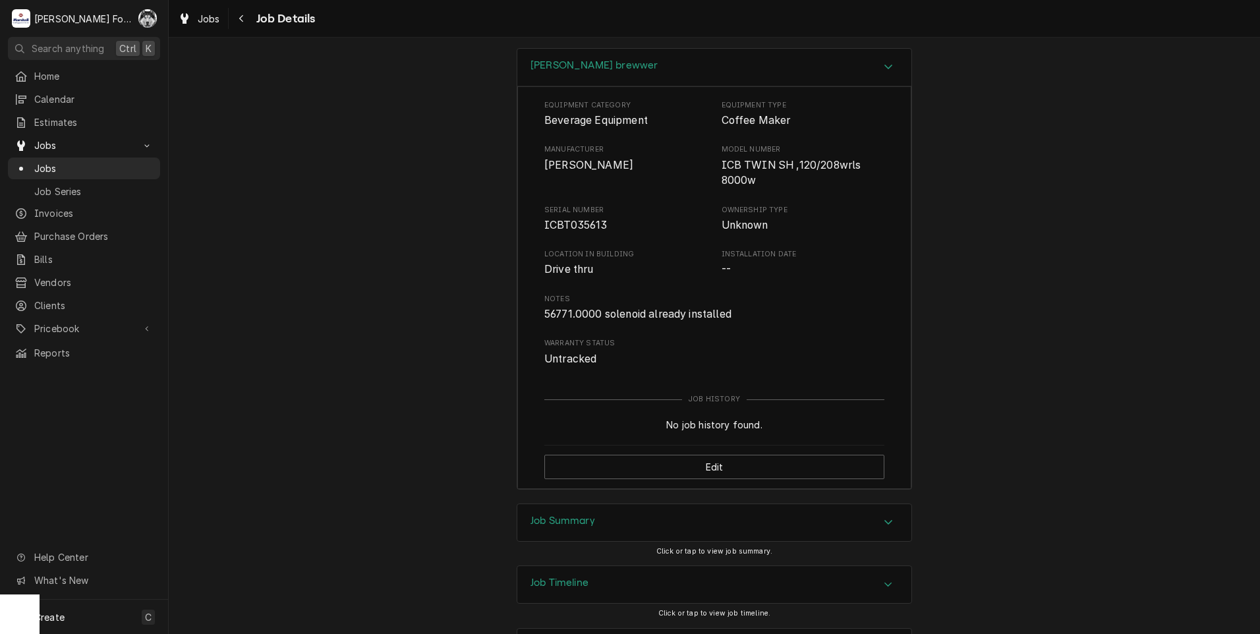
click at [571, 504] on div "Job Summary" at bounding box center [714, 522] width 394 height 37
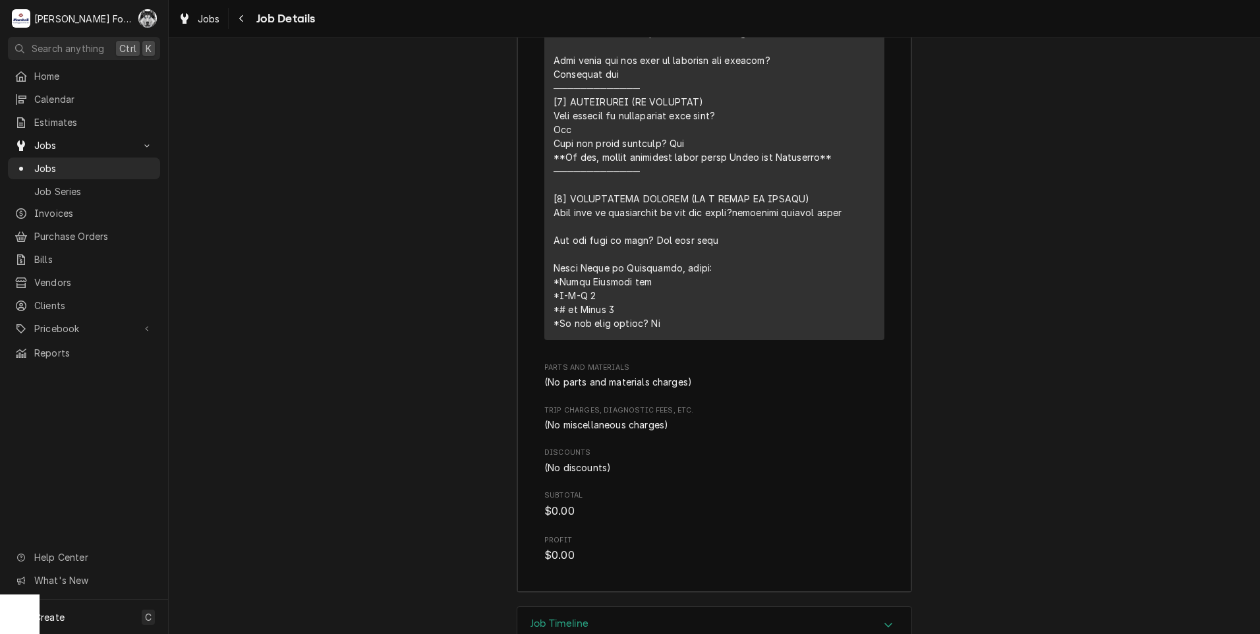
scroll to position [2713, 0]
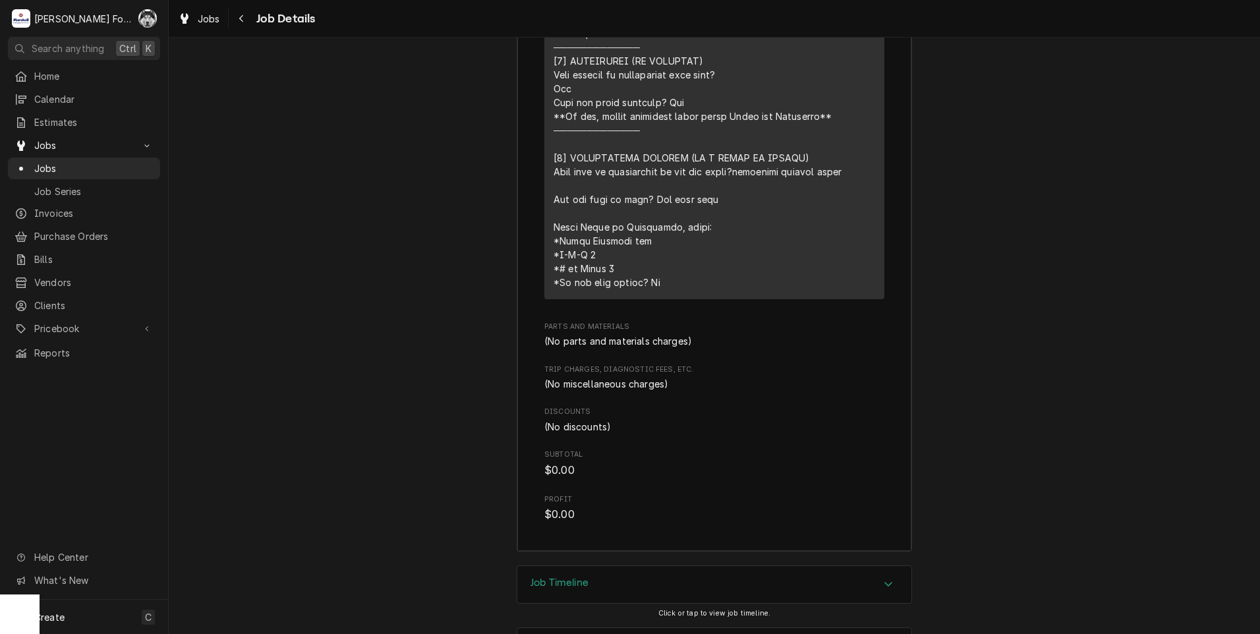
click at [570, 566] on div "Job Timeline" at bounding box center [714, 584] width 394 height 37
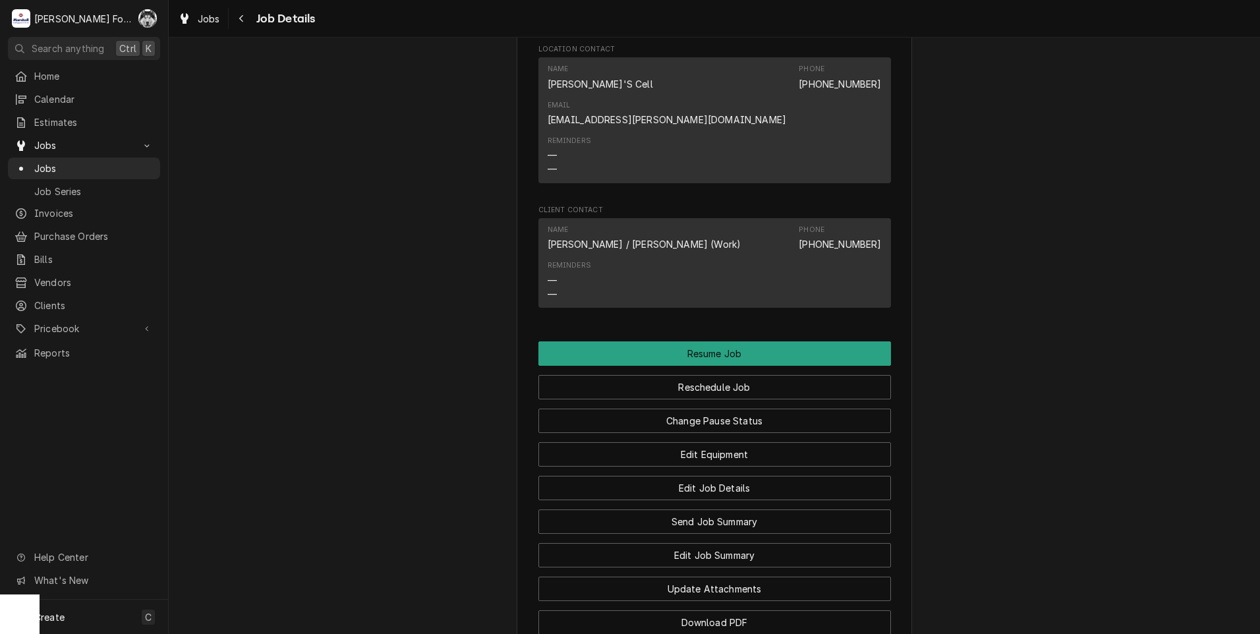
scroll to position [1220, 0]
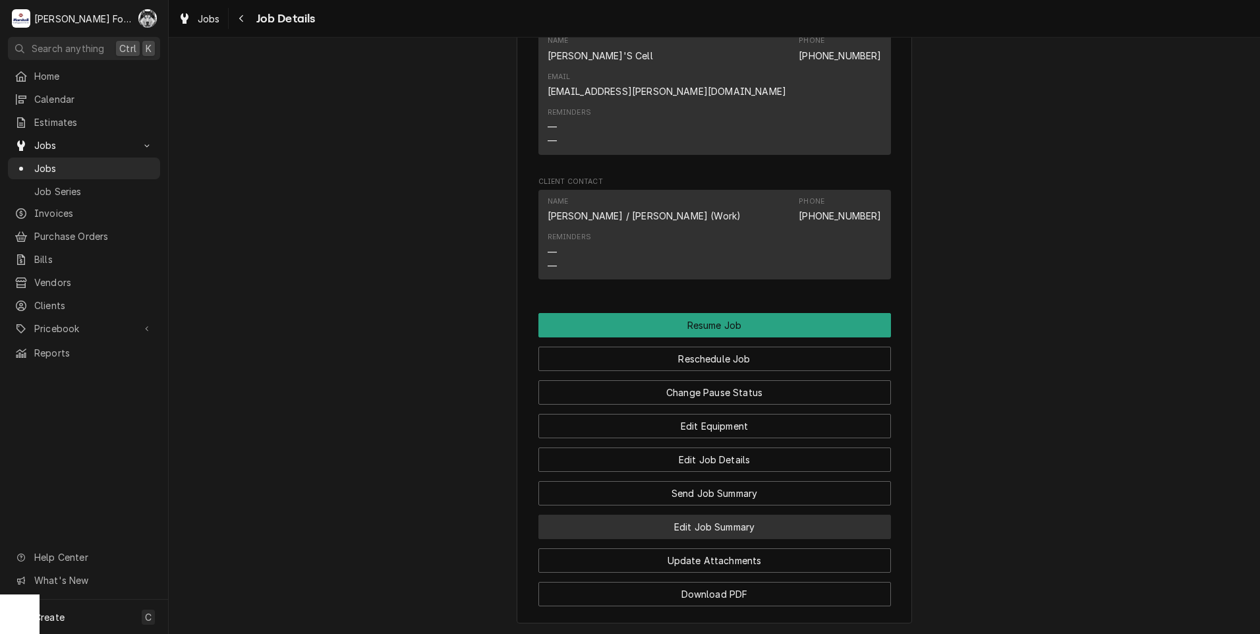
click at [717, 515] on button "Edit Job Summary" at bounding box center [715, 527] width 353 height 24
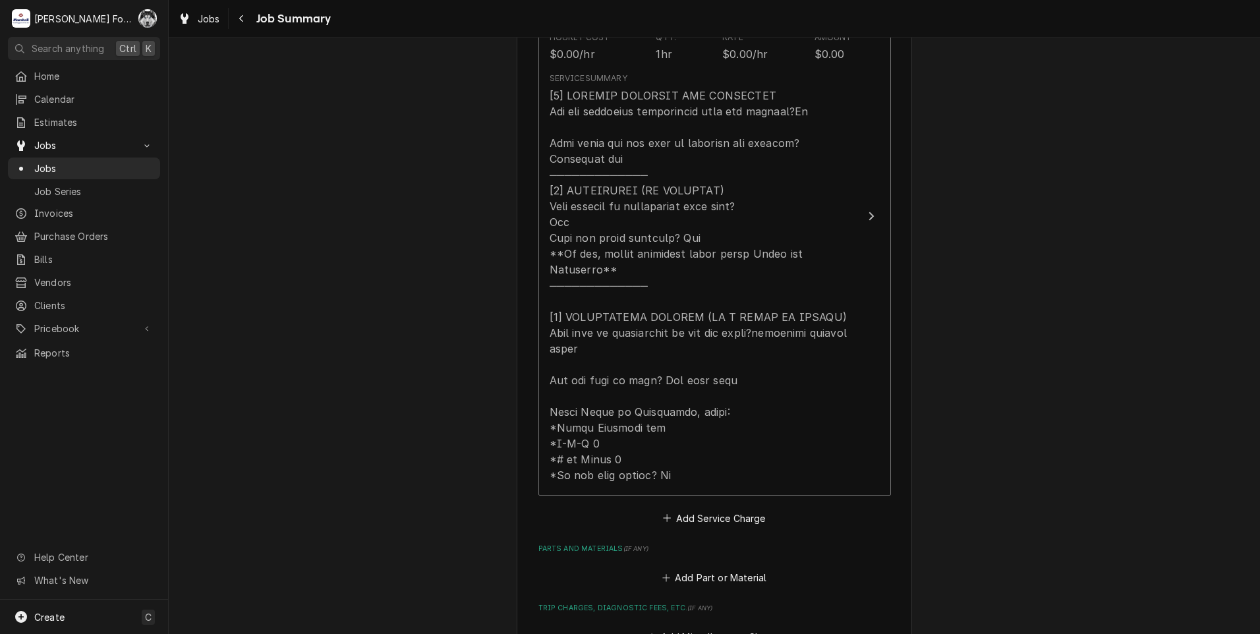
scroll to position [659, 0]
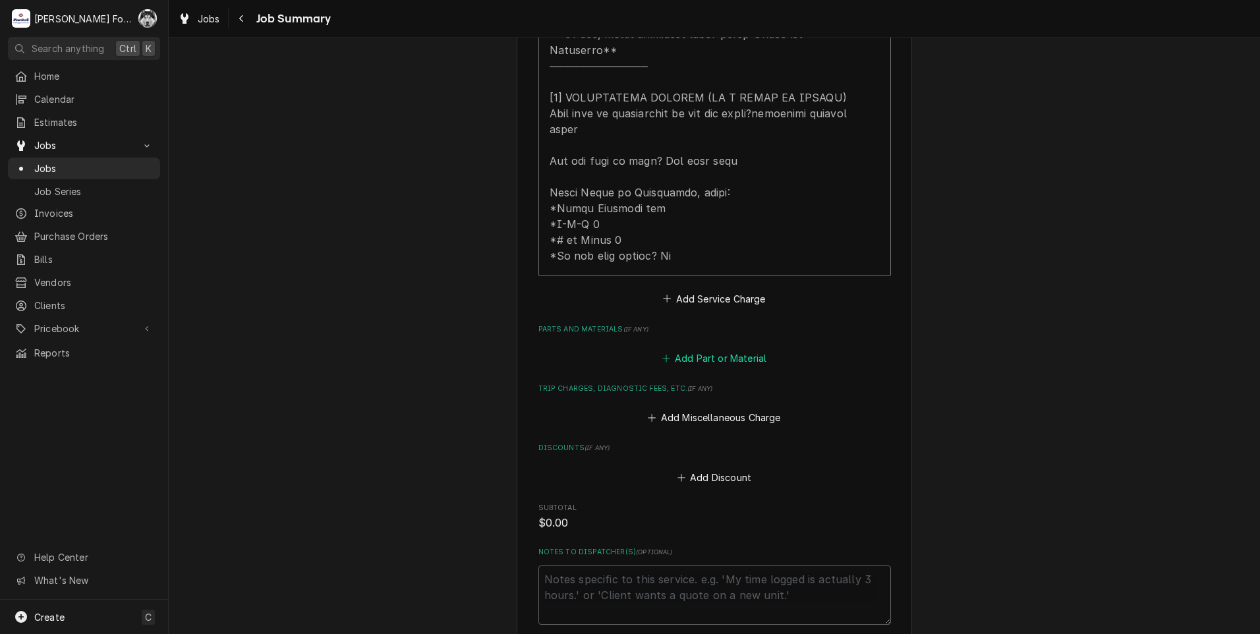
click at [724, 349] on button "Add Part or Material" at bounding box center [714, 358] width 109 height 18
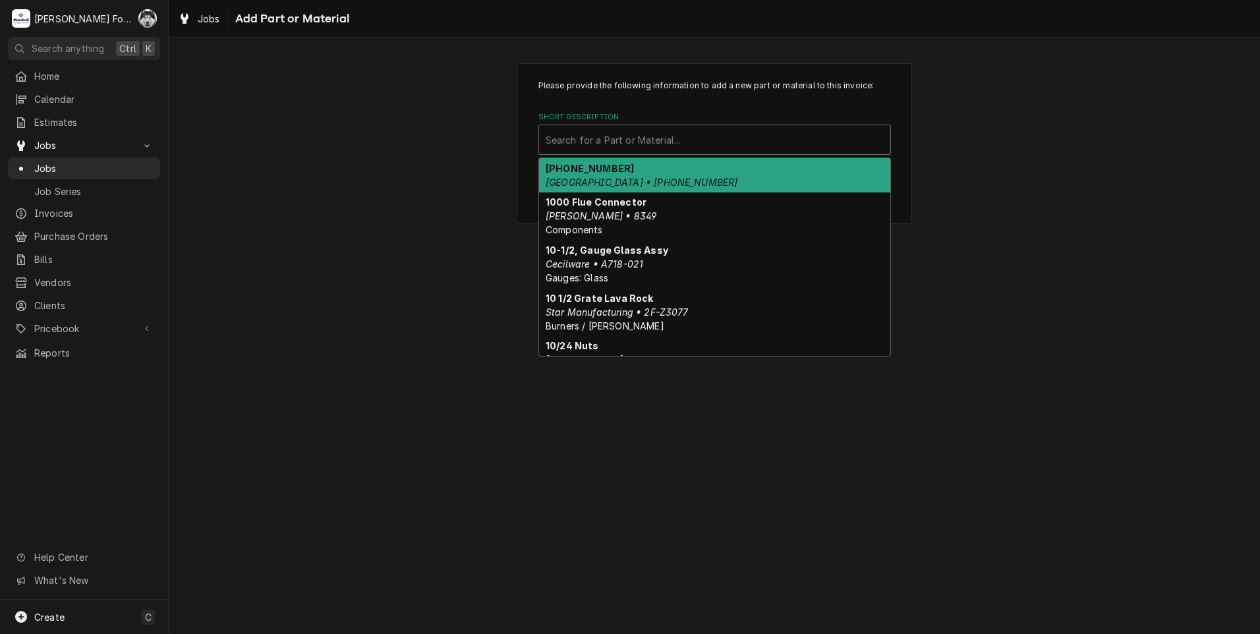
click at [734, 140] on div "Short Description" at bounding box center [715, 140] width 338 height 24
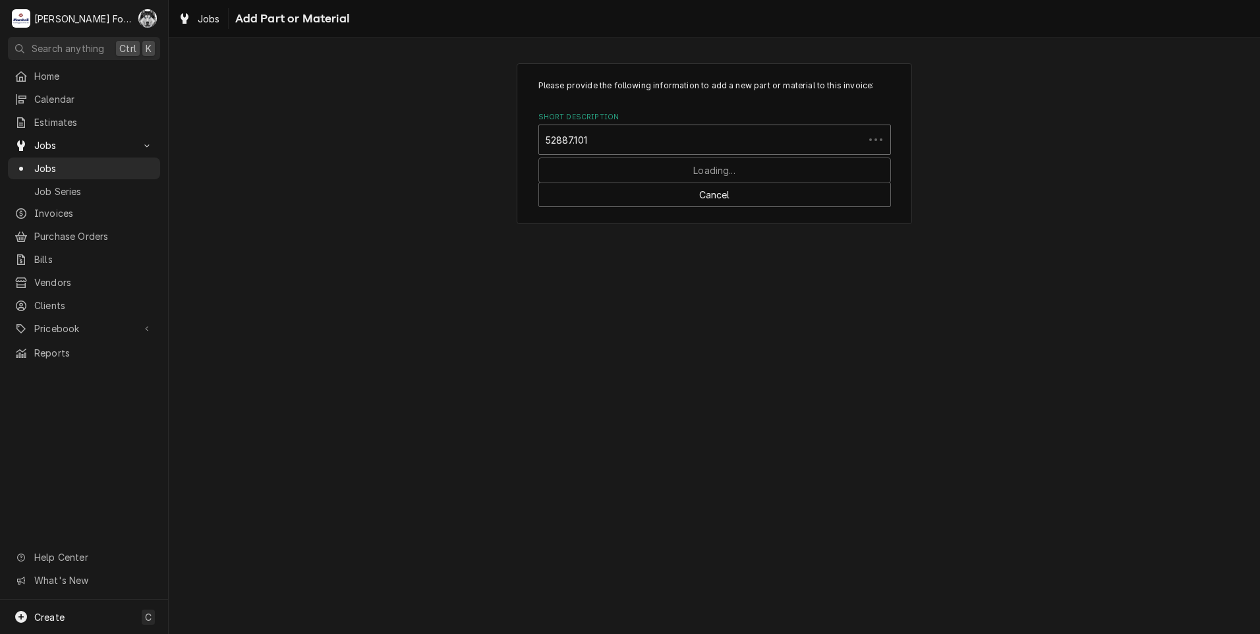
type input "52887.1010"
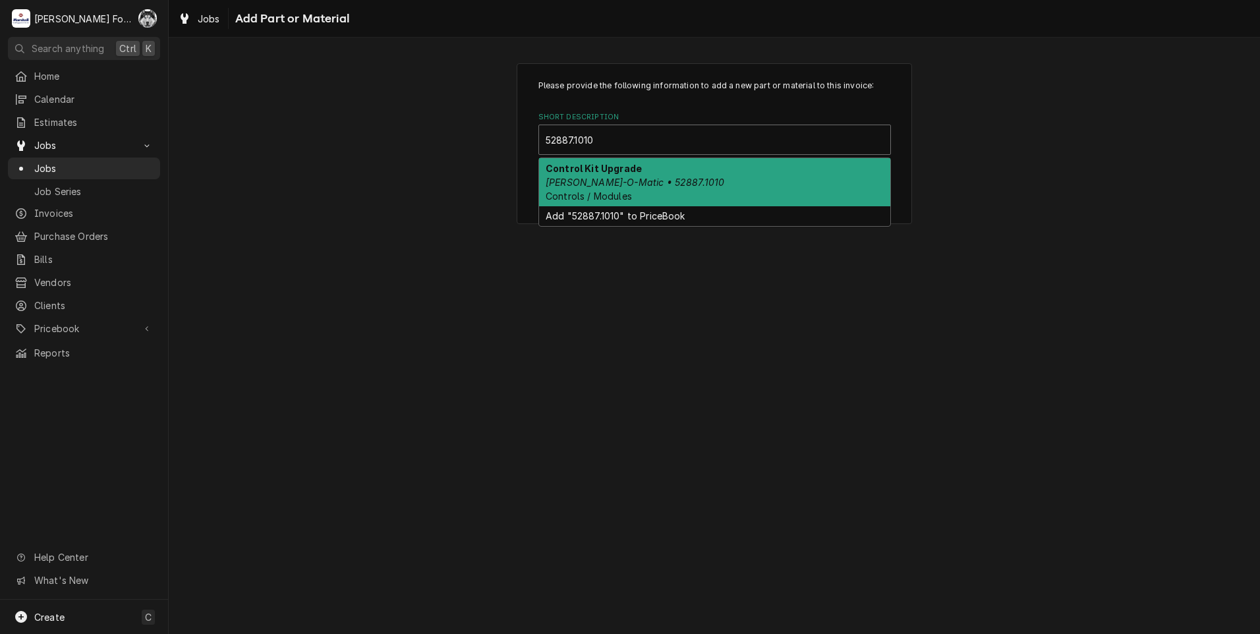
click at [682, 177] on div "Control Kit Upgrade [PERSON_NAME]-O-Matic • 52887.1010 Controls / Modules" at bounding box center [714, 182] width 351 height 48
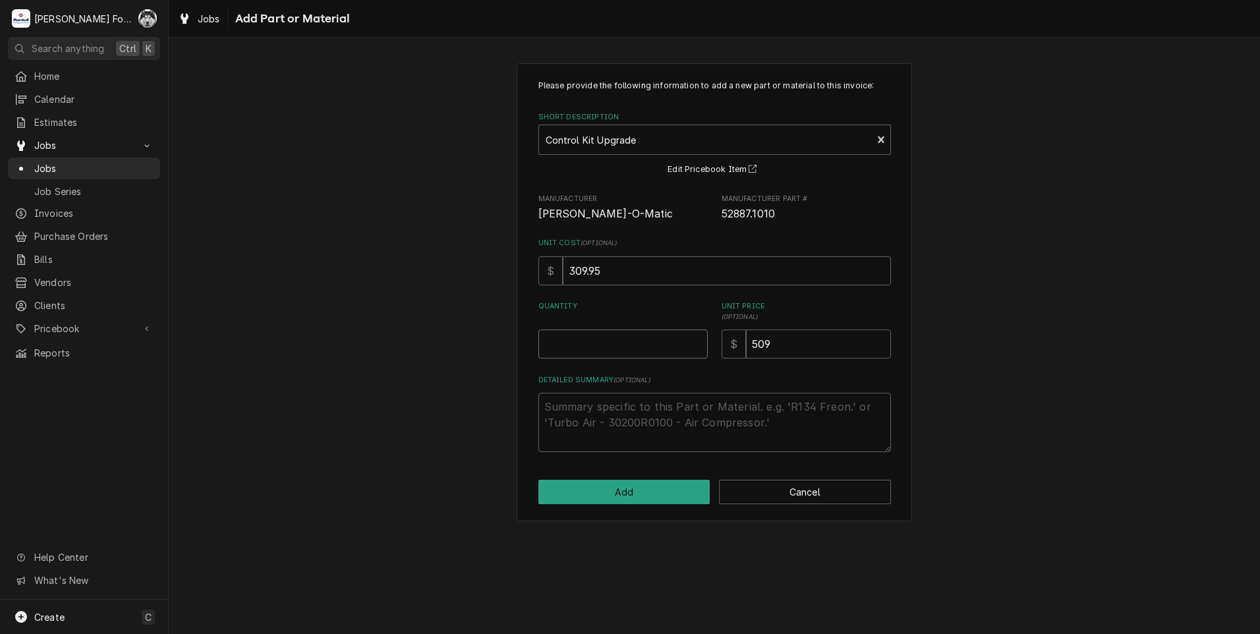
type textarea "x"
type input "0.5"
click at [693, 341] on input "0.5" at bounding box center [623, 344] width 169 height 29
type textarea "x"
type input "1"
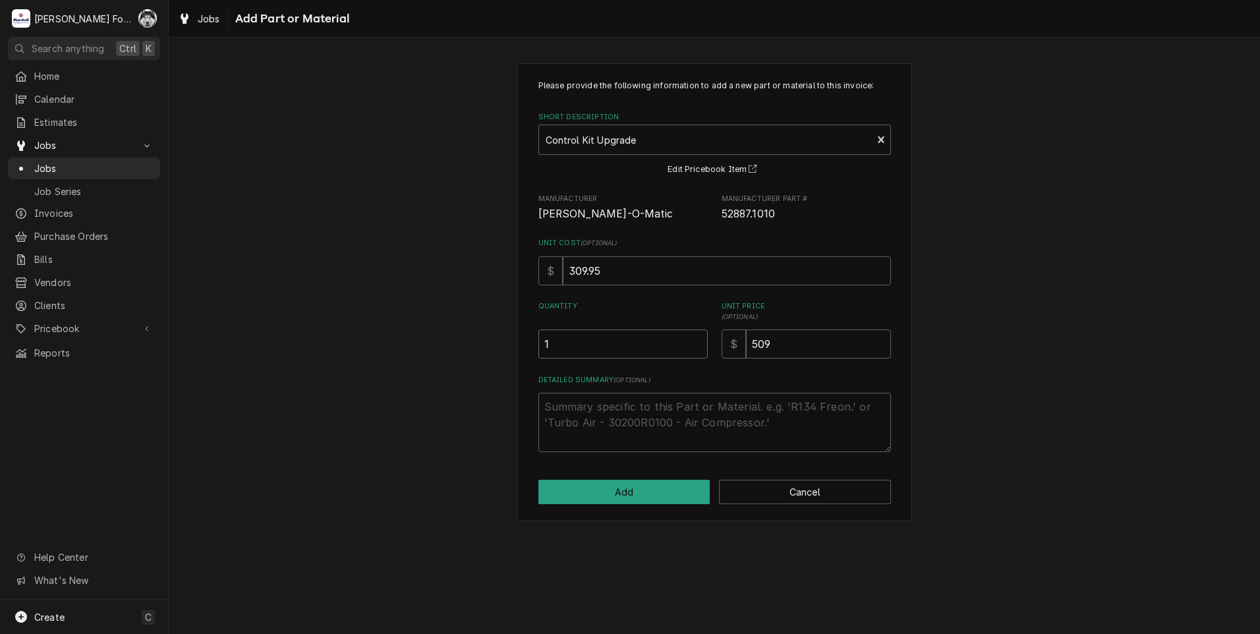
click at [693, 341] on input "1" at bounding box center [623, 344] width 169 height 29
click at [642, 481] on button "Add" at bounding box center [625, 492] width 172 height 24
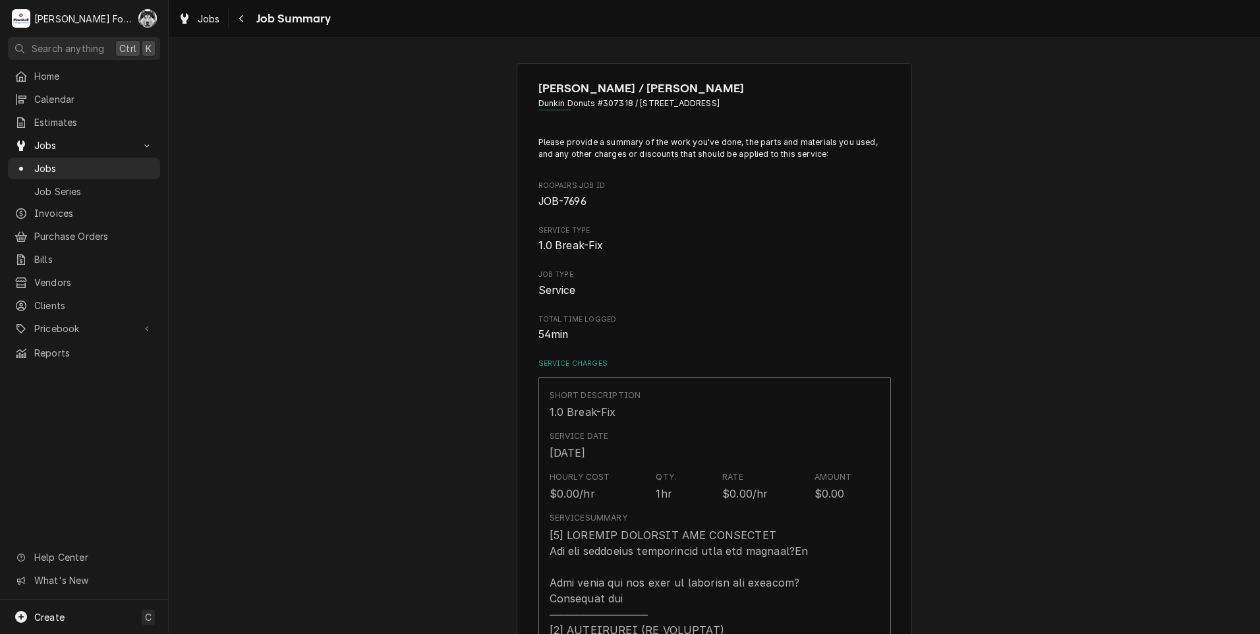
type textarea "x"
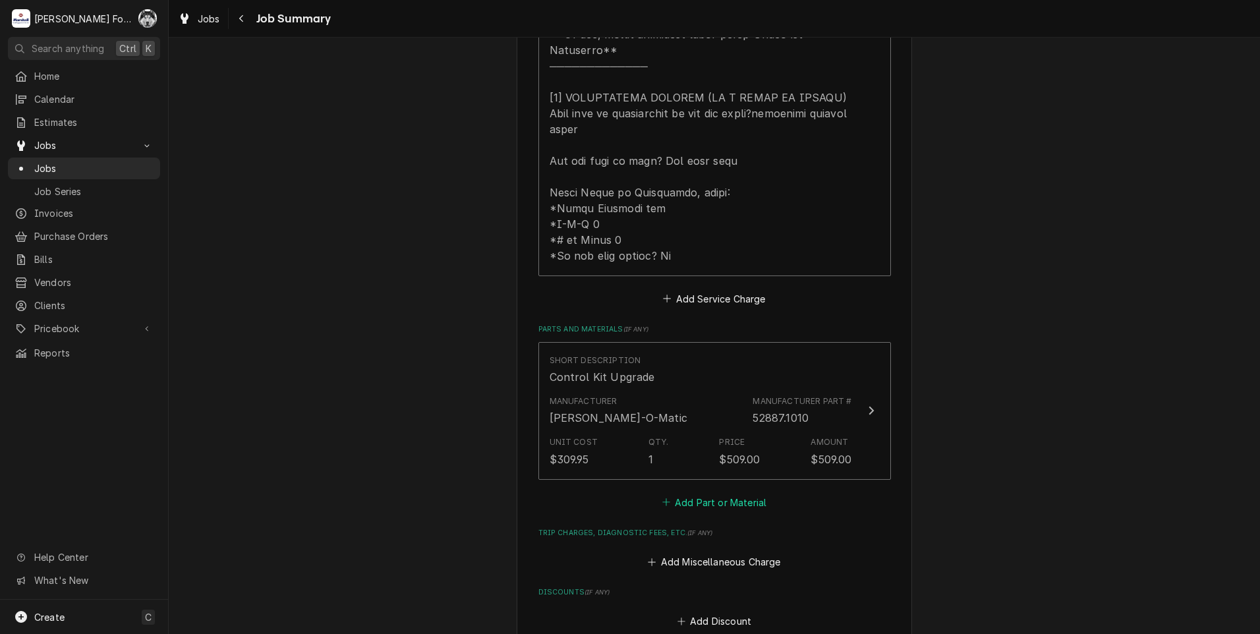
click at [701, 493] on button "Add Part or Material" at bounding box center [714, 502] width 109 height 18
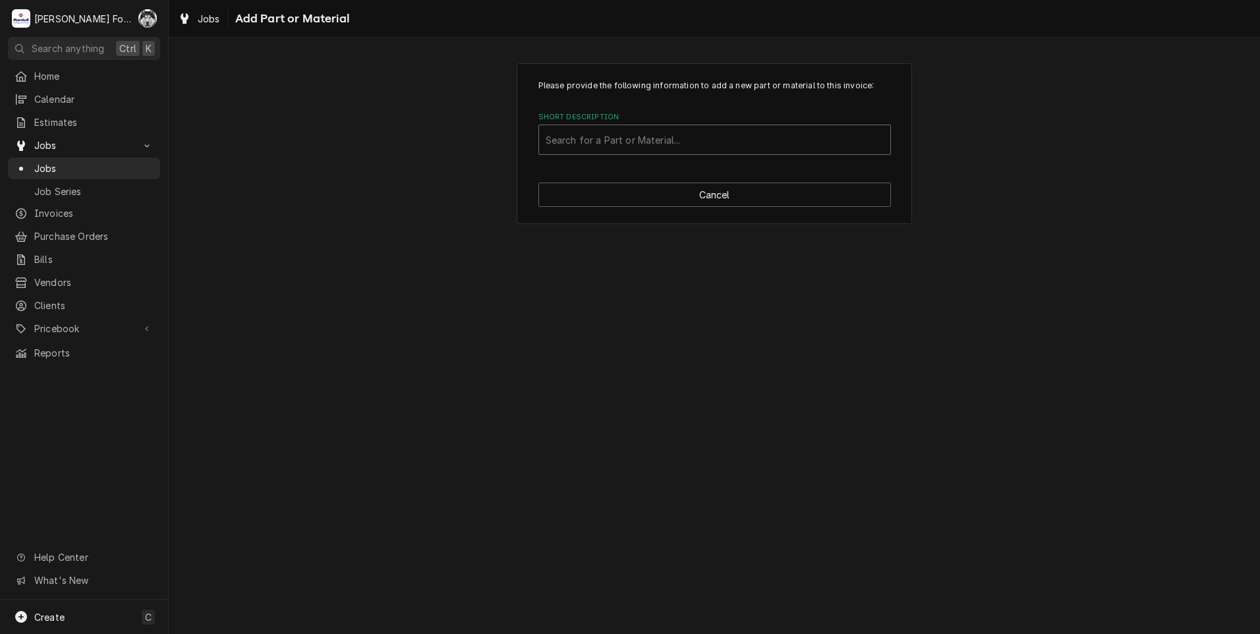
click at [694, 147] on div "Short Description" at bounding box center [715, 140] width 338 height 24
type input "SSDT"
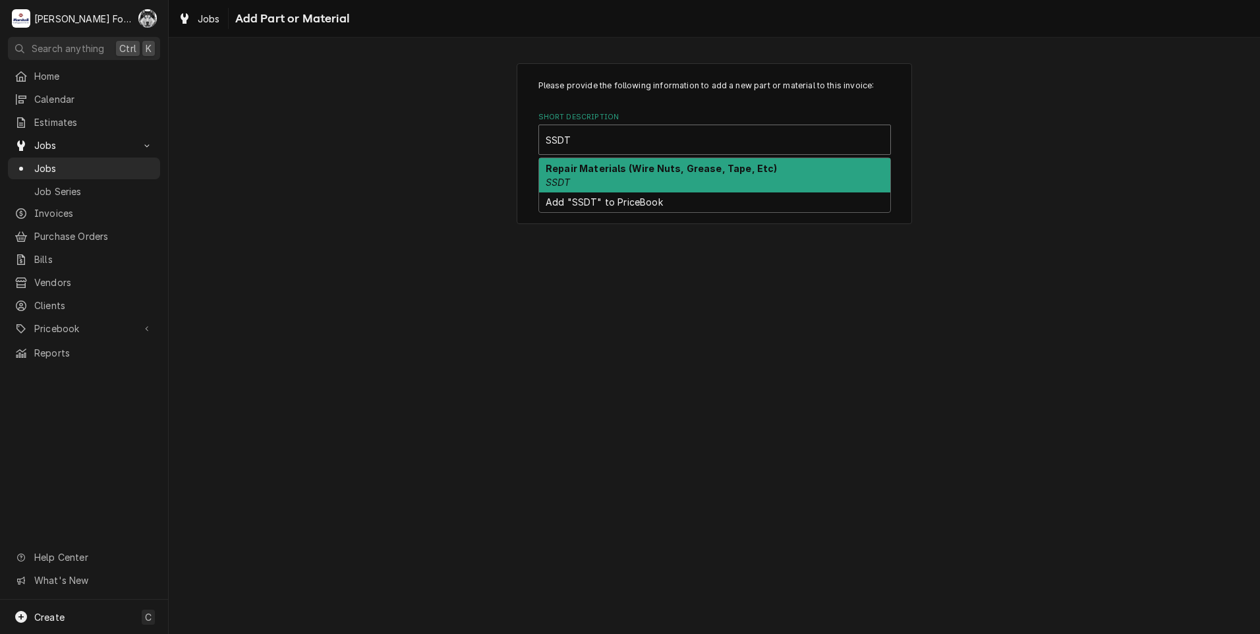
click at [599, 191] on div "Repair Materials (Wire Nuts, Grease, Tape, Etc) SSDT" at bounding box center [714, 175] width 351 height 34
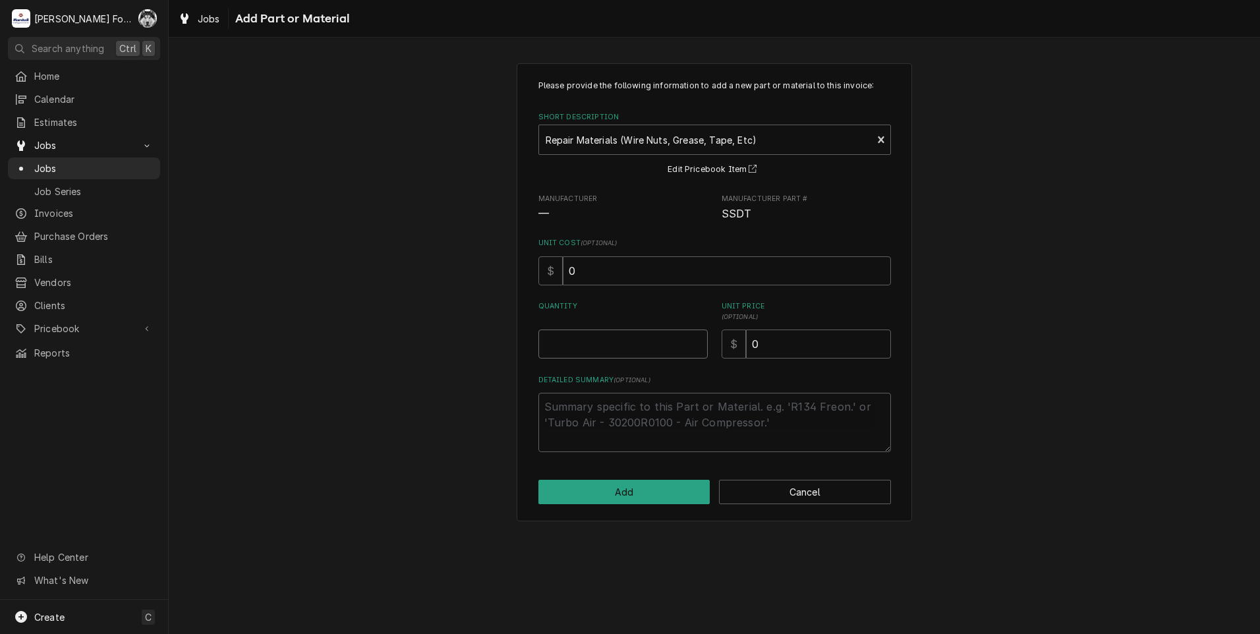
type textarea "x"
type input "0.5"
click at [699, 342] on input "0.5" at bounding box center [623, 344] width 169 height 29
type textarea "x"
type input "1"
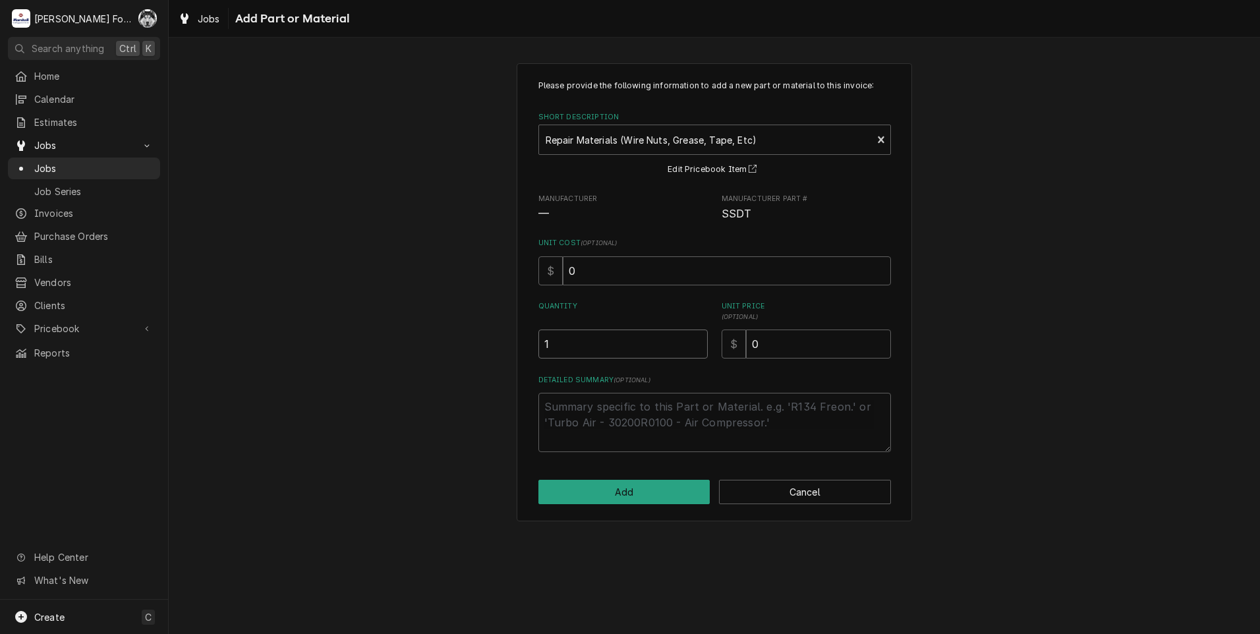
click at [699, 342] on input "1" at bounding box center [623, 344] width 169 height 29
drag, startPoint x: 819, startPoint y: 343, endPoint x: 626, endPoint y: 390, distance: 198.6
click at [663, 382] on div "Please provide the following information to add a new part or material to this …" at bounding box center [715, 266] width 353 height 372
type textarea "x"
type input "1"
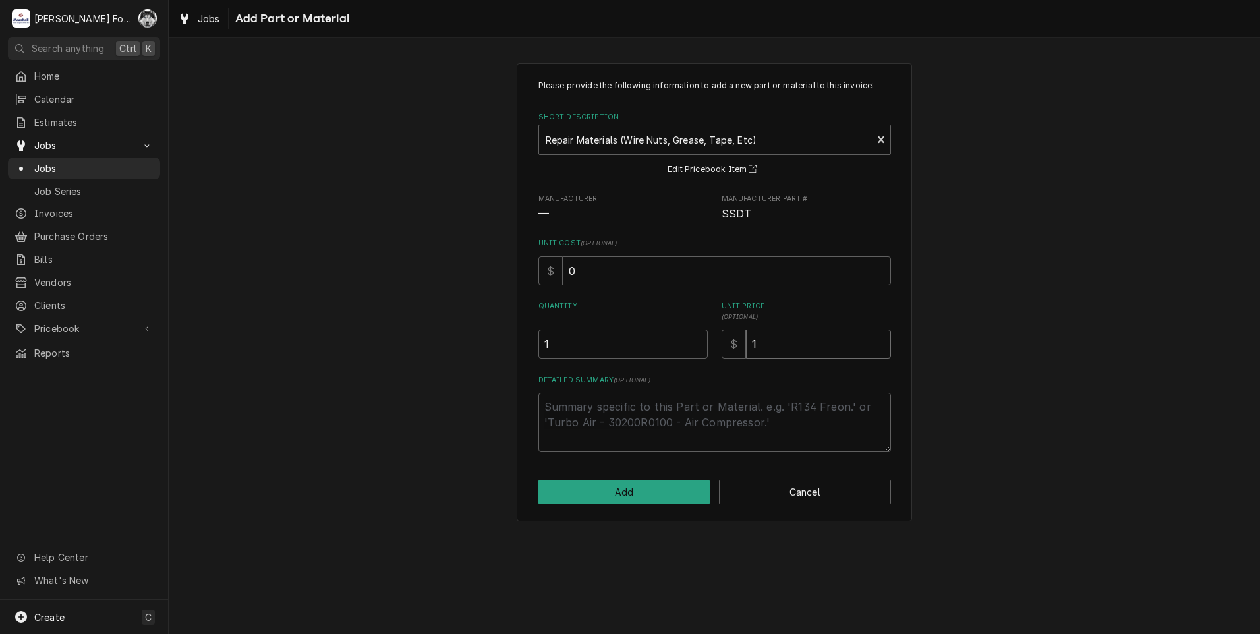
type textarea "x"
type input "12"
click at [613, 491] on button "Add" at bounding box center [625, 492] width 172 height 24
type textarea "x"
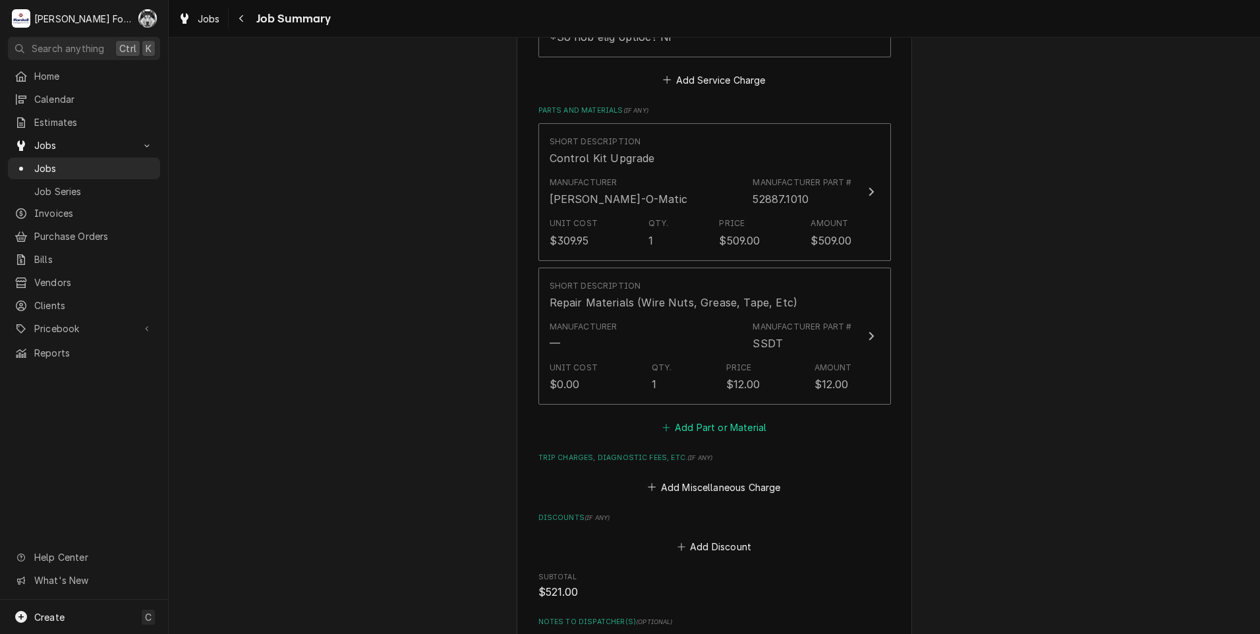
scroll to position [879, 0]
click at [712, 418] on button "Add Part or Material" at bounding box center [714, 427] width 109 height 18
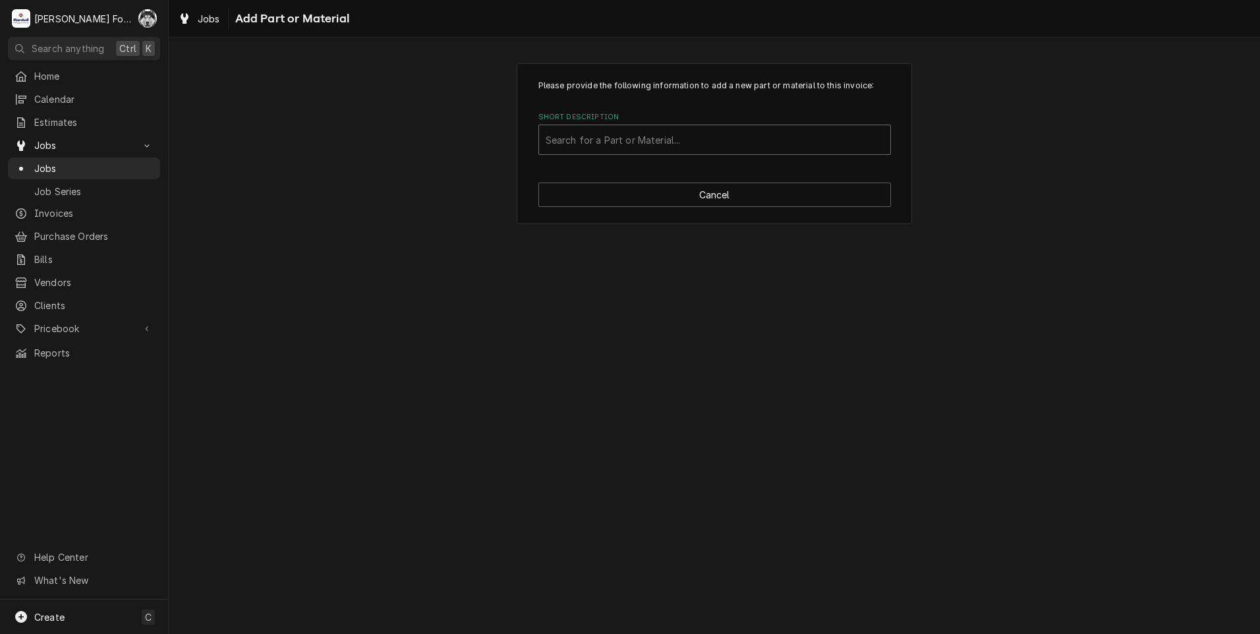
click at [713, 142] on div "Short Description" at bounding box center [715, 140] width 338 height 24
type input "SSDT"
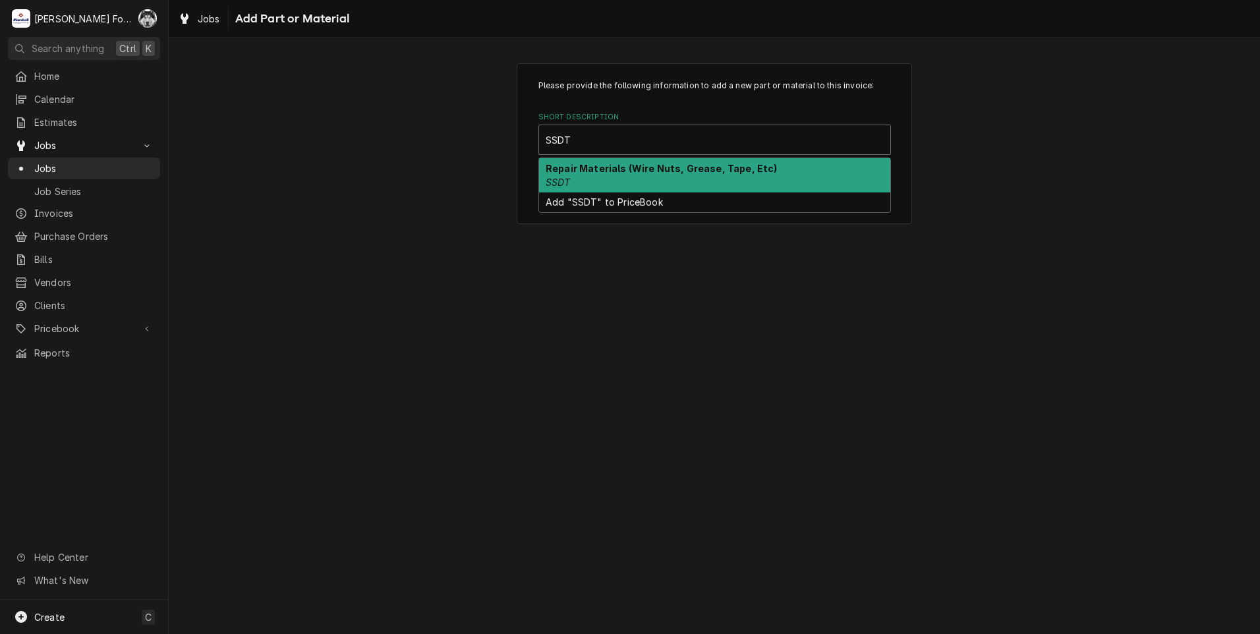
click at [643, 173] on strong "Repair Materials (Wire Nuts, Grease, Tape, Etc)" at bounding box center [662, 168] width 232 height 11
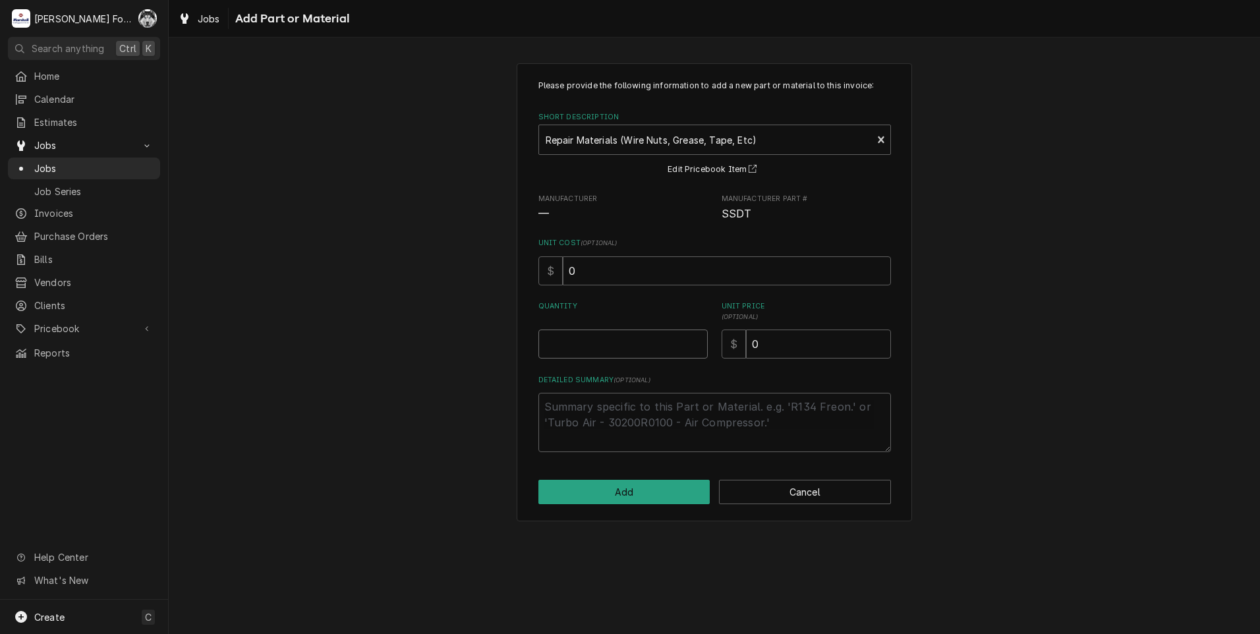
type textarea "x"
type input "0.5"
click at [694, 341] on input "0.5" at bounding box center [623, 344] width 169 height 29
type textarea "x"
type input "1"
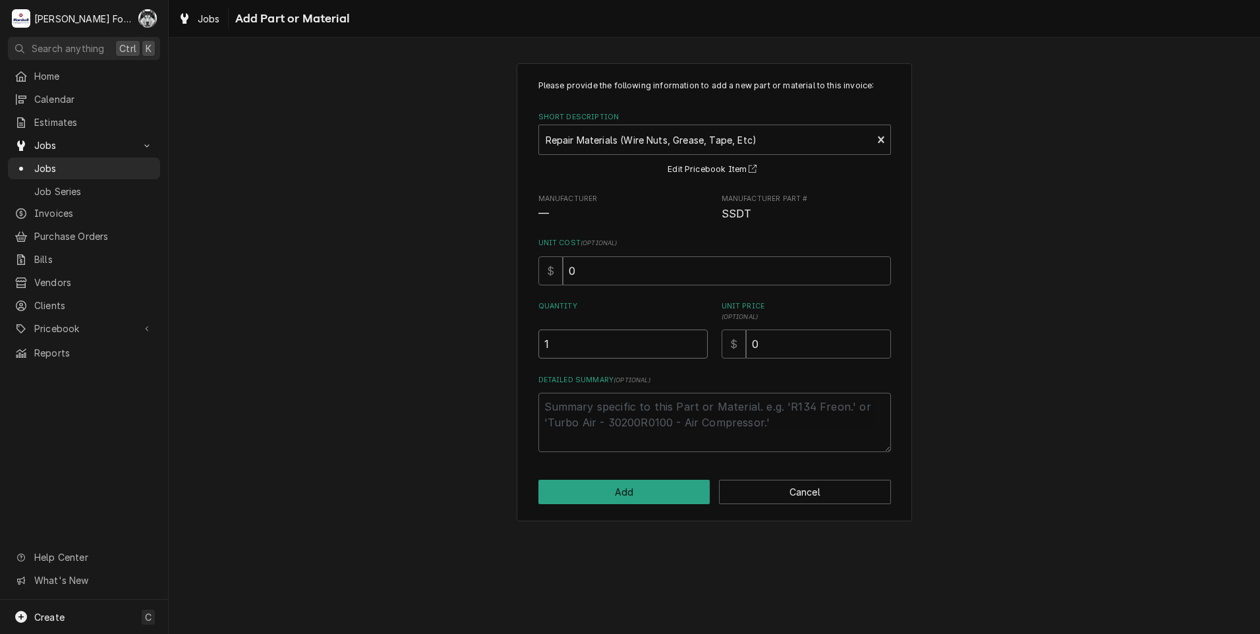
click at [694, 341] on input "1" at bounding box center [623, 344] width 169 height 29
drag, startPoint x: 771, startPoint y: 339, endPoint x: 689, endPoint y: 362, distance: 84.9
click at [692, 365] on div "Please provide the following information to add a new part or material to this …" at bounding box center [715, 266] width 353 height 372
type textarea "x"
type input "1"
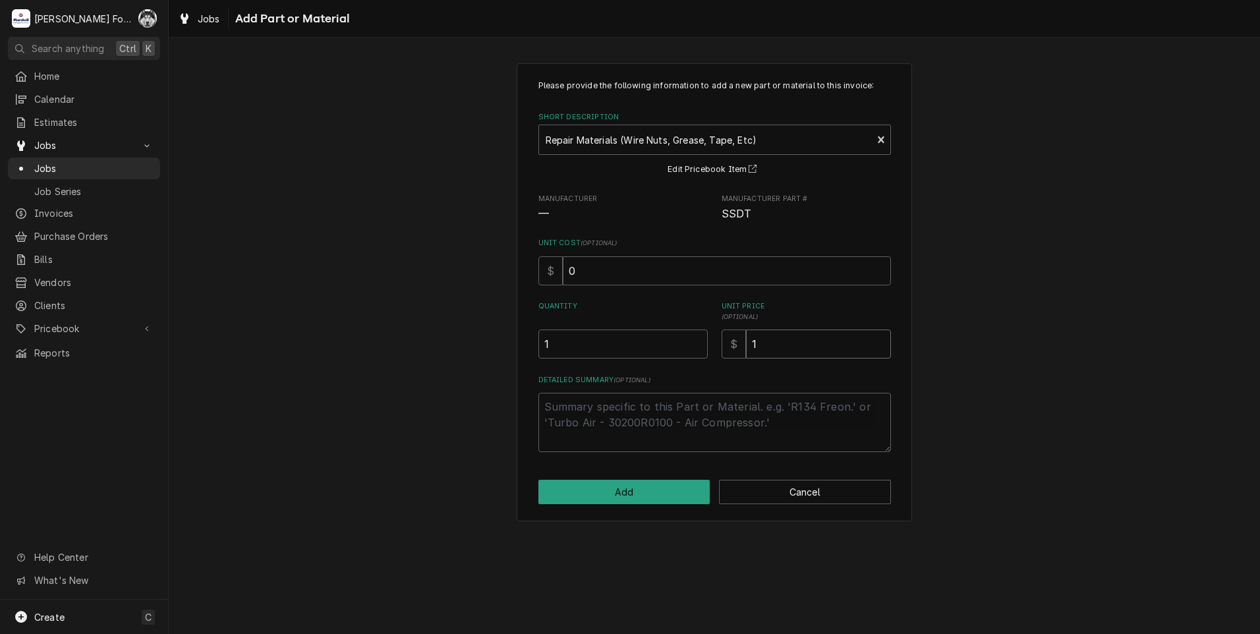
type textarea "x"
type input "12"
click at [643, 488] on button "Add" at bounding box center [625, 492] width 172 height 24
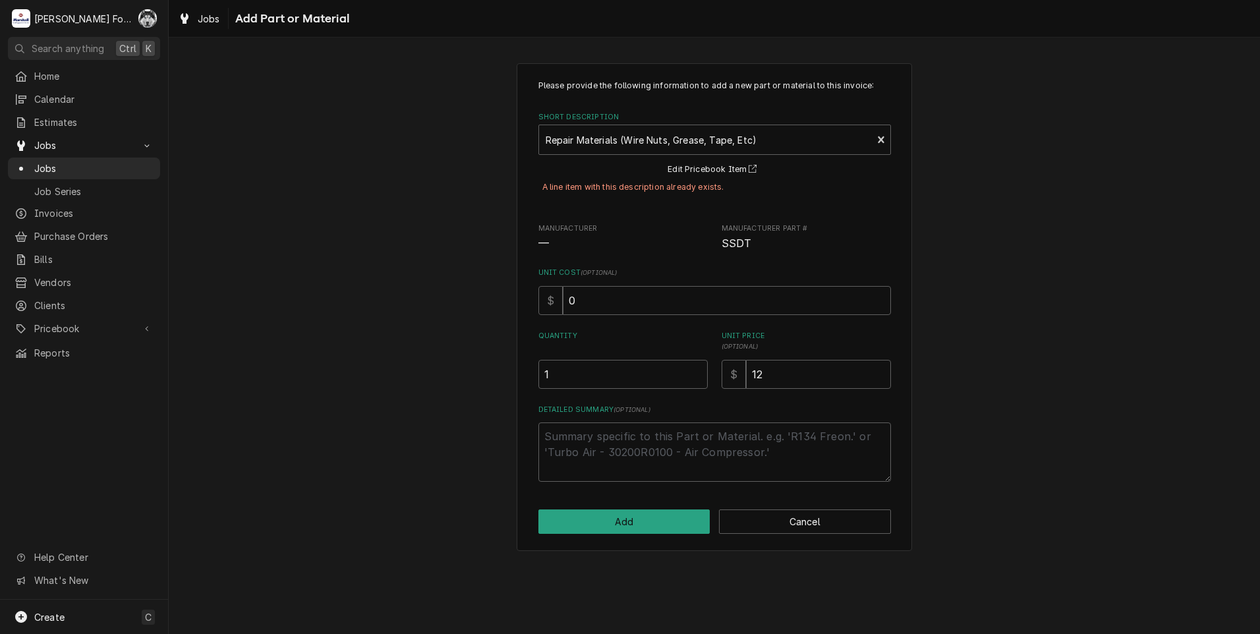
click at [779, 509] on div "Please provide the following information to add a new part or material to this …" at bounding box center [715, 307] width 396 height 488
click at [780, 519] on button "Cancel" at bounding box center [805, 522] width 172 height 24
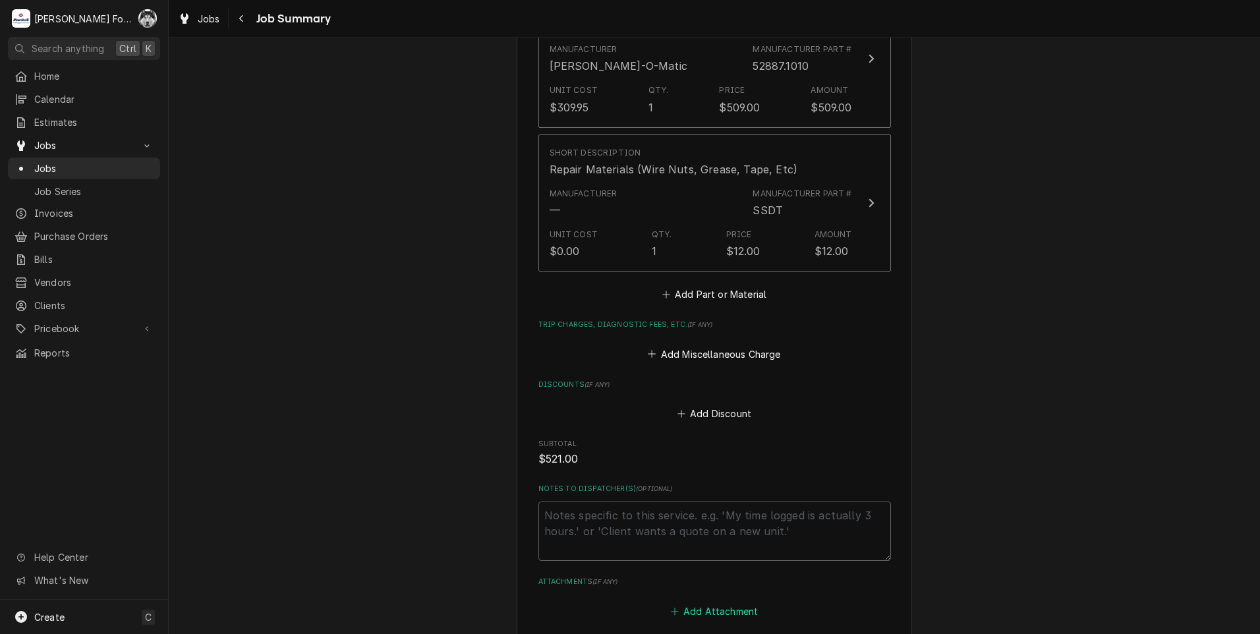
scroll to position [1187, 0]
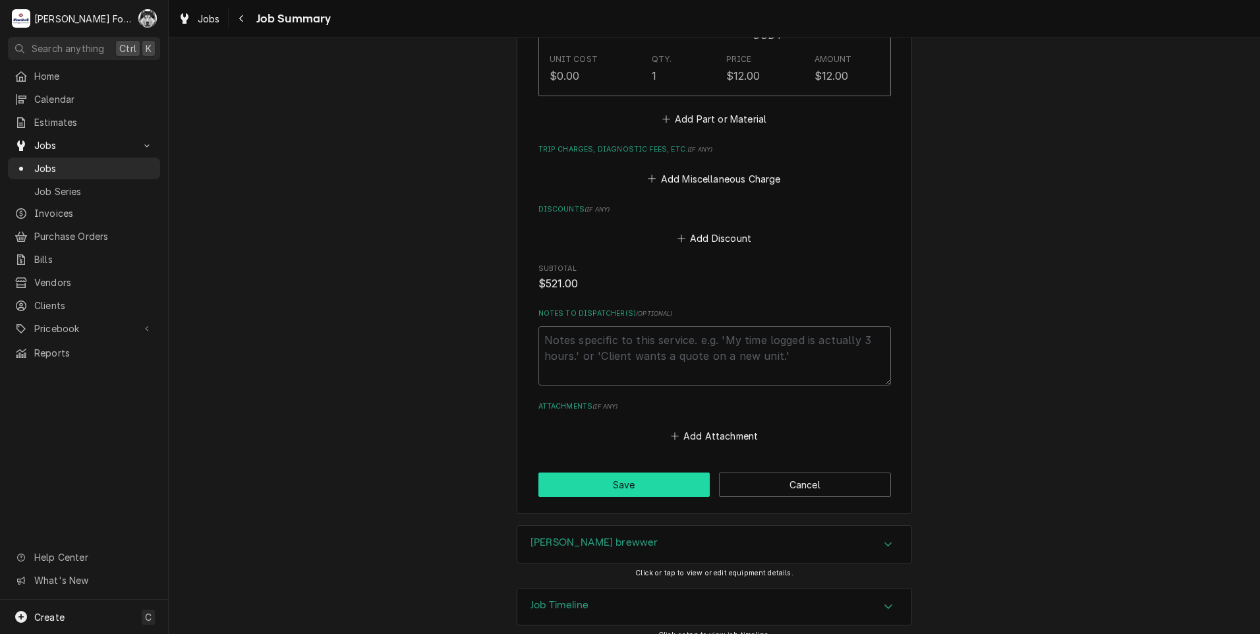
click at [618, 473] on button "Save" at bounding box center [625, 485] width 172 height 24
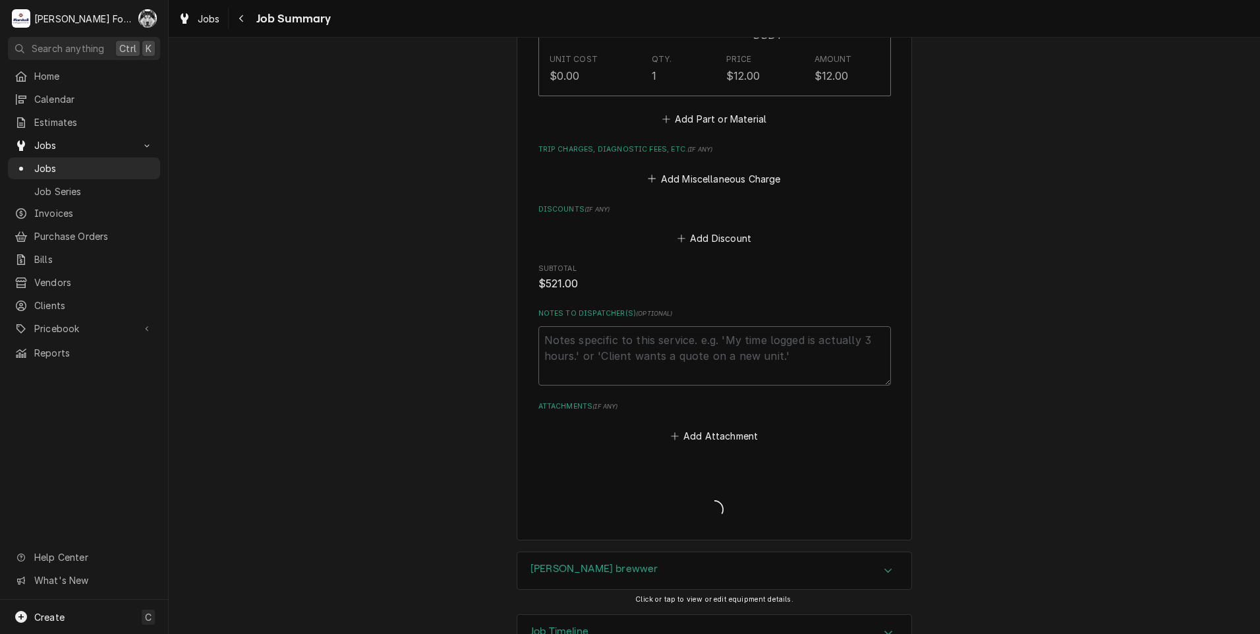
type textarea "x"
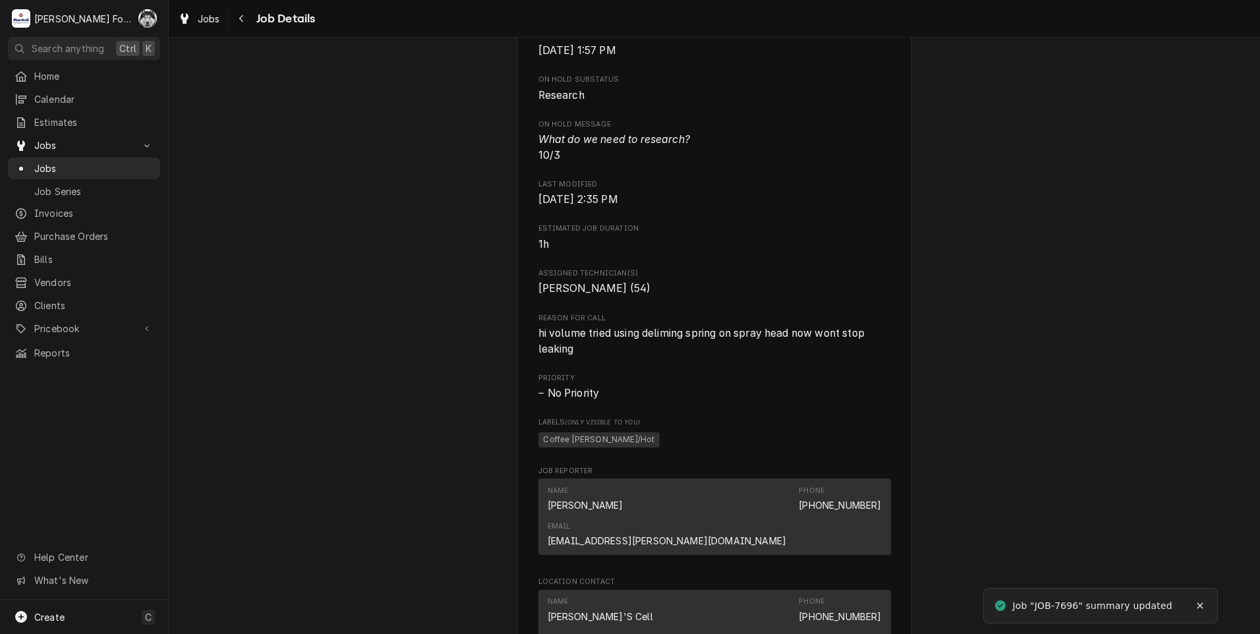
scroll to position [1413, 0]
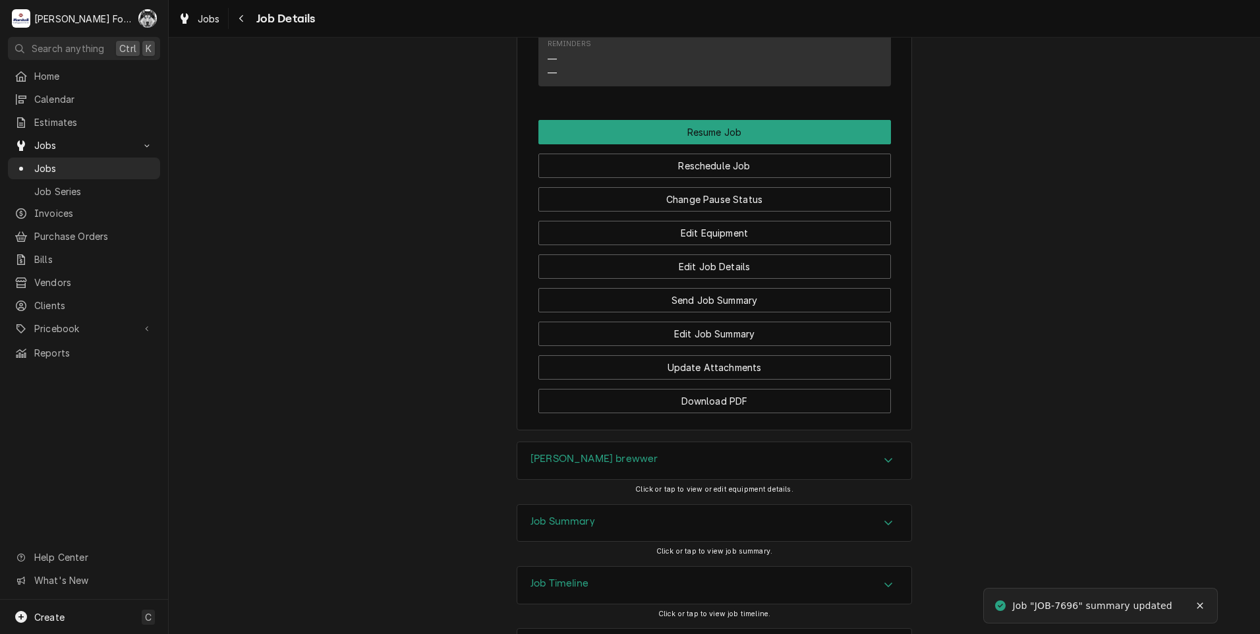
click at [699, 178] on div "Change Pause Status" at bounding box center [715, 195] width 353 height 34
click at [696, 187] on button "Change Pause Status" at bounding box center [715, 199] width 353 height 24
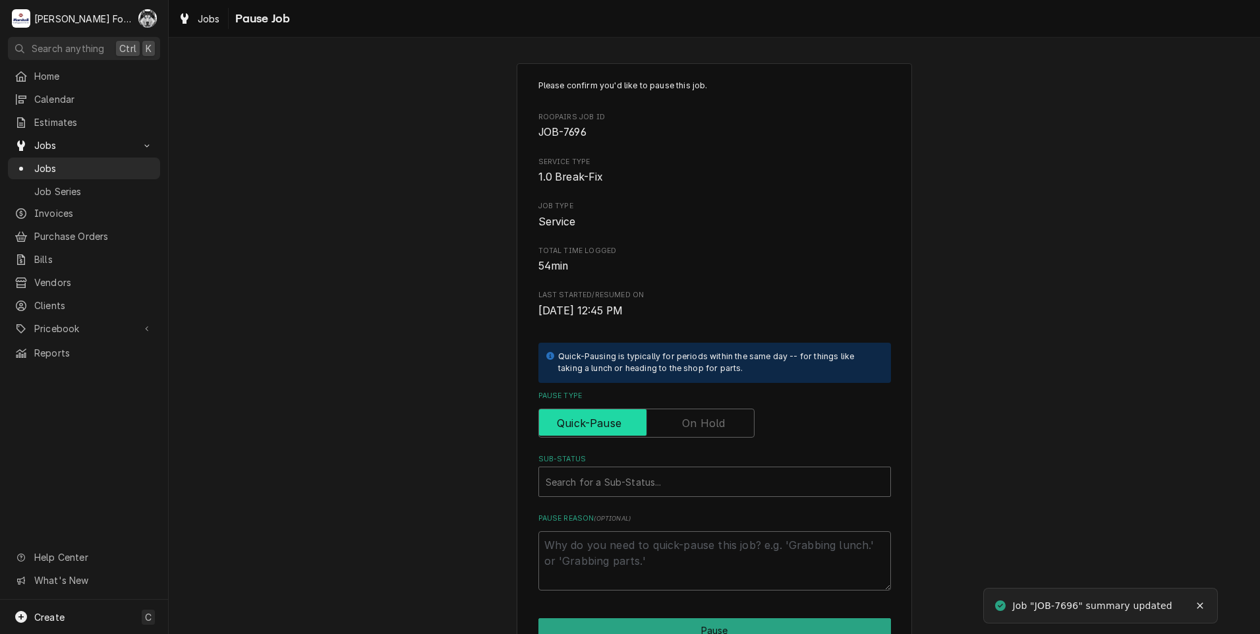
click at [702, 409] on input "Pause Type" at bounding box center [646, 423] width 204 height 29
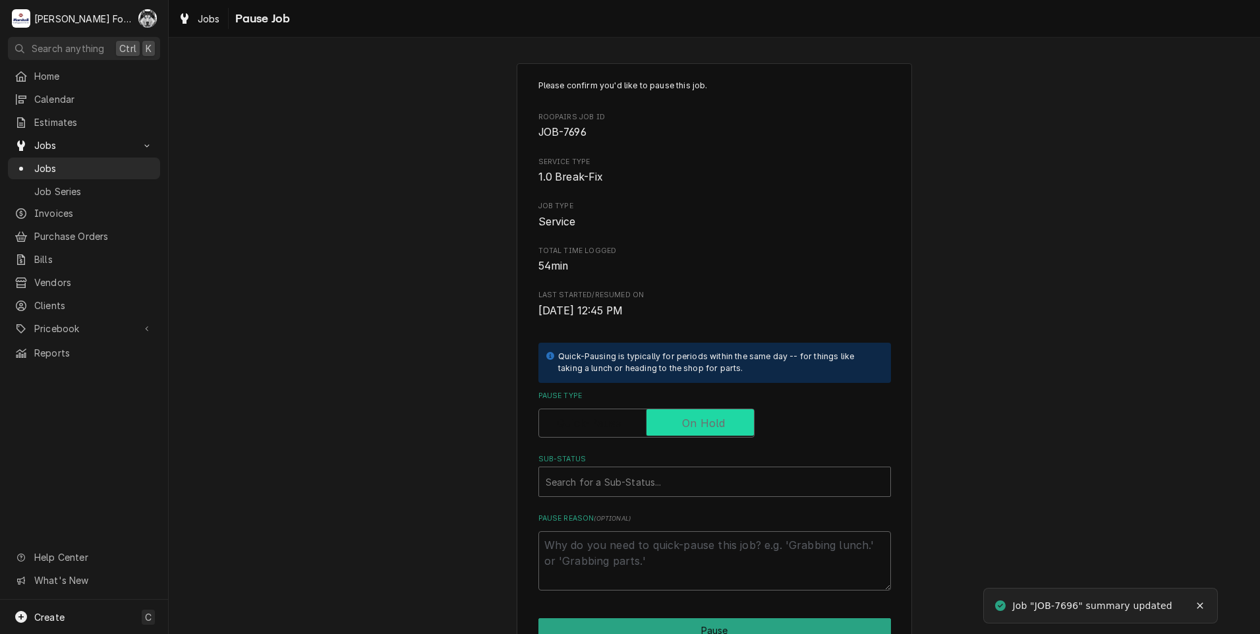
checkbox input "true"
click at [672, 485] on div "Sub-Status" at bounding box center [715, 482] width 338 height 24
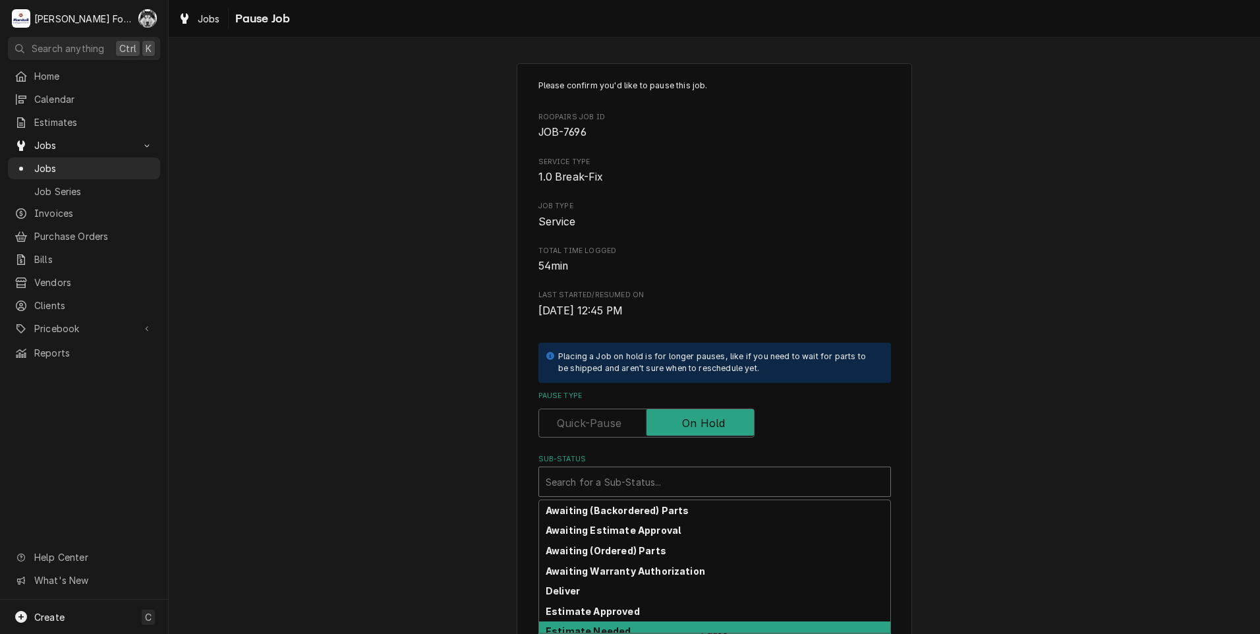
click at [599, 632] on strong "Estimate Needed" at bounding box center [588, 631] width 85 height 11
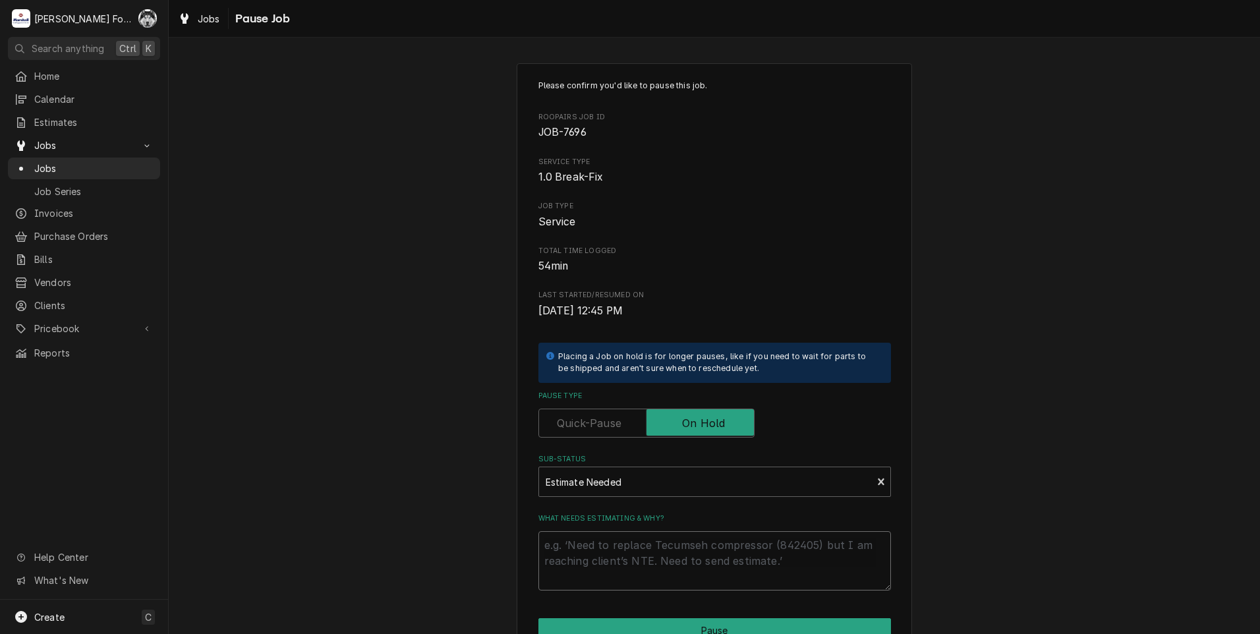
click at [591, 539] on textarea "What needs estimating & why?" at bounding box center [715, 560] width 353 height 59
type textarea "x"
type textarea "P"
type textarea "x"
type textarea "PA"
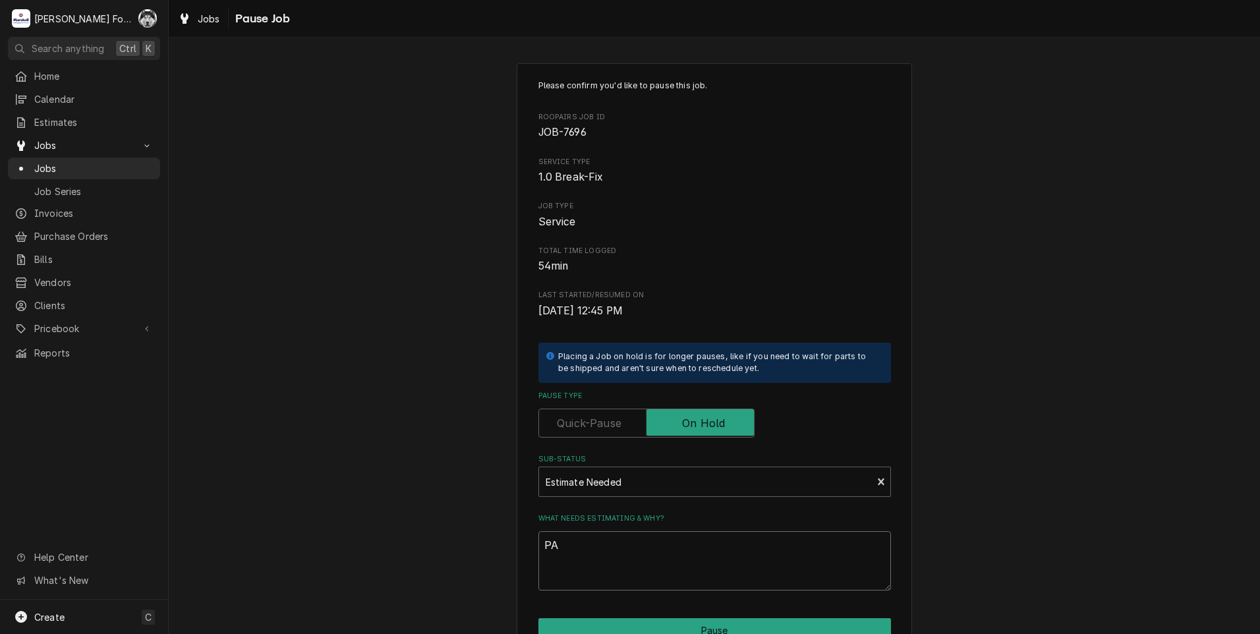
type textarea "x"
type textarea "PAR"
type textarea "x"
type textarea "PART"
type textarea "x"
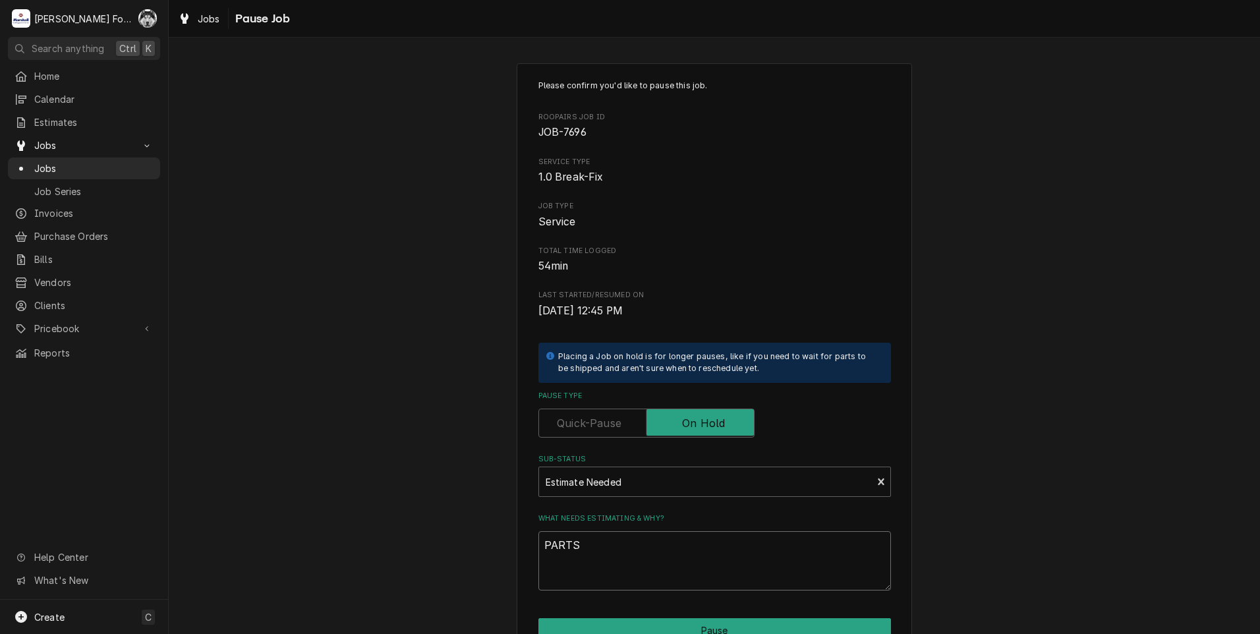
type textarea "PARTS"
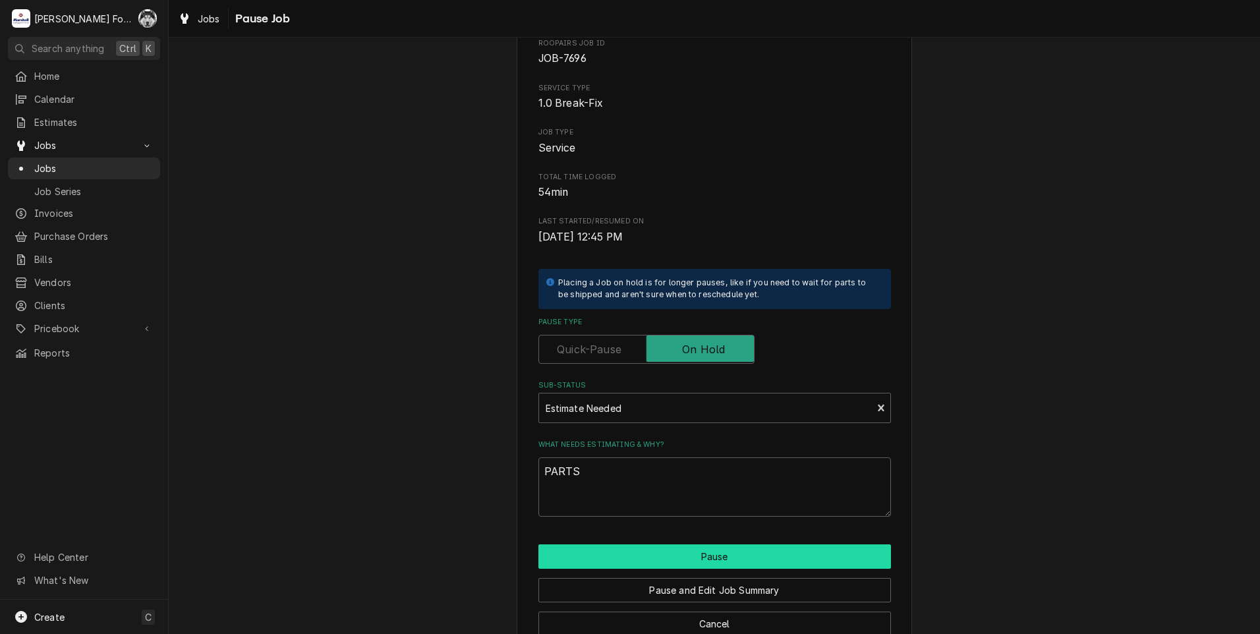
scroll to position [104, 0]
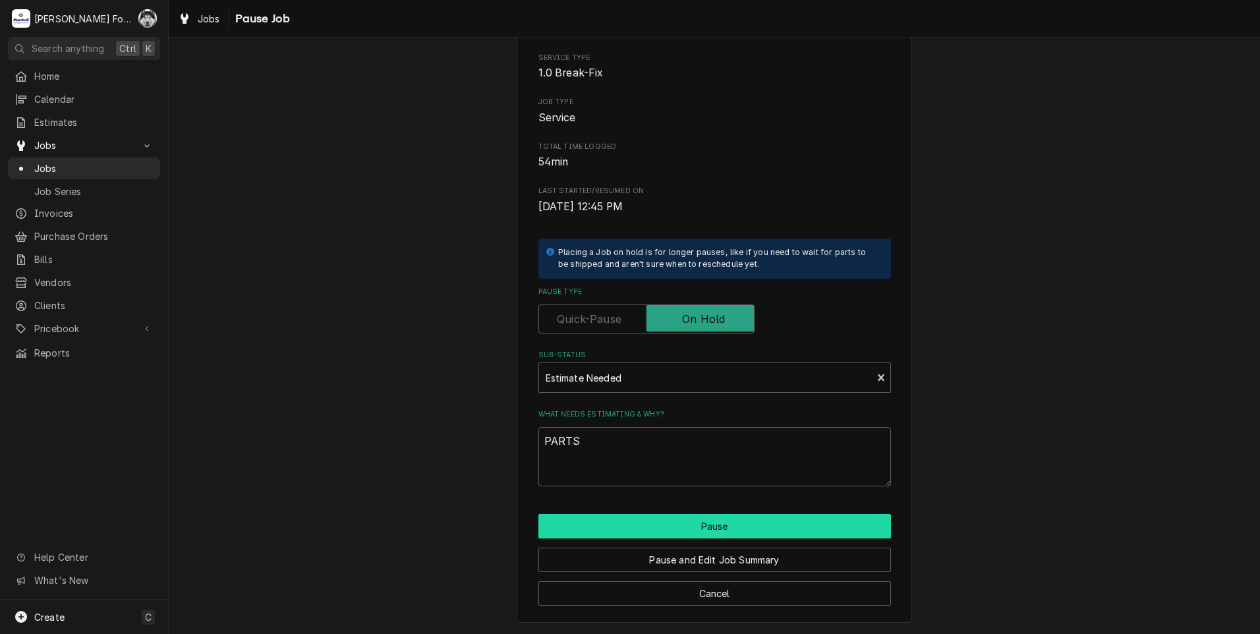
click at [610, 525] on button "Pause" at bounding box center [715, 526] width 353 height 24
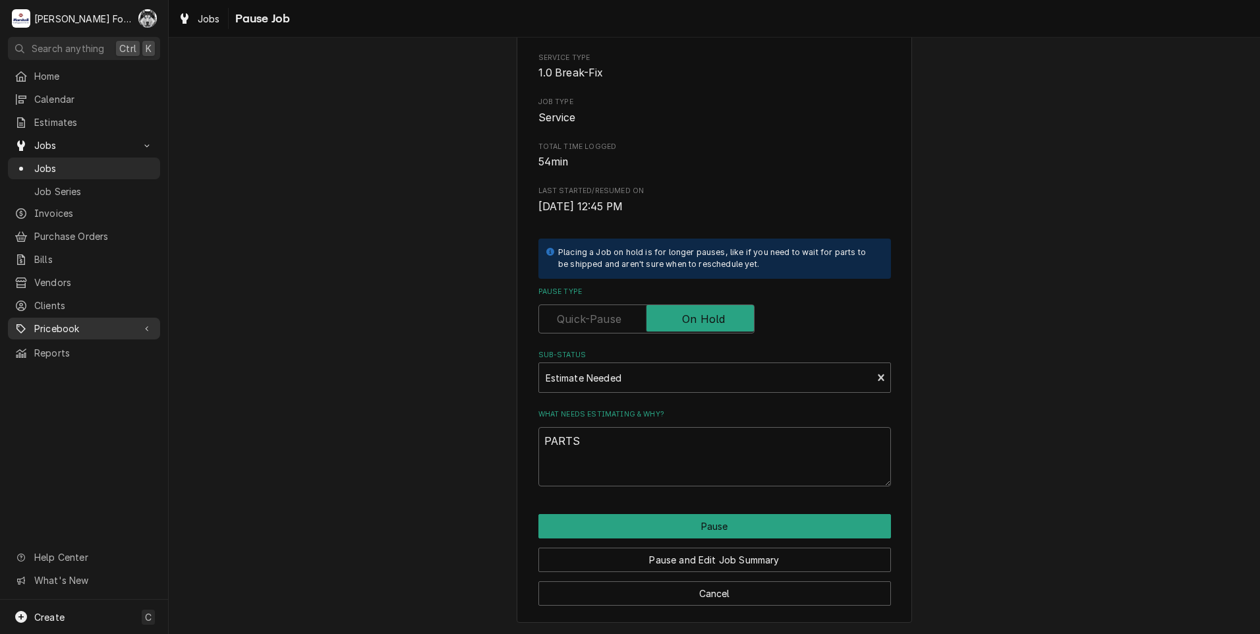
type textarea "x"
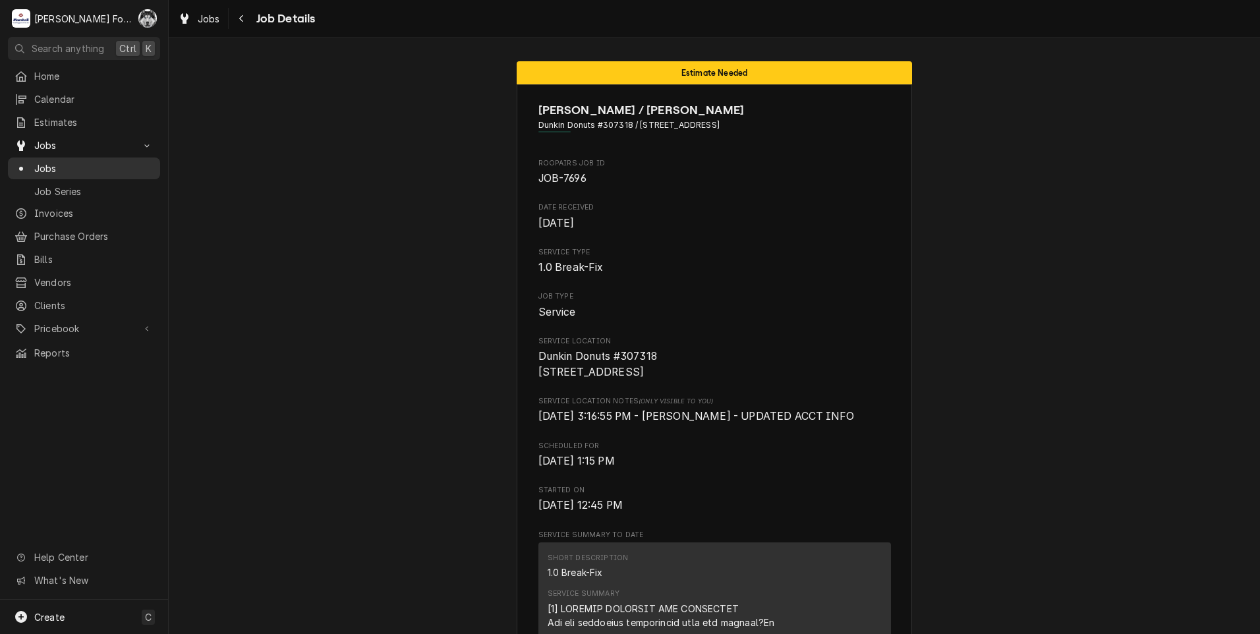
click at [38, 165] on span "Jobs" at bounding box center [93, 169] width 119 height 14
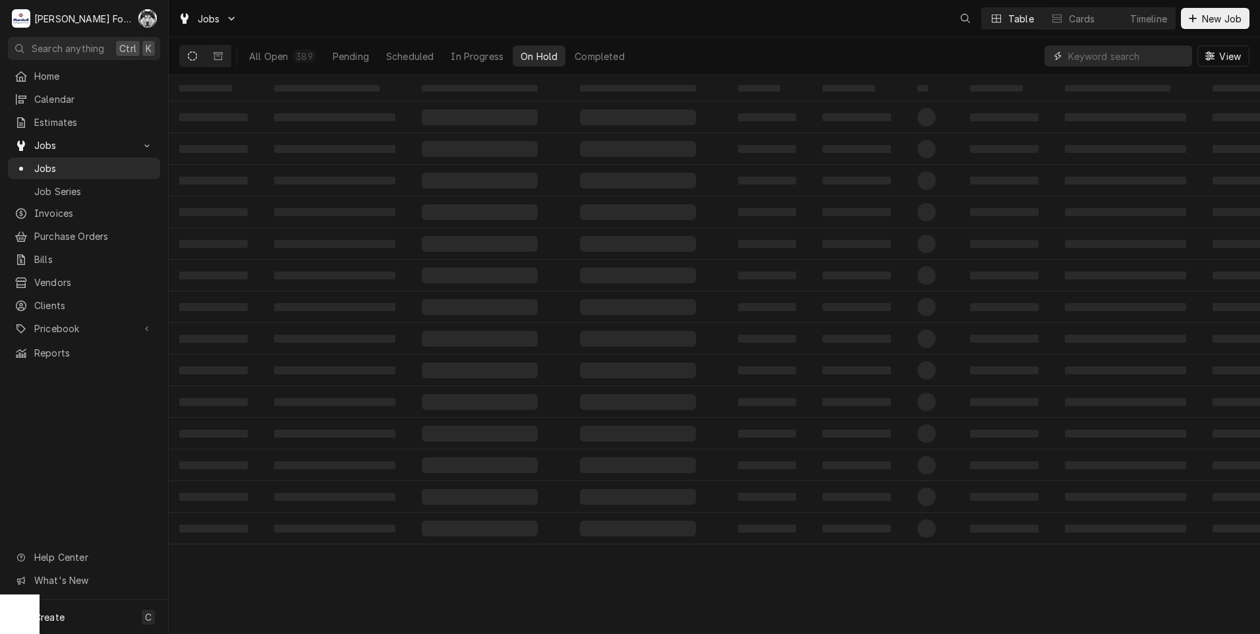
click at [1103, 57] on input "Dynamic Content Wrapper" at bounding box center [1127, 55] width 117 height 21
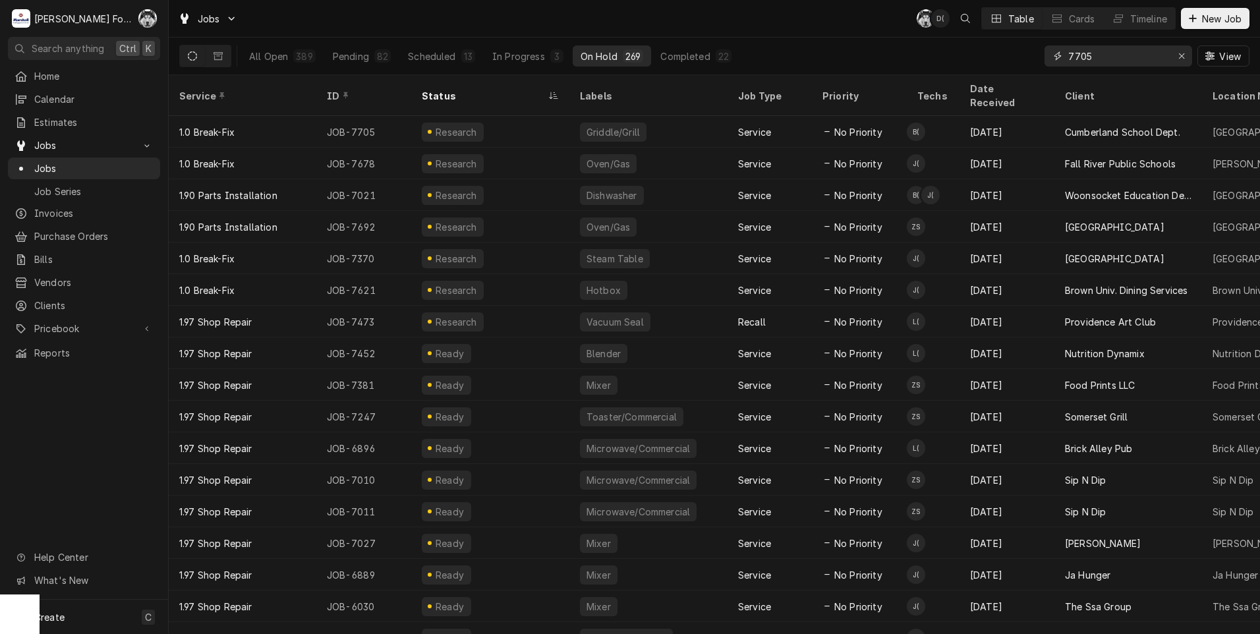
type input "7705"
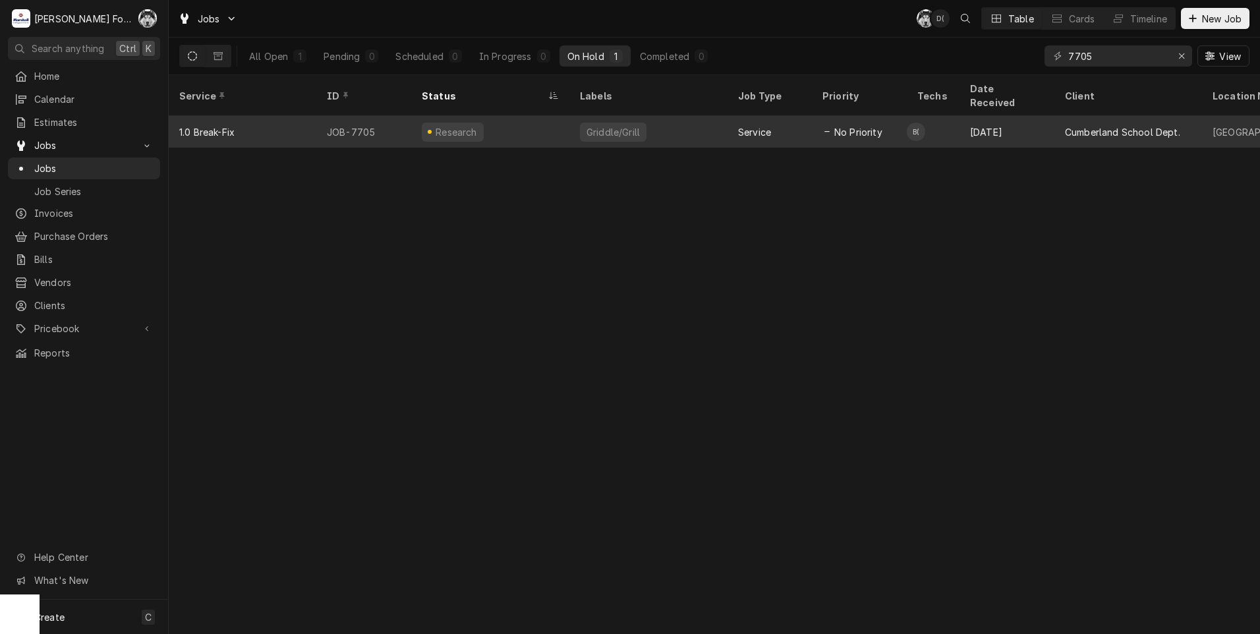
click at [628, 125] on div "Griddle/Grill" at bounding box center [613, 132] width 56 height 14
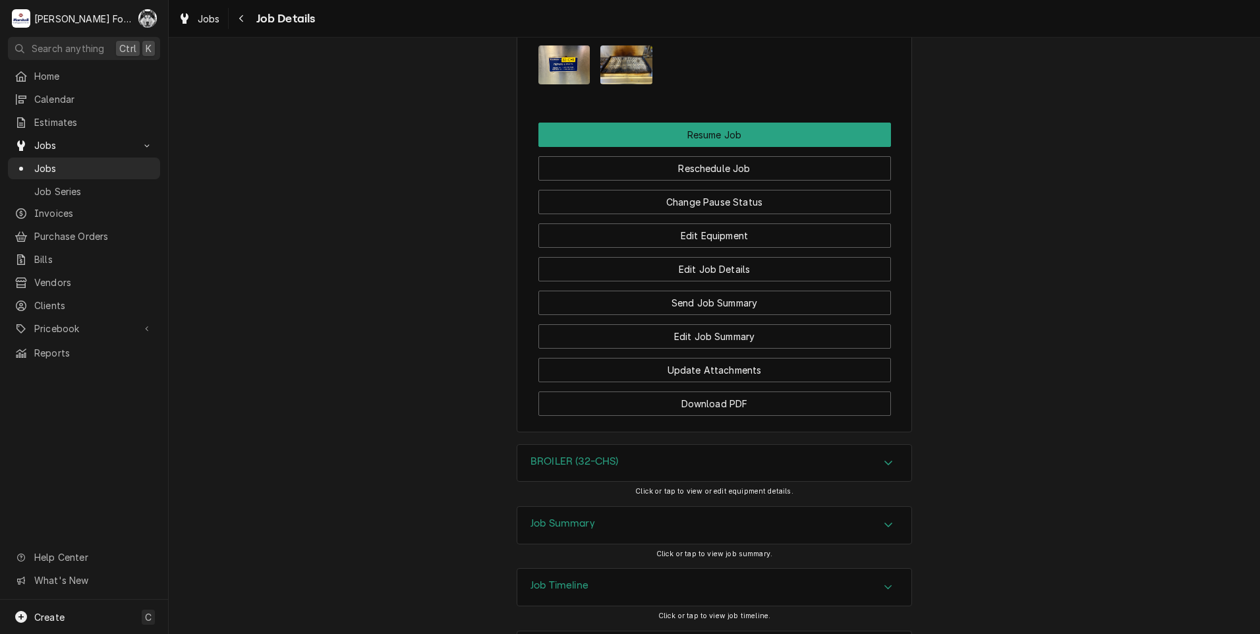
scroll to position [1960, 0]
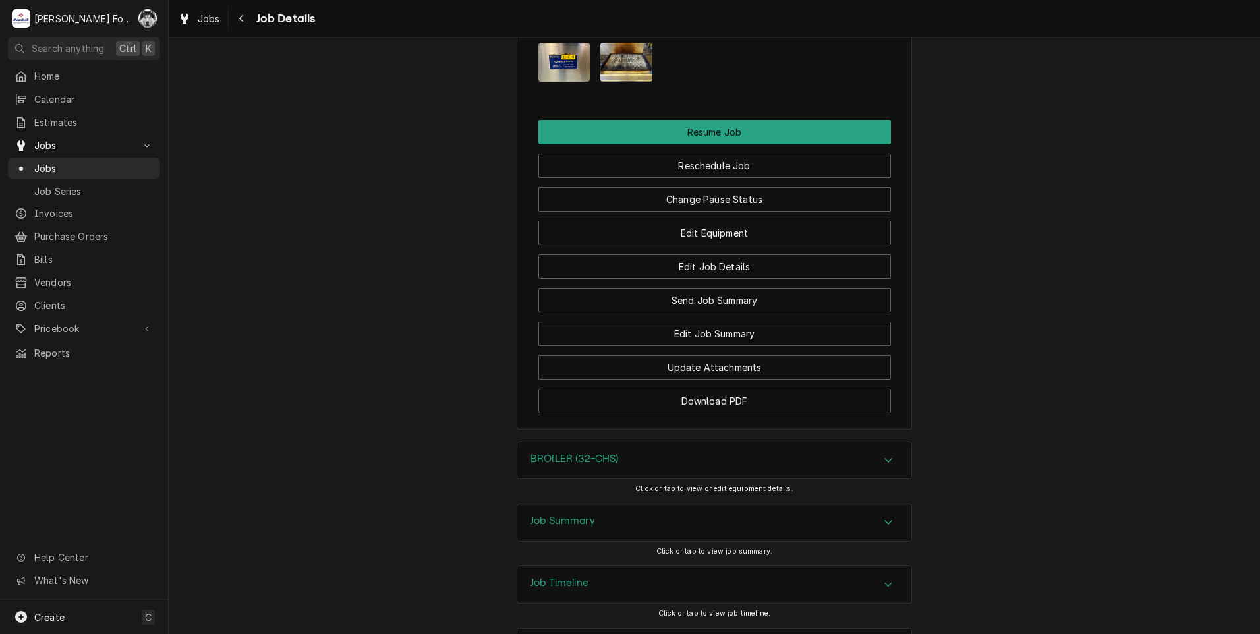
click at [632, 442] on div "BROILER (32-CHS)" at bounding box center [714, 460] width 394 height 37
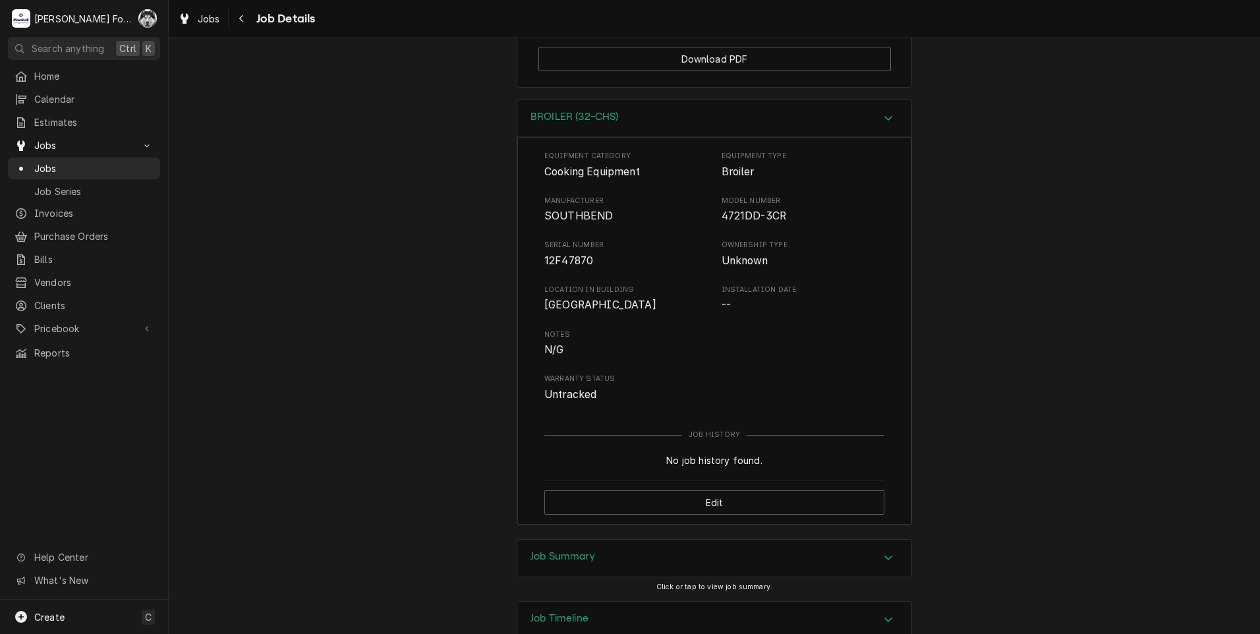
scroll to position [2338, 0]
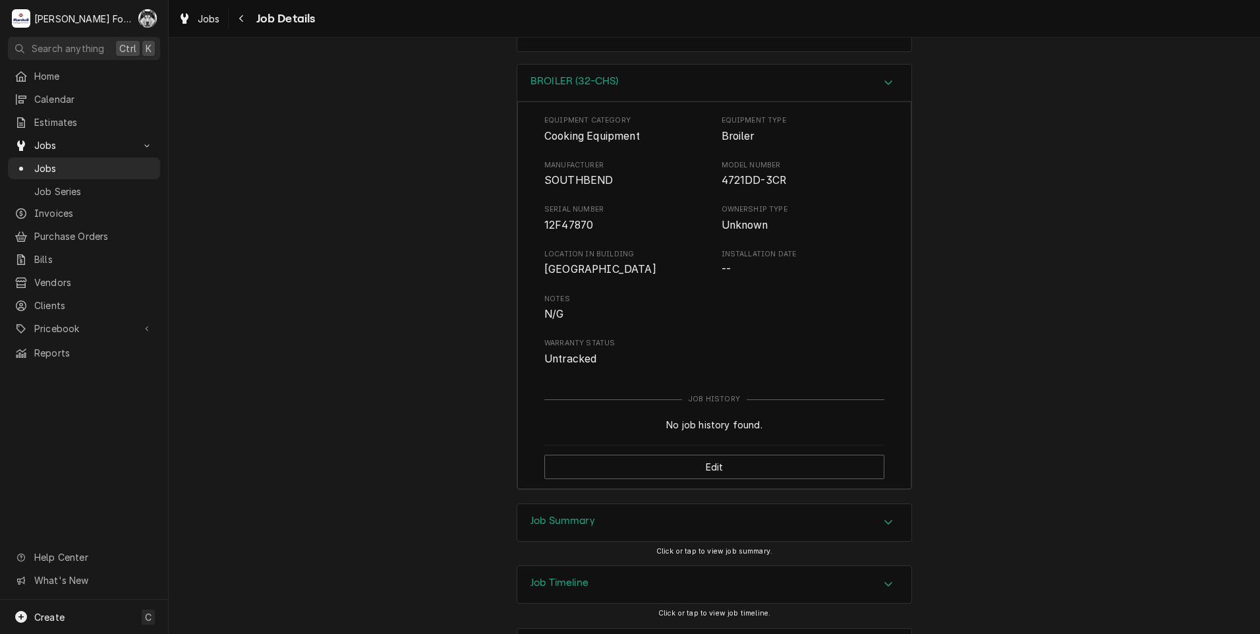
click at [617, 504] on div "Job Summary" at bounding box center [714, 522] width 394 height 37
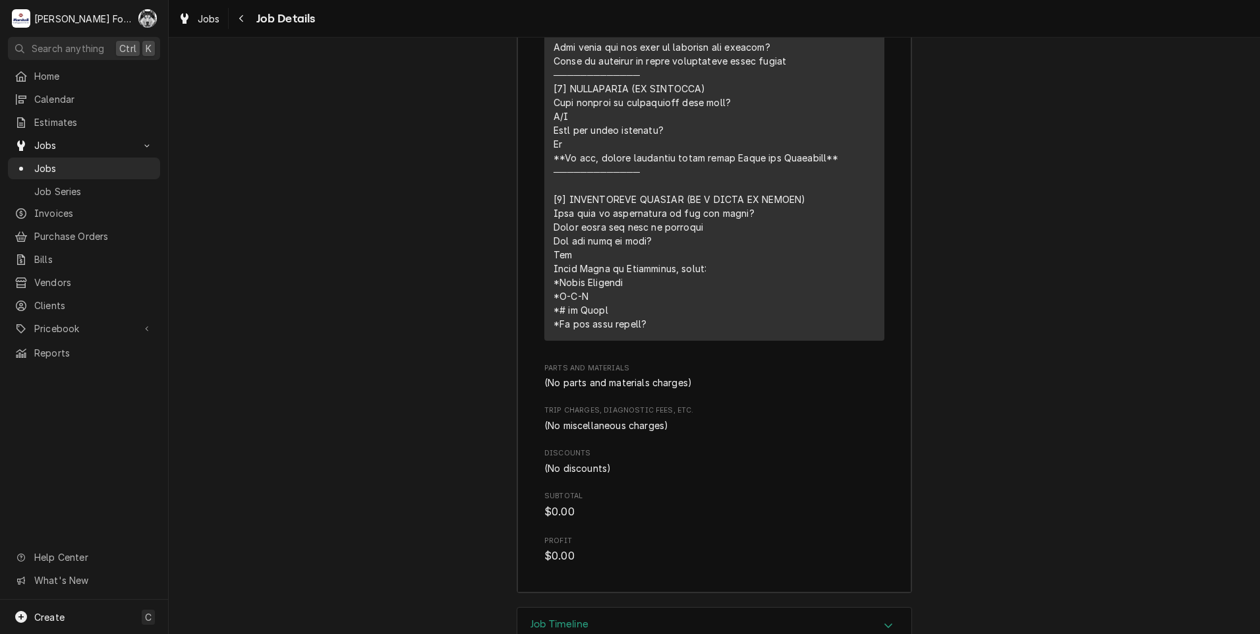
scroll to position [3258, 0]
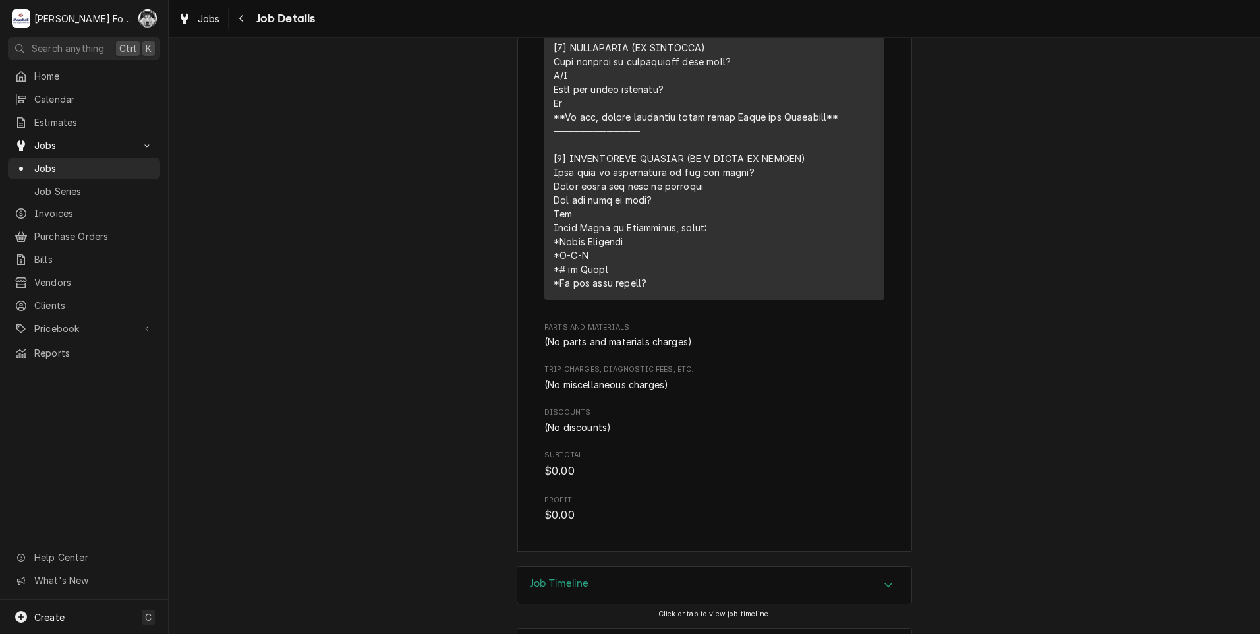
click at [583, 577] on h3 "Job Timeline" at bounding box center [560, 583] width 58 height 13
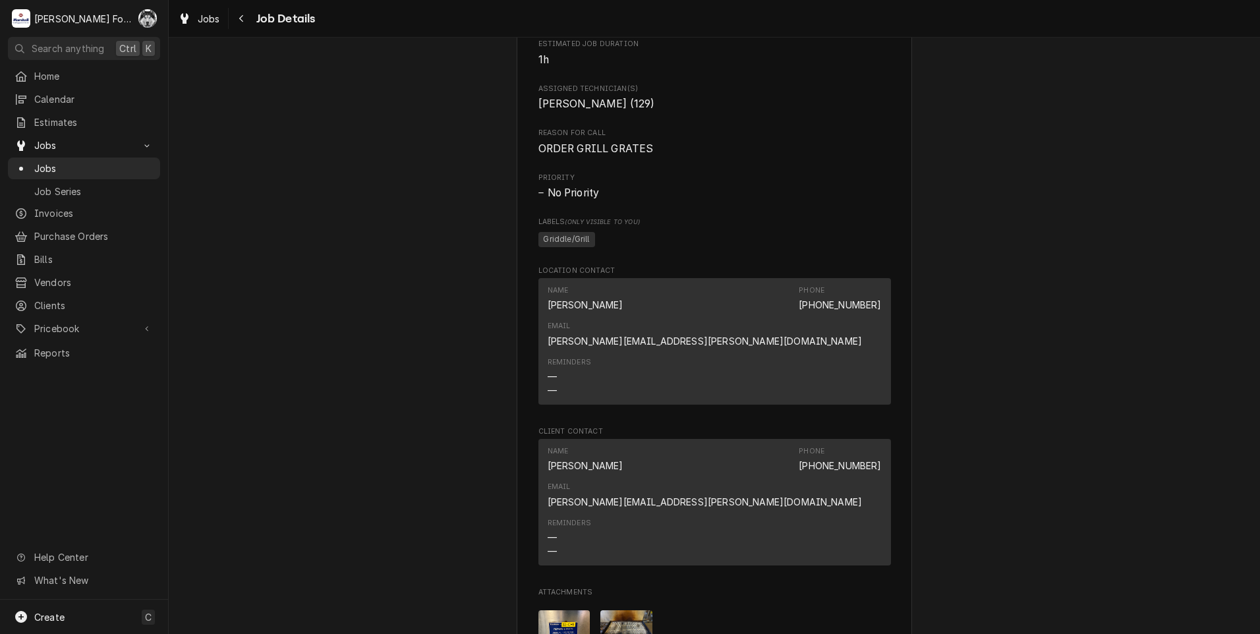
scroll to position [1392, 0]
click at [632, 612] on img "Attachments" at bounding box center [627, 631] width 52 height 39
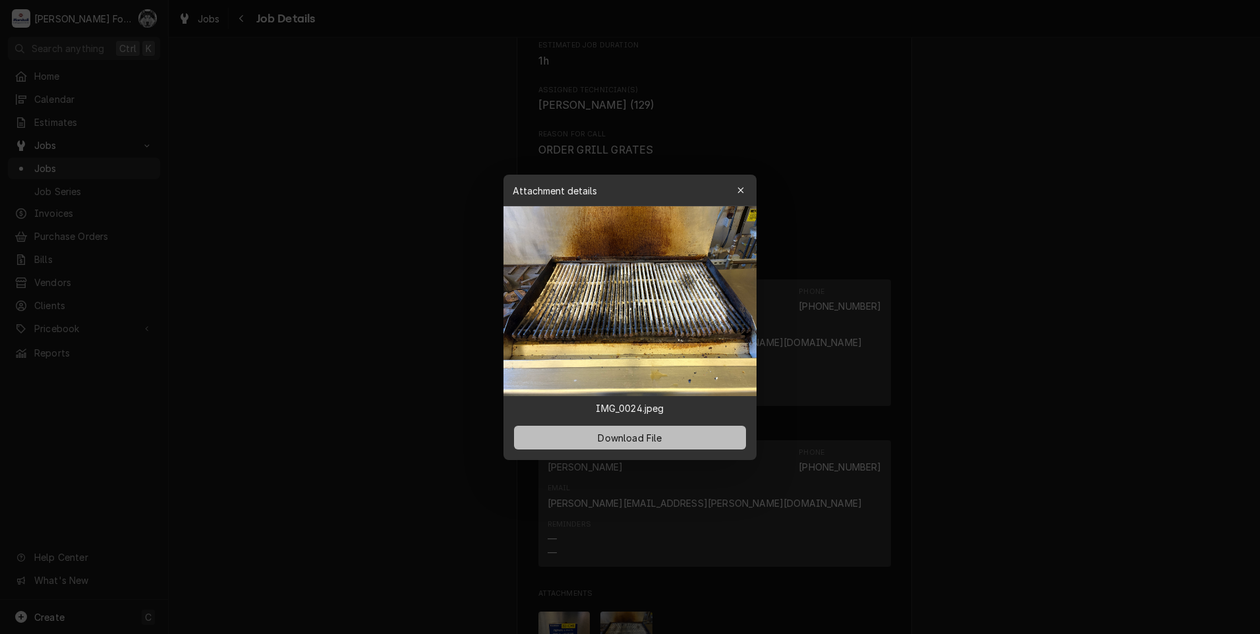
click at [632, 432] on span "Download File" at bounding box center [629, 437] width 69 height 14
click at [740, 187] on icon "button" at bounding box center [741, 190] width 7 height 9
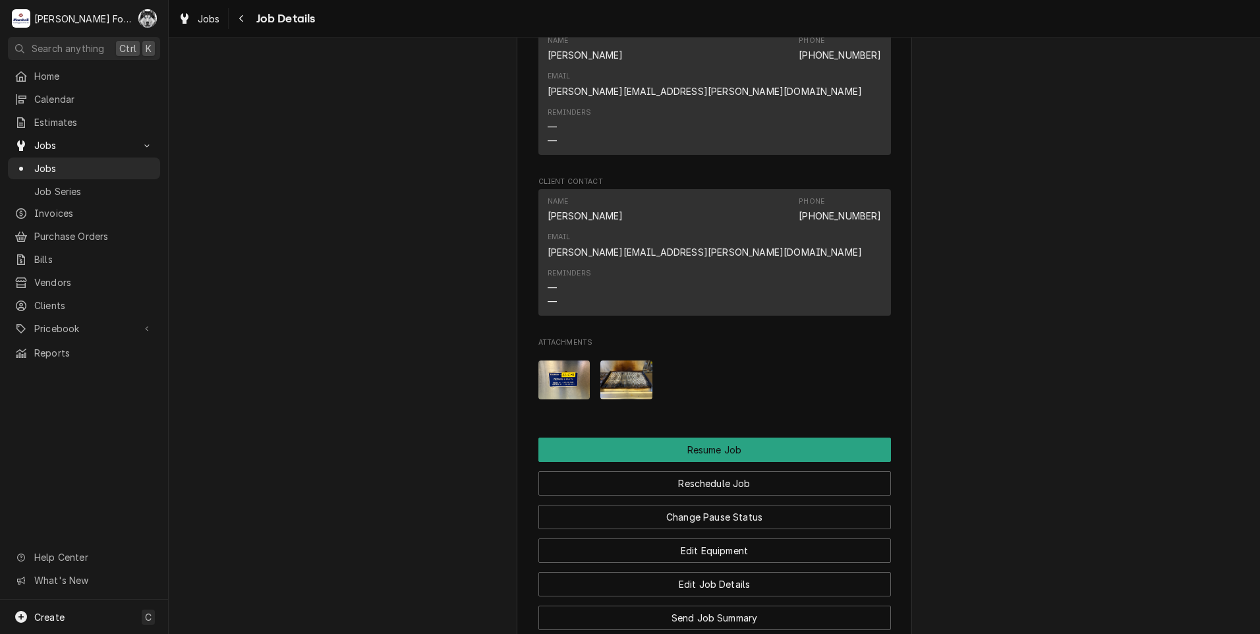
scroll to position [1611, 0]
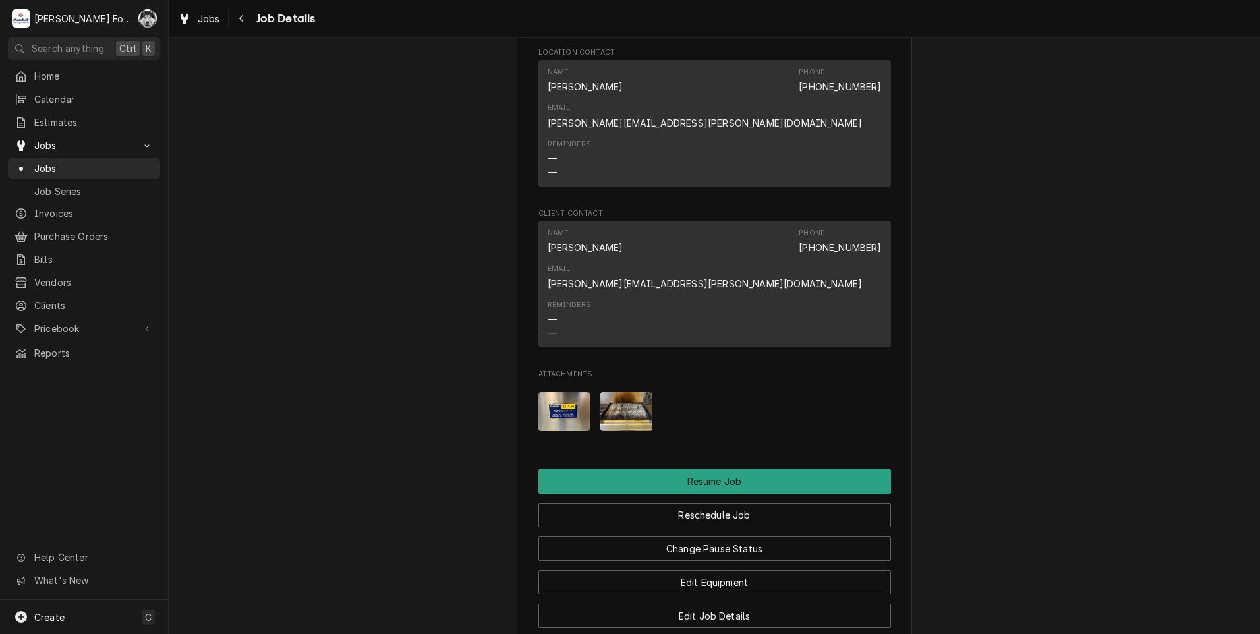
click at [603, 392] on img "Attachments" at bounding box center [627, 411] width 52 height 39
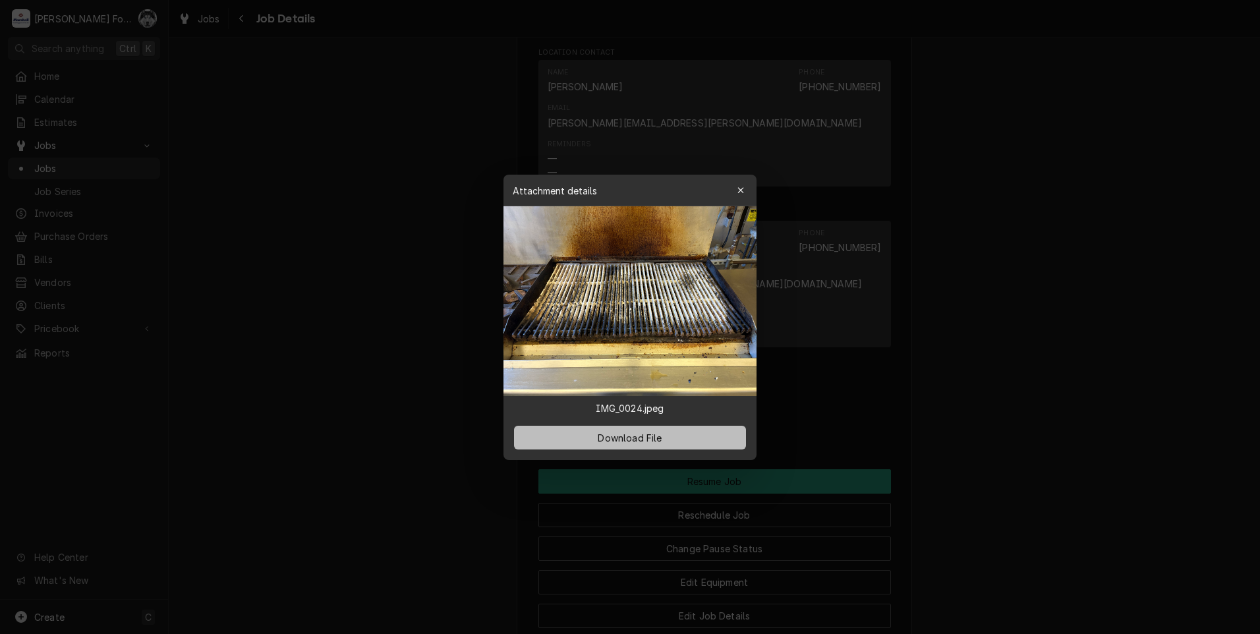
click at [616, 430] on span "Download File" at bounding box center [629, 437] width 69 height 14
drag, startPoint x: 307, startPoint y: 501, endPoint x: 400, endPoint y: 502, distance: 93.6
click at [307, 500] on div at bounding box center [630, 317] width 1260 height 634
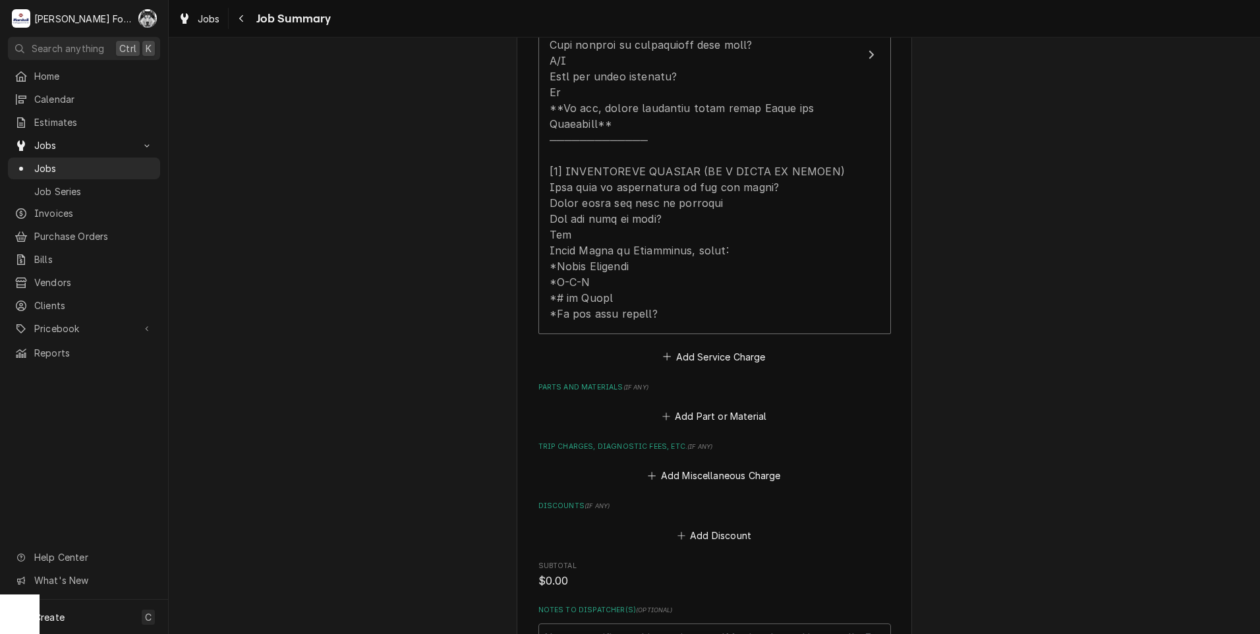
scroll to position [659, 0]
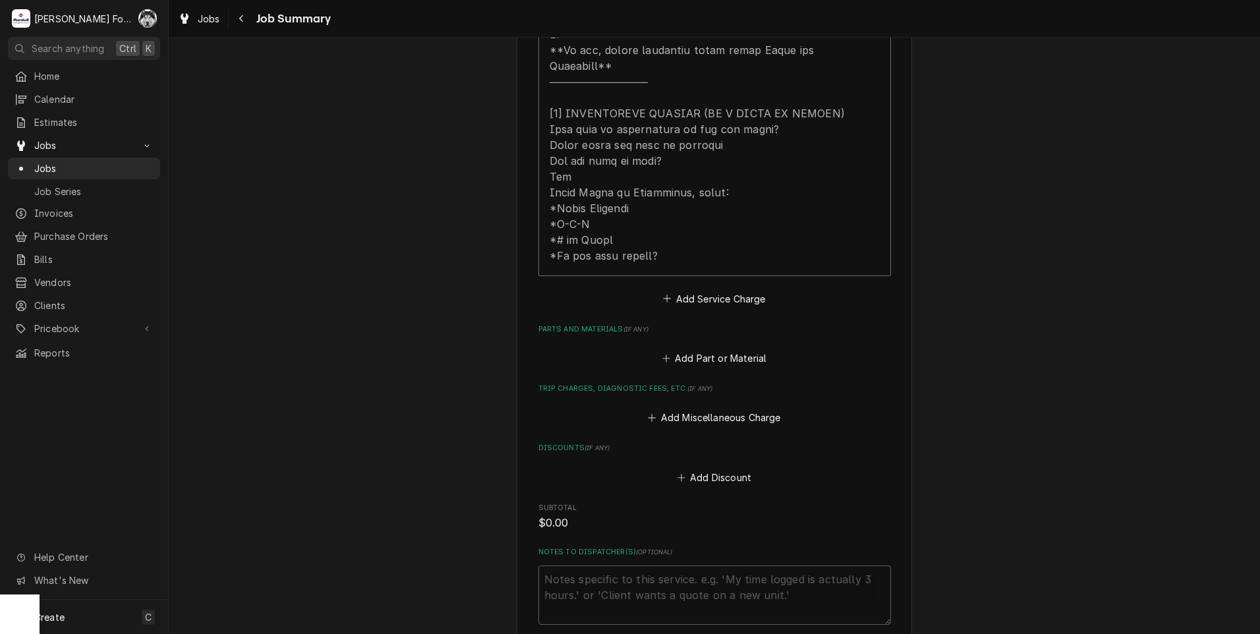
click at [726, 342] on div "Add Part or Material" at bounding box center [715, 355] width 353 height 26
click at [730, 349] on button "Add Part or Material" at bounding box center [714, 358] width 109 height 18
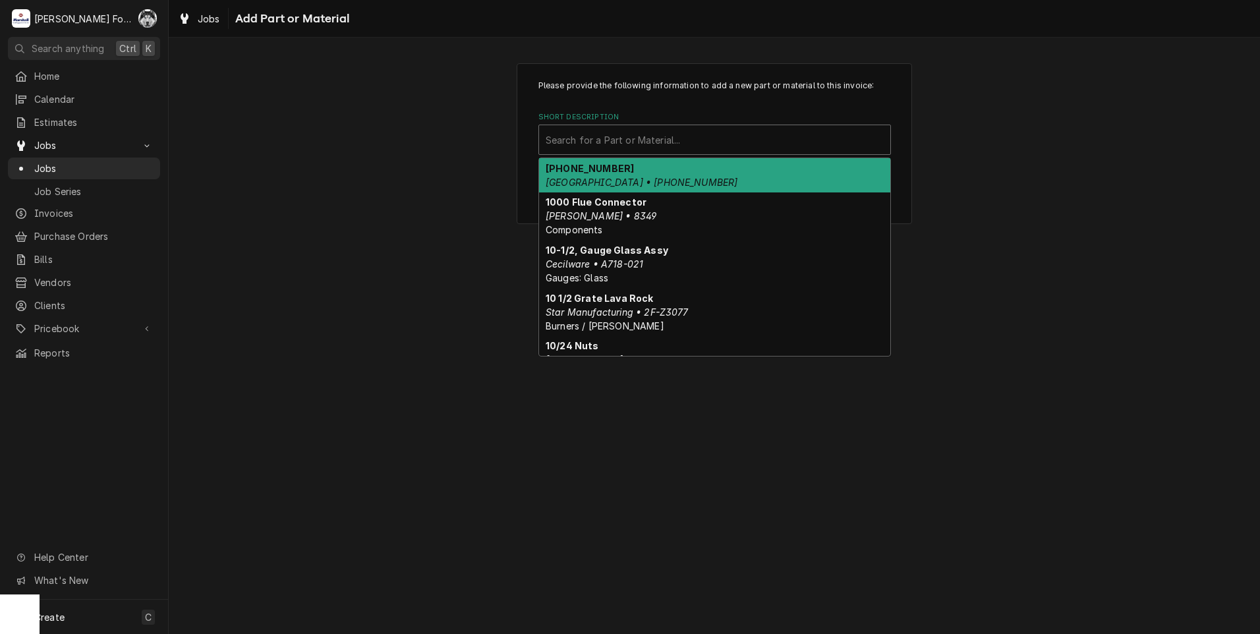
click at [729, 147] on div "Short Description" at bounding box center [715, 140] width 338 height 24
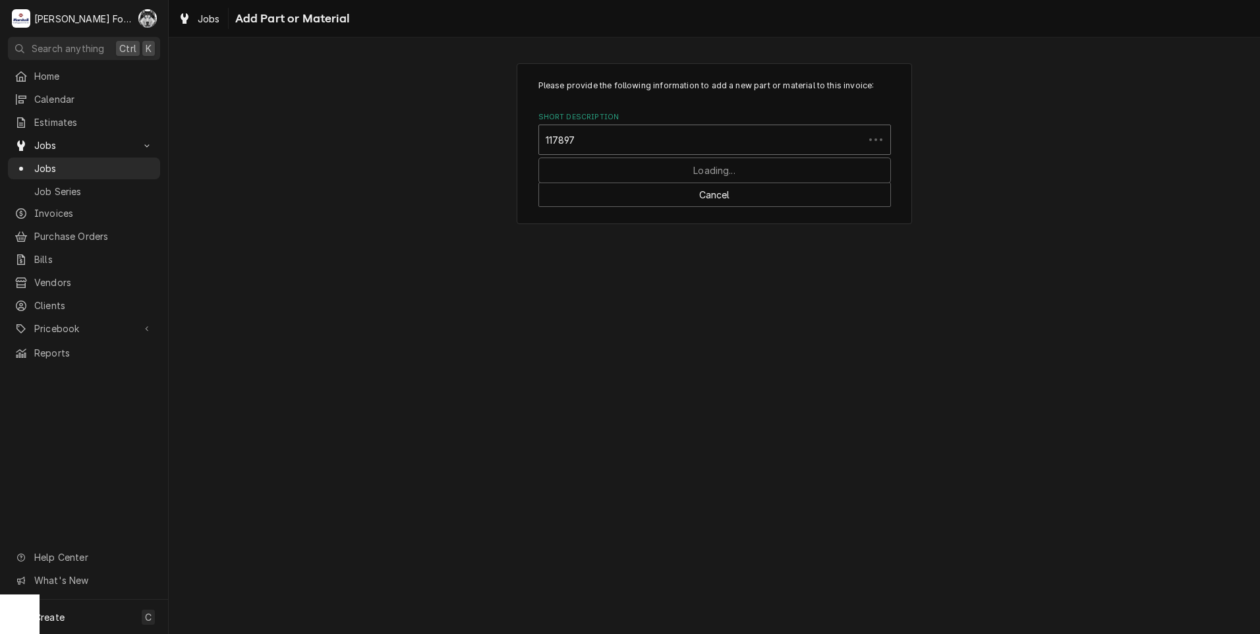
type input "1178976"
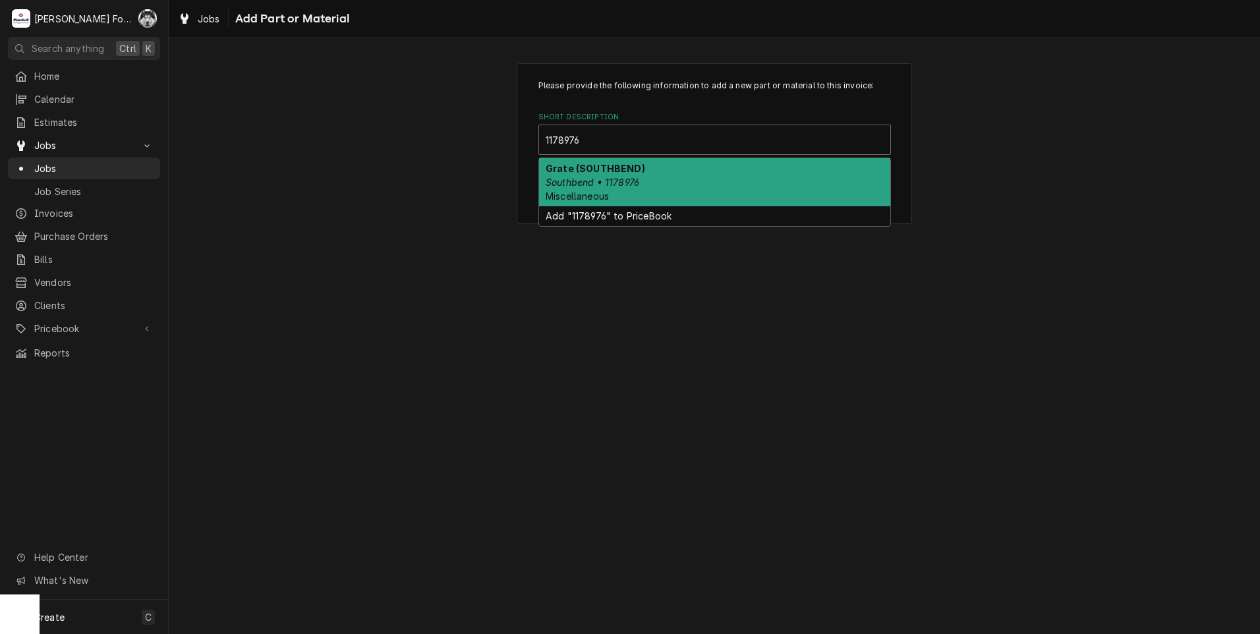
click at [585, 191] on span "Miscellaneous" at bounding box center [577, 196] width 63 height 11
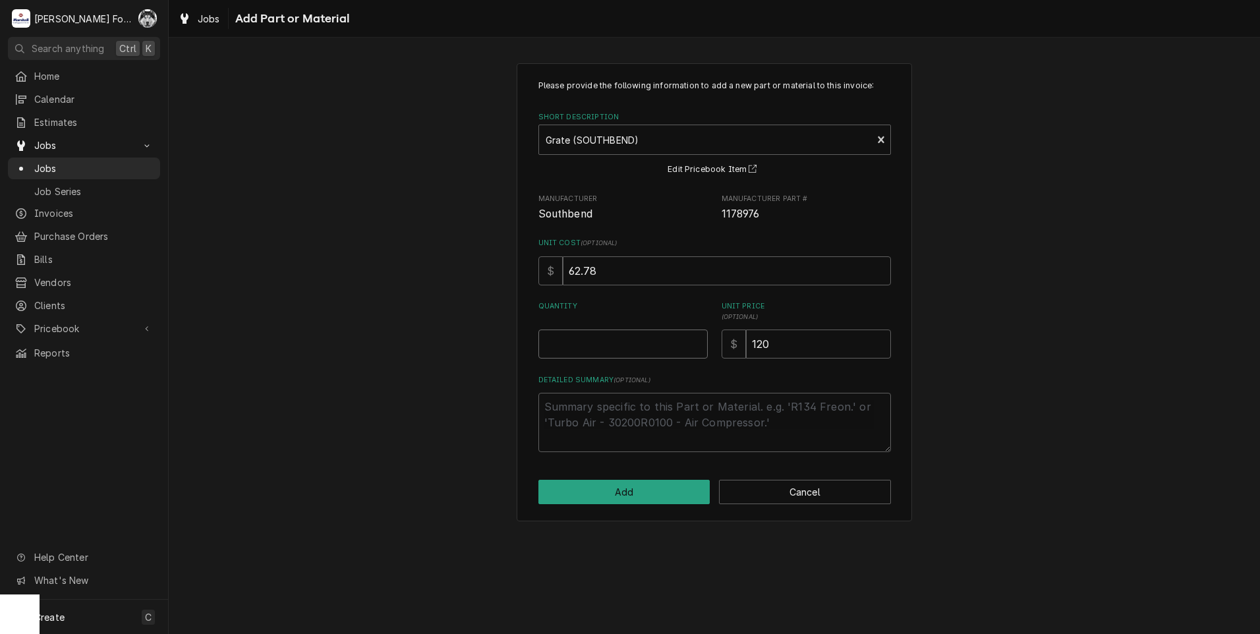
click at [656, 349] on input "Quantity" at bounding box center [623, 344] width 169 height 29
type textarea "x"
type input "6"
type textarea "x"
type input "1"
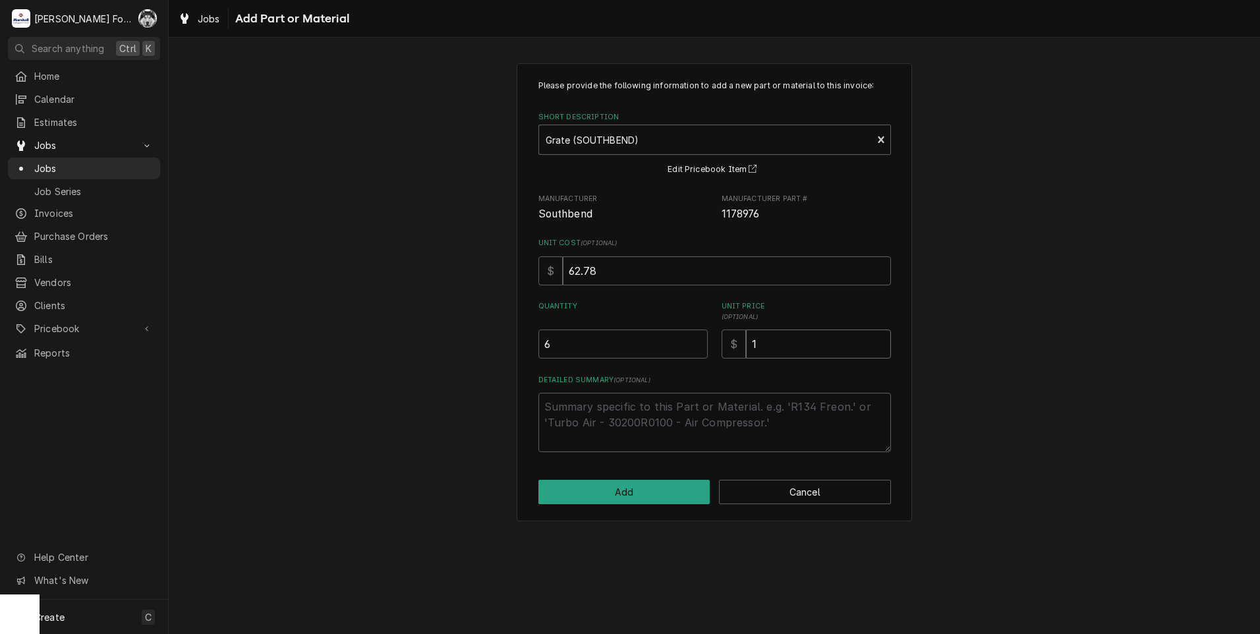
type textarea "x"
type input "12"
type textarea "x"
type input "122"
click at [551, 489] on button "Add" at bounding box center [625, 492] width 172 height 24
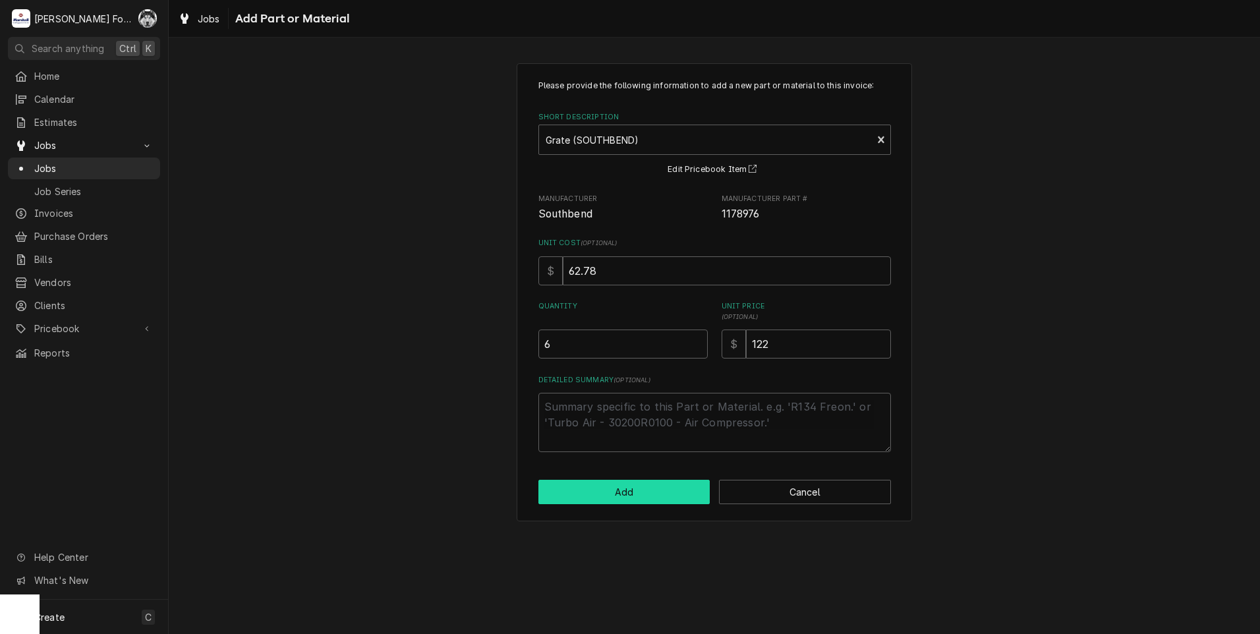
type textarea "x"
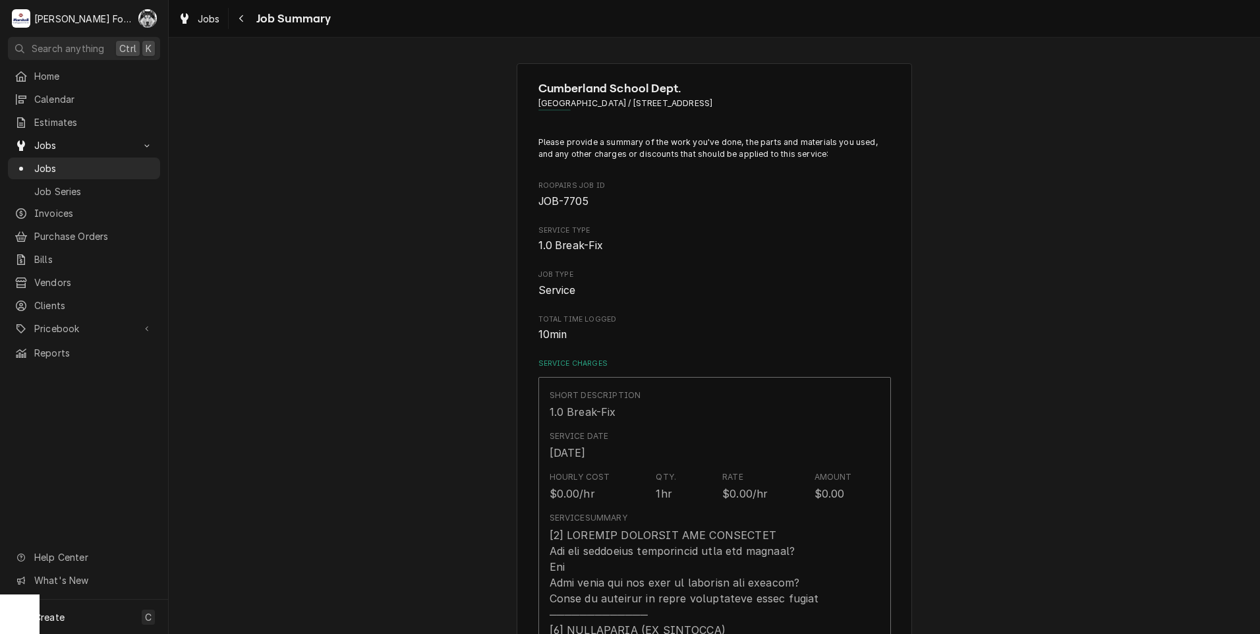
scroll to position [659, 0]
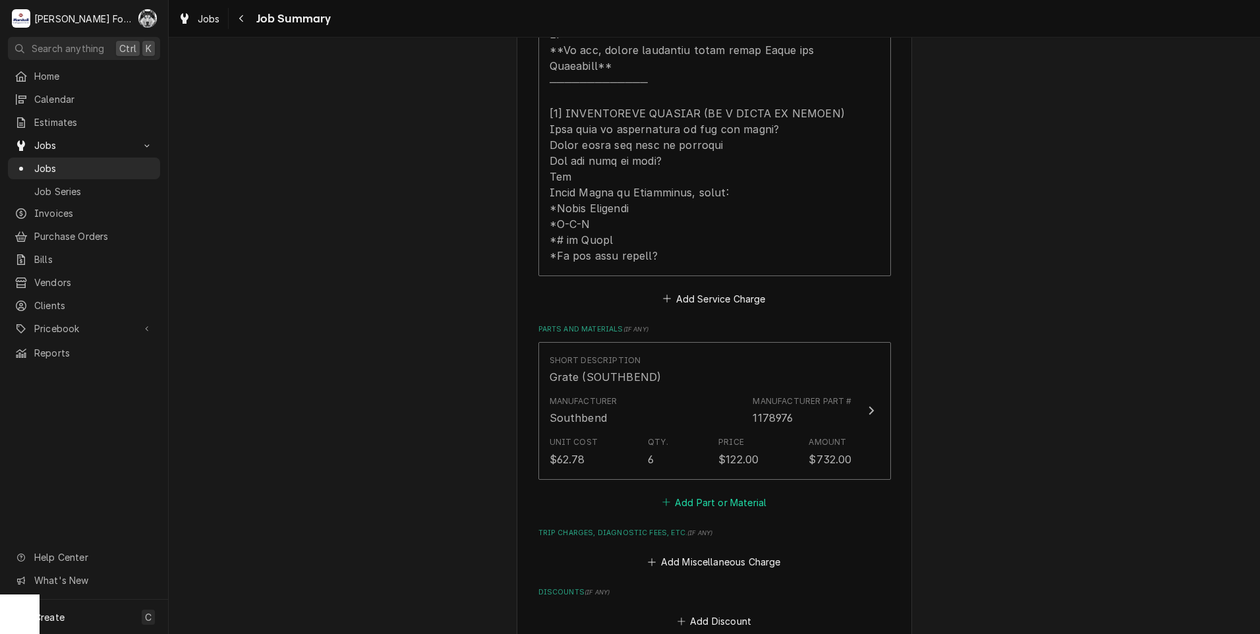
click at [711, 493] on button "Add Part or Material" at bounding box center [714, 502] width 109 height 18
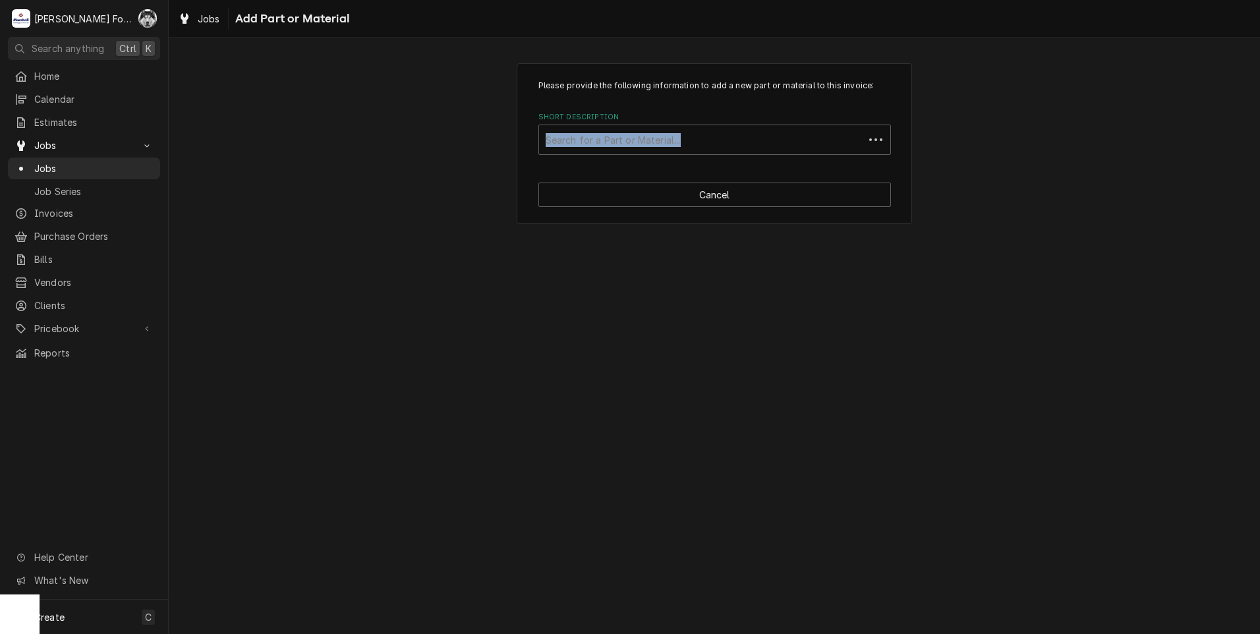
click at [703, 123] on div "Short Description Search for a Part or Material..." at bounding box center [715, 133] width 353 height 43
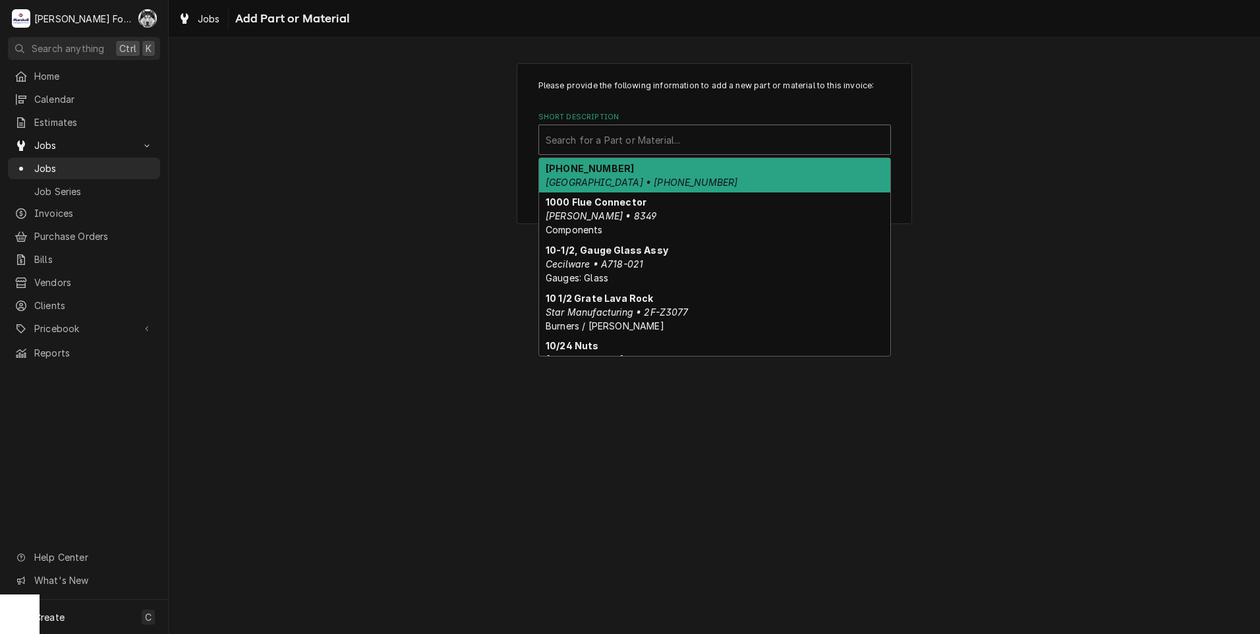
click at [646, 146] on div "Short Description" at bounding box center [715, 140] width 338 height 24
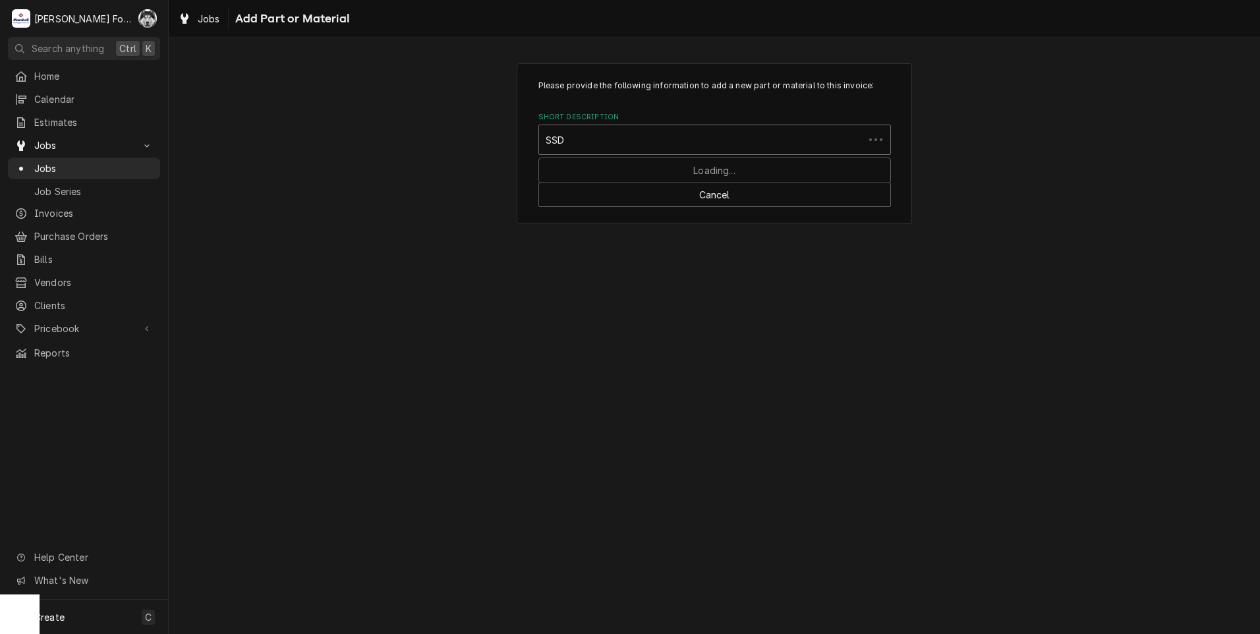
type input "SSDT"
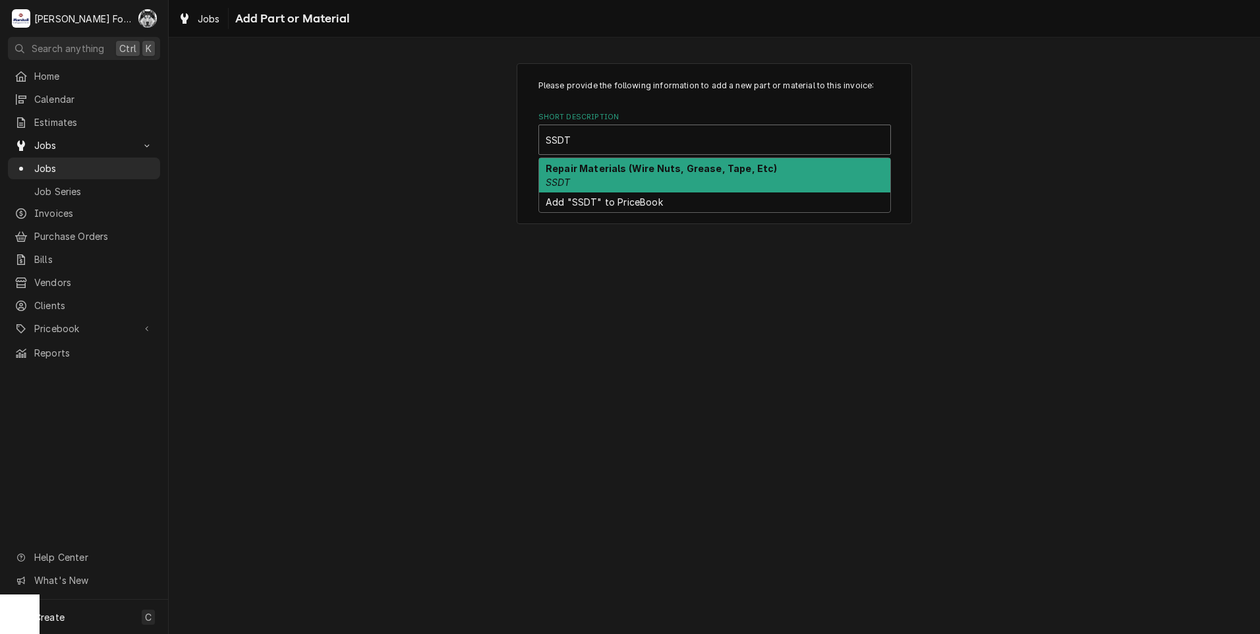
click at [688, 174] on div "Repair Materials (Wire Nuts, Grease, Tape, Etc) SSDT" at bounding box center [714, 175] width 351 height 34
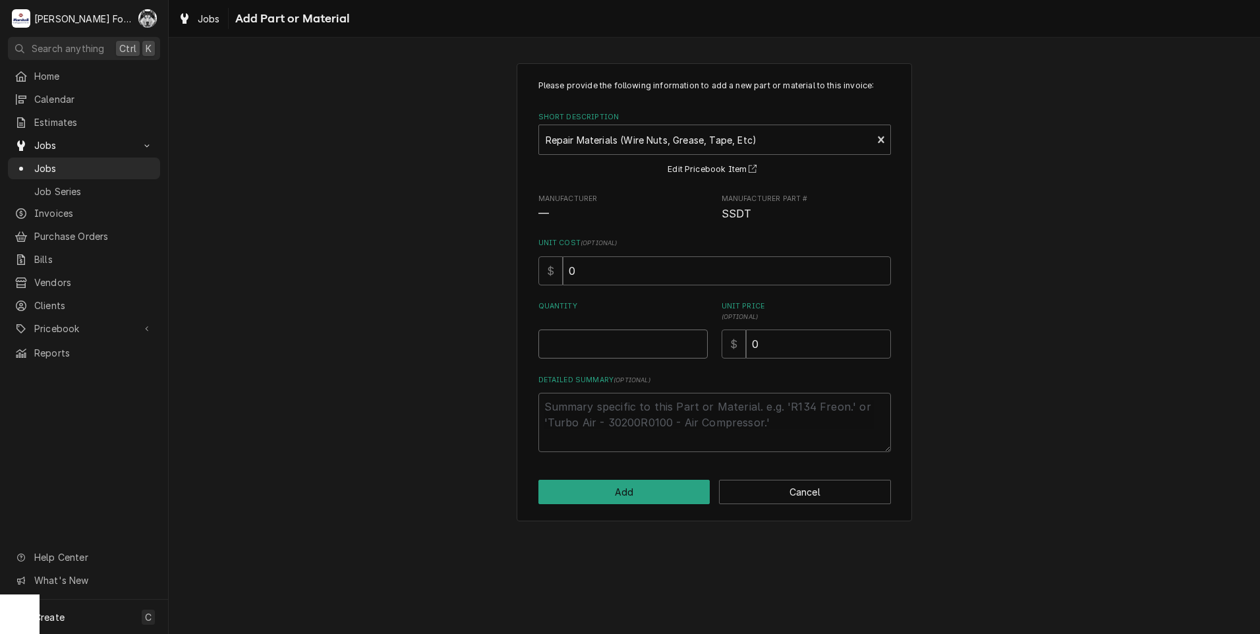
type textarea "x"
type input "0.5"
click at [697, 339] on input "0.5" at bounding box center [623, 344] width 169 height 29
type textarea "x"
type input "1"
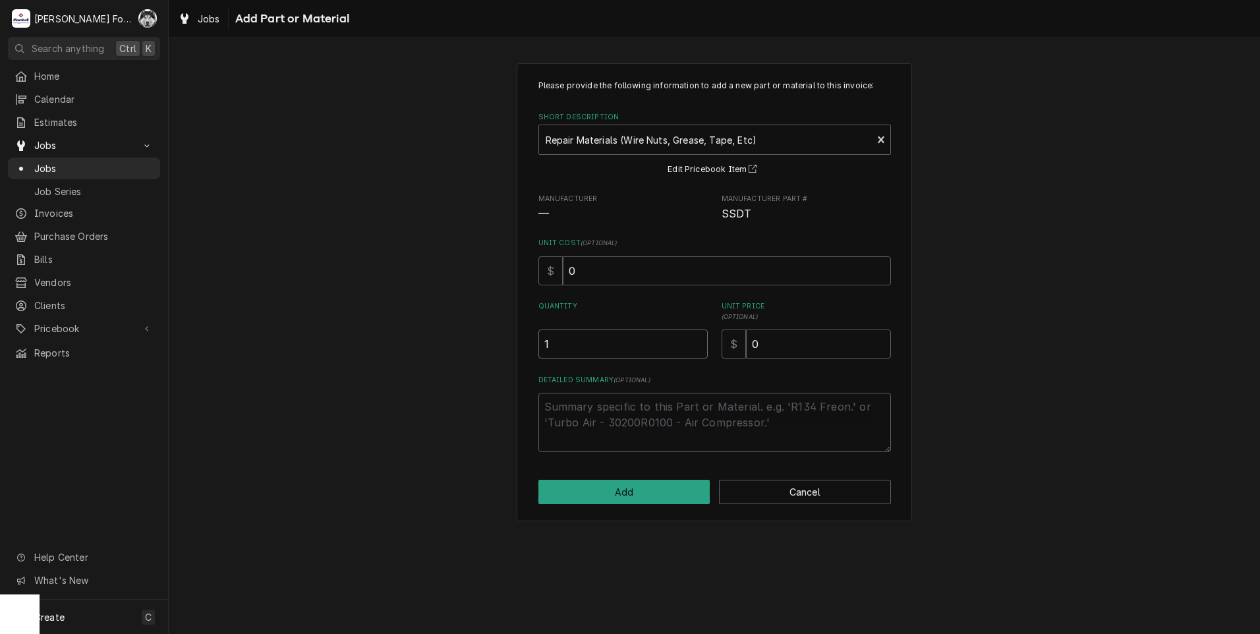
click at [697, 339] on input "1" at bounding box center [623, 344] width 169 height 29
click at [765, 357] on input "0" at bounding box center [818, 344] width 145 height 29
drag, startPoint x: 770, startPoint y: 347, endPoint x: 693, endPoint y: 351, distance: 76.6
click at [694, 351] on div "Quantity 1 Unit Price ( optional ) $ 0" at bounding box center [715, 329] width 353 height 57
type textarea "x"
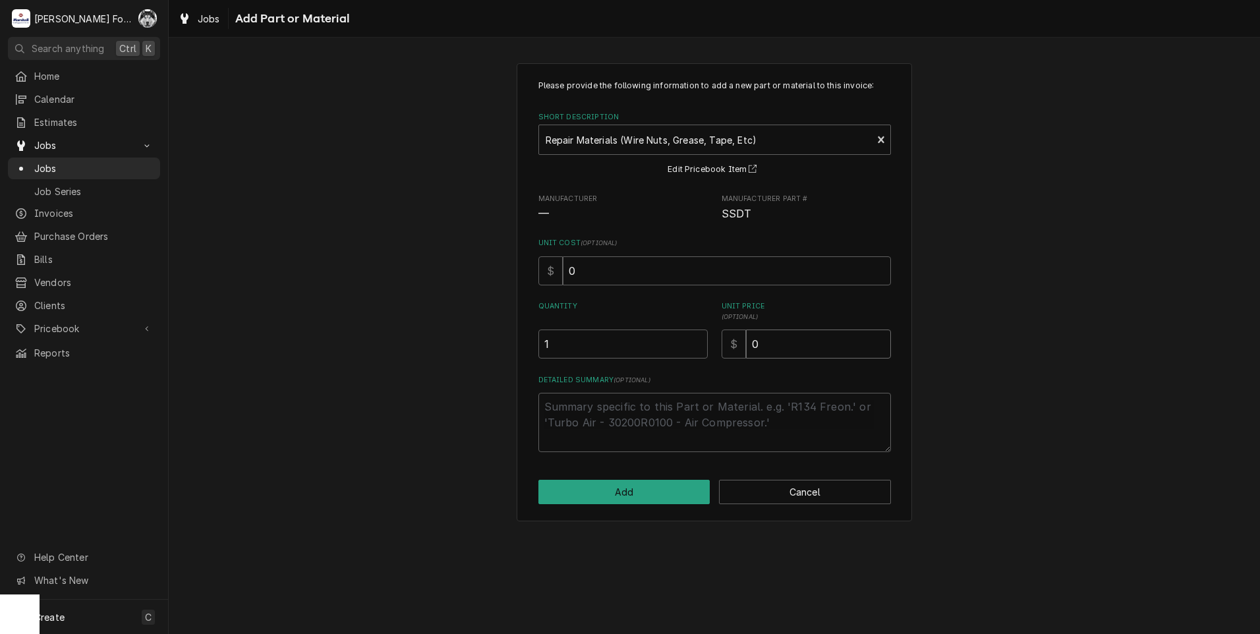
type input "1"
type textarea "x"
type input "16"
click at [632, 485] on button "Add" at bounding box center [625, 492] width 172 height 24
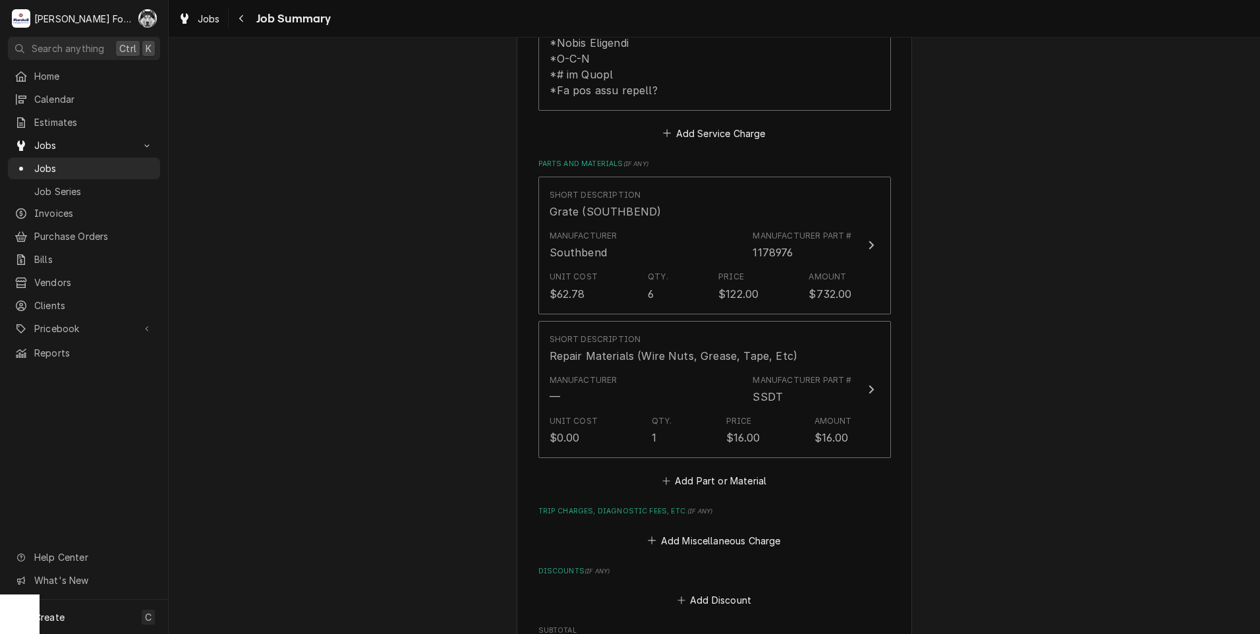
scroll to position [989, 0]
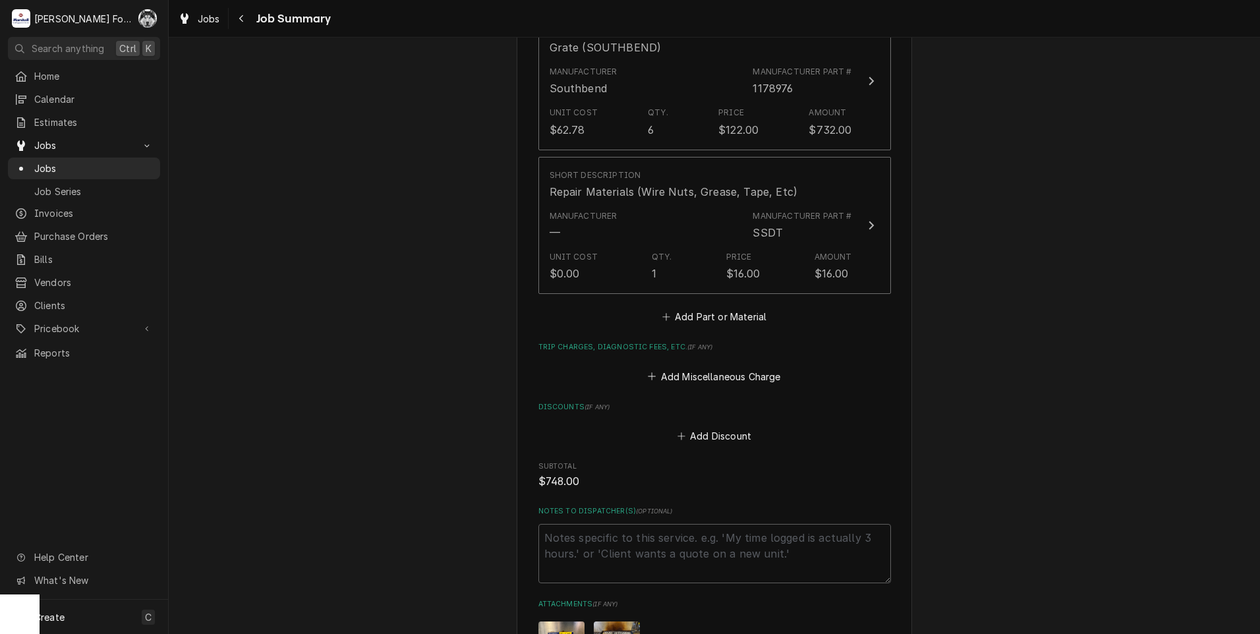
click at [691, 342] on div "Trip Charges, Diagnostic Fees, etc. ( if any ) Add Miscellaneous Charge" at bounding box center [715, 364] width 353 height 44
click at [697, 308] on button "Add Part or Material" at bounding box center [714, 317] width 109 height 18
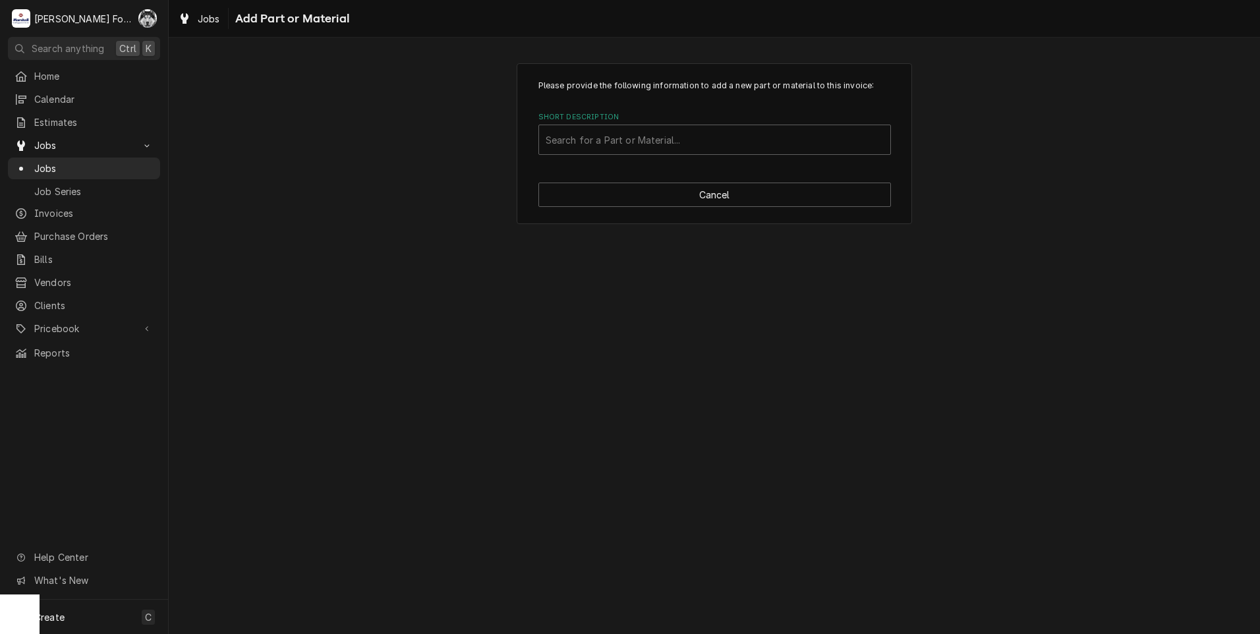
click at [599, 278] on div "Please provide the following information to add a new part or material to this …" at bounding box center [715, 336] width 1092 height 597
click at [651, 200] on button "Cancel" at bounding box center [715, 195] width 353 height 24
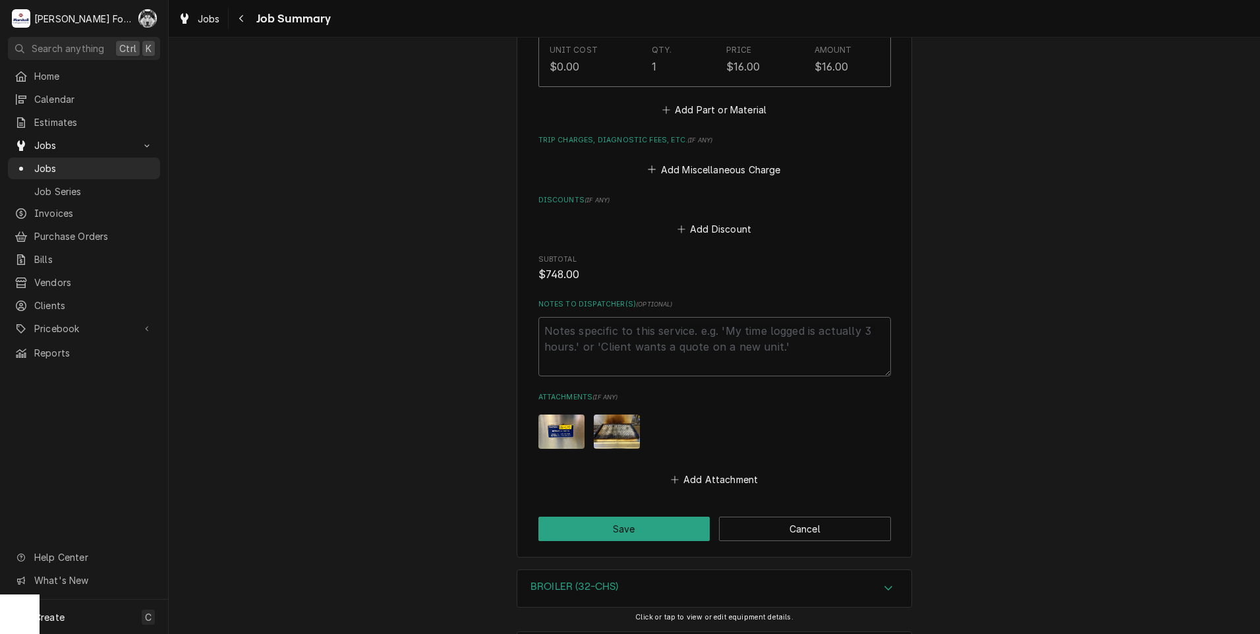
scroll to position [1240, 0]
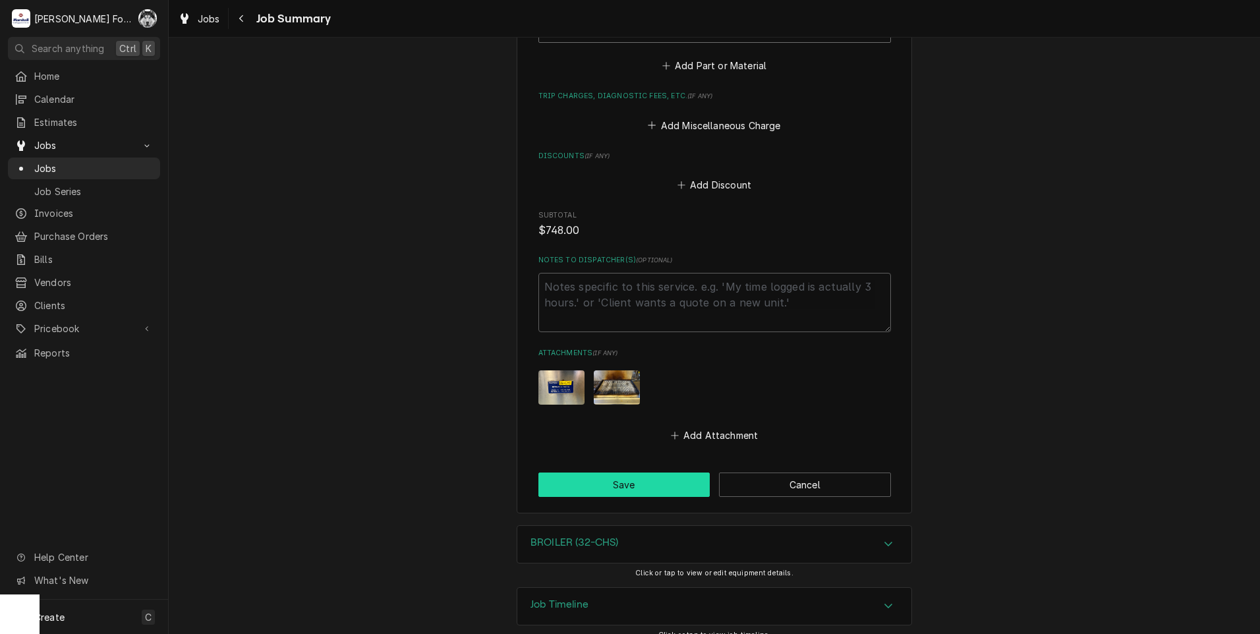
click at [606, 473] on button "Save" at bounding box center [625, 485] width 172 height 24
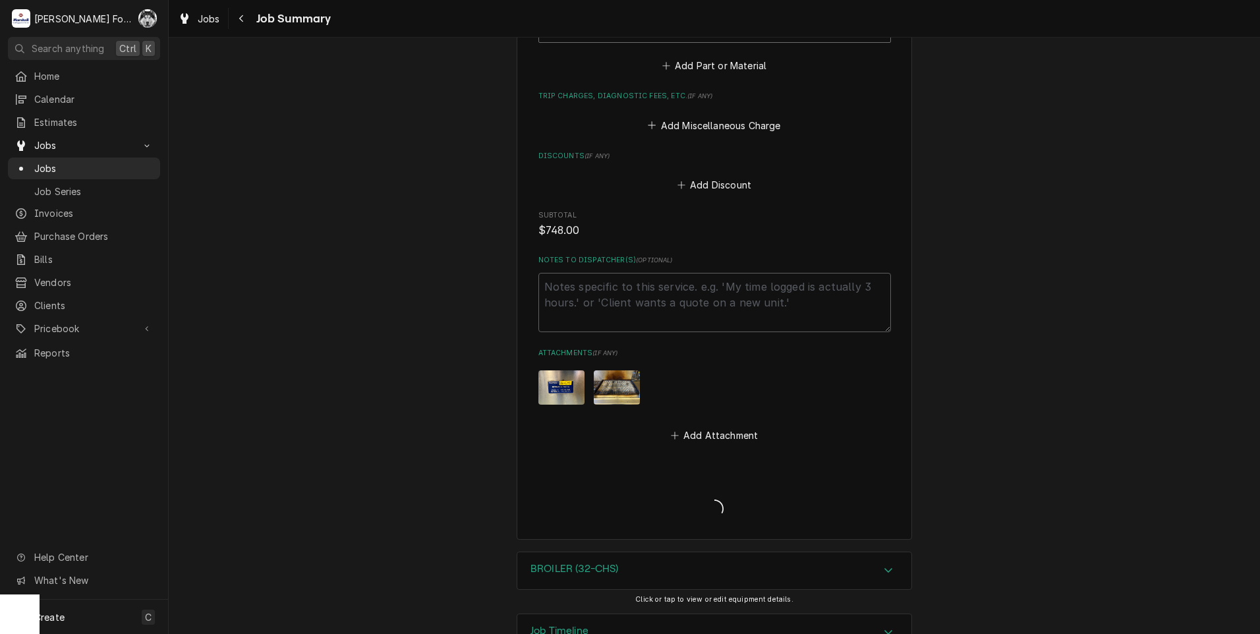
type textarea "x"
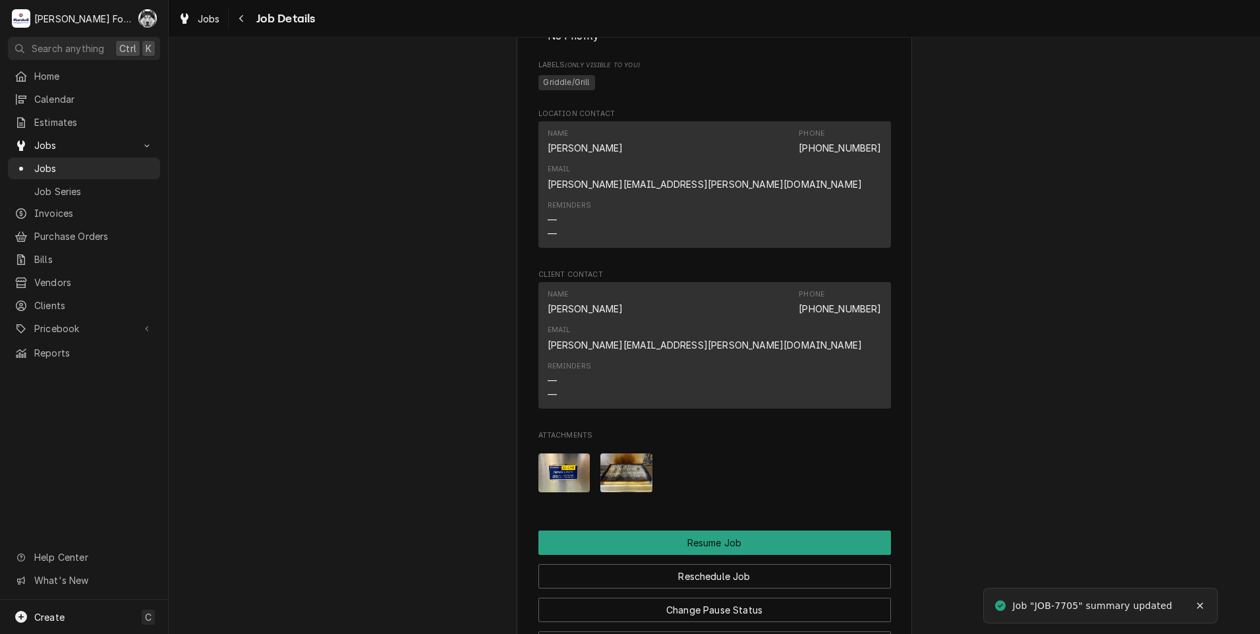
scroll to position [1867, 0]
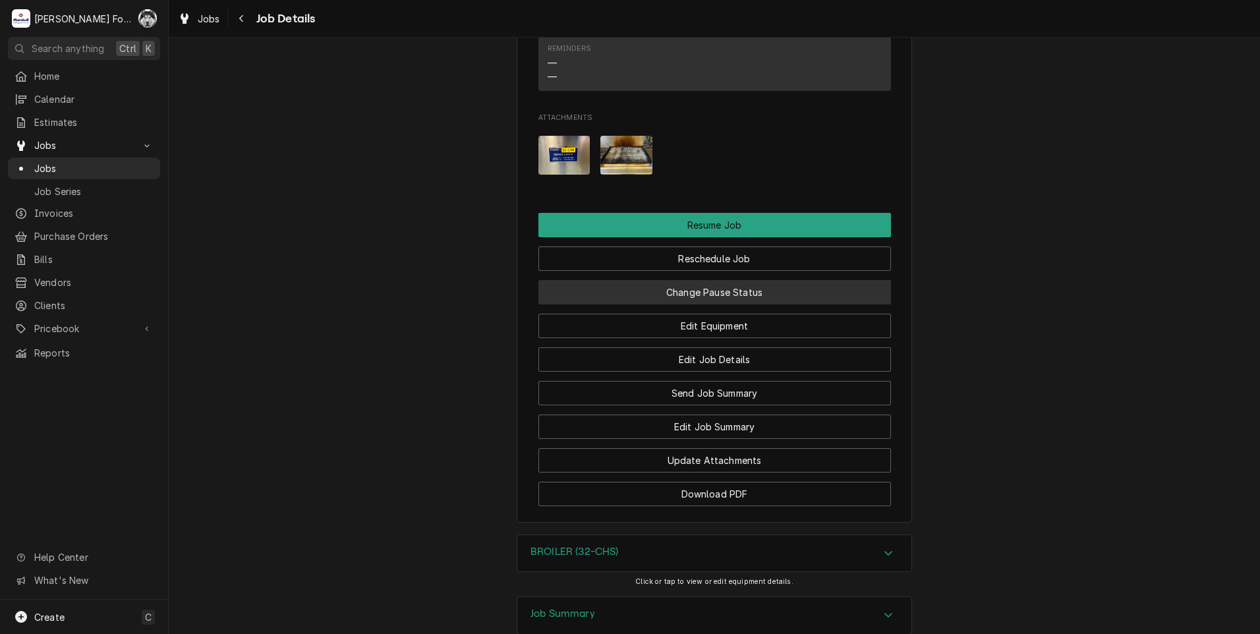
click at [695, 280] on button "Change Pause Status" at bounding box center [715, 292] width 353 height 24
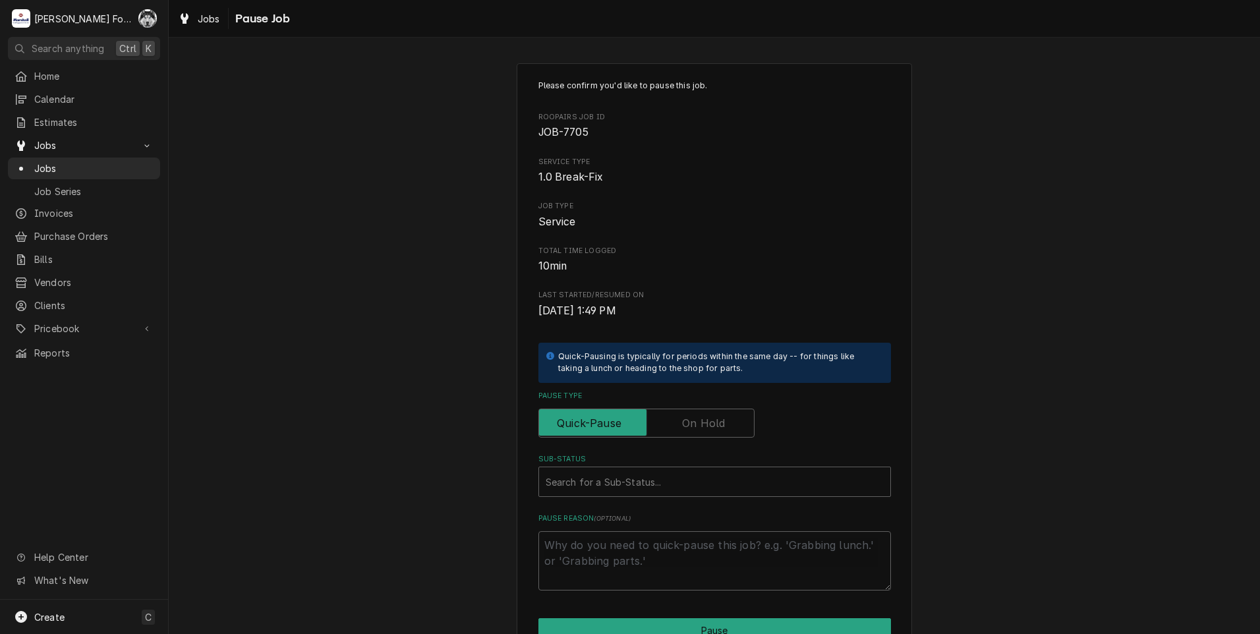
click at [689, 417] on label "Pause Type" at bounding box center [647, 423] width 216 height 29
click at [689, 417] on input "Pause Type" at bounding box center [646, 423] width 204 height 29
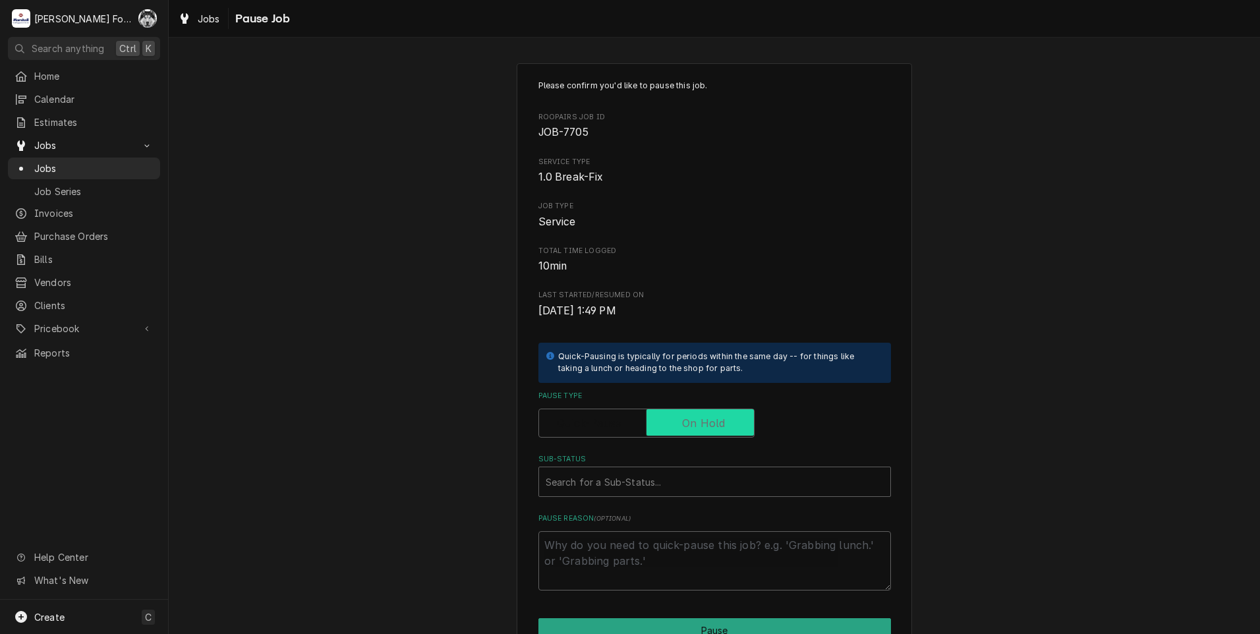
checkbox input "true"
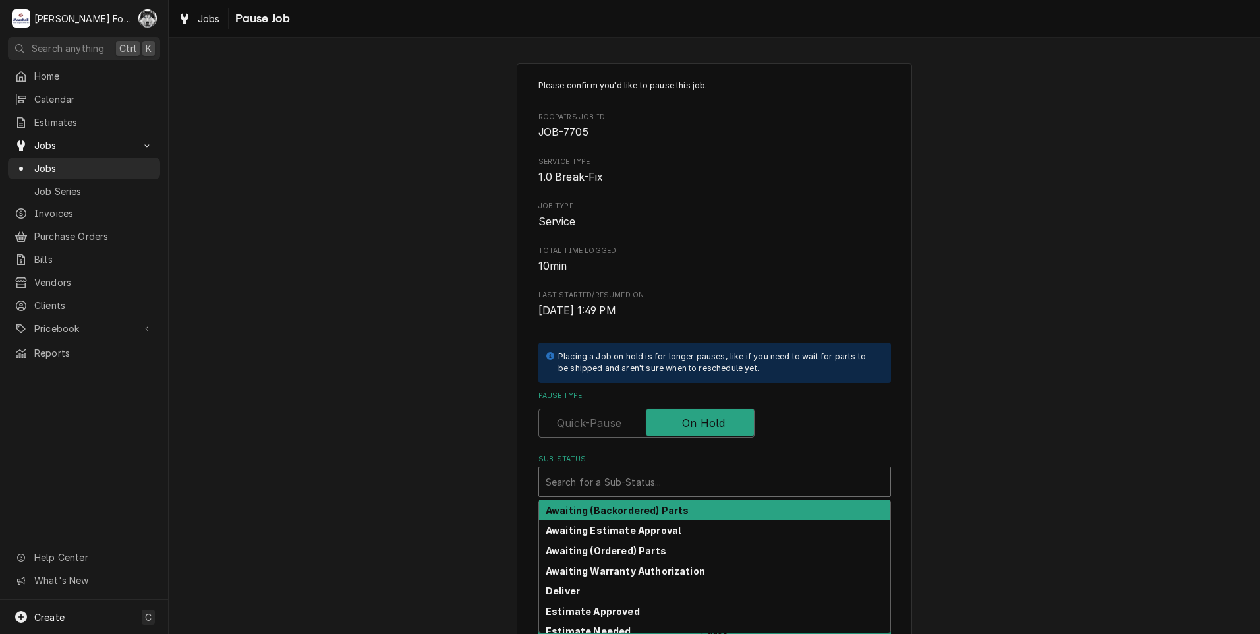
click at [620, 484] on div "Sub-Status" at bounding box center [715, 482] width 338 height 24
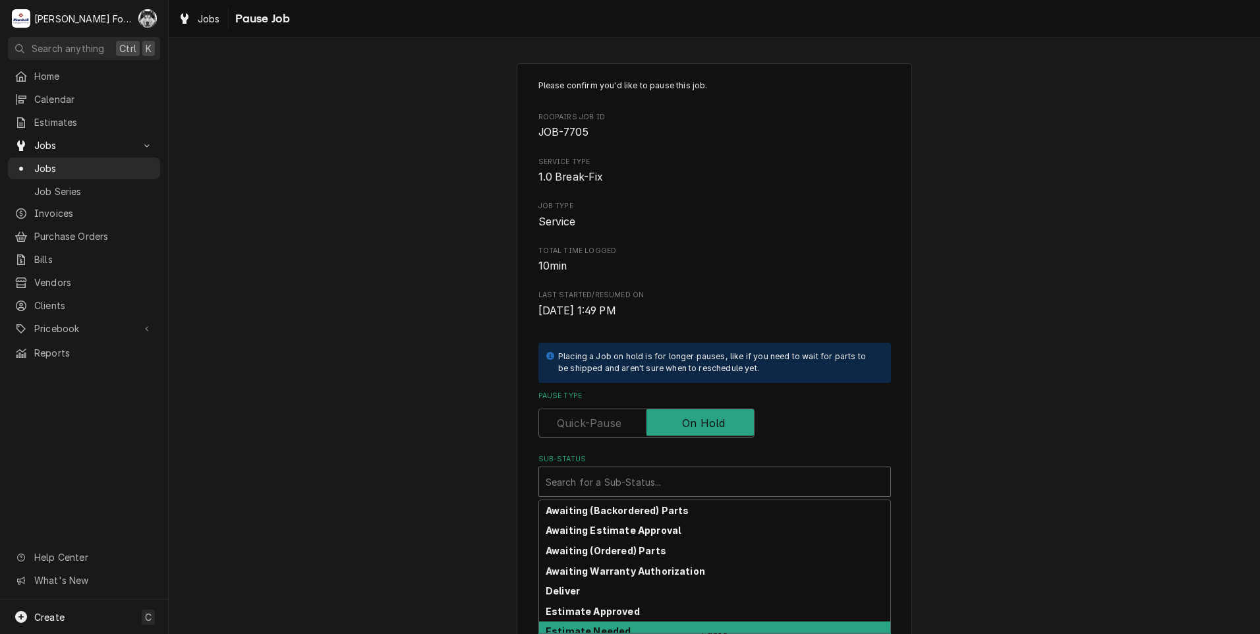
click at [613, 630] on strong "Estimate Needed" at bounding box center [588, 631] width 85 height 11
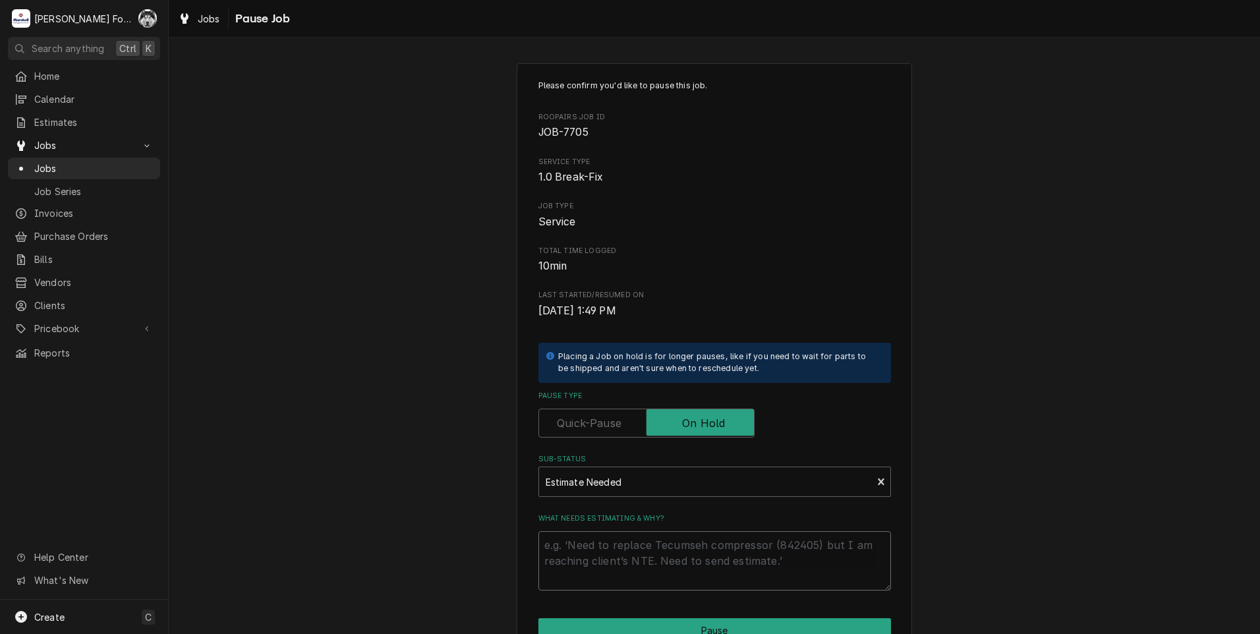
click at [599, 551] on textarea "What needs estimating & why?" at bounding box center [715, 560] width 353 height 59
type textarea "x"
type textarea "P"
type textarea "x"
type textarea "PA"
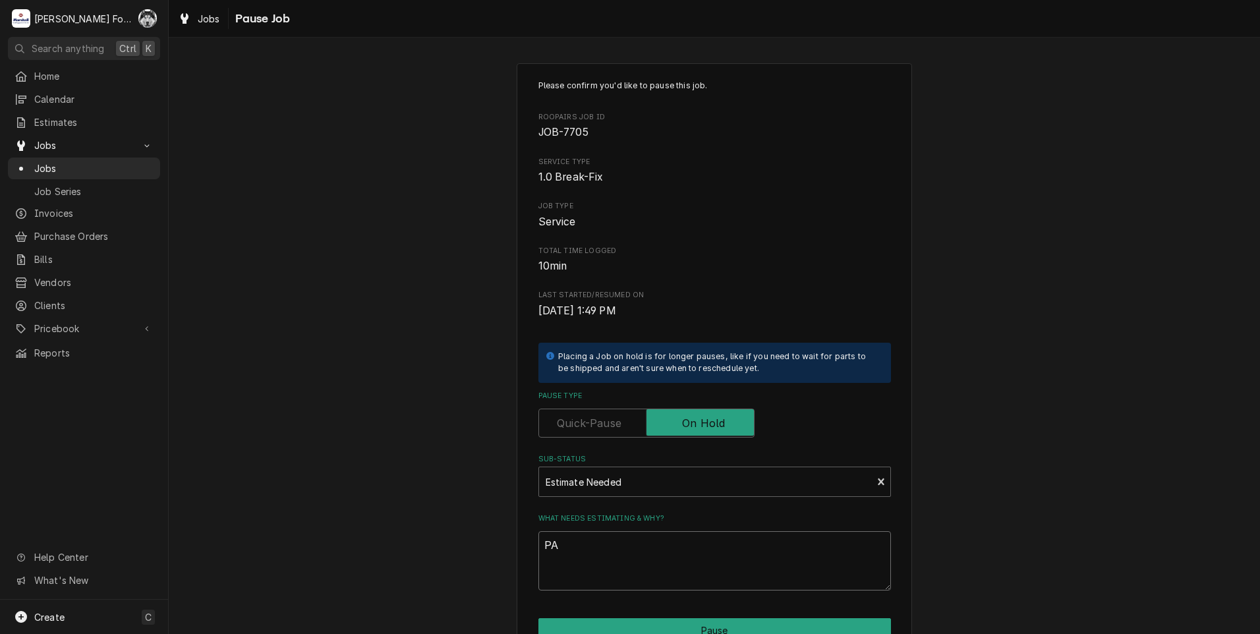
type textarea "x"
type textarea "PAR"
type textarea "x"
type textarea "PART"
type textarea "x"
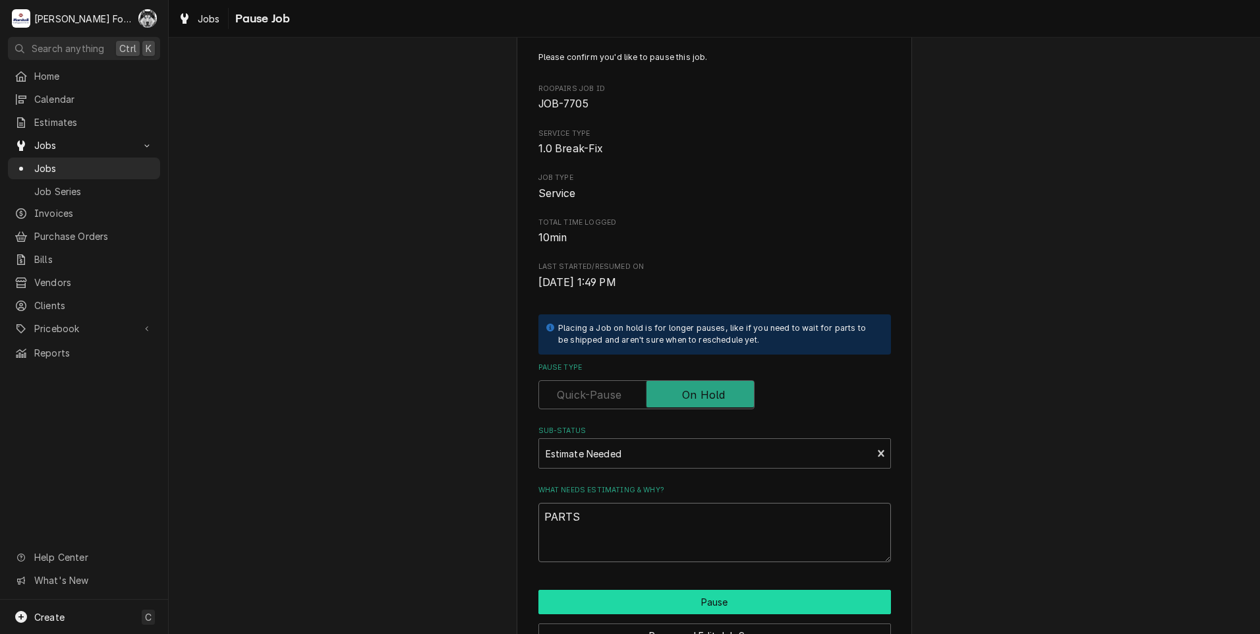
scroll to position [104, 0]
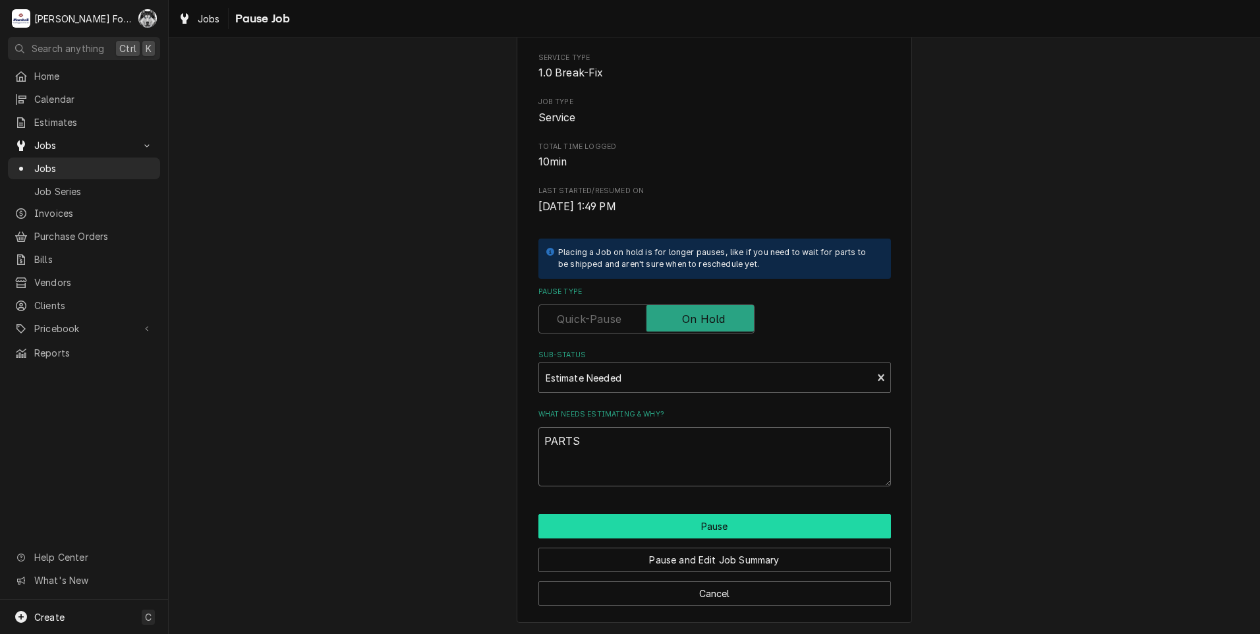
type textarea "PARTS"
click at [574, 526] on button "Pause" at bounding box center [715, 526] width 353 height 24
type textarea "x"
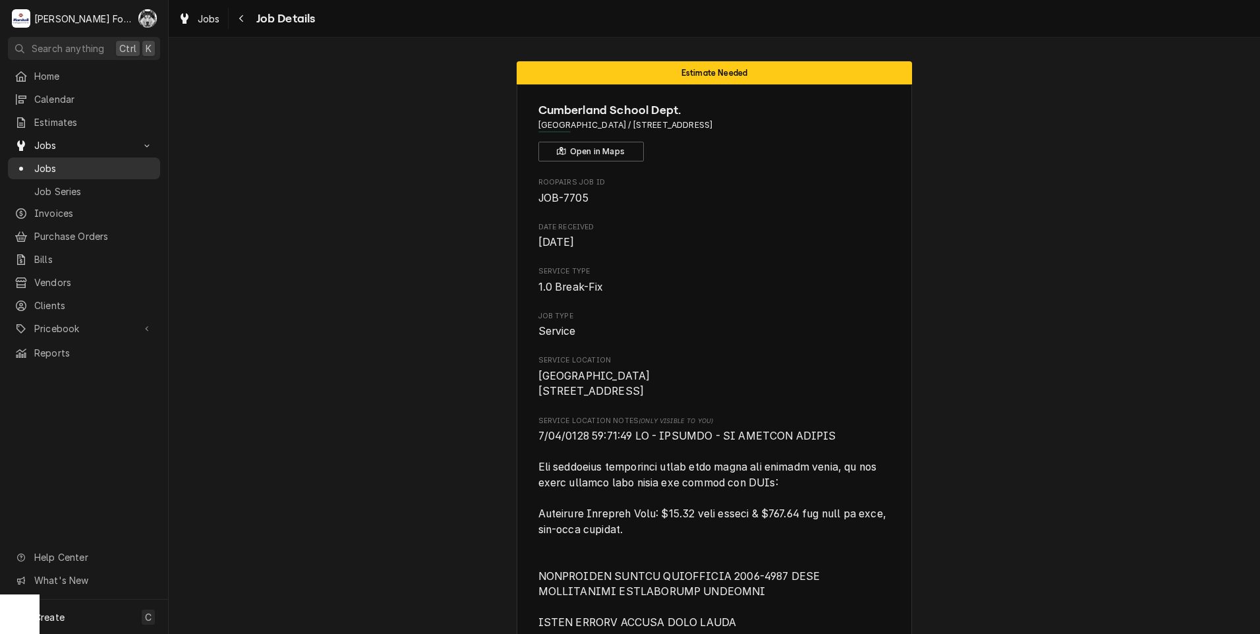
click at [53, 162] on span "Jobs" at bounding box center [93, 169] width 119 height 14
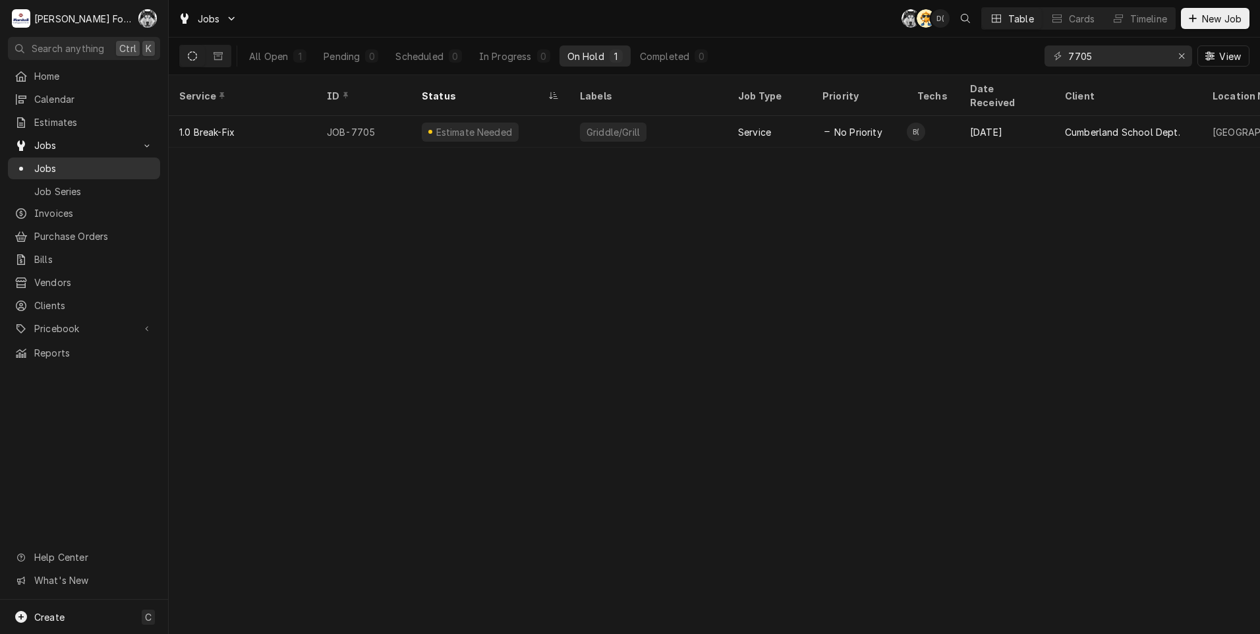
click at [41, 166] on span "Jobs" at bounding box center [93, 169] width 119 height 14
click at [1185, 55] on icon "Erase input" at bounding box center [1182, 55] width 7 height 9
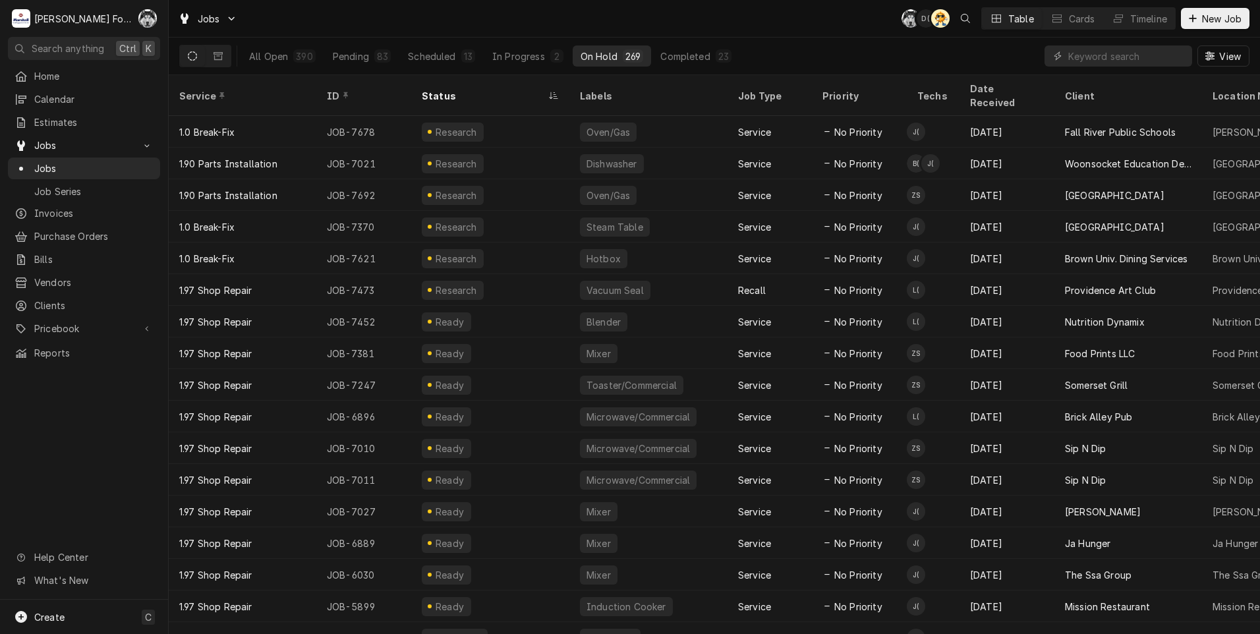
click at [795, 26] on div "Jobs C( D( AT Table Cards Timeline New Job" at bounding box center [715, 18] width 1092 height 37
click at [1096, 59] on input "Dynamic Content Wrapper" at bounding box center [1127, 55] width 117 height 21
type input "NOT"
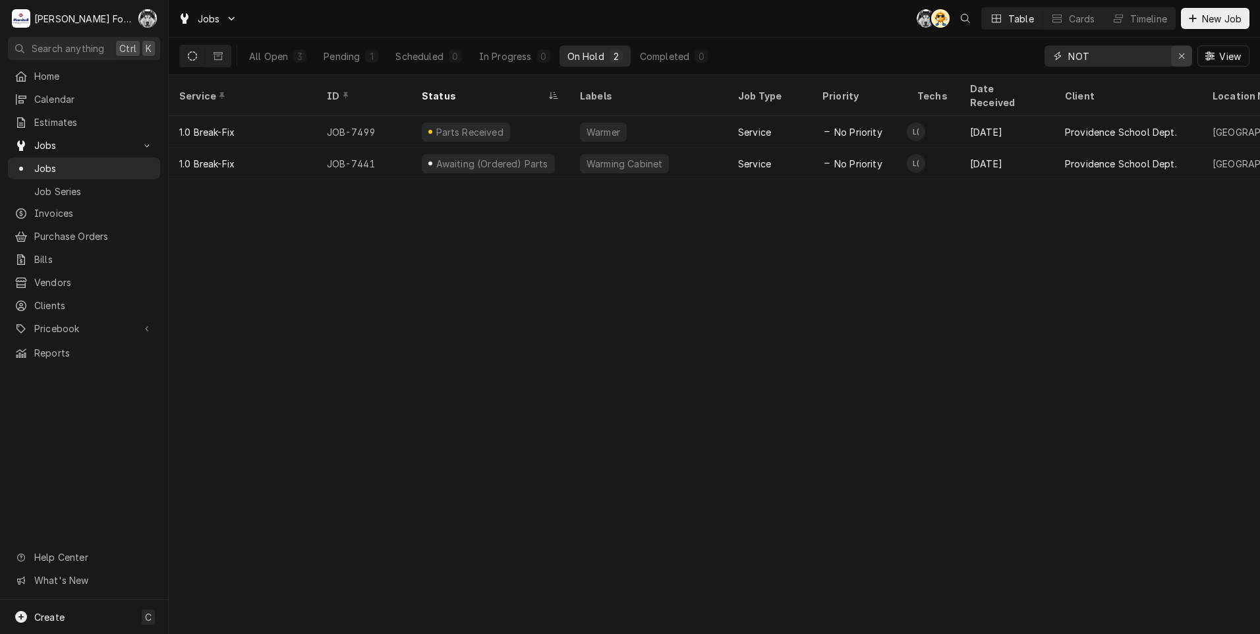
click at [1179, 57] on icon "Erase input" at bounding box center [1182, 55] width 7 height 9
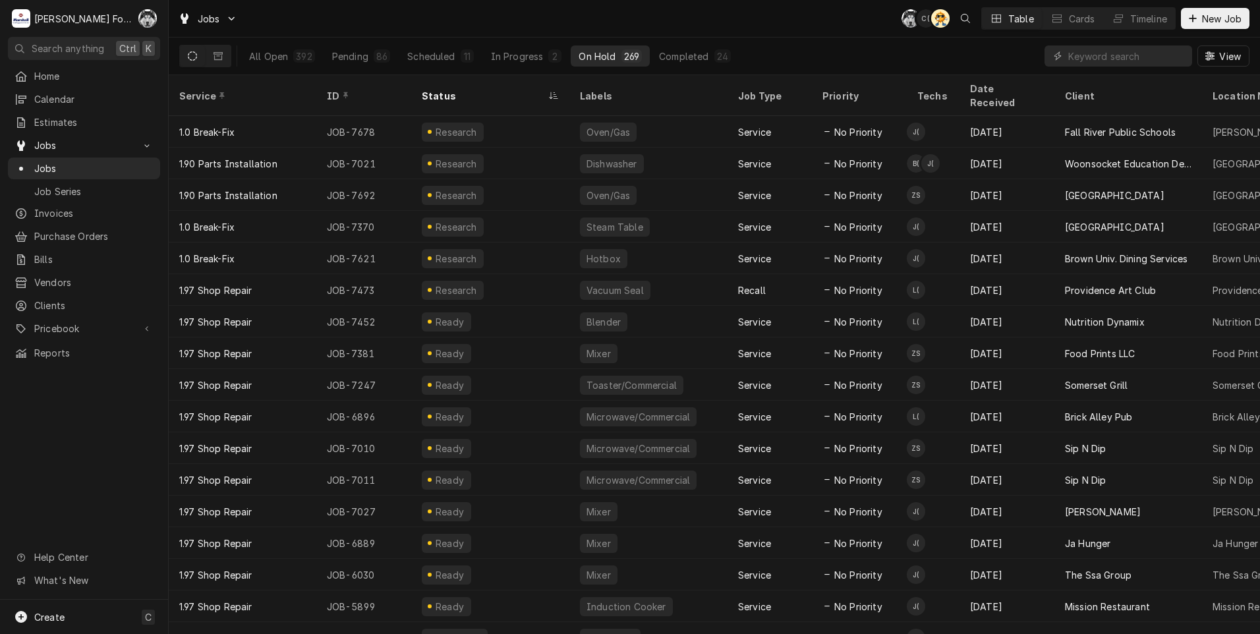
click at [848, 24] on div "Jobs C( C( AT Table Cards Timeline New Job" at bounding box center [715, 18] width 1092 height 37
